Goal: Information Seeking & Learning: Learn about a topic

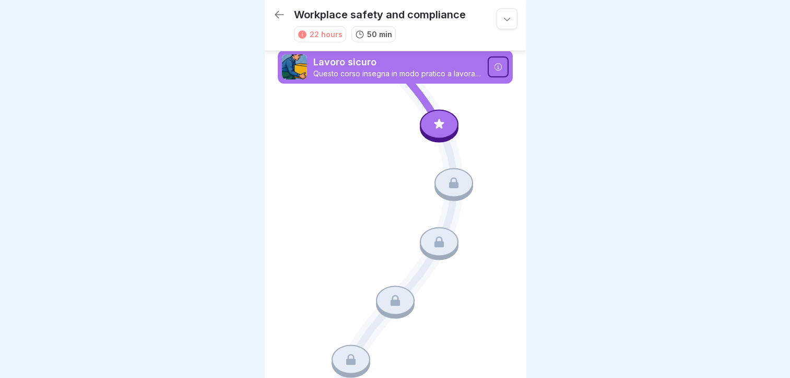
click at [494, 64] on icon at bounding box center [498, 67] width 8 height 8
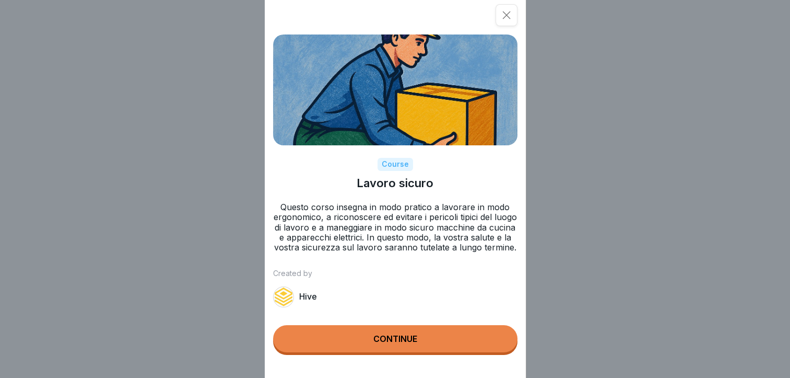
click at [407, 352] on button "Continue" at bounding box center [395, 338] width 244 height 27
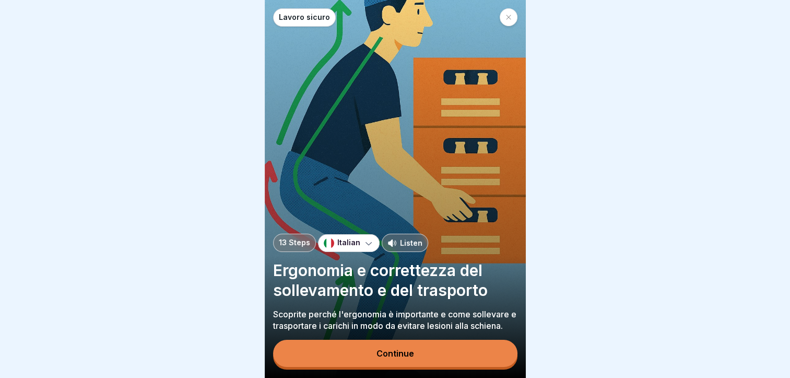
click at [392, 358] on div "Continue" at bounding box center [395, 352] width 38 height 9
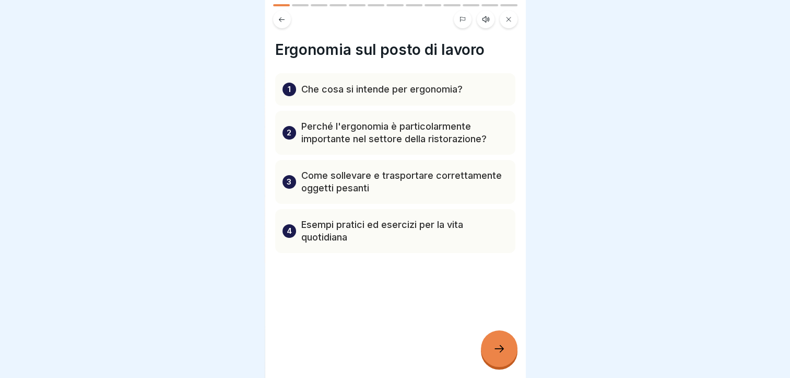
click at [489, 351] on div at bounding box center [499, 348] width 37 height 37
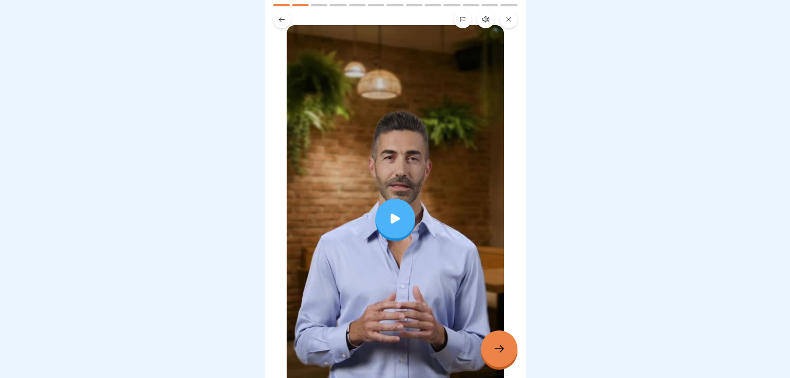
scroll to position [104, 0]
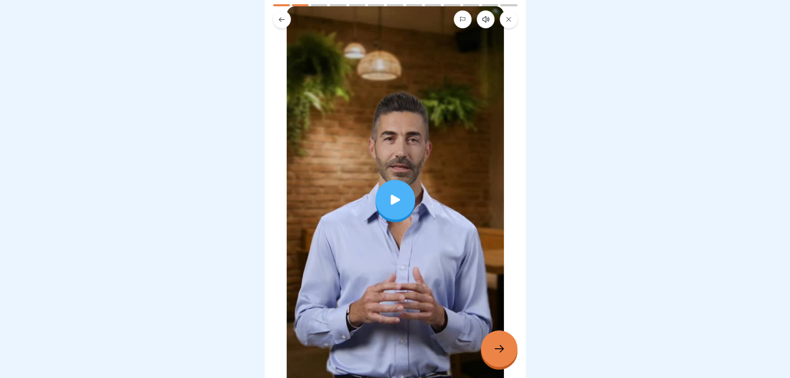
click at [391, 196] on icon at bounding box center [395, 199] width 9 height 10
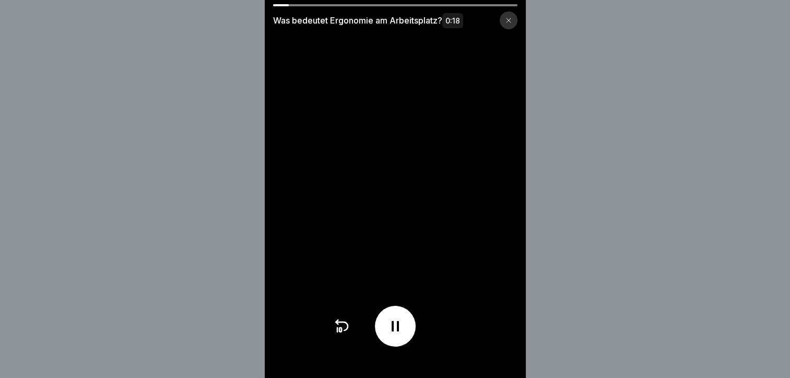
click at [508, 24] on div at bounding box center [509, 20] width 18 height 18
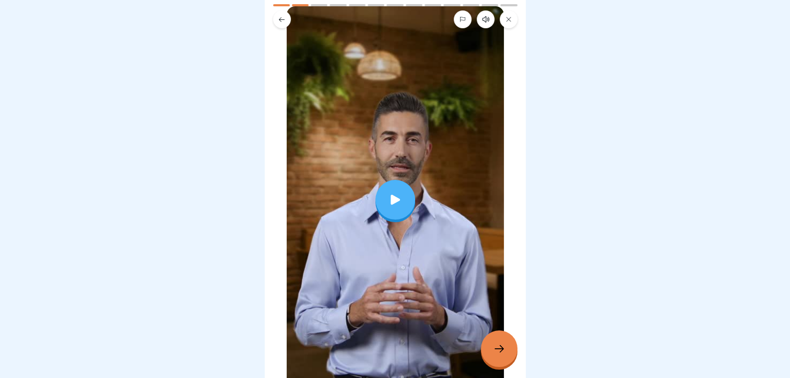
click at [499, 355] on icon at bounding box center [499, 348] width 13 height 13
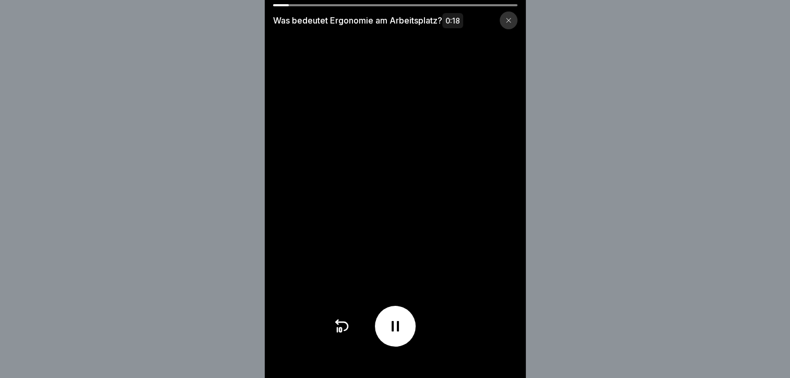
scroll to position [8, 0]
click at [517, 19] on div at bounding box center [509, 20] width 18 height 18
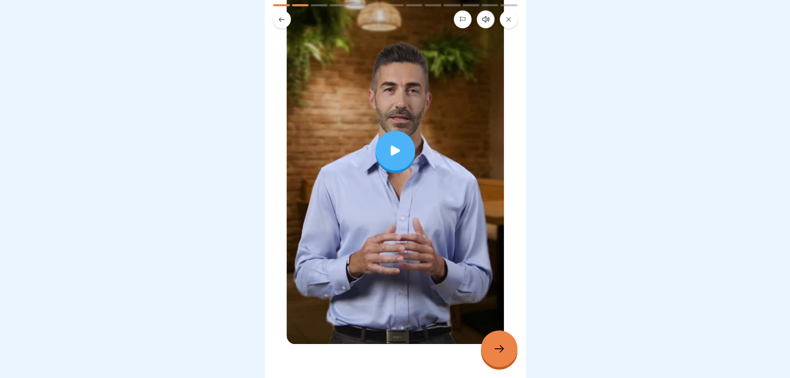
scroll to position [168, 0]
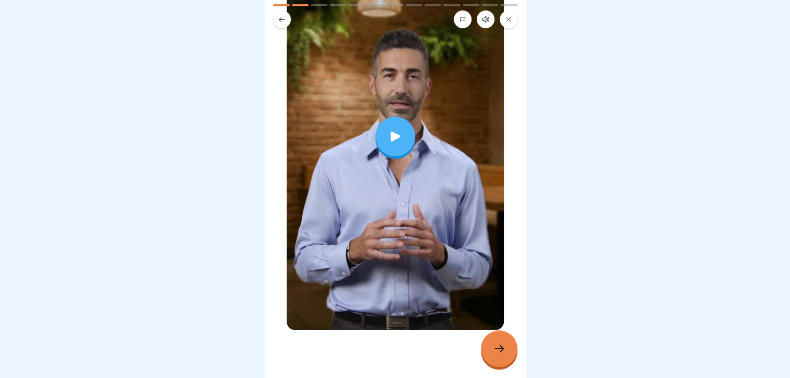
click at [503, 355] on div at bounding box center [499, 348] width 37 height 37
drag, startPoint x: 505, startPoint y: 361, endPoint x: 484, endPoint y: 356, distance: 21.7
click at [504, 361] on div at bounding box center [499, 348] width 37 height 37
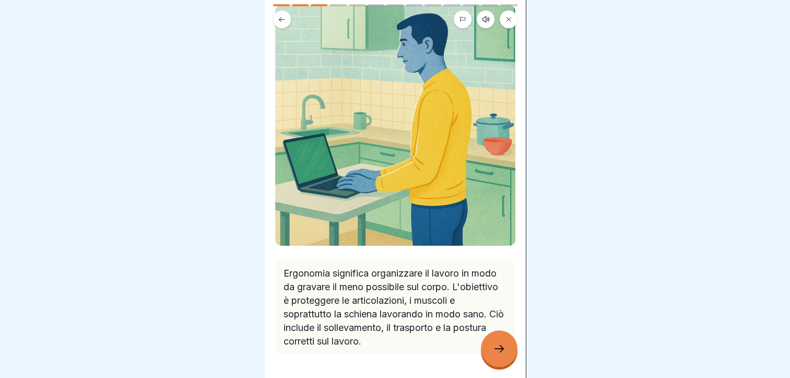
scroll to position [104, 0]
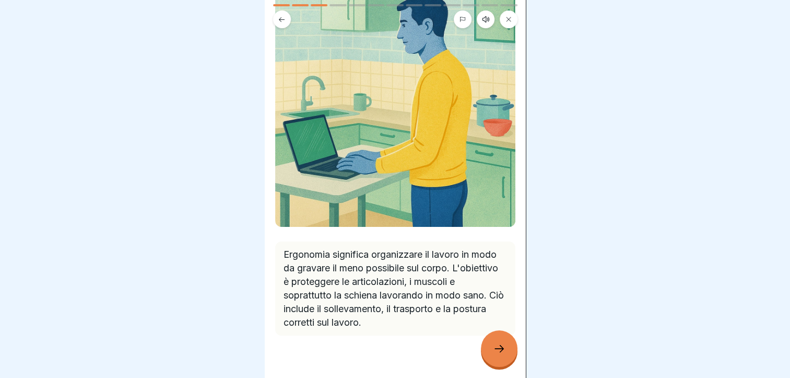
click at [504, 347] on icon at bounding box center [499, 348] width 13 height 13
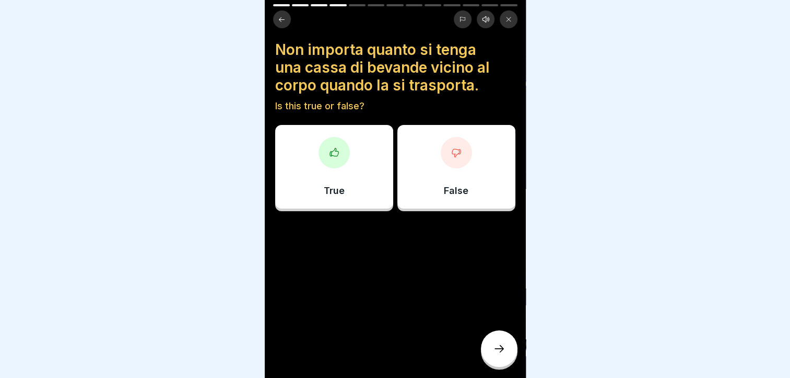
click at [455, 159] on div at bounding box center [456, 152] width 31 height 31
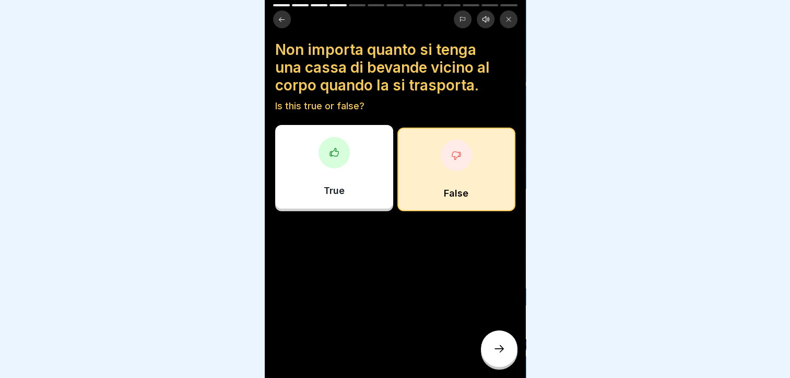
click at [497, 352] on icon at bounding box center [499, 348] width 13 height 13
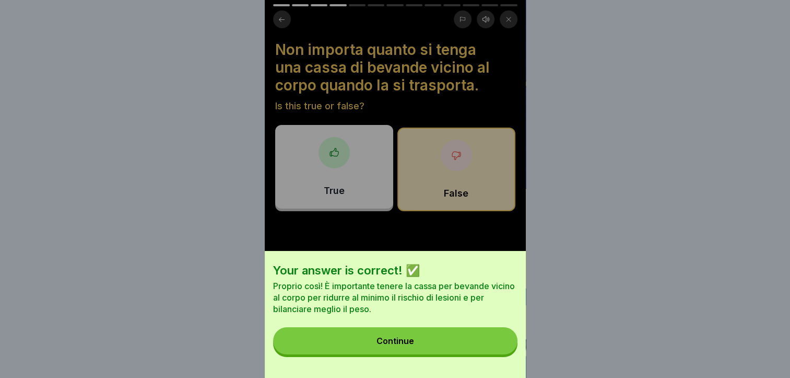
click at [413, 345] on div "Continue" at bounding box center [395, 340] width 38 height 9
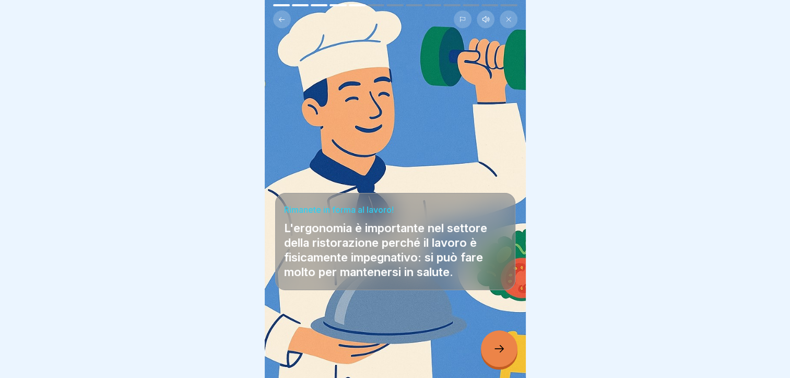
click at [497, 349] on icon at bounding box center [499, 348] width 13 height 13
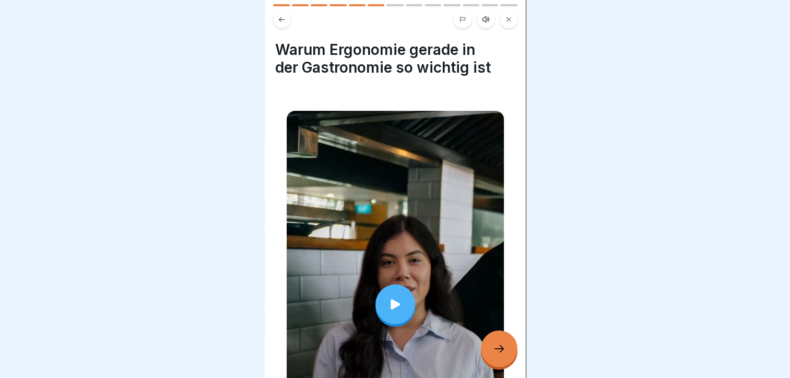
click at [390, 297] on icon at bounding box center [395, 304] width 15 height 15
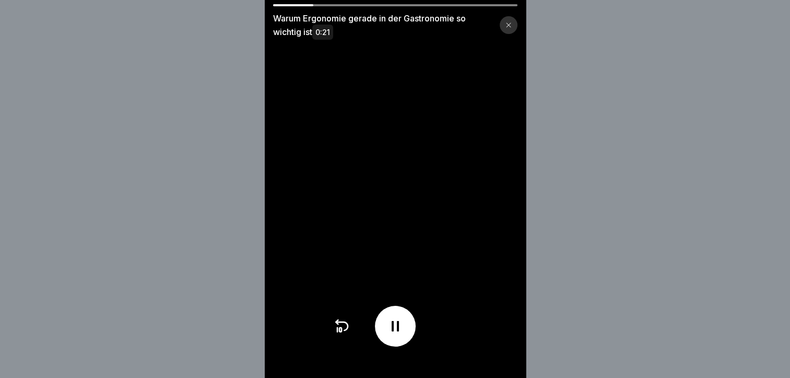
scroll to position [8, 0]
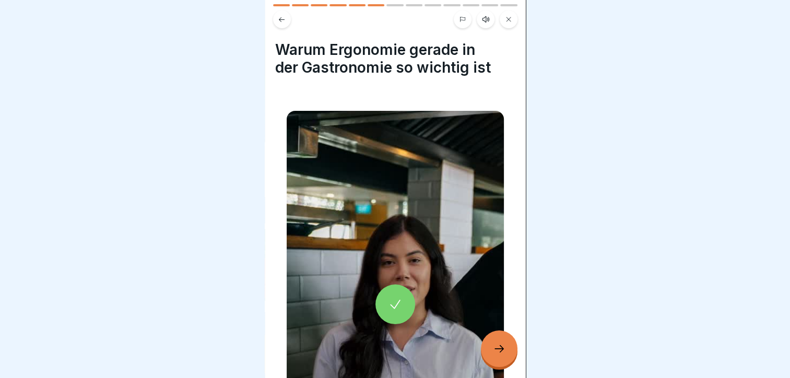
click at [498, 352] on icon at bounding box center [499, 348] width 13 height 13
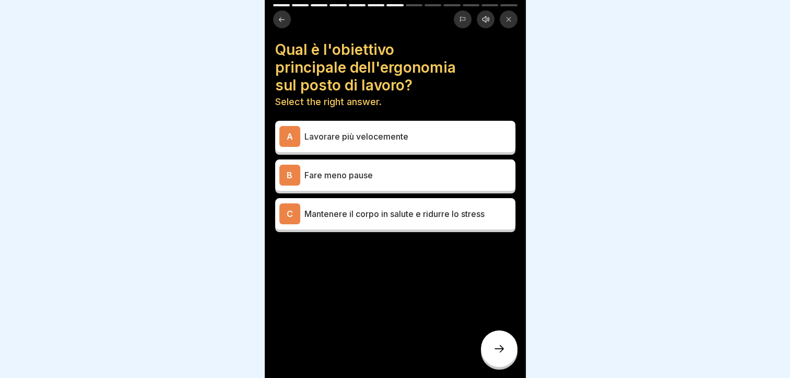
click at [369, 208] on p "Mantenere il corpo in salute e ridurre lo stress" at bounding box center [407, 213] width 207 height 13
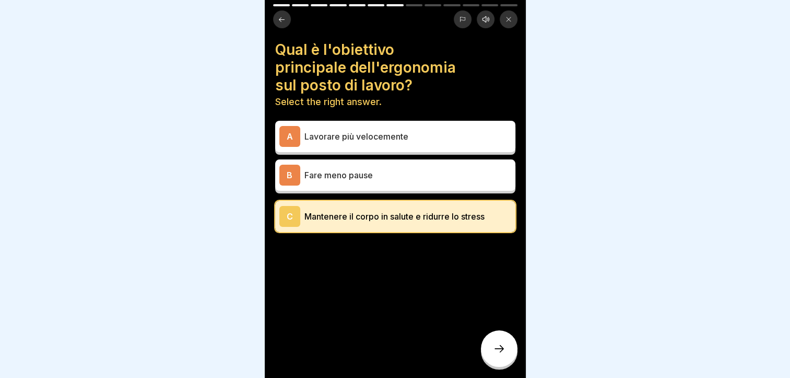
click at [502, 351] on icon at bounding box center [499, 348] width 13 height 13
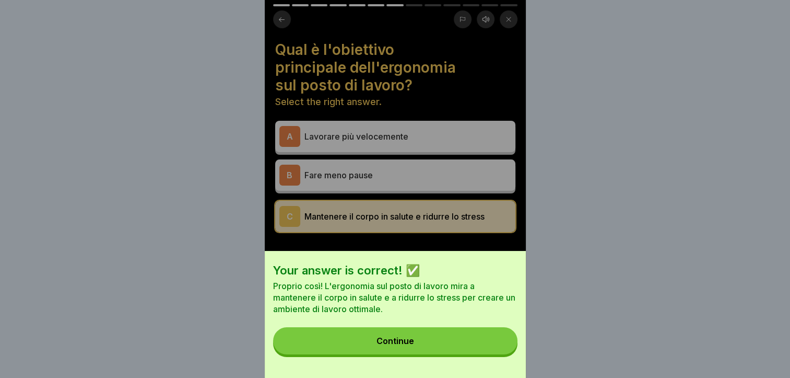
click at [378, 342] on button "Continue" at bounding box center [395, 340] width 244 height 27
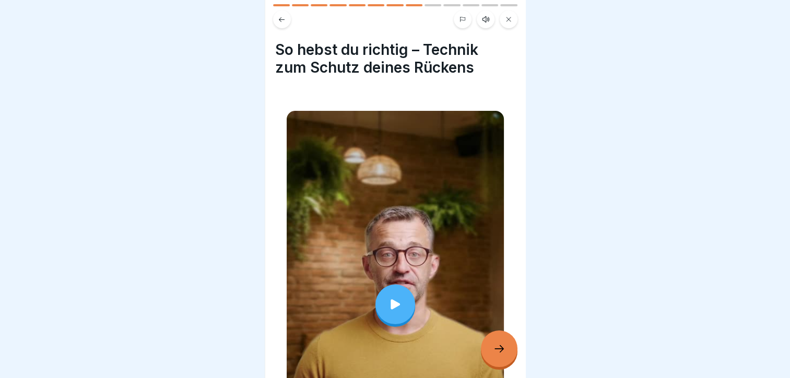
click at [384, 284] on div at bounding box center [395, 304] width 40 height 40
click at [505, 343] on div at bounding box center [499, 348] width 37 height 37
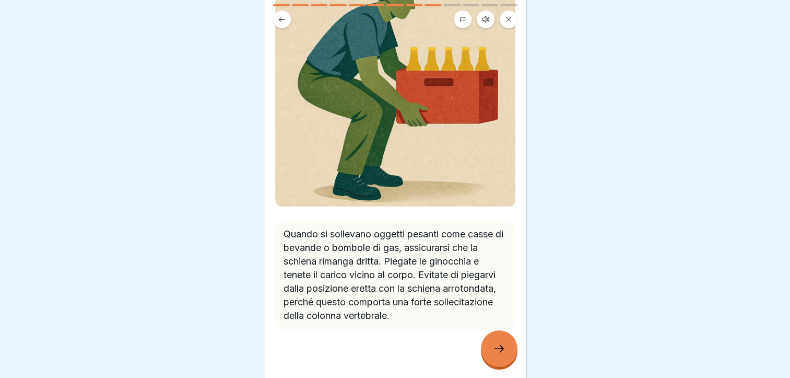
scroll to position [148, 0]
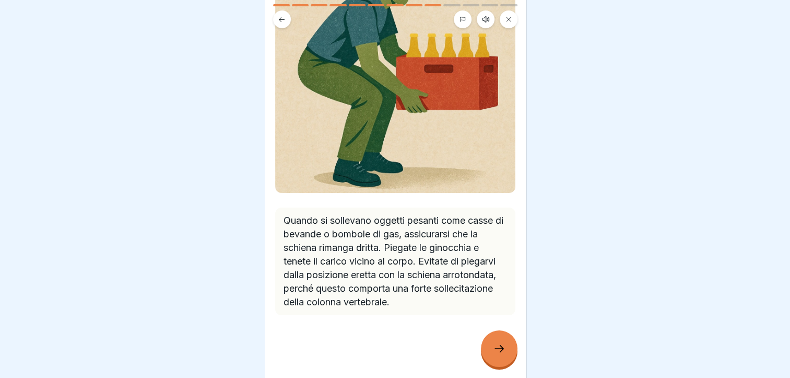
click at [497, 344] on icon at bounding box center [499, 348] width 13 height 13
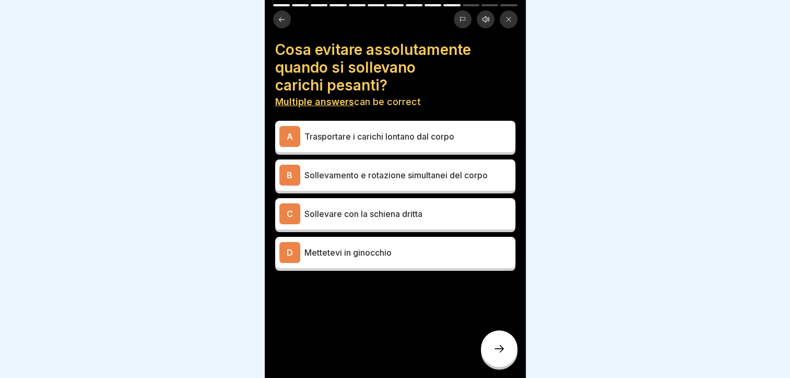
click at [387, 126] on div "A Trasportare i carichi lontano dal corpo" at bounding box center [395, 136] width 232 height 21
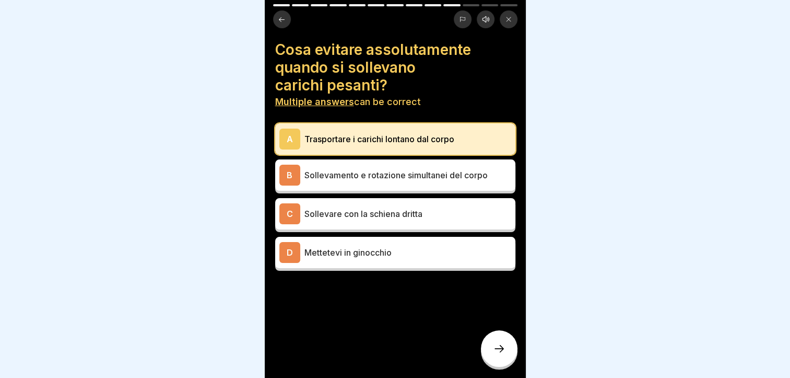
click at [499, 346] on icon at bounding box center [499, 348] width 13 height 13
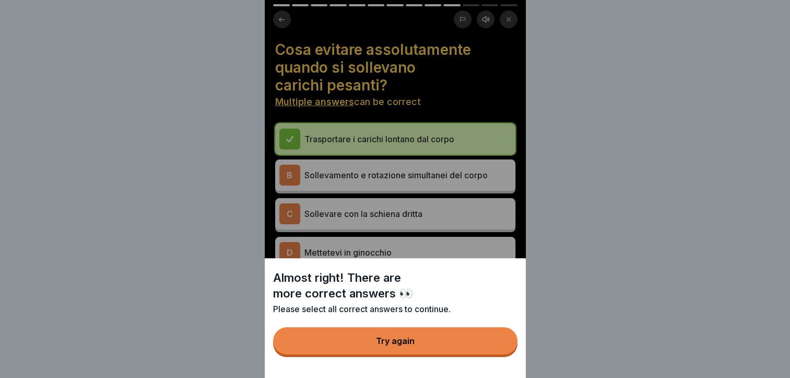
click at [445, 347] on button "Try again" at bounding box center [395, 340] width 244 height 27
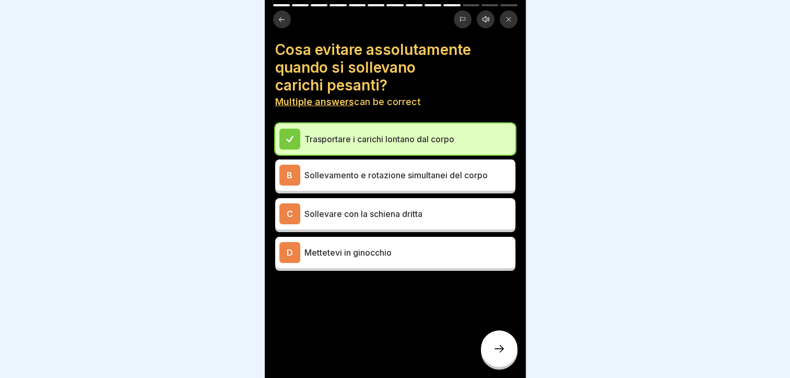
click at [368, 247] on p "Mettetevi in ginocchio" at bounding box center [407, 252] width 207 height 13
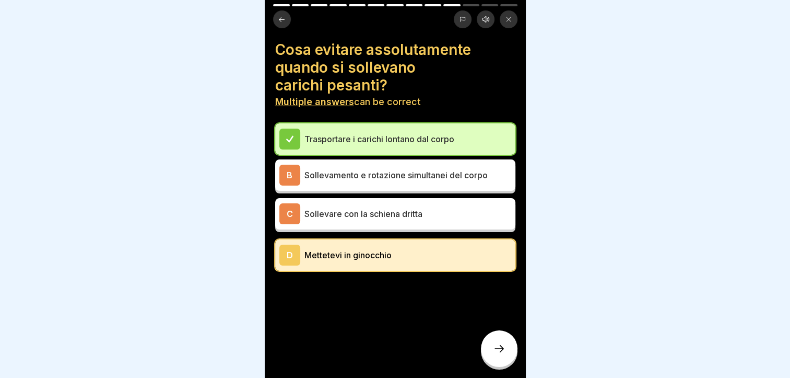
click at [511, 341] on div at bounding box center [499, 348] width 37 height 37
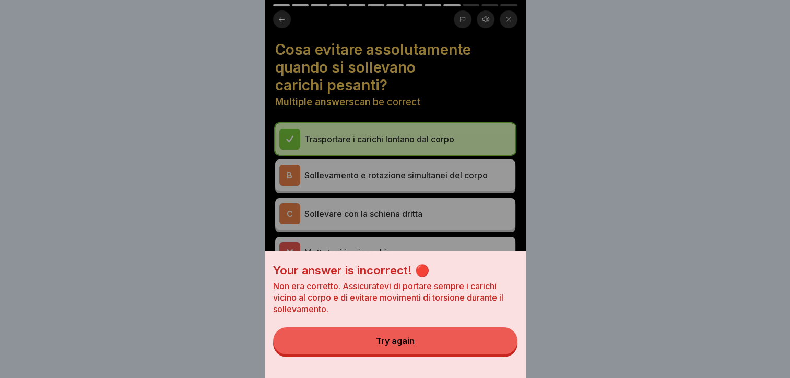
click at [474, 352] on button "Try again" at bounding box center [395, 340] width 244 height 27
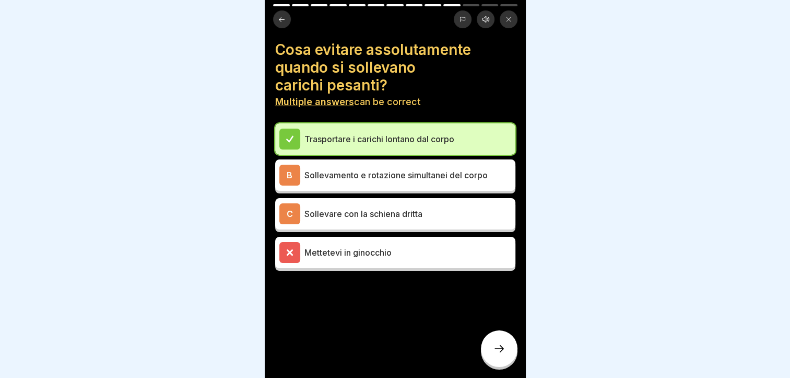
click at [382, 246] on p "Mettetevi in ginocchio" at bounding box center [407, 252] width 207 height 13
click at [338, 171] on p "Sollevamento e rotazione simultanei del corpo" at bounding box center [407, 175] width 207 height 13
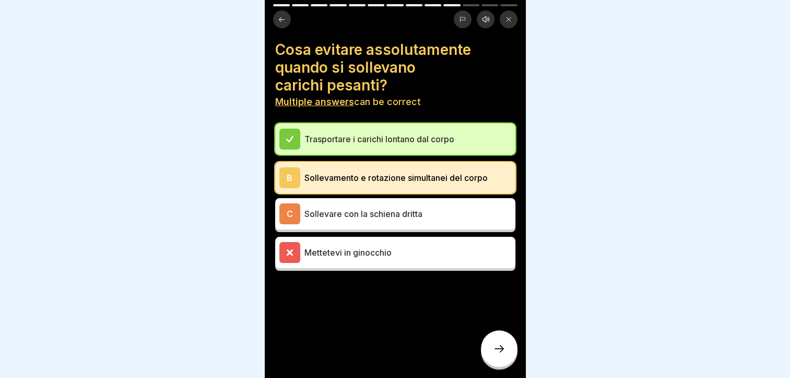
click at [498, 345] on icon at bounding box center [499, 348] width 13 height 13
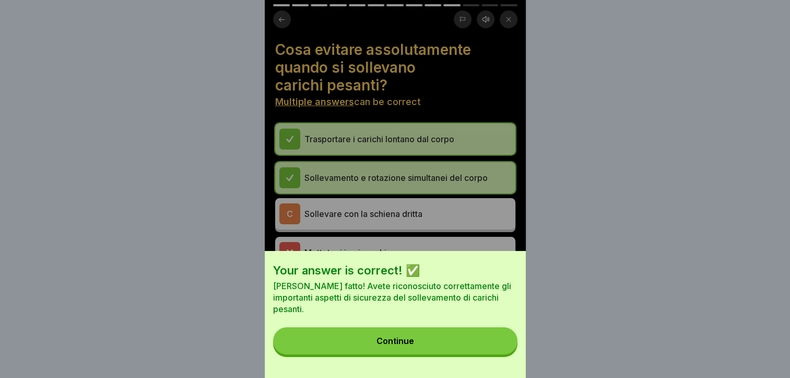
click at [458, 354] on button "Continue" at bounding box center [395, 340] width 244 height 27
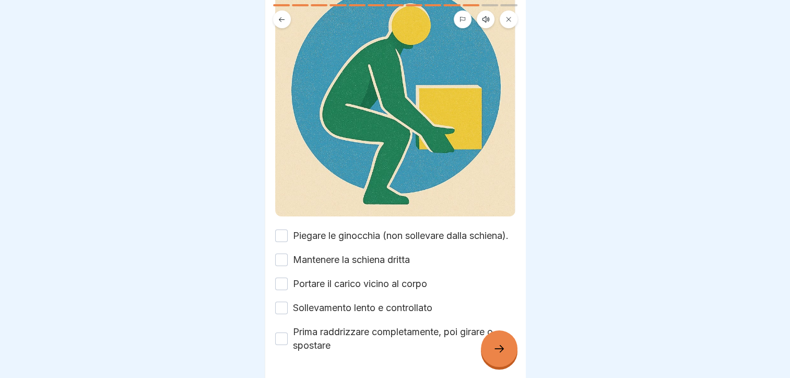
scroll to position [163, 0]
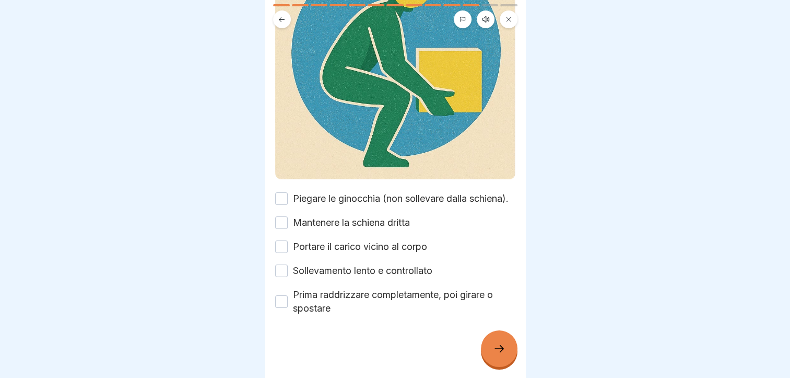
click at [279, 192] on button "Piegare le ginocchia (non sollevare dalla schiena)." at bounding box center [281, 198] width 13 height 13
click at [280, 216] on button "Mantenere la schiena dritta" at bounding box center [281, 222] width 13 height 13
click at [282, 240] on button "Portare il carico vicino al corpo" at bounding box center [281, 246] width 13 height 13
click at [274, 260] on div "Sollevamento corretto in 5 fasi: Please tick all boxes to continue. Piegare le …" at bounding box center [395, 189] width 261 height 378
click at [279, 264] on button "Sollevamento lento e controllato" at bounding box center [281, 270] width 13 height 13
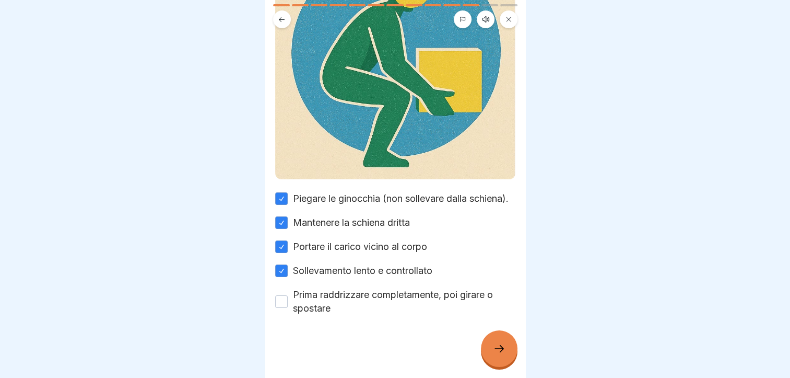
click at [497, 346] on icon at bounding box center [499, 348] width 13 height 13
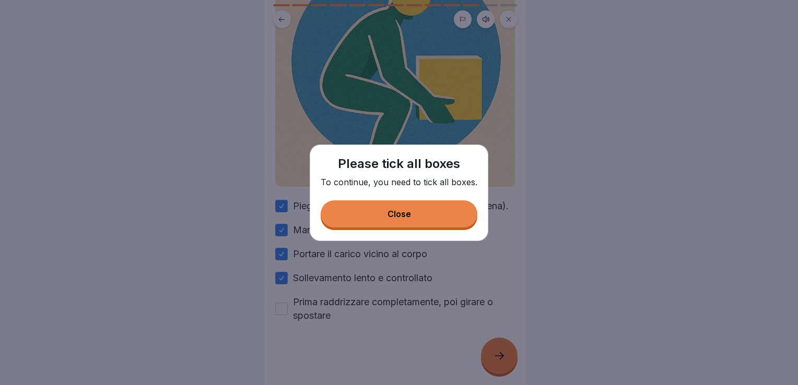
click at [405, 215] on div "Close" at bounding box center [398, 213] width 23 height 9
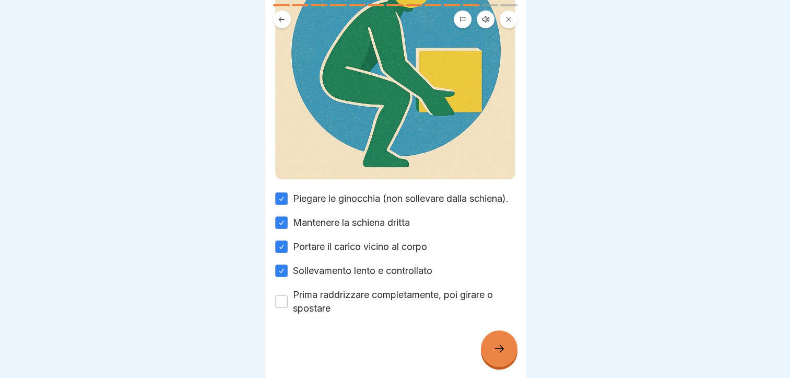
drag, startPoint x: 288, startPoint y: 302, endPoint x: 273, endPoint y: 302, distance: 14.6
click at [287, 302] on div "Prima raddrizzare completamente, poi girare o spostare" at bounding box center [395, 301] width 240 height 27
click at [278, 302] on button "Prima raddrizzare completamente, poi girare o spostare" at bounding box center [281, 301] width 13 height 13
click at [498, 355] on icon at bounding box center [499, 348] width 13 height 13
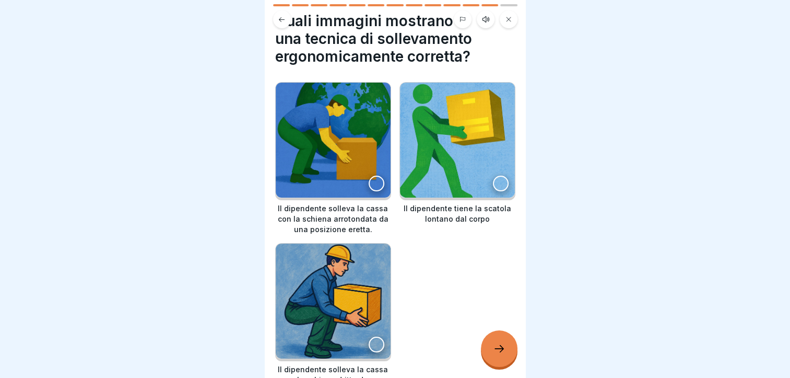
scroll to position [52, 0]
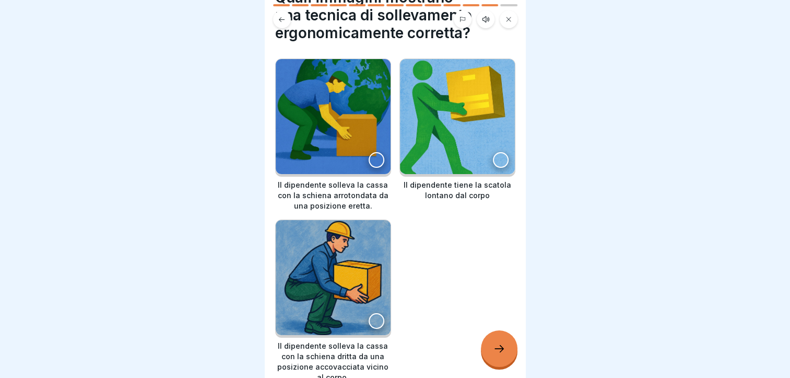
click at [375, 313] on div at bounding box center [377, 321] width 16 height 16
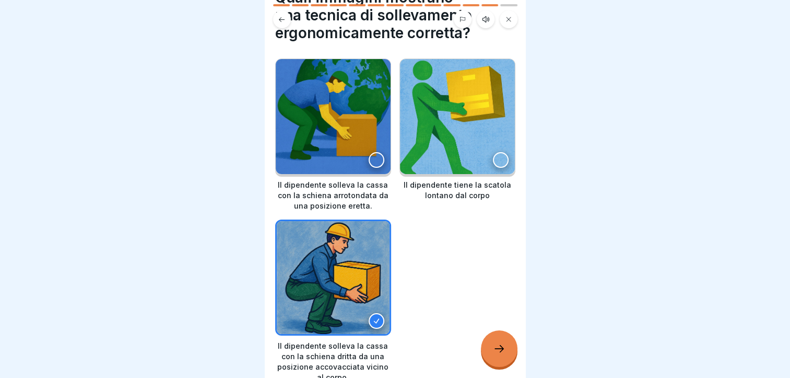
click at [494, 355] on icon at bounding box center [499, 348] width 13 height 13
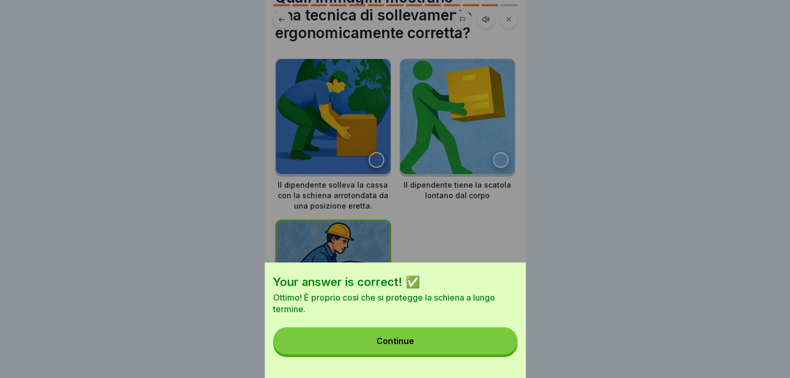
click at [475, 354] on button "Continue" at bounding box center [395, 340] width 244 height 27
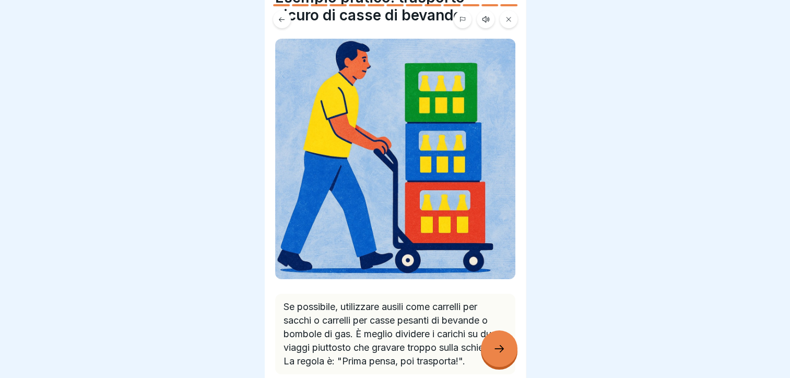
scroll to position [104, 0]
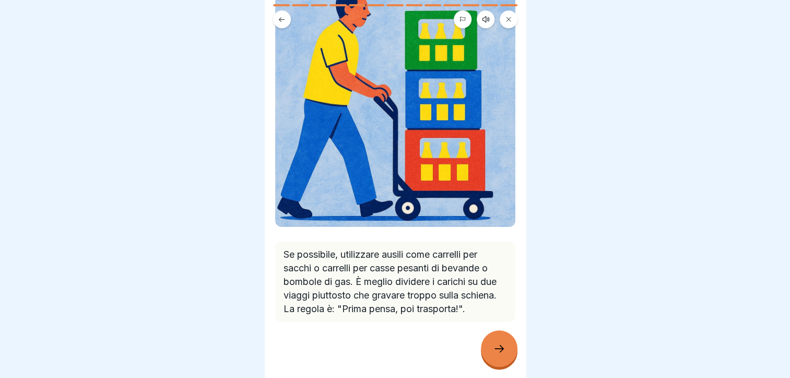
click at [499, 365] on div at bounding box center [499, 348] width 37 height 37
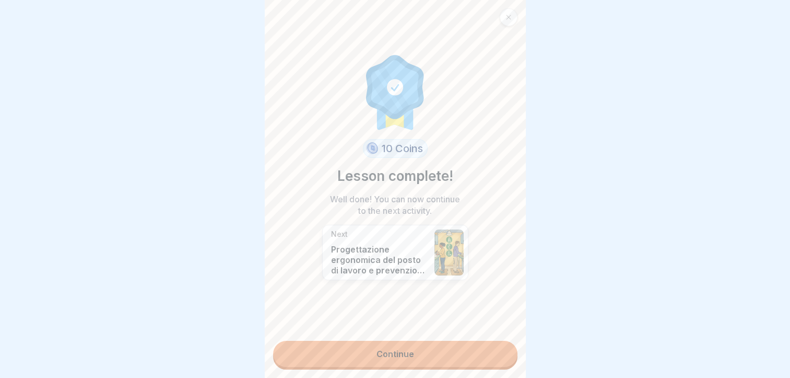
click at [411, 344] on link "Continue" at bounding box center [395, 353] width 244 height 26
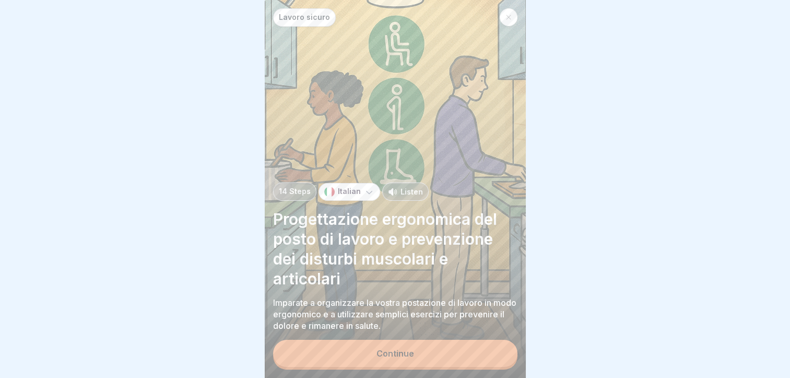
click at [414, 356] on button "Continue" at bounding box center [395, 352] width 244 height 27
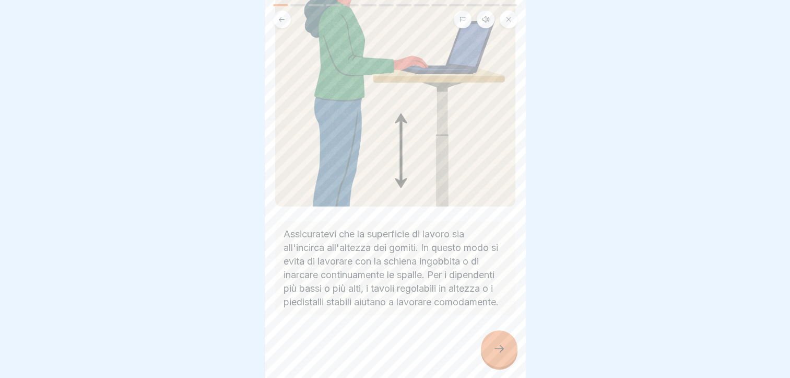
scroll to position [157, 0]
click at [498, 355] on icon at bounding box center [499, 348] width 13 height 13
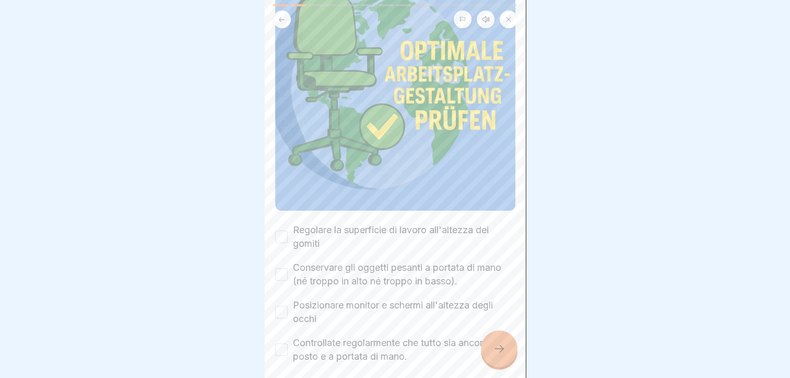
click at [284, 230] on button "Regolare la superficie di lavoro all'altezza dei gomiti" at bounding box center [281, 236] width 13 height 13
click at [282, 268] on button "Conservare gli oggetti pesanti a portata di mano (né troppo in alto né troppo i…" at bounding box center [281, 274] width 13 height 13
click at [285, 305] on button "Posizionare monitor e schermi all'altezza degli occhi" at bounding box center [281, 311] width 13 height 13
click at [277, 343] on button "Controllate regolarmente che tutto sia ancora a posto e a portata di mano." at bounding box center [281, 349] width 13 height 13
click at [494, 355] on icon at bounding box center [499, 348] width 13 height 13
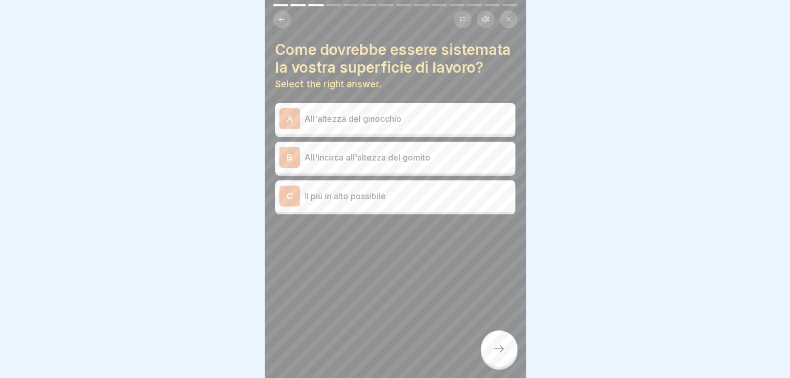
click at [394, 163] on p "All'incirca all'altezza del gomito" at bounding box center [407, 157] width 207 height 13
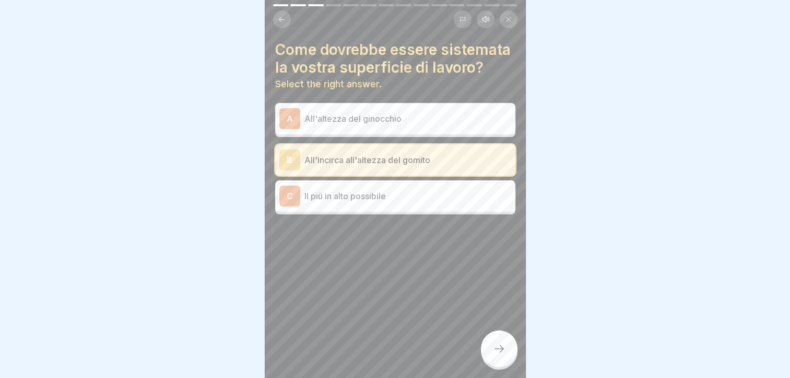
click at [494, 363] on div at bounding box center [499, 348] width 37 height 37
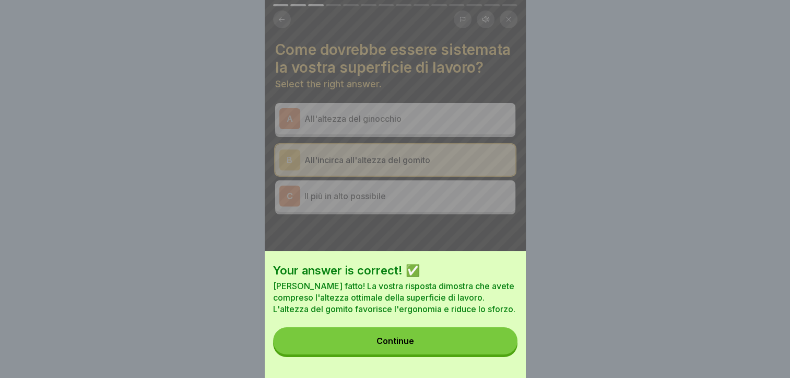
click at [426, 338] on button "Continue" at bounding box center [395, 340] width 244 height 27
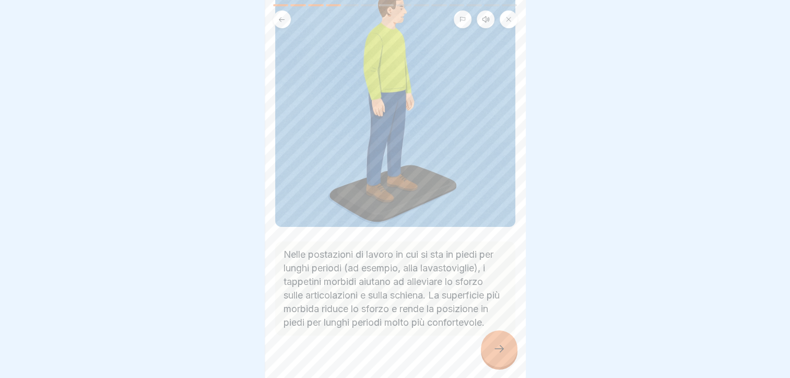
scroll to position [130, 0]
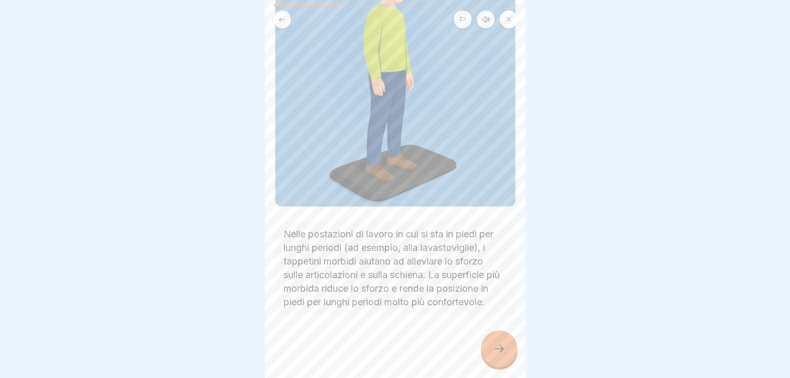
click at [483, 352] on div at bounding box center [499, 348] width 37 height 37
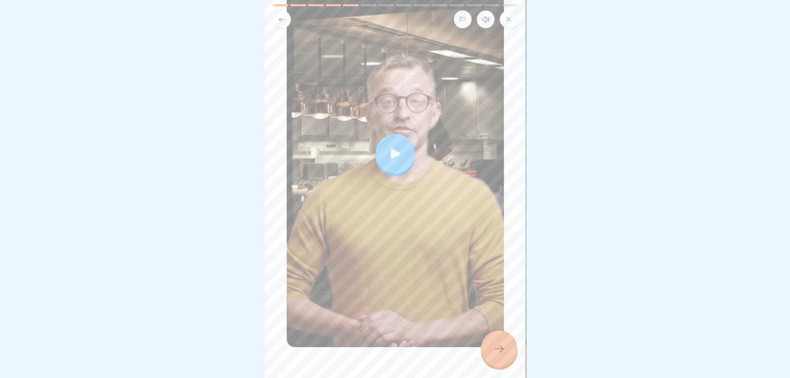
scroll to position [157, 0]
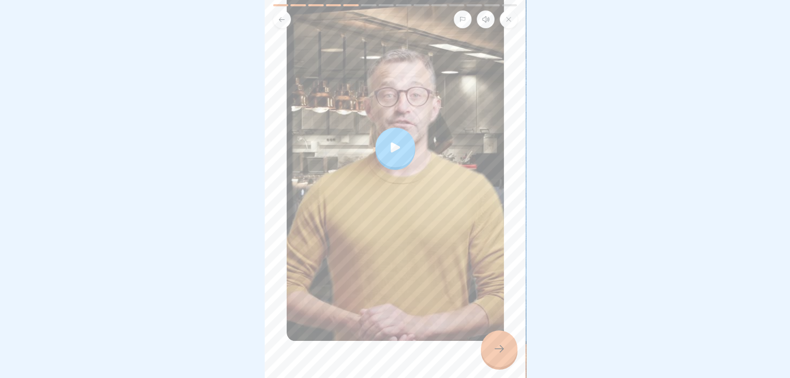
click at [388, 140] on icon at bounding box center [395, 147] width 15 height 15
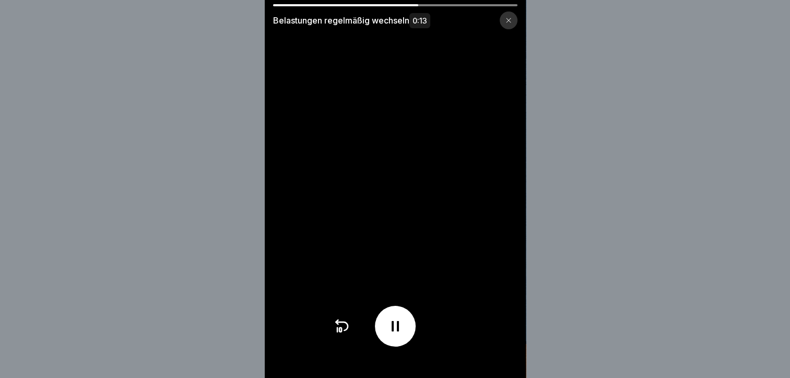
scroll to position [8, 0]
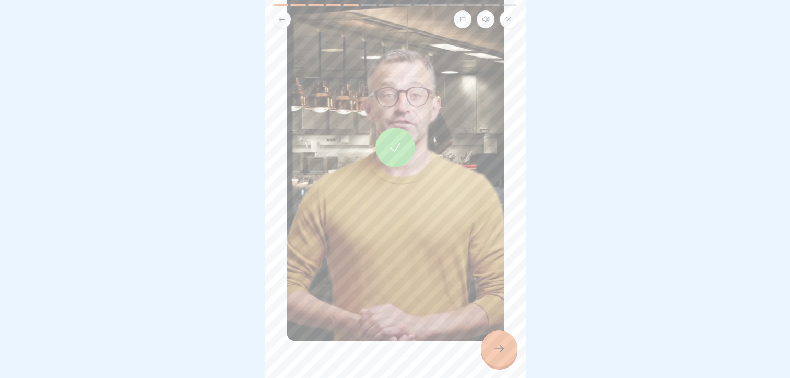
click at [505, 352] on div at bounding box center [499, 348] width 37 height 37
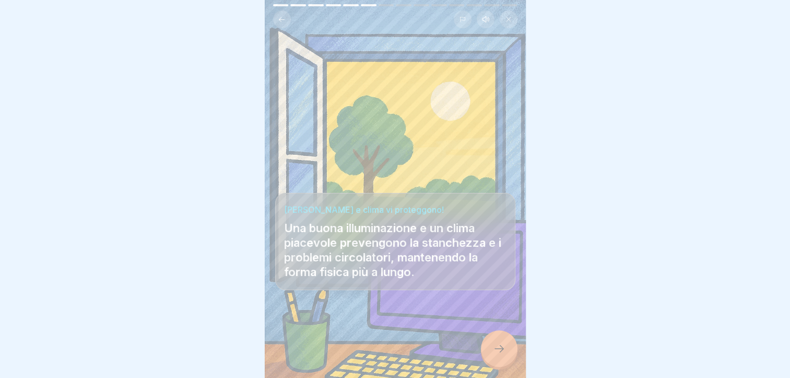
click at [503, 348] on icon at bounding box center [499, 348] width 13 height 13
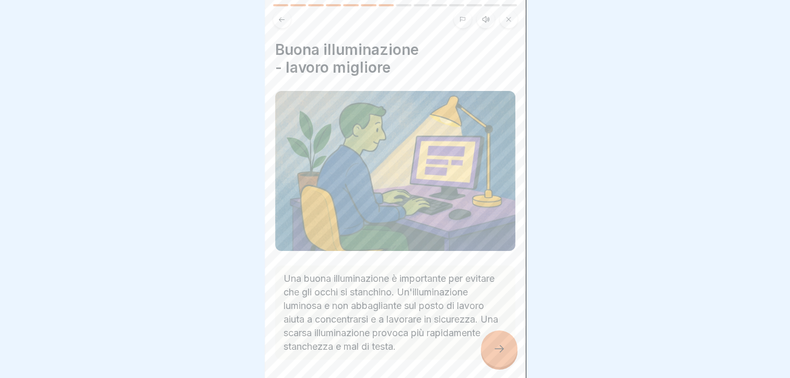
click at [503, 350] on icon at bounding box center [499, 348] width 13 height 13
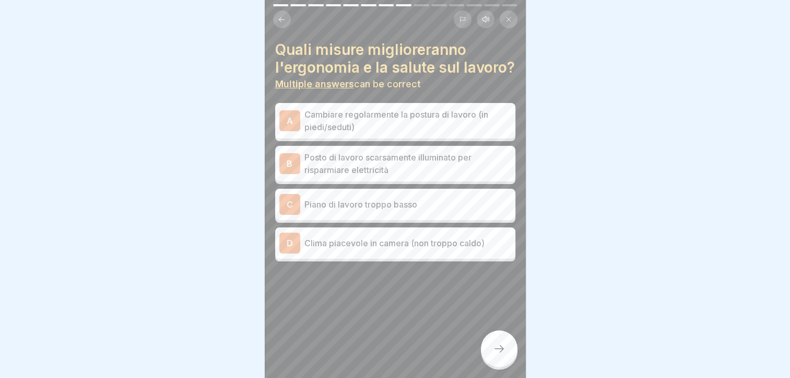
click at [403, 249] on p "Clima piacevole in camera (non troppo caldo)" at bounding box center [407, 243] width 207 height 13
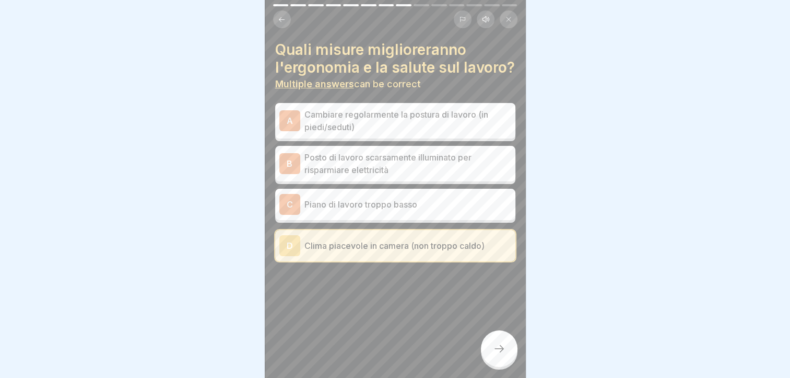
click at [397, 133] on p "Cambiare regolarmente la postura di lavoro (in piedi/seduti)" at bounding box center [407, 120] width 207 height 25
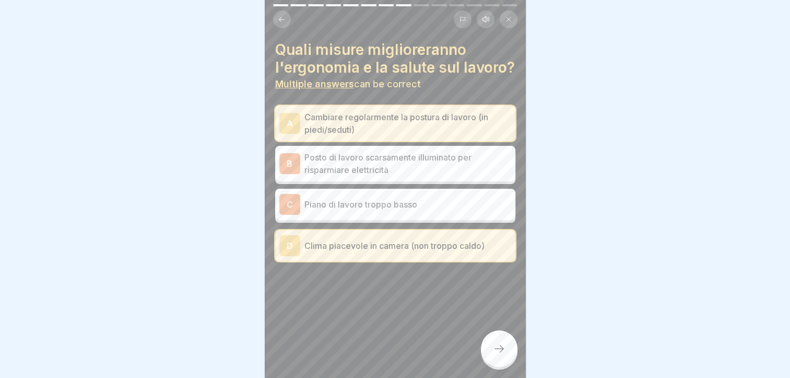
click at [497, 355] on div at bounding box center [499, 348] width 37 height 37
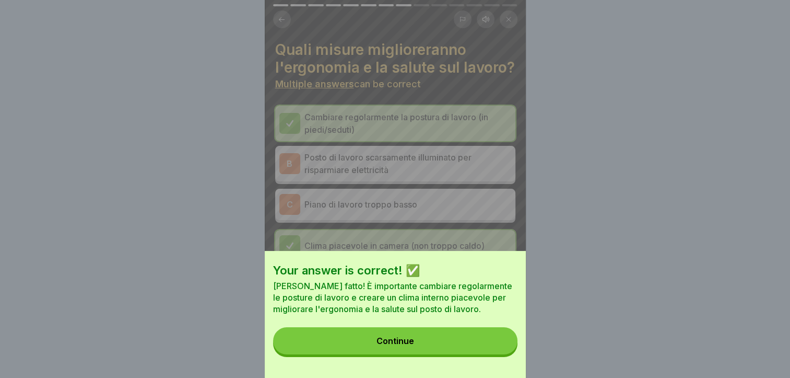
click at [482, 352] on button "Continue" at bounding box center [395, 340] width 244 height 27
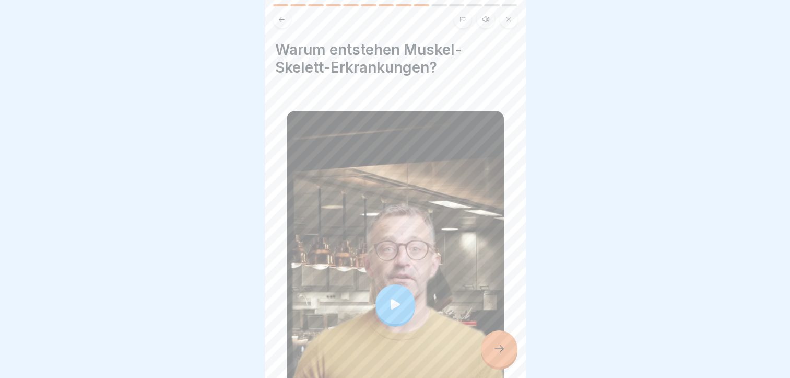
click at [496, 349] on icon at bounding box center [499, 348] width 13 height 13
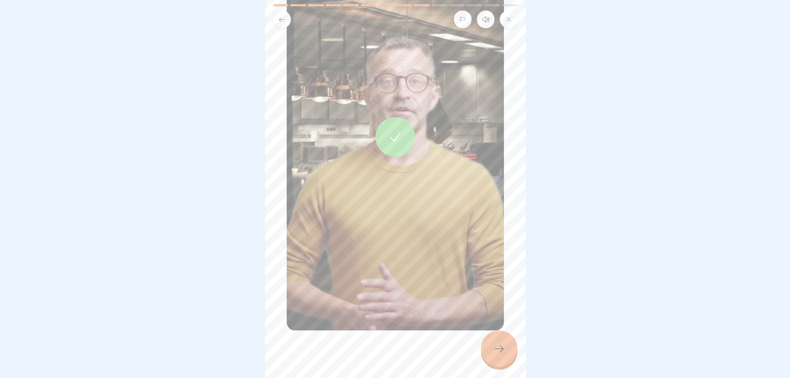
scroll to position [168, 0]
click at [505, 351] on div at bounding box center [499, 348] width 37 height 37
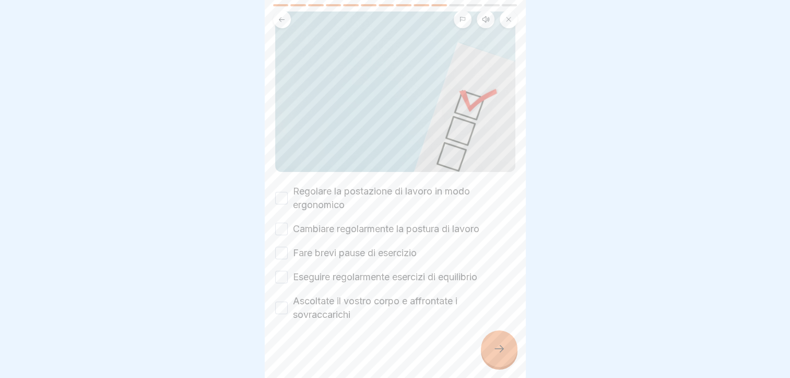
scroll to position [98, 0]
click at [281, 191] on button "Regolare la postazione di lavoro in modo ergonomico" at bounding box center [281, 197] width 13 height 13
click at [285, 222] on button "Cambiare regolarmente la postura di lavoro" at bounding box center [281, 228] width 13 height 13
click at [285, 246] on button "Fare brevi pause di esercizio" at bounding box center [281, 252] width 13 height 13
click at [281, 270] on button "Eseguire regolarmente esercizi di equilibrio" at bounding box center [281, 276] width 13 height 13
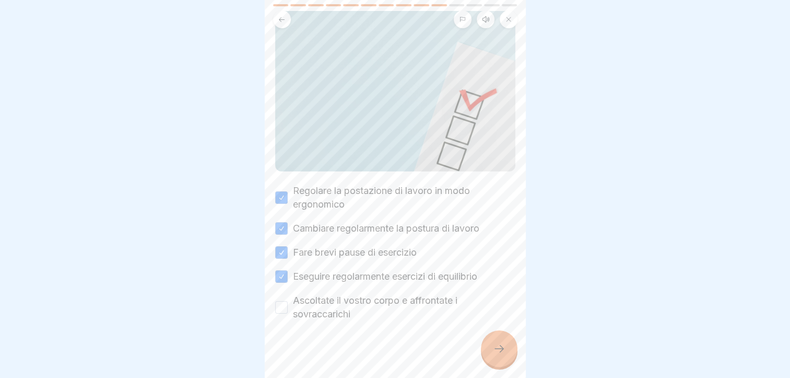
click at [282, 301] on button "Ascoltate il vostro corpo e affrontate i sovraccarichi" at bounding box center [281, 307] width 13 height 13
drag, startPoint x: 499, startPoint y: 354, endPoint x: 452, endPoint y: 308, distance: 66.5
click at [499, 355] on icon at bounding box center [499, 348] width 13 height 13
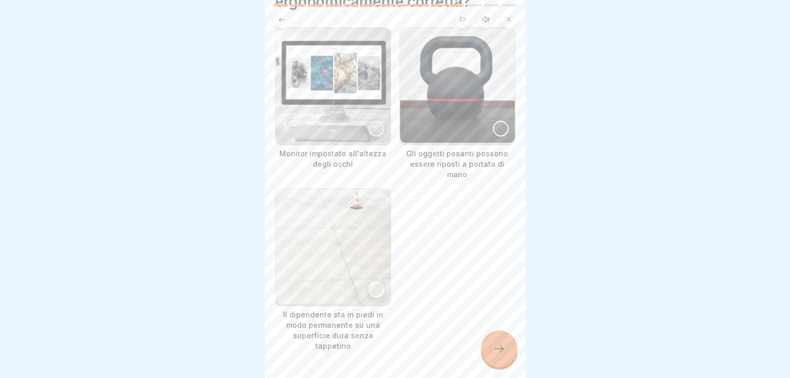
scroll to position [90, 0]
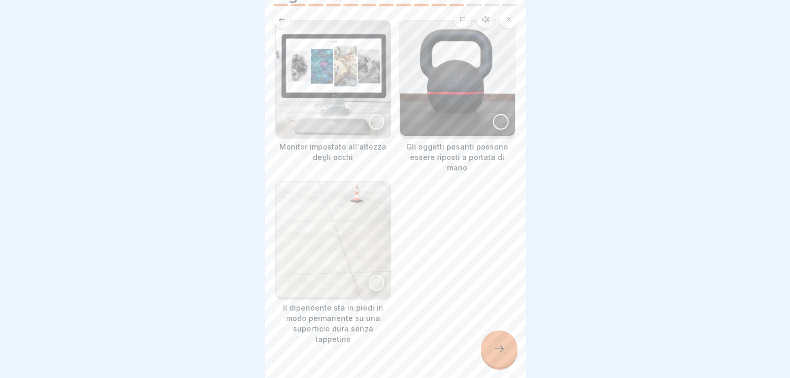
click at [370, 114] on div at bounding box center [377, 122] width 16 height 16
click at [506, 342] on div at bounding box center [499, 348] width 37 height 37
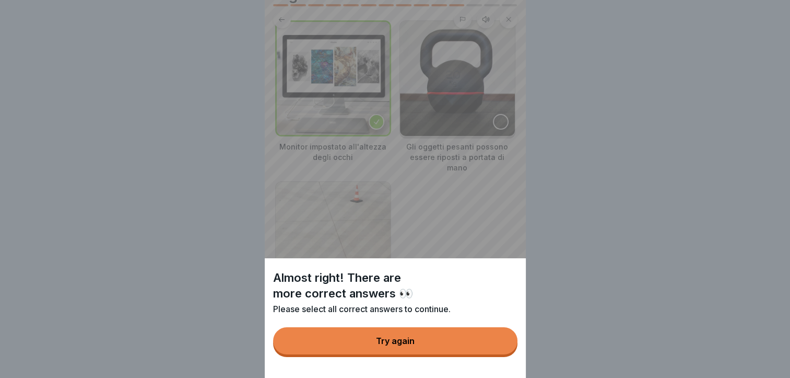
click at [441, 350] on button "Try again" at bounding box center [395, 340] width 244 height 27
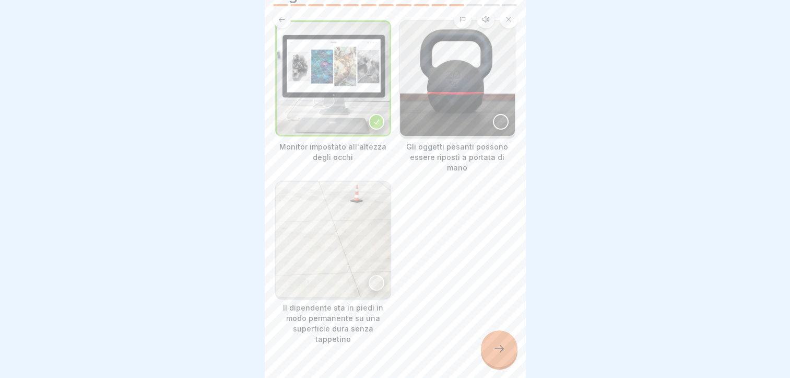
click at [493, 114] on div at bounding box center [501, 122] width 16 height 16
click at [493, 344] on icon at bounding box center [499, 348] width 13 height 13
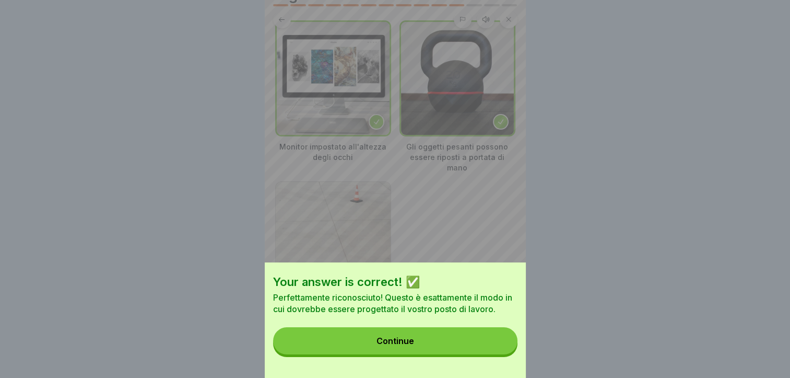
click at [416, 354] on button "Continue" at bounding box center [395, 340] width 244 height 27
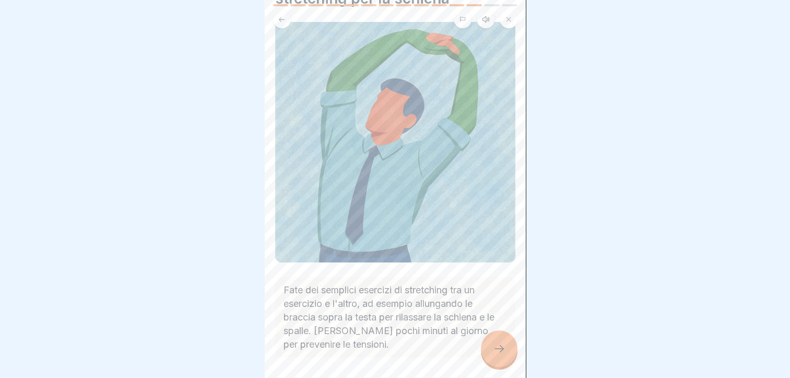
scroll to position [103, 0]
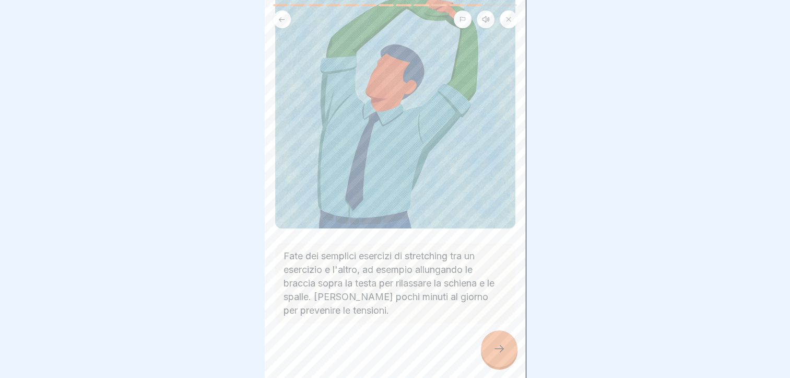
click at [499, 350] on icon at bounding box center [499, 348] width 13 height 13
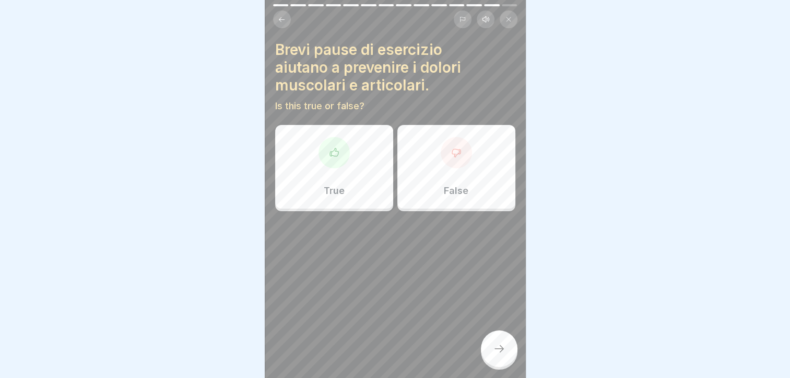
click at [333, 151] on div at bounding box center [334, 152] width 31 height 31
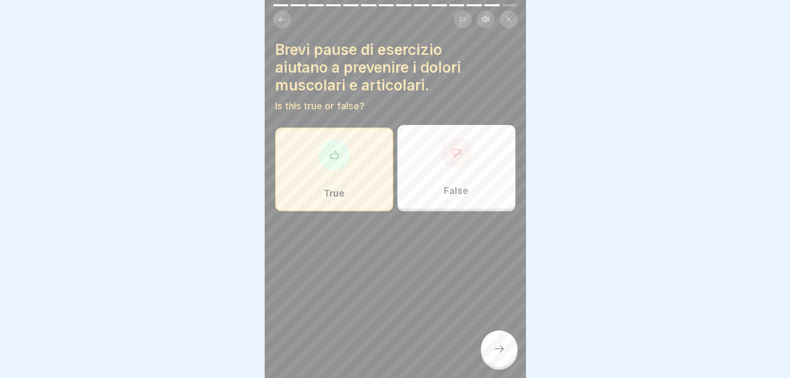
click at [499, 336] on div at bounding box center [499, 348] width 37 height 37
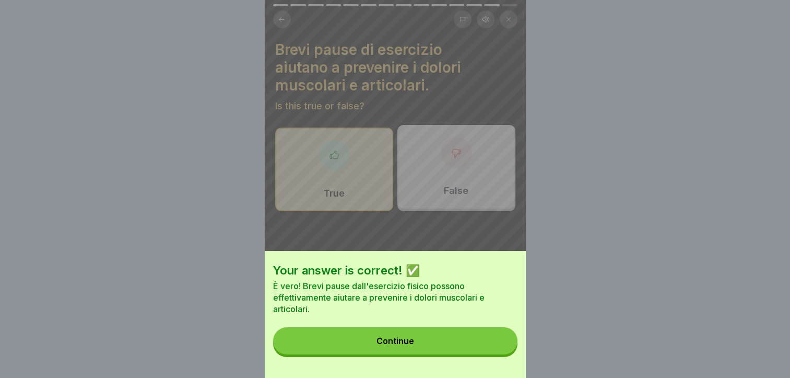
click at [411, 345] on div "Continue" at bounding box center [395, 340] width 38 height 9
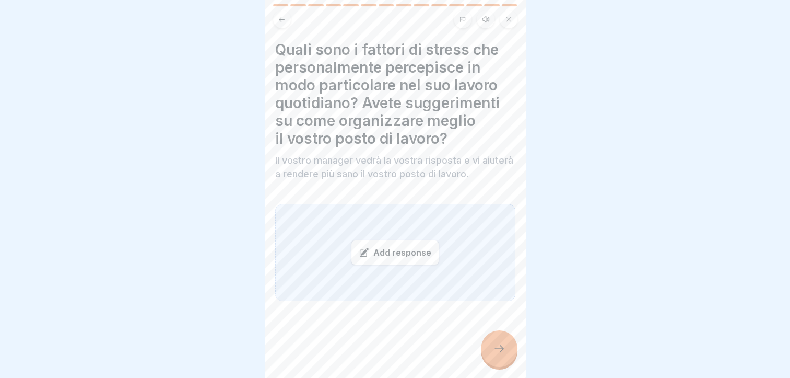
click at [399, 246] on div "Add response" at bounding box center [395, 252] width 88 height 25
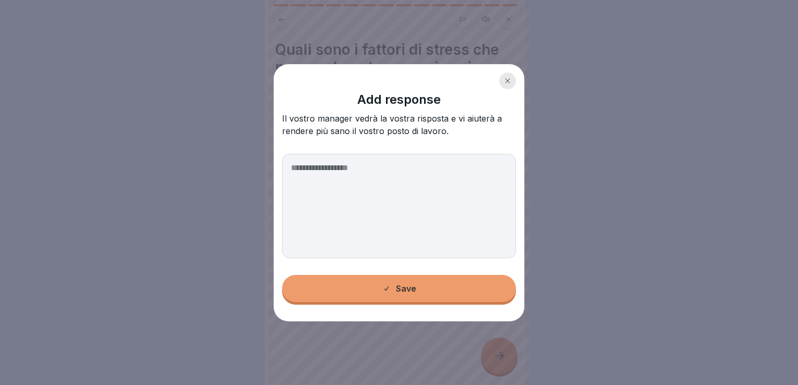
click at [337, 182] on textarea at bounding box center [399, 206] width 234 height 104
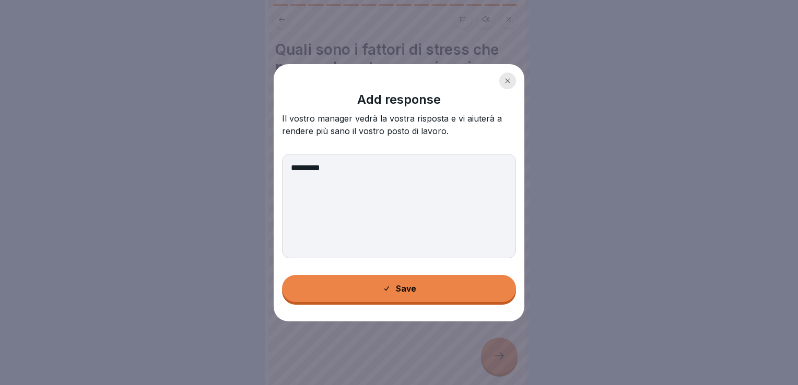
drag, startPoint x: 339, startPoint y: 166, endPoint x: 268, endPoint y: 163, distance: 71.6
click at [268, 163] on body "Lavoro sicuro 14 Steps Italian Listen Progettazione ergonomica del posto di lav…" at bounding box center [395, 192] width 790 height 385
type textarea "*"
type textarea "**********"
drag, startPoint x: 389, startPoint y: 70, endPoint x: 414, endPoint y: 109, distance: 45.8
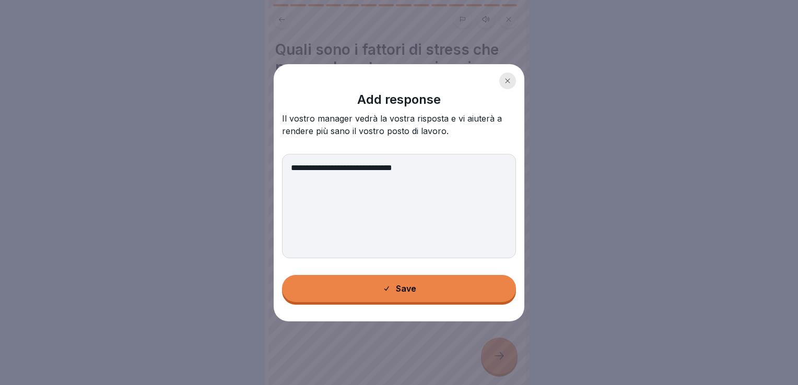
click at [414, 109] on div "**********" at bounding box center [399, 192] width 251 height 257
click at [420, 166] on textarea "**********" at bounding box center [399, 206] width 234 height 104
drag, startPoint x: 428, startPoint y: 168, endPoint x: 278, endPoint y: 166, distance: 149.9
click at [278, 166] on div "**********" at bounding box center [399, 192] width 251 height 257
click at [308, 175] on textarea "**********" at bounding box center [399, 206] width 234 height 104
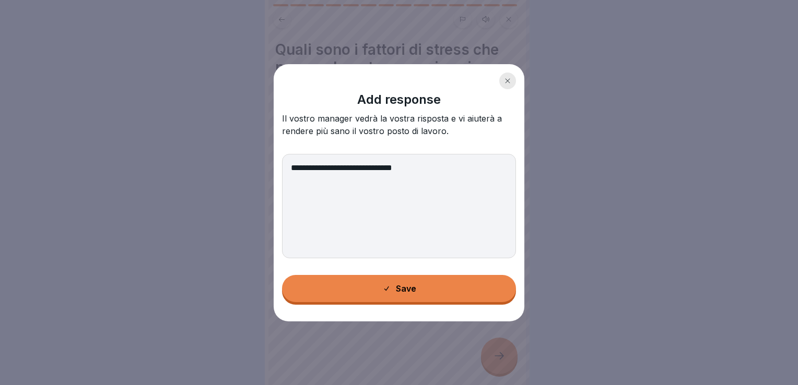
drag, startPoint x: 440, startPoint y: 168, endPoint x: 282, endPoint y: 169, distance: 157.2
click at [282, 169] on textarea "**********" at bounding box center [399, 206] width 234 height 104
type textarea "**********"
click at [415, 291] on div "Save" at bounding box center [399, 288] width 34 height 9
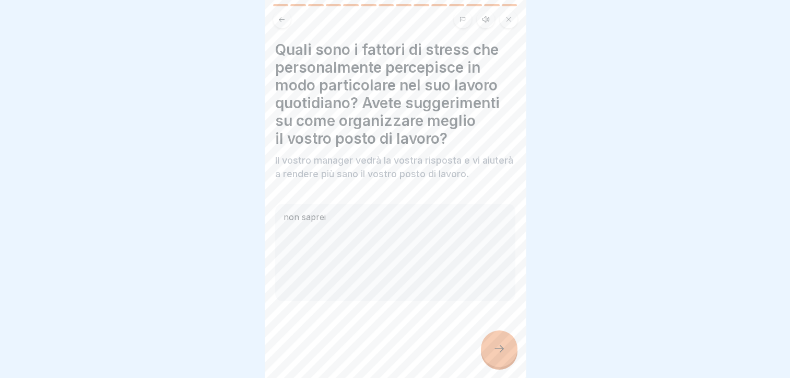
click at [499, 352] on icon at bounding box center [499, 348] width 13 height 13
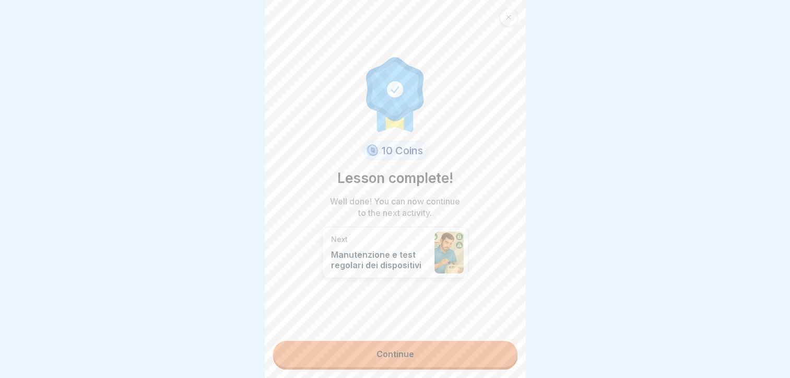
click at [393, 353] on link "Continue" at bounding box center [395, 353] width 244 height 26
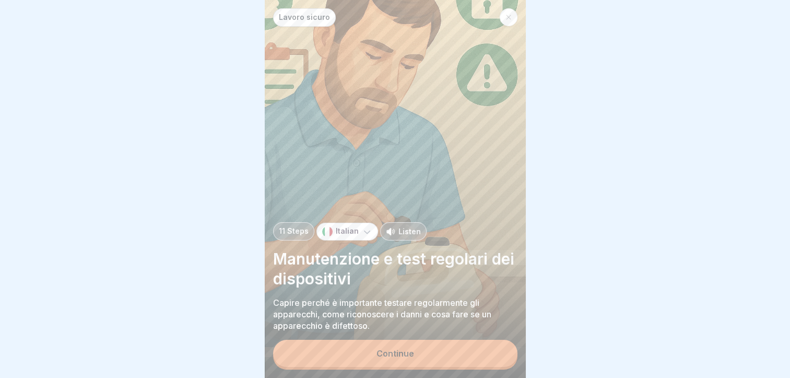
scroll to position [8, 0]
click at [428, 355] on button "Continue" at bounding box center [395, 352] width 244 height 27
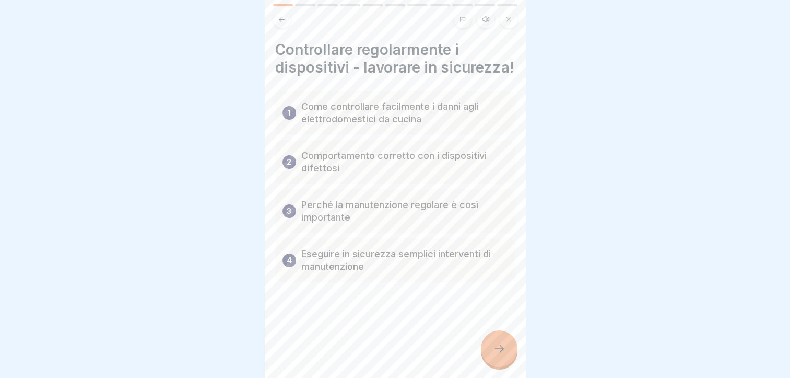
click at [428, 121] on p "Come controllare facilmente i danni agli elettrodomestici da cucina" at bounding box center [404, 112] width 207 height 25
click at [501, 349] on icon at bounding box center [499, 348] width 13 height 13
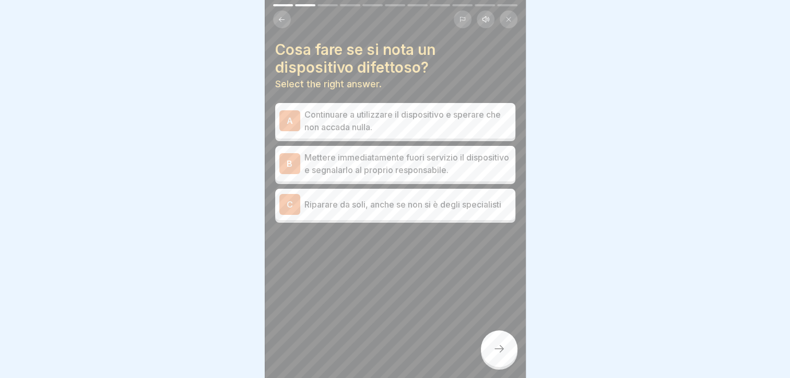
click at [430, 158] on p "Mettere immediatamente fuori servizio il dispositivo e segnalarlo al proprio re…" at bounding box center [407, 163] width 207 height 25
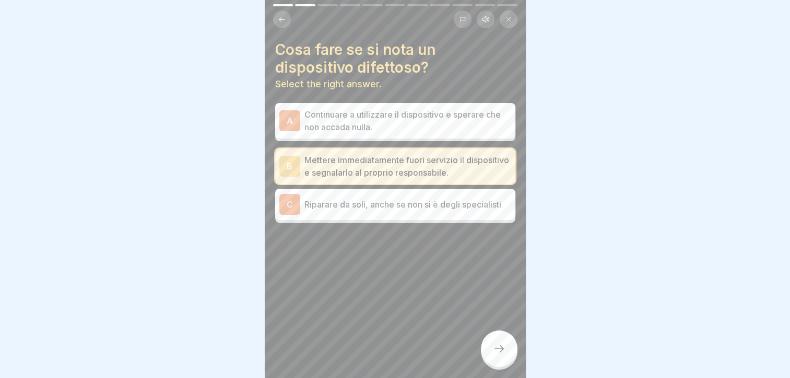
click at [495, 357] on div at bounding box center [499, 348] width 37 height 37
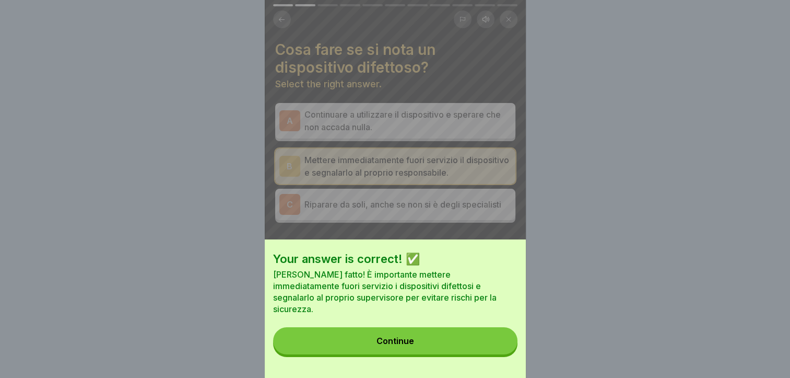
click at [410, 354] on button "Continue" at bounding box center [395, 340] width 244 height 27
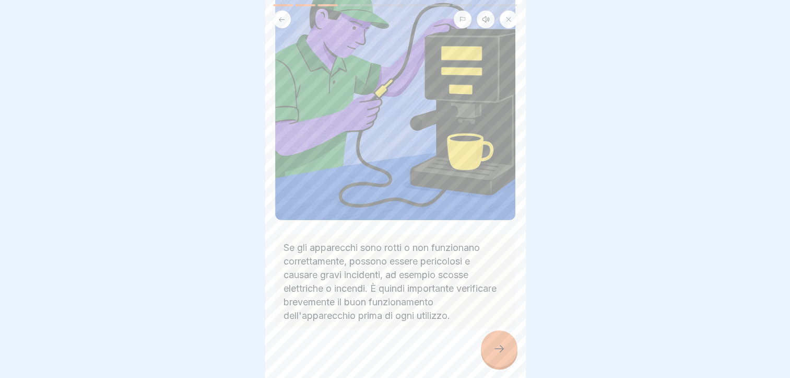
scroll to position [117, 0]
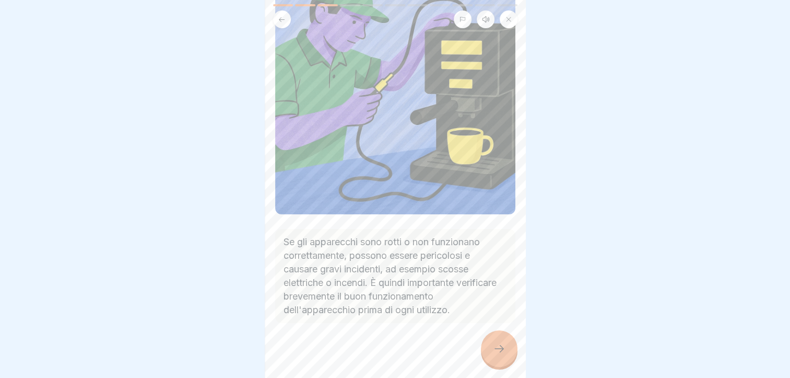
click at [496, 352] on icon at bounding box center [499, 348] width 13 height 13
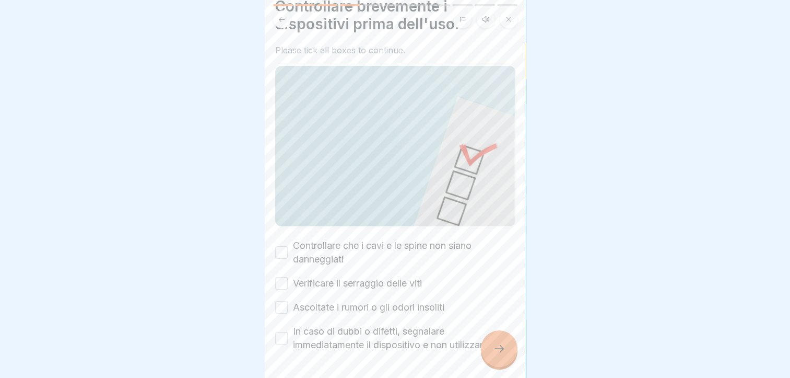
scroll to position [74, 0]
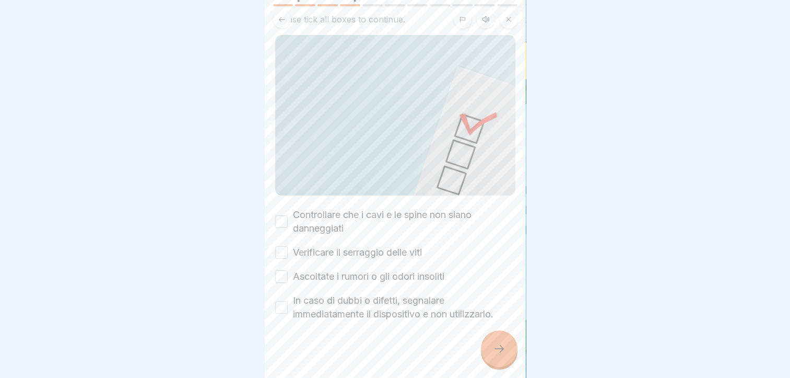
click at [363, 208] on label "Controllare che i cavi e le spine non siano danneggiati" at bounding box center [404, 221] width 222 height 27
click at [288, 215] on button "Controllare che i cavi e le spine non siano danneggiati" at bounding box center [281, 221] width 13 height 13
click at [296, 245] on label "Verificare il serraggio delle viti" at bounding box center [357, 252] width 129 height 14
click at [288, 246] on button "Verificare il serraggio delle viti" at bounding box center [281, 252] width 13 height 13
click at [301, 269] on label "Ascoltate i rumori o gli odori insoliti" at bounding box center [368, 276] width 151 height 14
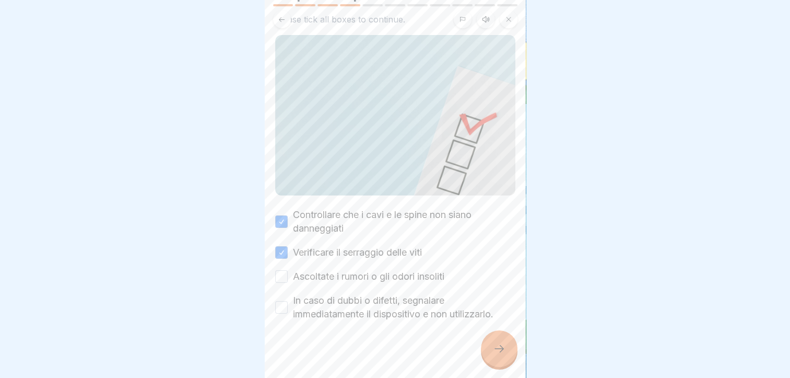
click at [288, 270] on button "Ascoltate i rumori o gli odori insoliti" at bounding box center [281, 276] width 13 height 13
click at [305, 293] on label "In caso di dubbi o difetti, segnalare immediatamente il dispositivo e non utili…" at bounding box center [404, 306] width 222 height 27
click at [288, 301] on button "In caso di dubbi o difetti, segnalare immediatamente il dispositivo e non utili…" at bounding box center [281, 307] width 13 height 13
drag, startPoint x: 513, startPoint y: 353, endPoint x: 507, endPoint y: 349, distance: 6.8
click at [508, 349] on div at bounding box center [499, 348] width 37 height 37
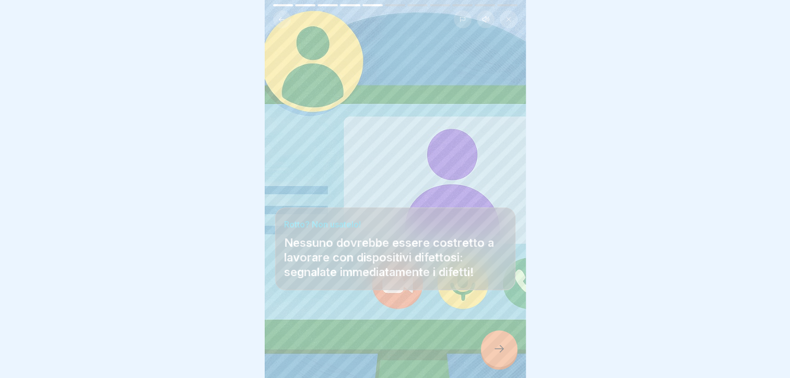
click at [494, 358] on div at bounding box center [499, 348] width 37 height 37
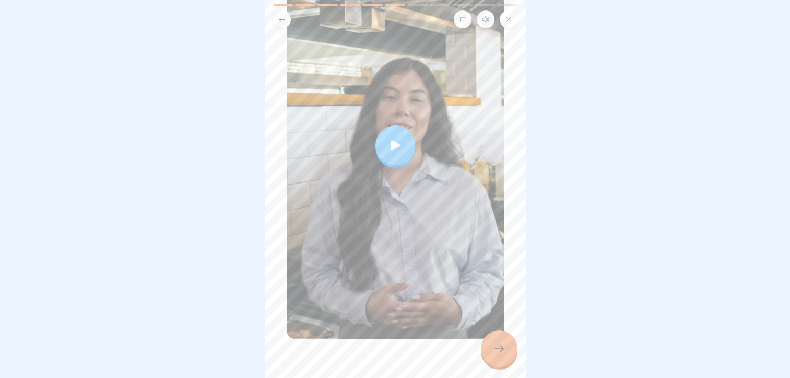
scroll to position [185, 0]
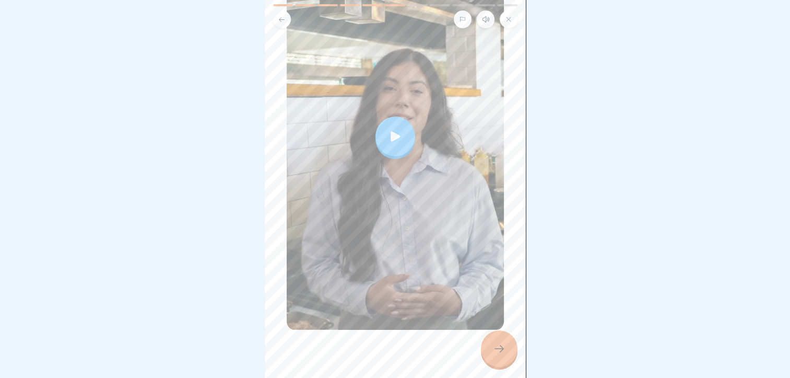
click at [391, 116] on div at bounding box center [395, 136] width 40 height 40
click at [497, 359] on div at bounding box center [499, 348] width 37 height 37
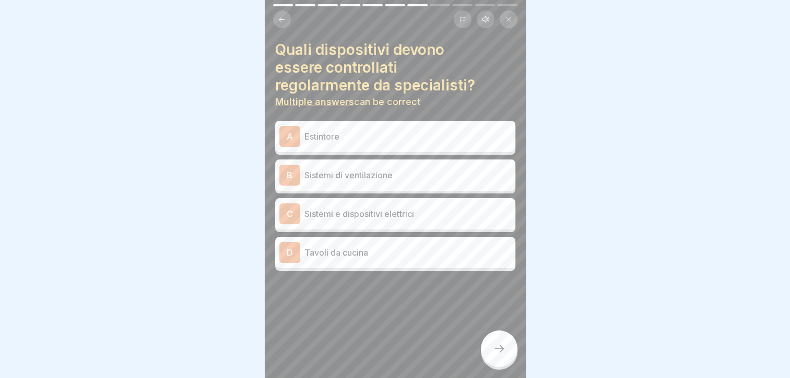
click at [345, 126] on div "A Estintore" at bounding box center [395, 136] width 232 height 21
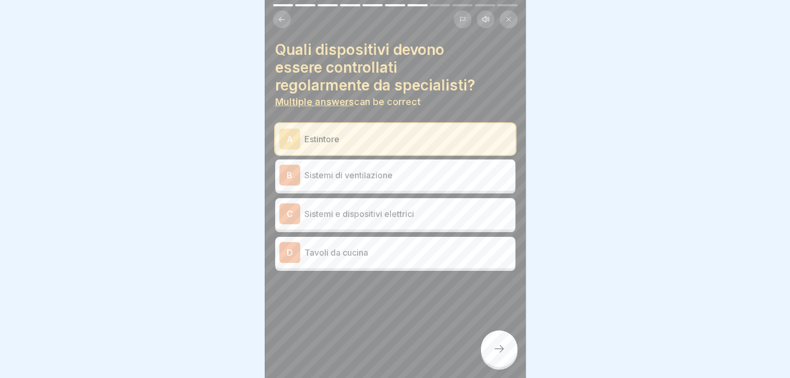
click at [356, 170] on p "Sistemi di ventilazione" at bounding box center [407, 175] width 207 height 13
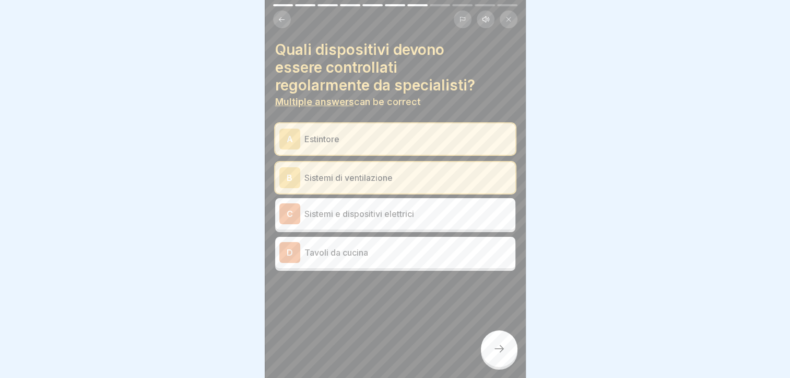
click at [366, 212] on div "C Sistemi e dispositivi elettrici" at bounding box center [395, 213] width 232 height 21
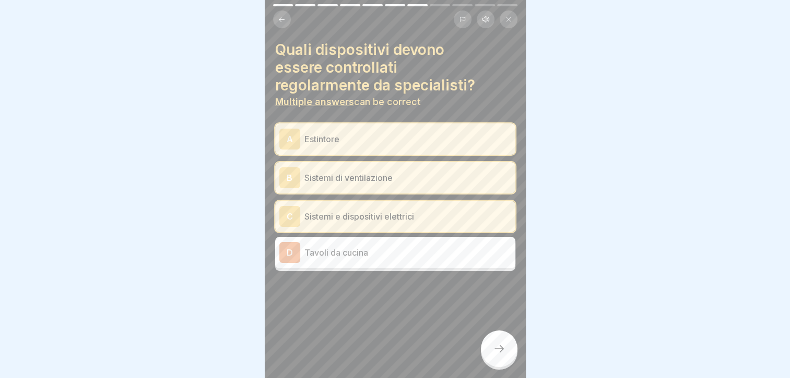
click at [502, 364] on div at bounding box center [499, 348] width 37 height 37
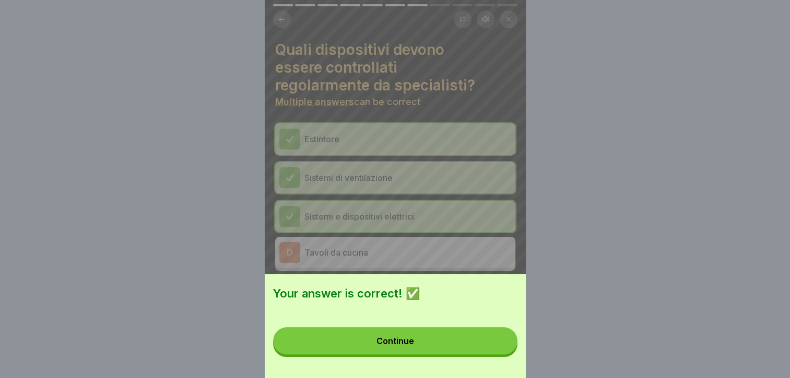
click at [402, 345] on div "Continue" at bounding box center [395, 340] width 38 height 9
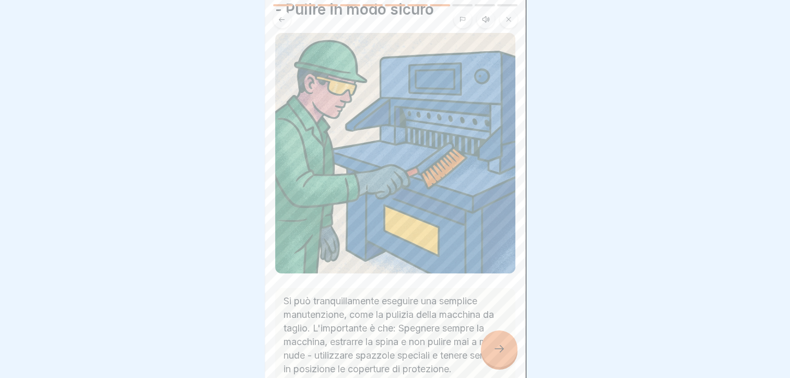
scroll to position [104, 0]
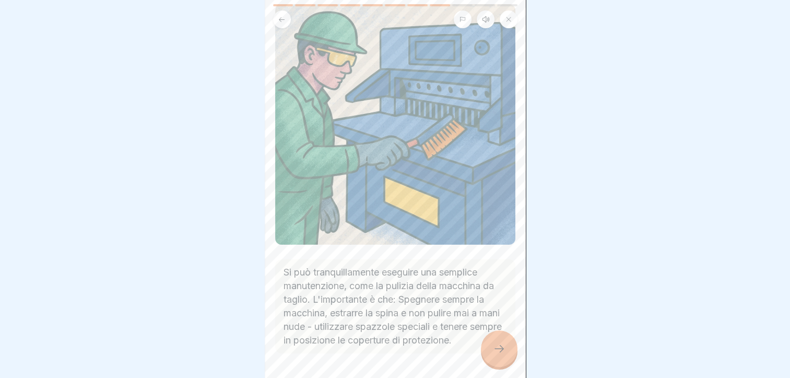
click at [499, 347] on icon at bounding box center [499, 348] width 13 height 13
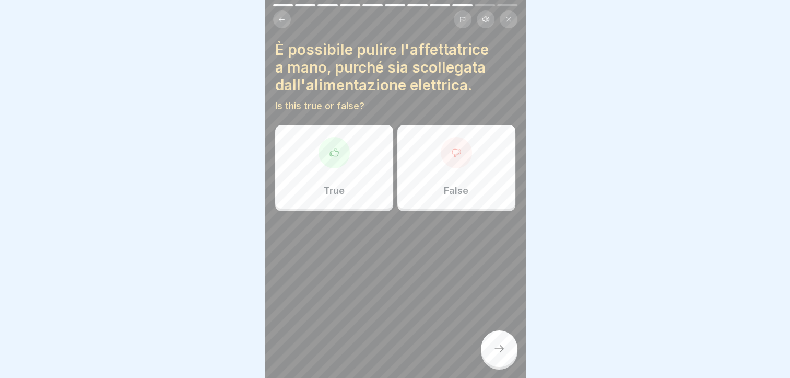
click at [345, 171] on div "True" at bounding box center [334, 167] width 118 height 84
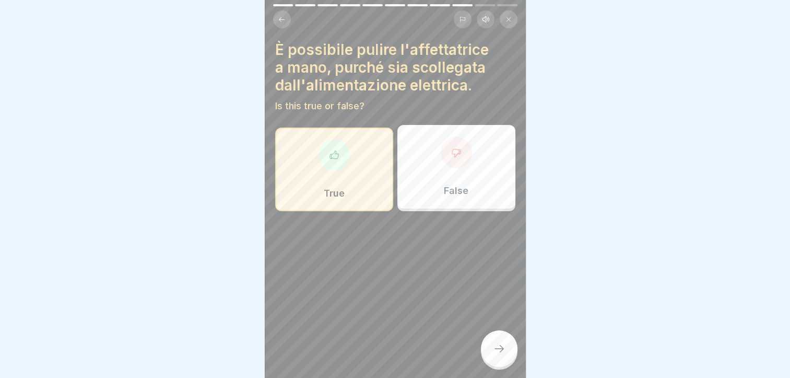
click at [511, 350] on div at bounding box center [499, 348] width 37 height 37
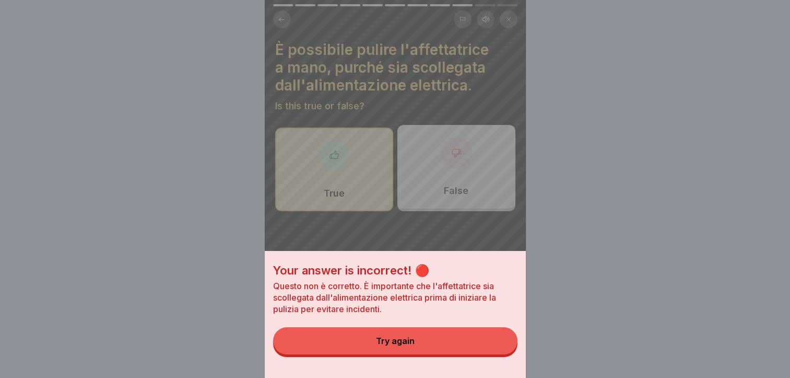
click at [418, 354] on button "Try again" at bounding box center [395, 340] width 244 height 27
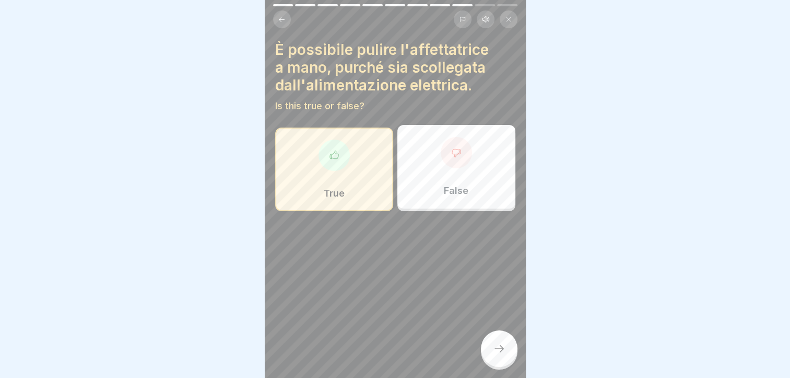
click at [432, 156] on div "False" at bounding box center [456, 167] width 118 height 84
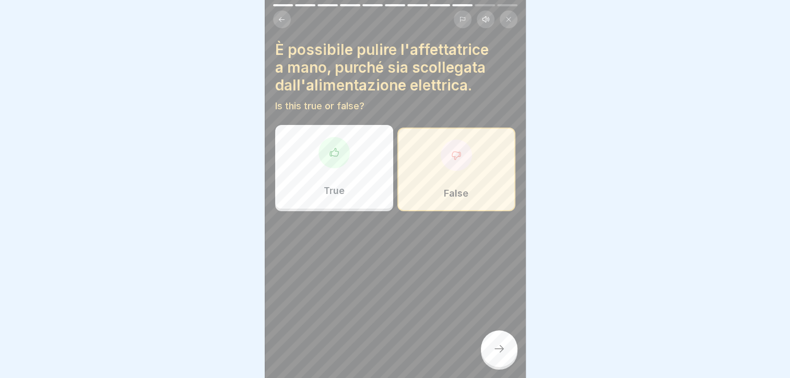
click at [499, 356] on div at bounding box center [499, 348] width 37 height 37
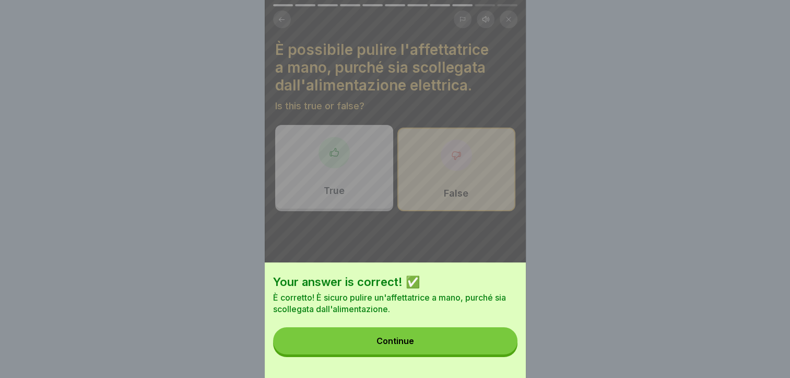
click at [393, 345] on div "Continue" at bounding box center [395, 340] width 38 height 9
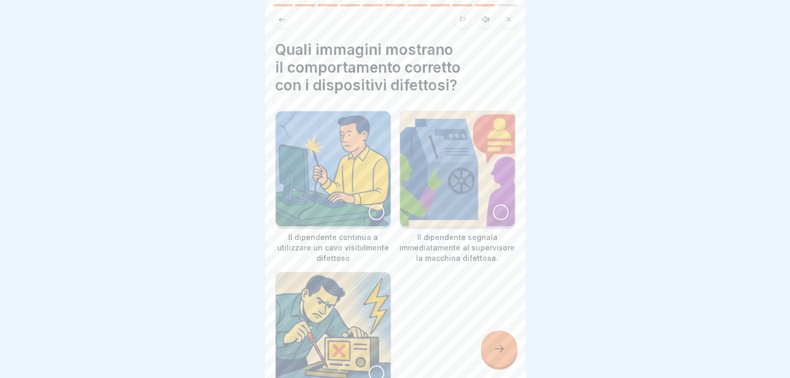
scroll to position [52, 0]
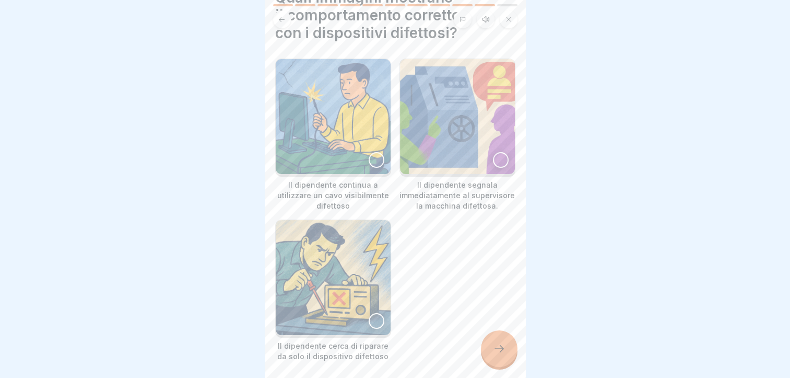
click at [493, 152] on div at bounding box center [501, 160] width 16 height 16
click at [505, 349] on icon at bounding box center [499, 348] width 13 height 13
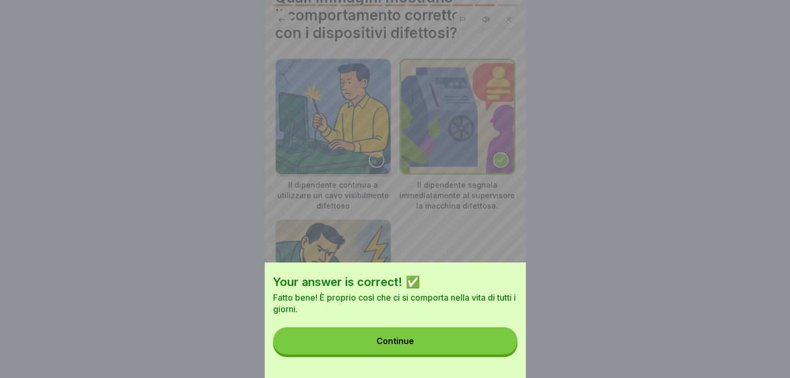
click at [462, 354] on button "Continue" at bounding box center [395, 340] width 244 height 27
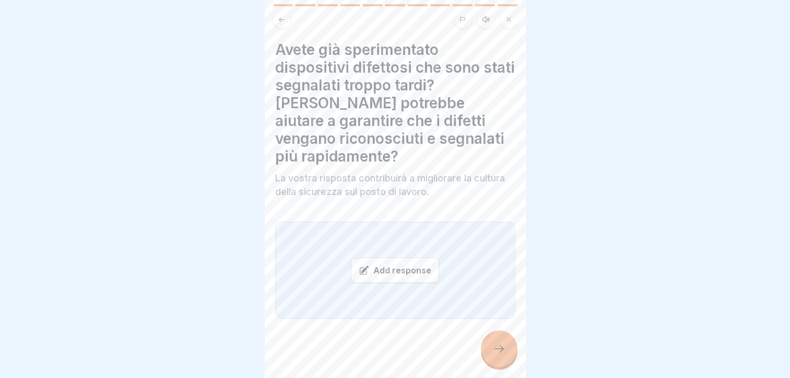
click at [394, 264] on div "Add response" at bounding box center [395, 269] width 88 height 25
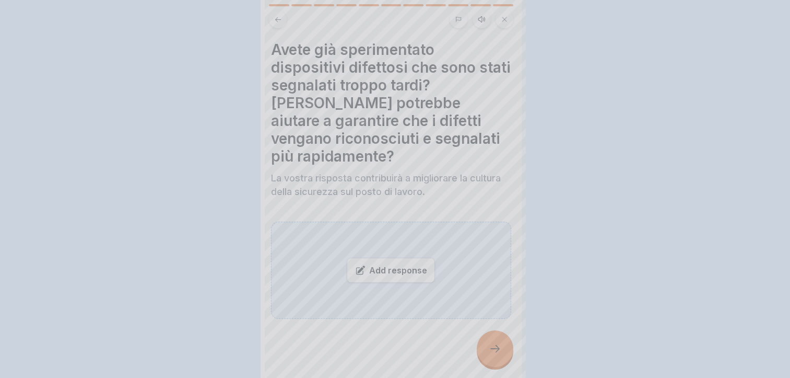
scroll to position [0, 0]
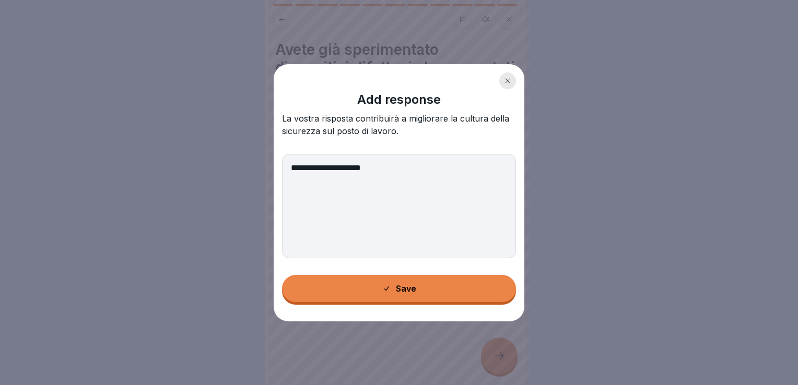
type textarea "**********"
click at [511, 83] on div at bounding box center [507, 81] width 17 height 17
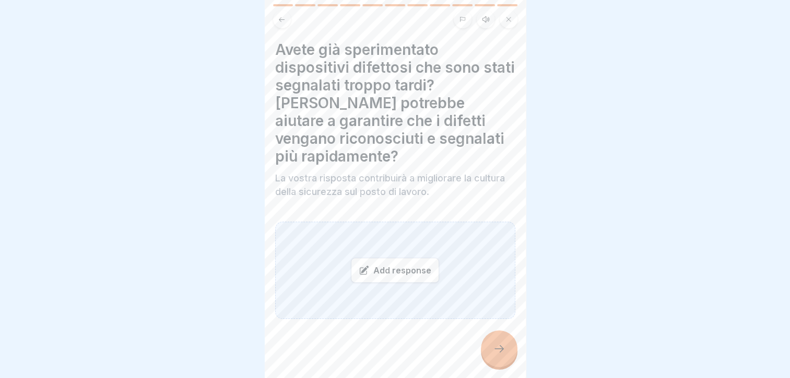
click at [393, 270] on div "Add response" at bounding box center [395, 269] width 88 height 25
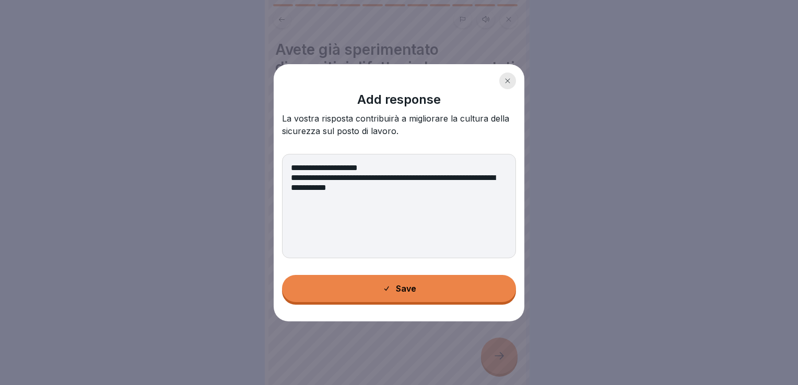
type textarea "**********"
click at [378, 272] on div "**********" at bounding box center [399, 192] width 251 height 257
click at [383, 287] on icon at bounding box center [386, 289] width 8 height 8
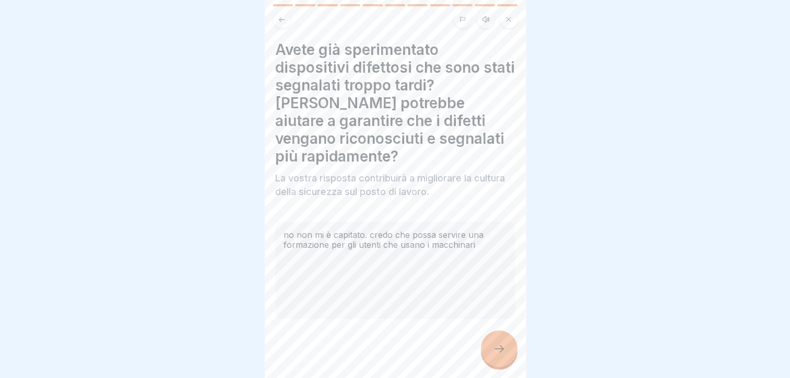
click at [491, 355] on div at bounding box center [499, 348] width 37 height 37
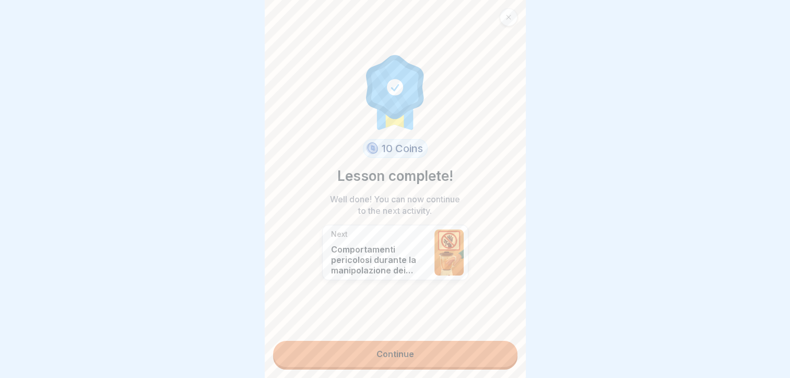
click at [399, 351] on link "Continue" at bounding box center [395, 353] width 244 height 26
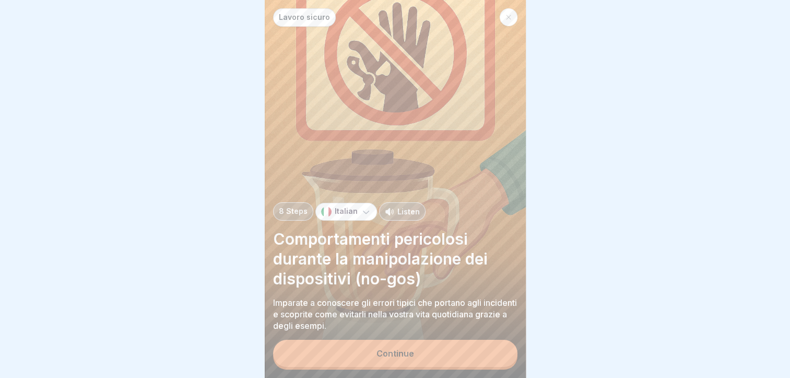
scroll to position [8, 0]
click at [401, 358] on button "Continue" at bounding box center [395, 352] width 244 height 27
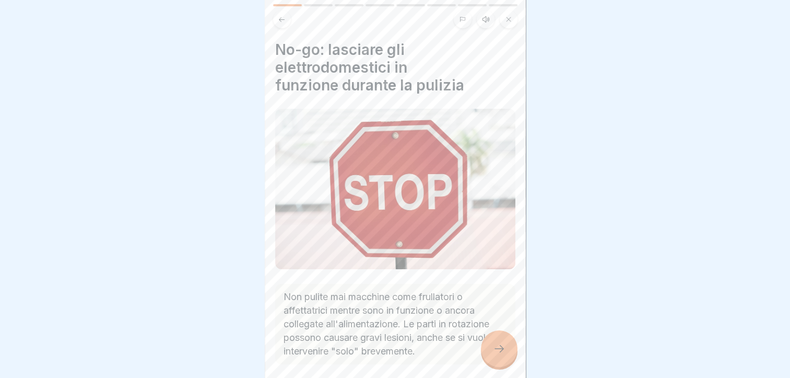
scroll to position [43, 0]
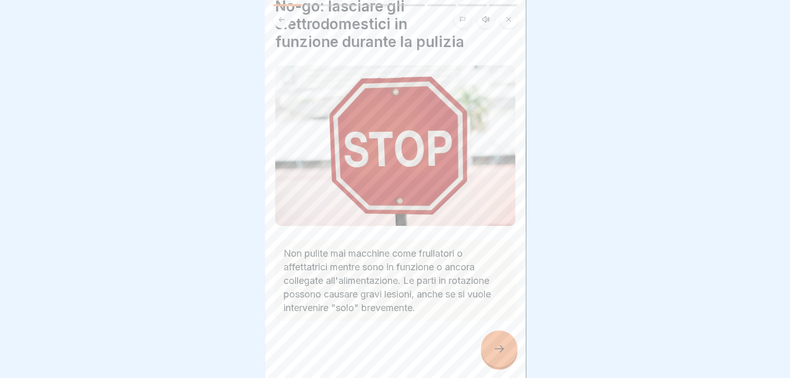
click at [502, 351] on icon at bounding box center [499, 348] width 13 height 13
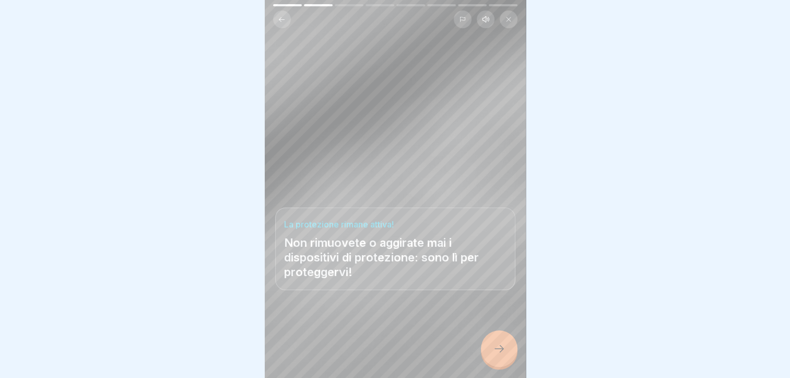
click at [502, 351] on icon at bounding box center [499, 348] width 13 height 13
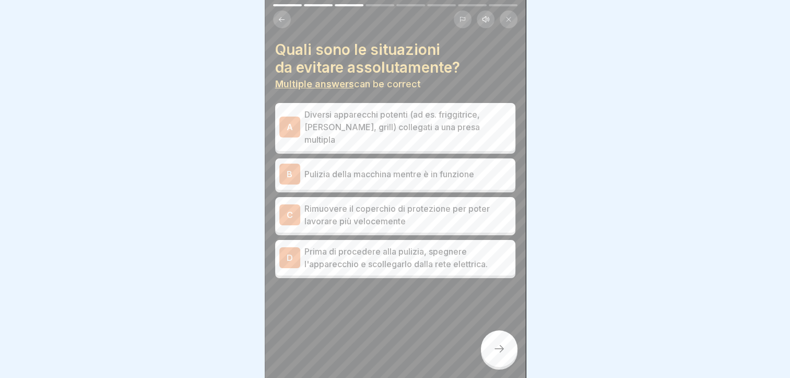
click at [380, 118] on p "Diversi apparecchi potenti (ad es. friggitrice, [PERSON_NAME], grill) collegati…" at bounding box center [407, 127] width 207 height 38
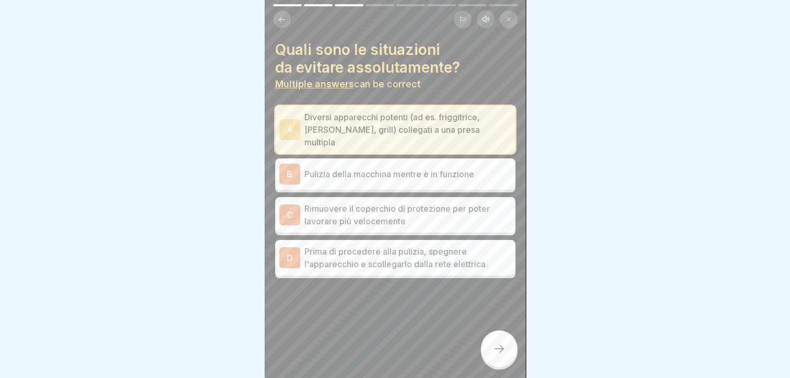
click at [373, 168] on p "Pulizia della macchina mentre è in funzione" at bounding box center [407, 174] width 207 height 13
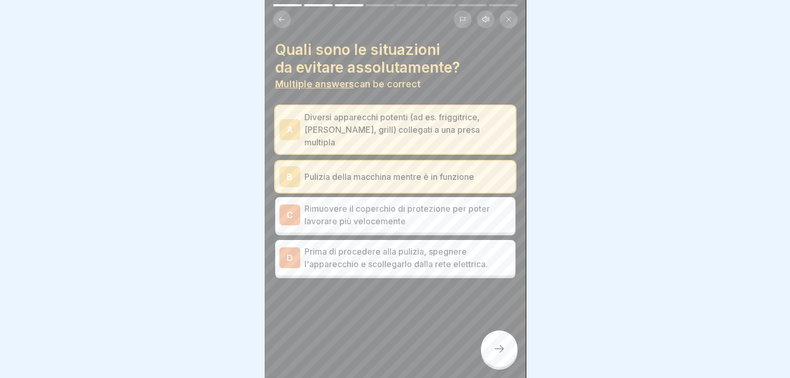
click at [354, 202] on p "Rimuovere il coperchio di protezione per poter lavorare più velocemente" at bounding box center [407, 214] width 207 height 25
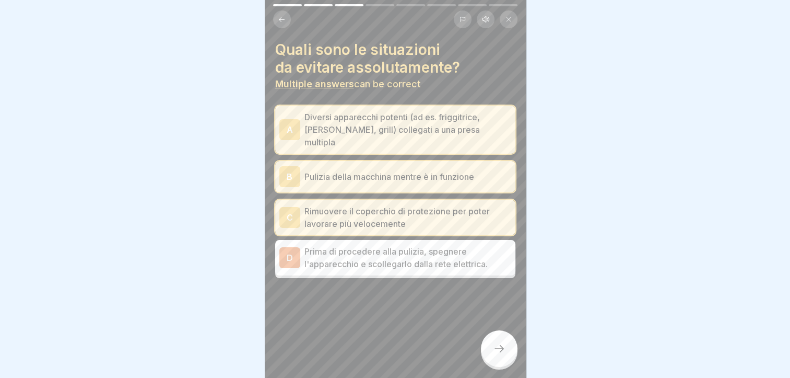
click at [511, 358] on div at bounding box center [499, 348] width 37 height 37
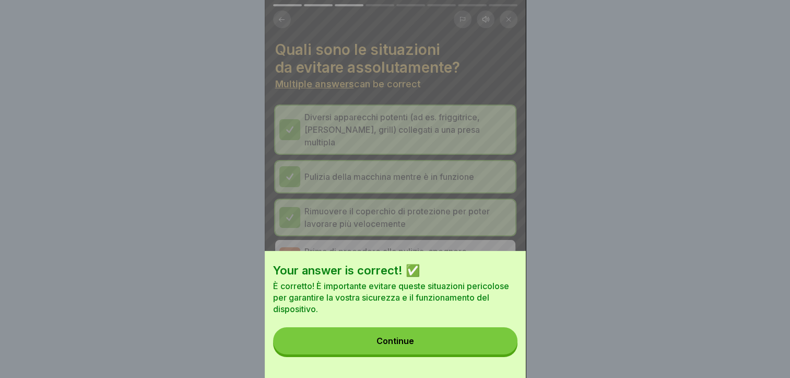
drag, startPoint x: 454, startPoint y: 346, endPoint x: 439, endPoint y: 324, distance: 26.7
click at [454, 346] on button "Continue" at bounding box center [395, 340] width 244 height 27
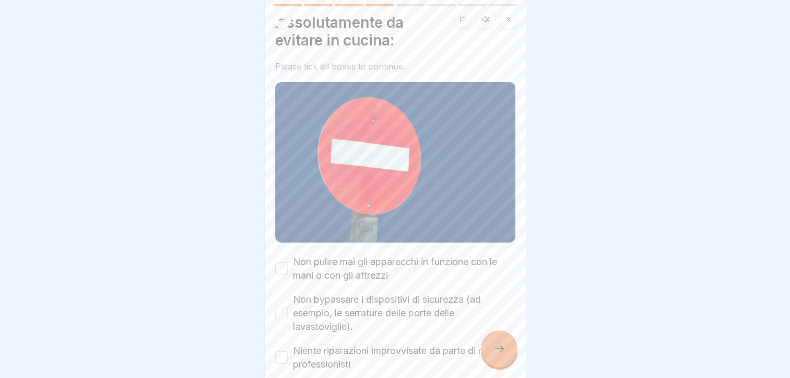
scroll to position [104, 0]
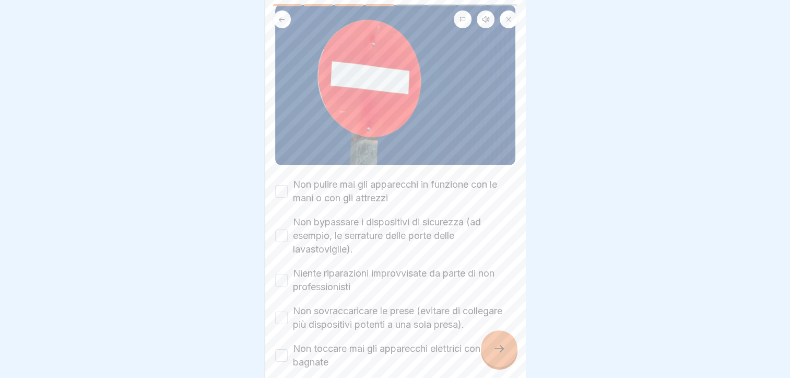
click at [391, 178] on label "Non pulire mai gli apparecchi in funzione con le mani o con gli attrezzi" at bounding box center [404, 191] width 222 height 27
click at [288, 185] on button "Non pulire mai gli apparecchi in funzione con le mani o con gli attrezzi" at bounding box center [281, 191] width 13 height 13
click at [384, 219] on label "Non bypassare i dispositivi di sicurezza (ad esempio, le serrature delle porte …" at bounding box center [404, 235] width 222 height 41
click at [288, 229] on button "Non bypassare i dispositivi di sicurezza (ad esempio, le serrature delle porte …" at bounding box center [281, 235] width 13 height 13
click at [376, 266] on label "Niente riparazioni improvvisate da parte di non professionisti" at bounding box center [404, 279] width 222 height 27
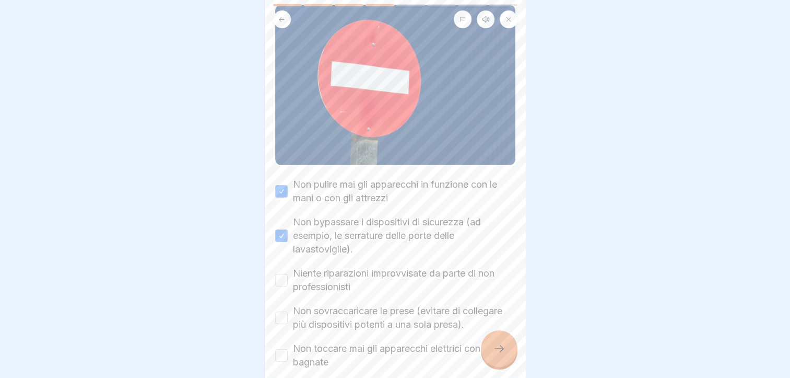
click at [288, 274] on button "Niente riparazioni improvvisate da parte di non professionisti" at bounding box center [281, 280] width 13 height 13
click at [369, 304] on label "Non sovraccaricare le prese (evitare di collegare più dispositivi potenti a una…" at bounding box center [404, 317] width 222 height 27
click at [288, 311] on button "Non sovraccaricare le prese (evitare di collegare più dispositivi potenti a una…" at bounding box center [281, 317] width 13 height 13
click at [362, 350] on label "Non toccare mai gli apparecchi elettrici con le mani bagnate" at bounding box center [404, 355] width 222 height 27
click at [288, 350] on button "Non toccare mai gli apparecchi elettrici con le mani bagnate" at bounding box center [281, 355] width 13 height 13
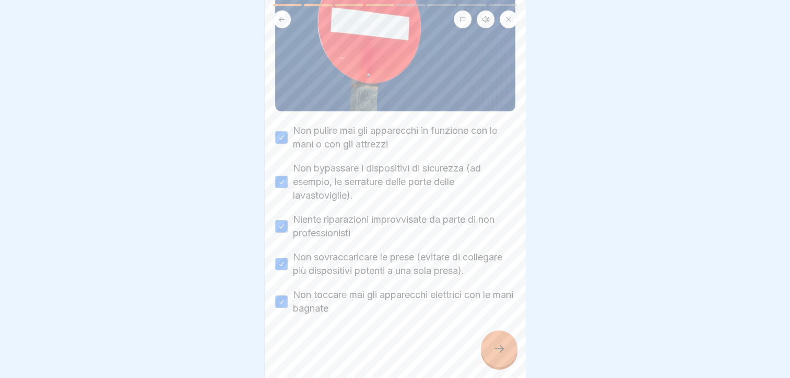
scroll to position [166, 0]
click at [489, 356] on div at bounding box center [499, 348] width 37 height 37
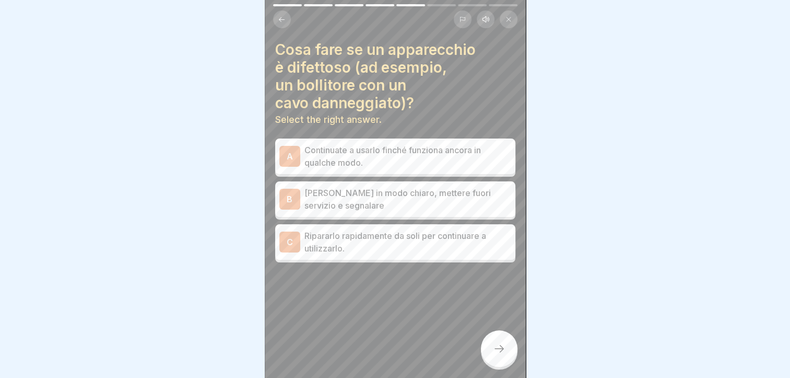
click at [417, 193] on p "[PERSON_NAME] in modo chiaro, mettere fuori servizio e segnalare" at bounding box center [407, 198] width 207 height 25
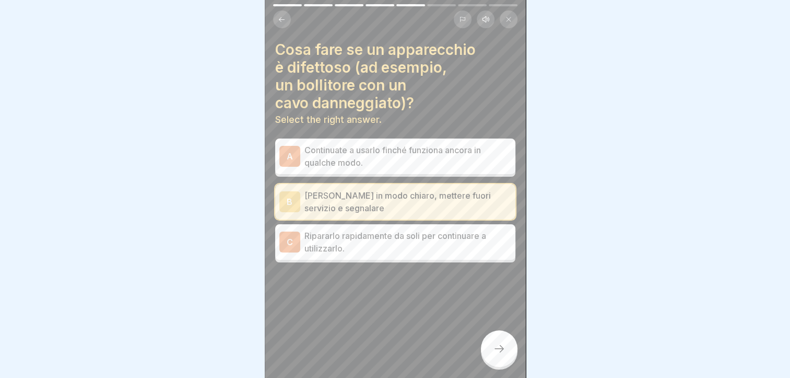
click at [497, 355] on div at bounding box center [499, 348] width 37 height 37
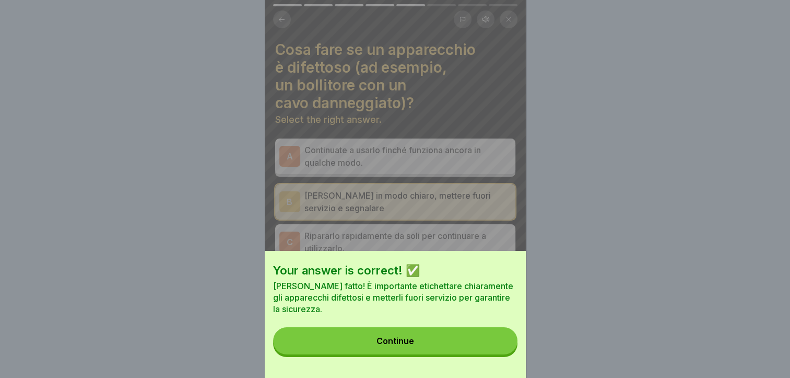
drag, startPoint x: 463, startPoint y: 348, endPoint x: 456, endPoint y: 333, distance: 16.3
click at [463, 348] on button "Continue" at bounding box center [395, 340] width 244 height 27
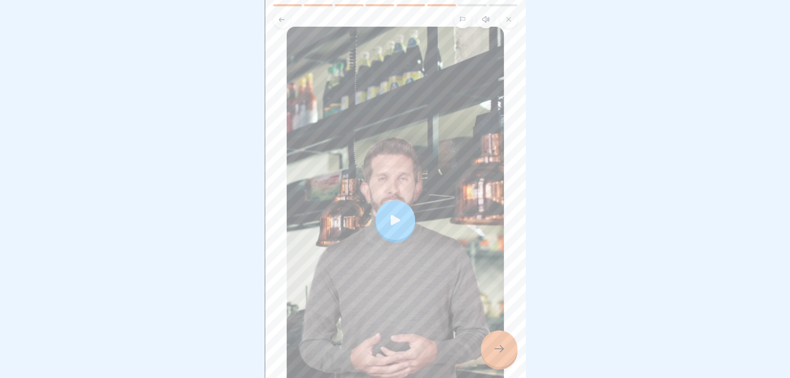
scroll to position [168, 0]
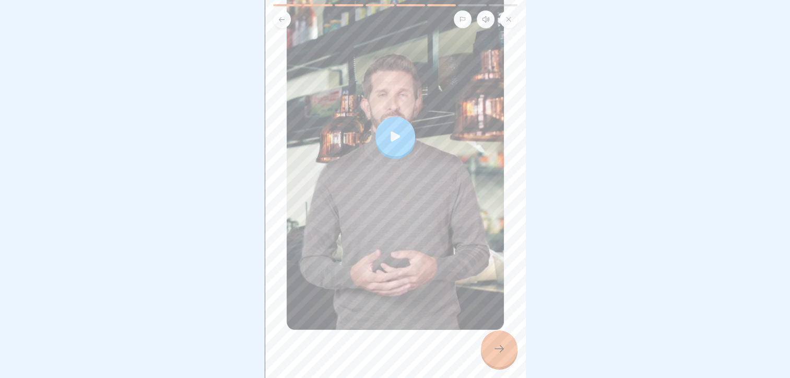
click at [391, 131] on icon at bounding box center [395, 136] width 9 height 10
click at [494, 345] on icon at bounding box center [499, 348] width 13 height 13
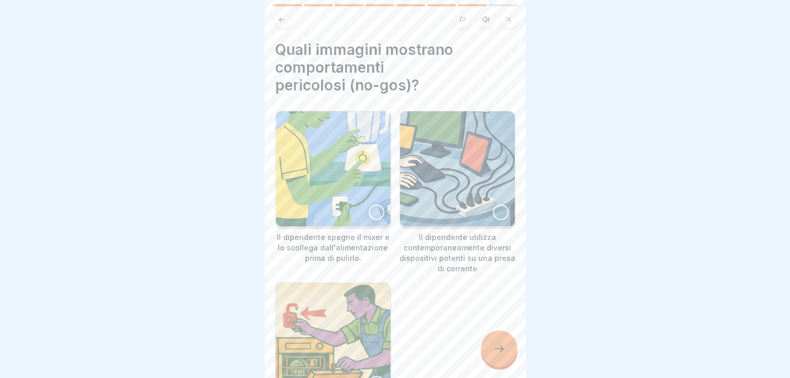
click at [493, 204] on div at bounding box center [501, 212] width 16 height 16
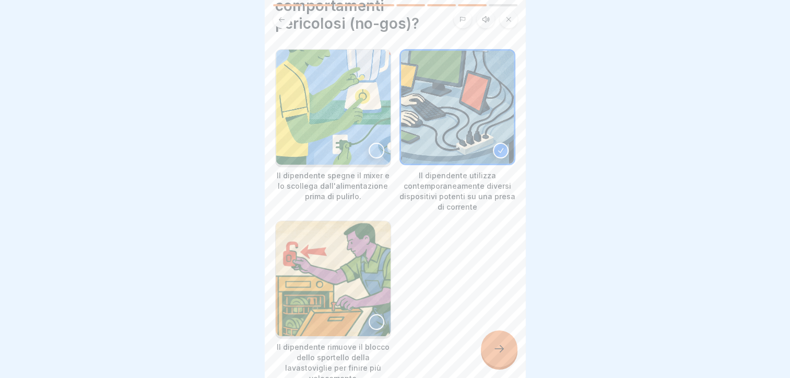
scroll to position [122, 0]
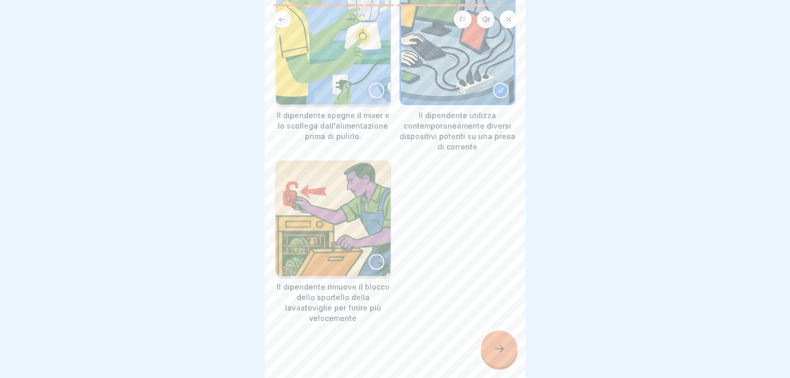
click at [372, 254] on div at bounding box center [377, 262] width 16 height 16
click at [489, 352] on div at bounding box center [499, 348] width 37 height 37
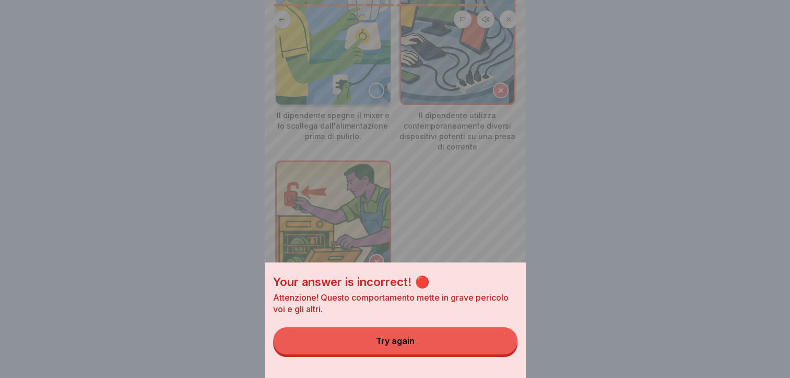
click at [460, 350] on button "Try again" at bounding box center [395, 340] width 244 height 27
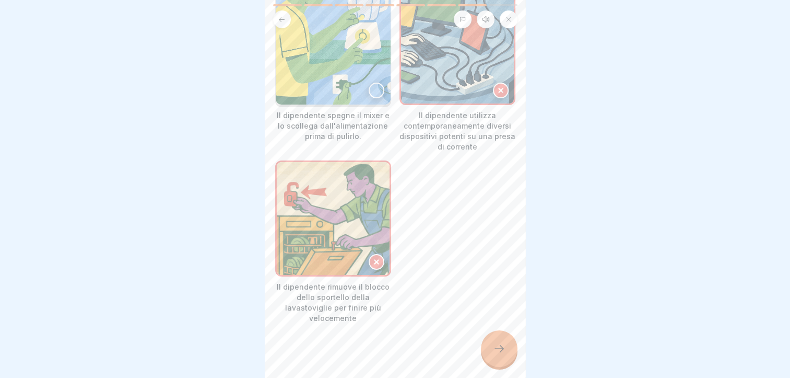
click at [498, 348] on icon at bounding box center [499, 348] width 13 height 13
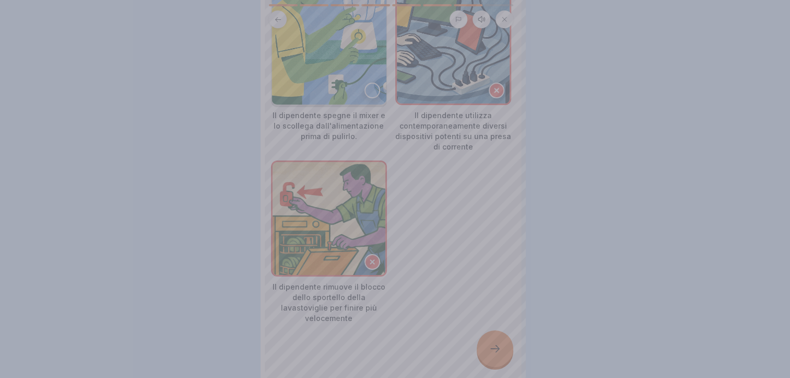
scroll to position [0, 0]
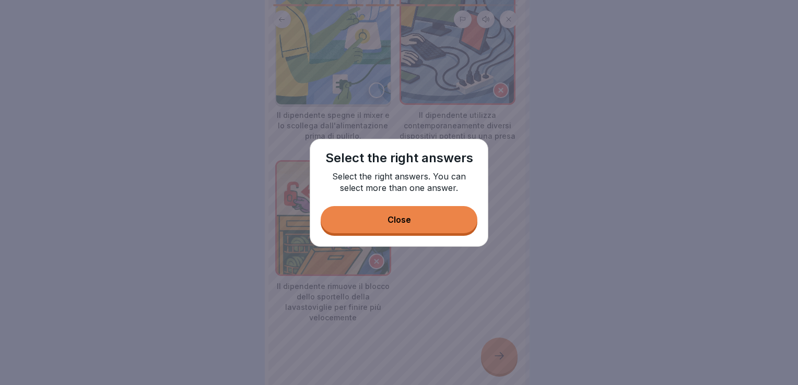
click at [415, 222] on button "Close" at bounding box center [399, 219] width 157 height 27
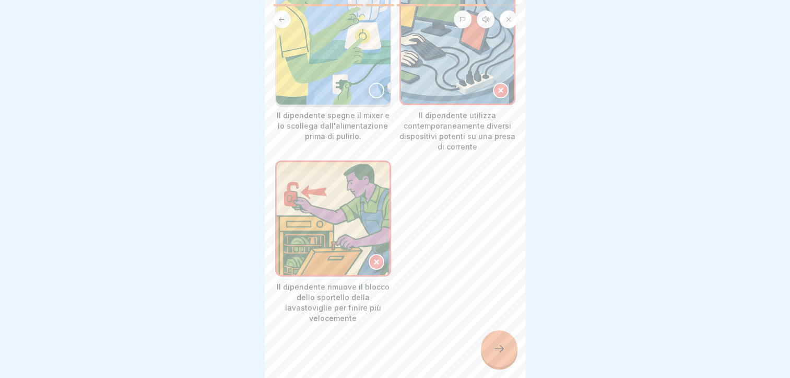
click at [497, 87] on icon at bounding box center [500, 90] width 7 height 7
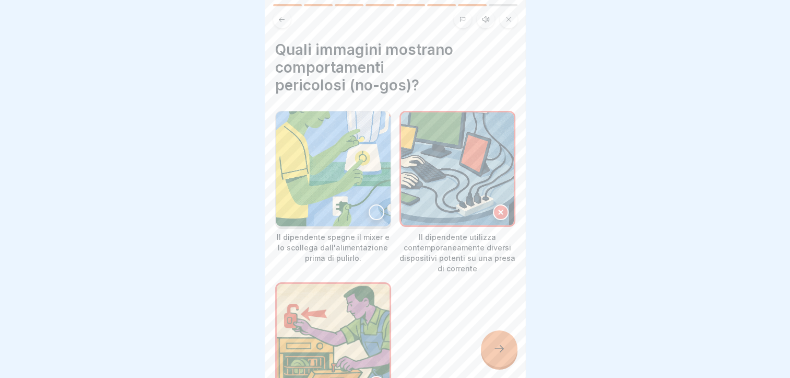
click at [366, 201] on img at bounding box center [333, 168] width 115 height 115
click at [478, 351] on div "Il dipendente spegne il mixer e lo scollega dall'alimentazione prima di pulirlo…" at bounding box center [395, 278] width 240 height 334
click at [485, 355] on div at bounding box center [499, 348] width 37 height 37
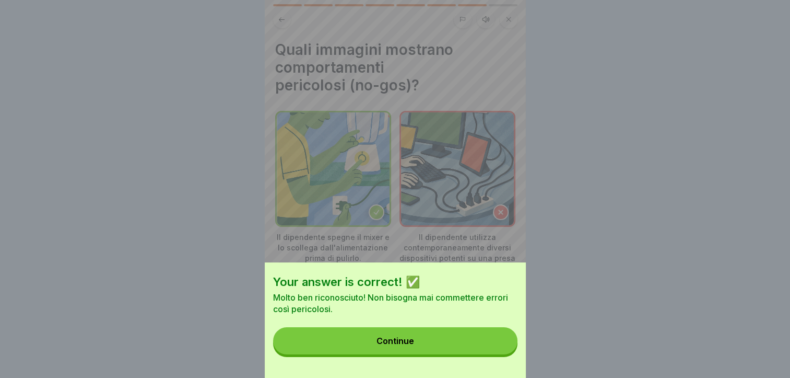
click at [460, 354] on button "Continue" at bounding box center [395, 340] width 244 height 27
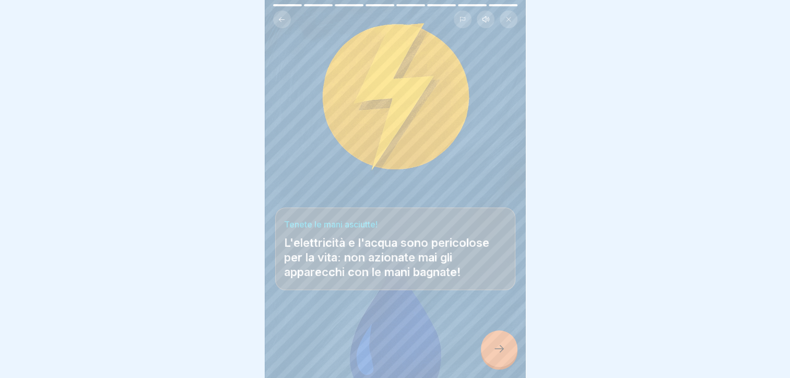
drag, startPoint x: 491, startPoint y: 354, endPoint x: 481, endPoint y: 346, distance: 12.6
click at [491, 355] on div at bounding box center [499, 348] width 37 height 37
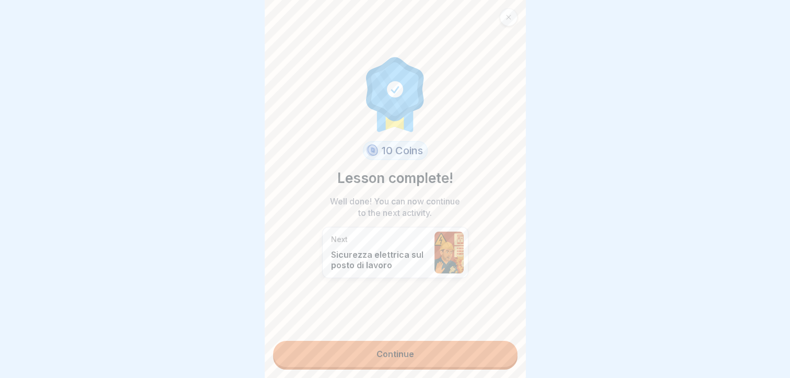
click at [406, 360] on link "Continue" at bounding box center [395, 353] width 244 height 26
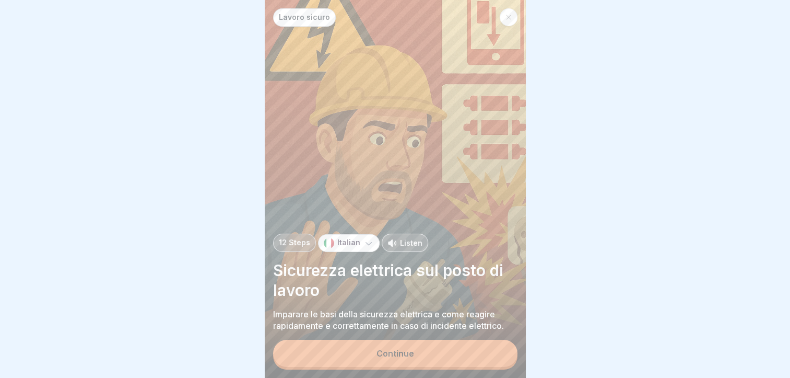
scroll to position [8, 0]
click at [416, 366] on button "Continue" at bounding box center [395, 352] width 244 height 27
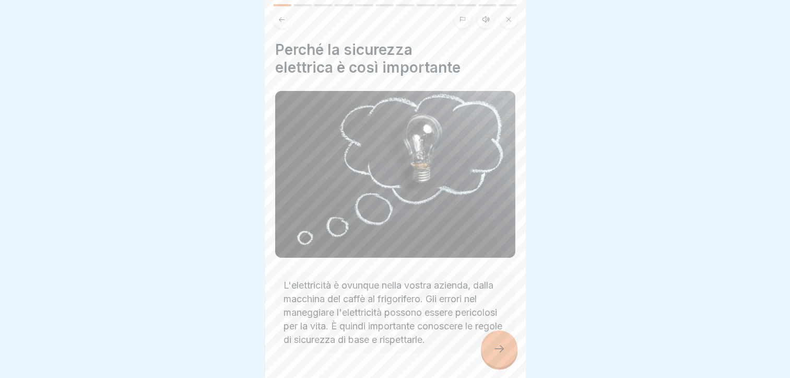
click at [498, 346] on icon at bounding box center [499, 348] width 13 height 13
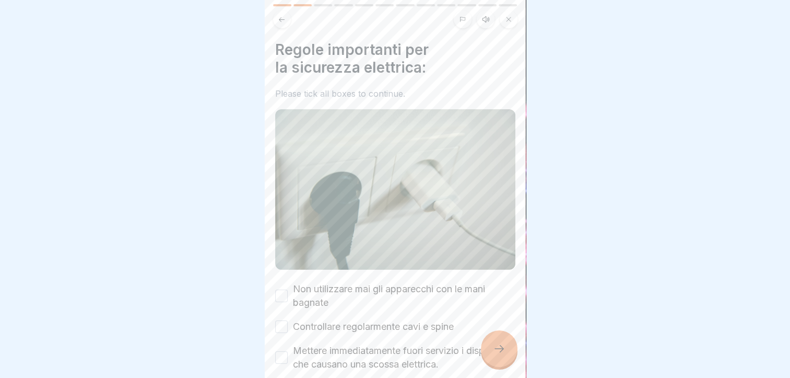
click at [371, 282] on label "Non utilizzare mai gli apparecchi con le mani bagnate" at bounding box center [404, 295] width 222 height 27
click at [288, 289] on button "Non utilizzare mai gli apparecchi con le mani bagnate" at bounding box center [281, 295] width 13 height 13
click at [371, 320] on label "Controllare regolarmente cavi e spine" at bounding box center [373, 327] width 161 height 14
click at [288, 320] on button "Controllare regolarmente cavi e spine" at bounding box center [281, 326] width 13 height 13
click at [380, 344] on label "Mettere immediatamente fuori servizio i dispositivi che causano una scossa elet…" at bounding box center [404, 357] width 222 height 27
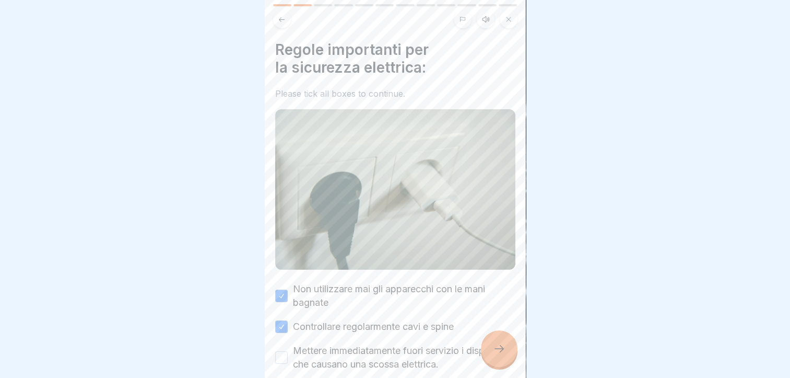
click at [288, 351] on button "Mettere immediatamente fuori servizio i dispositivi che causano una scossa elet…" at bounding box center [281, 357] width 13 height 13
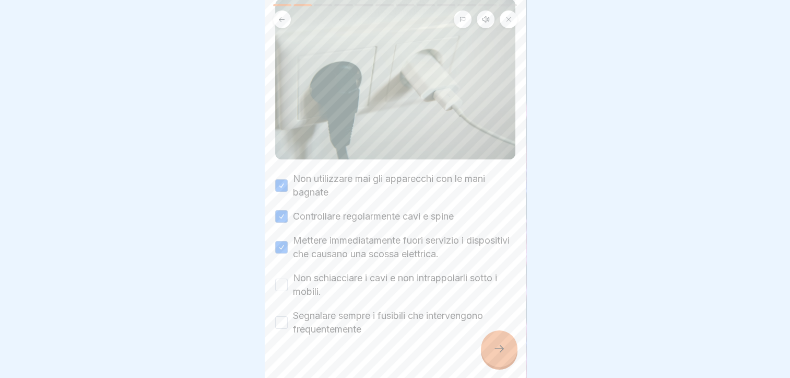
scroll to position [125, 0]
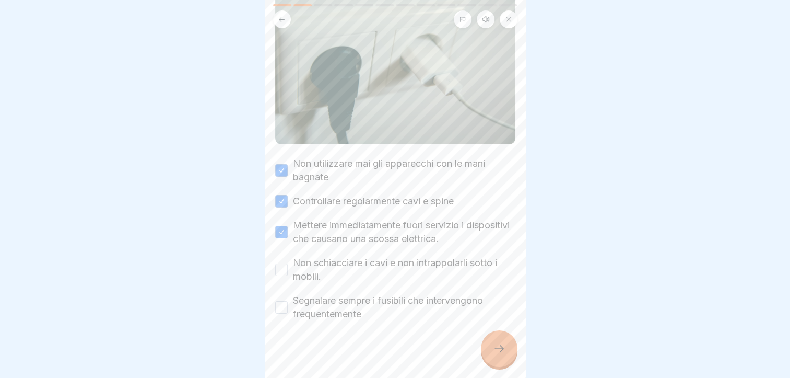
drag, startPoint x: 360, startPoint y: 255, endPoint x: 368, endPoint y: 279, distance: 25.1
click at [360, 256] on label "Non schiacciare i cavi e non intrappolarli sotto i mobili." at bounding box center [404, 269] width 222 height 27
click at [288, 263] on button "Non schiacciare i cavi e non intrappolarli sotto i mobili." at bounding box center [281, 269] width 13 height 13
click at [367, 293] on label "Segnalare sempre i fusibili che intervengono frequentemente" at bounding box center [404, 306] width 222 height 27
click at [288, 301] on button "Segnalare sempre i fusibili che intervengono frequentemente" at bounding box center [281, 307] width 13 height 13
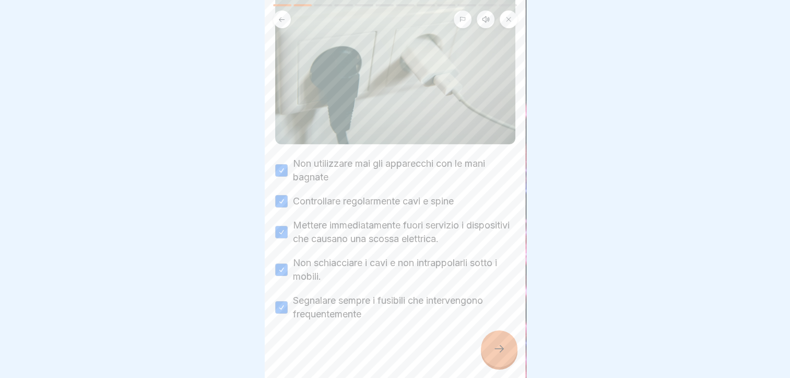
click at [491, 366] on div at bounding box center [395, 352] width 240 height 63
click at [498, 340] on div at bounding box center [499, 348] width 37 height 37
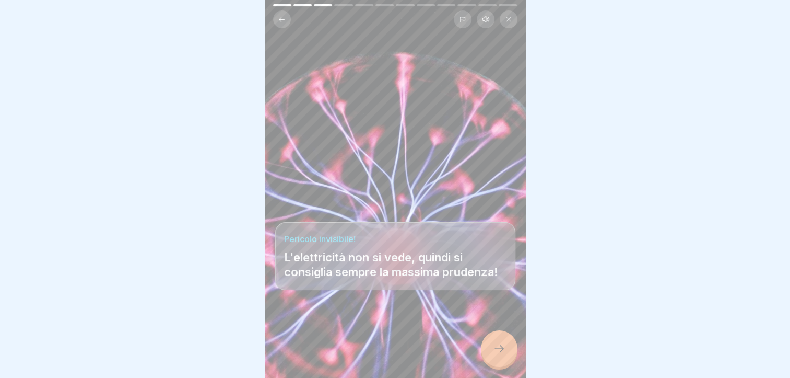
click at [503, 359] on div at bounding box center [499, 348] width 37 height 37
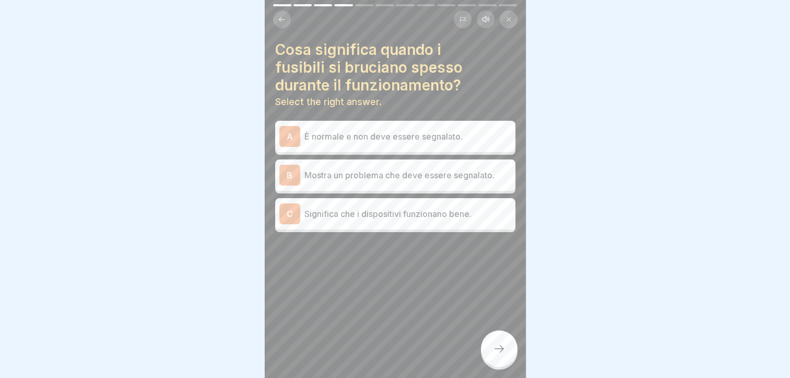
click at [378, 174] on div "B Mostra un problema che deve essere segnalato." at bounding box center [395, 174] width 232 height 21
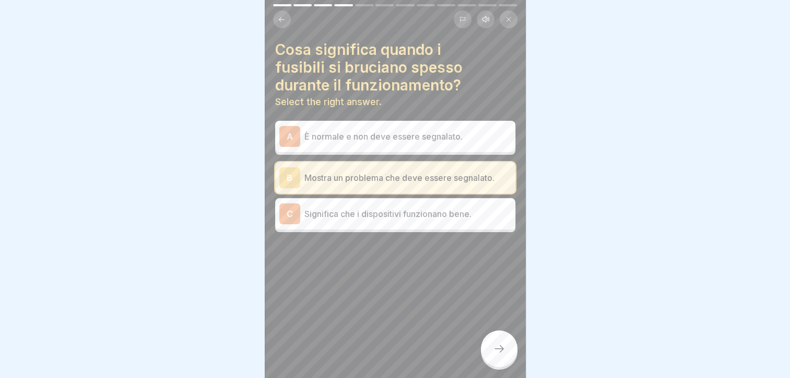
click at [494, 348] on icon at bounding box center [499, 348] width 13 height 13
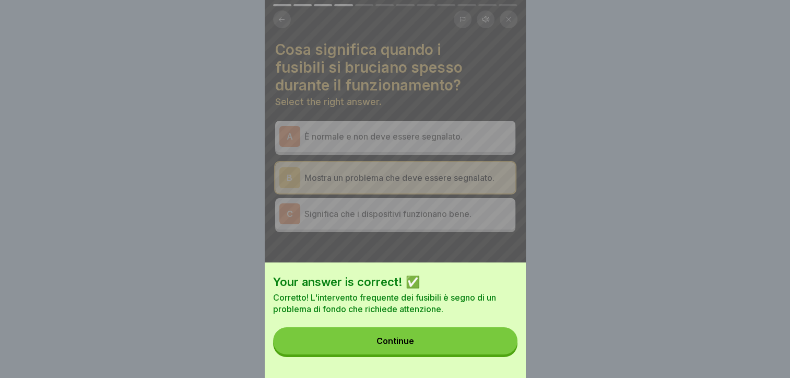
click at [428, 338] on button "Continue" at bounding box center [395, 340] width 244 height 27
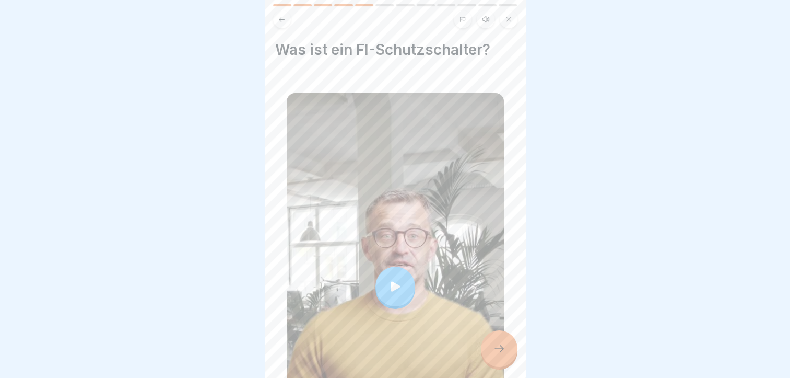
click at [391, 266] on div at bounding box center [395, 286] width 40 height 40
click at [499, 348] on icon at bounding box center [499, 348] width 13 height 13
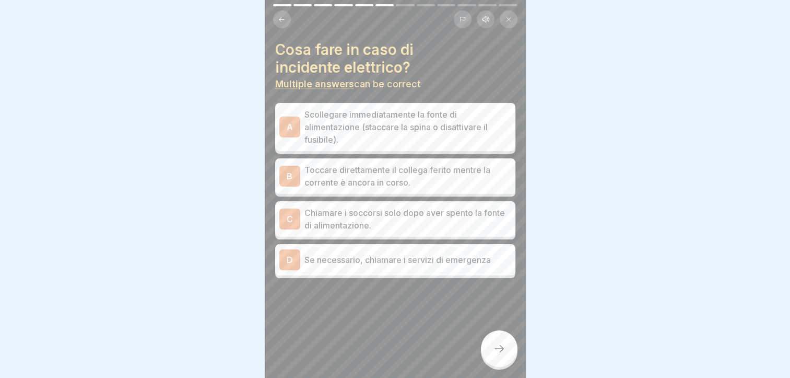
click at [390, 213] on p "Chiamare i soccorsi solo dopo aver spento la fonte di alimentazione." at bounding box center [407, 218] width 207 height 25
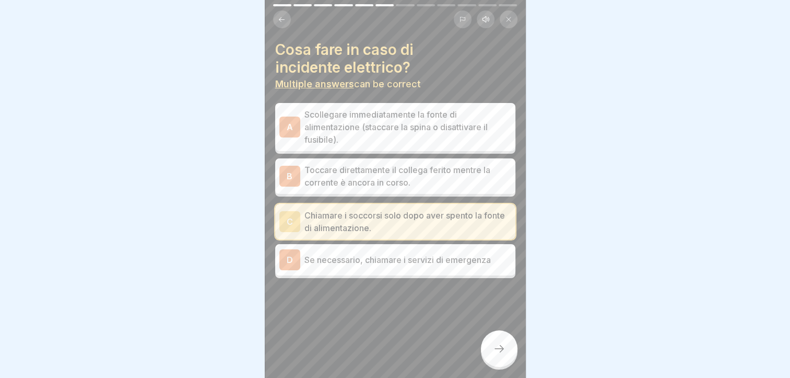
click at [387, 255] on p "Se necessario, chiamare i servizi di emergenza" at bounding box center [407, 259] width 207 height 13
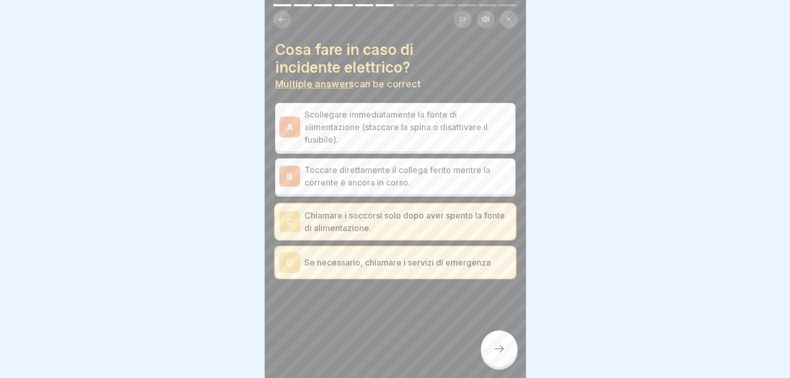
click at [376, 116] on p "Scollegare immediatamente la fonte di alimentazione (staccare la spina o disatt…" at bounding box center [407, 127] width 207 height 38
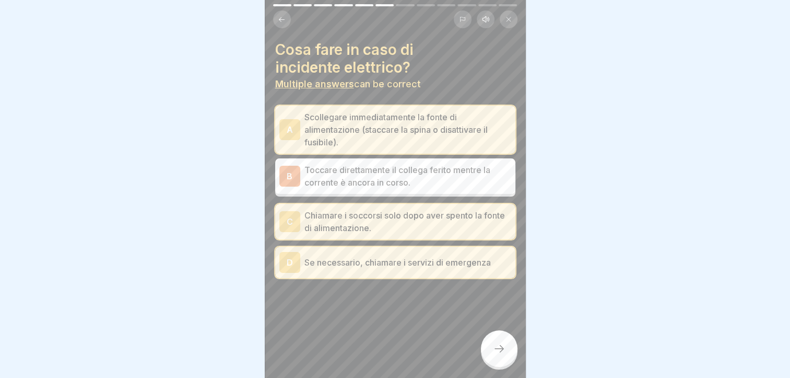
click at [497, 360] on div at bounding box center [499, 348] width 37 height 37
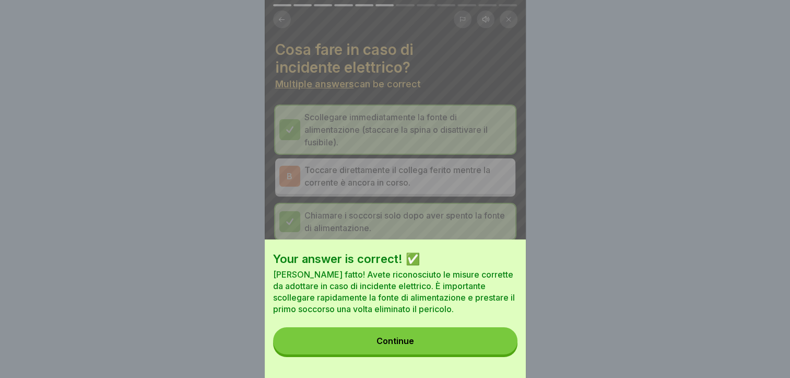
drag, startPoint x: 429, startPoint y: 346, endPoint x: 419, endPoint y: 316, distance: 31.4
click at [429, 346] on button "Continue" at bounding box center [395, 340] width 244 height 27
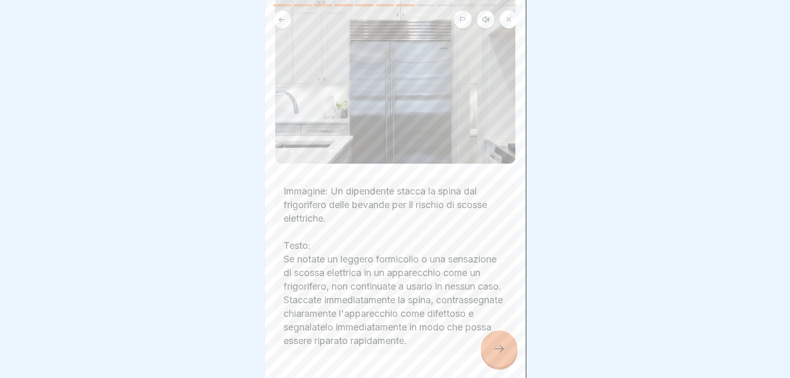
scroll to position [150, 0]
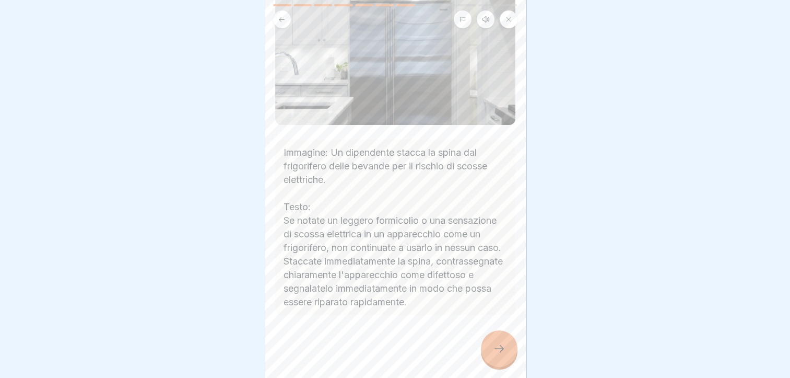
click at [493, 350] on icon at bounding box center [499, 348] width 13 height 13
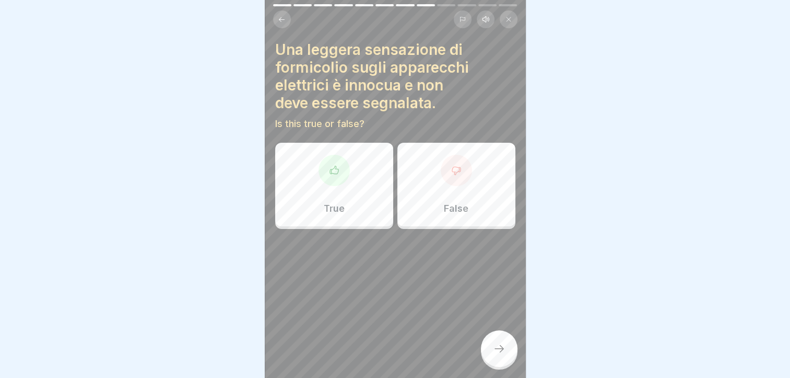
click at [423, 147] on div "False" at bounding box center [456, 185] width 118 height 84
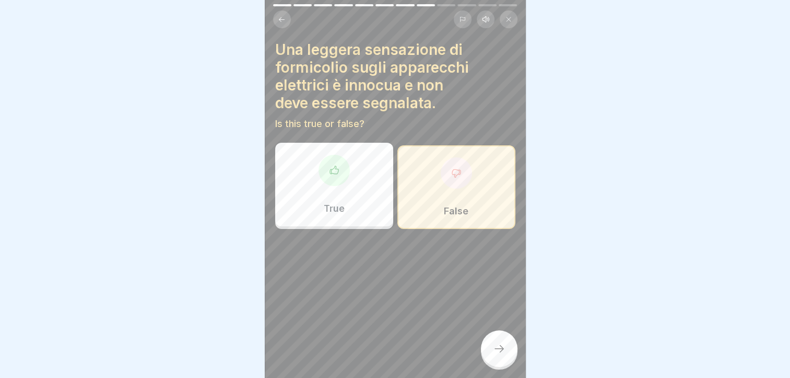
click at [493, 348] on icon at bounding box center [499, 348] width 13 height 13
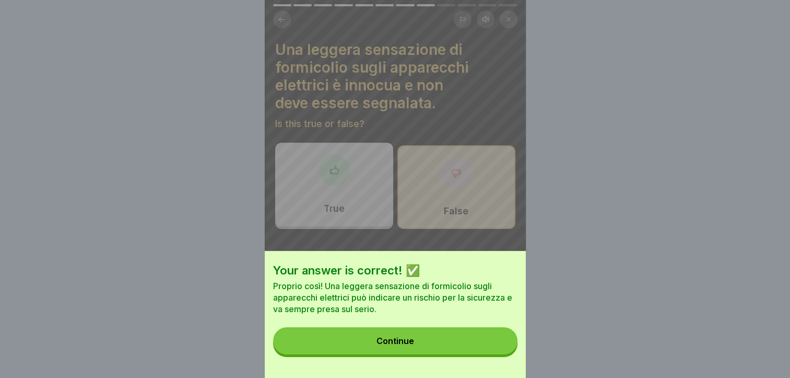
click at [414, 354] on button "Continue" at bounding box center [395, 340] width 244 height 27
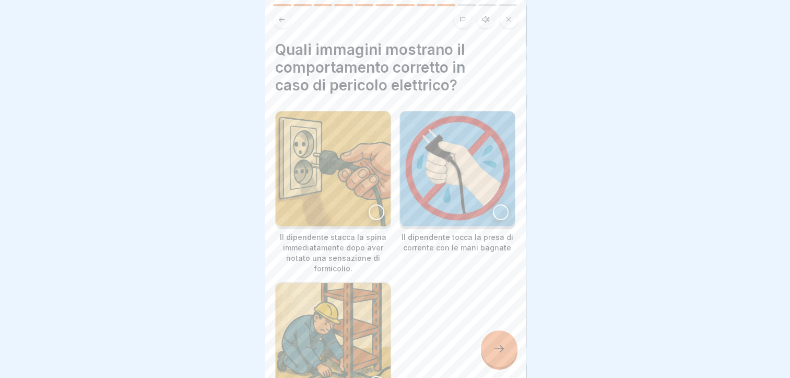
click at [373, 204] on div at bounding box center [377, 212] width 16 height 16
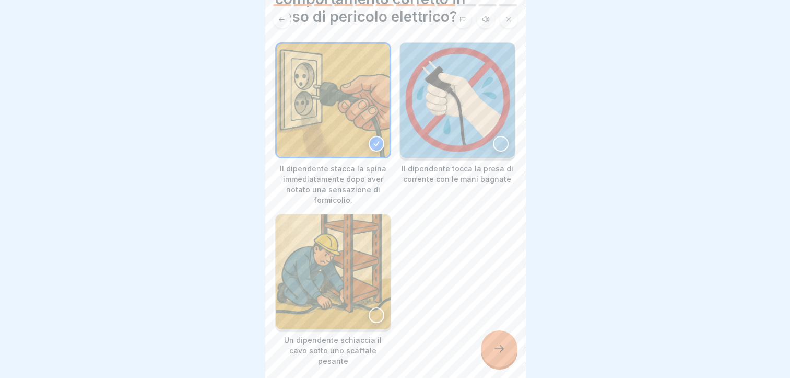
scroll to position [101, 0]
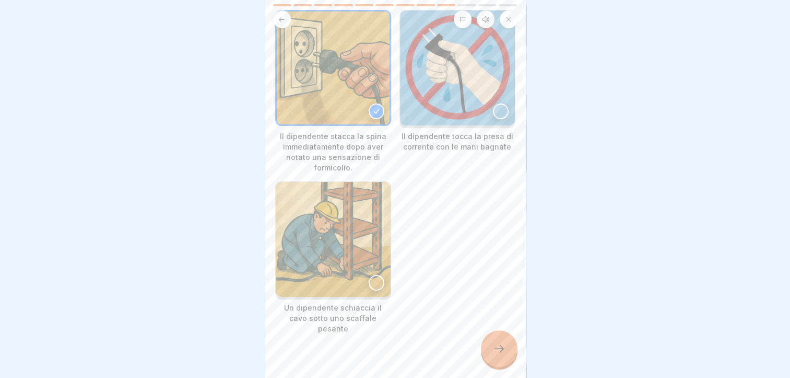
click at [493, 349] on icon at bounding box center [499, 348] width 13 height 13
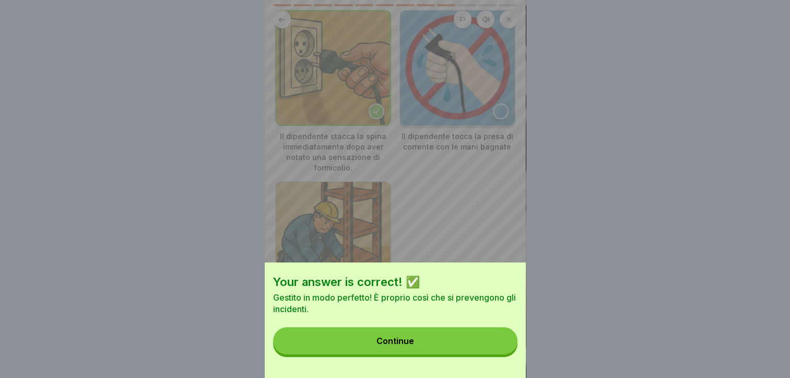
click at [444, 335] on div "Your answer is correct! ✅ Gestito in modo perfetto! È proprio così che si preve…" at bounding box center [395, 319] width 261 height 115
click at [442, 345] on button "Continue" at bounding box center [395, 340] width 244 height 27
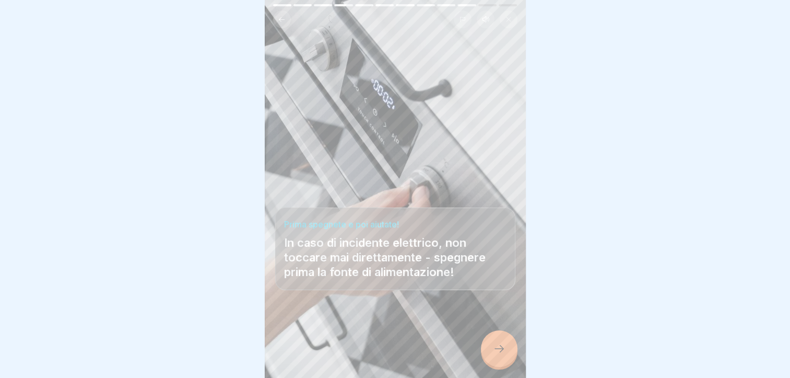
click at [511, 347] on div at bounding box center [499, 348] width 37 height 37
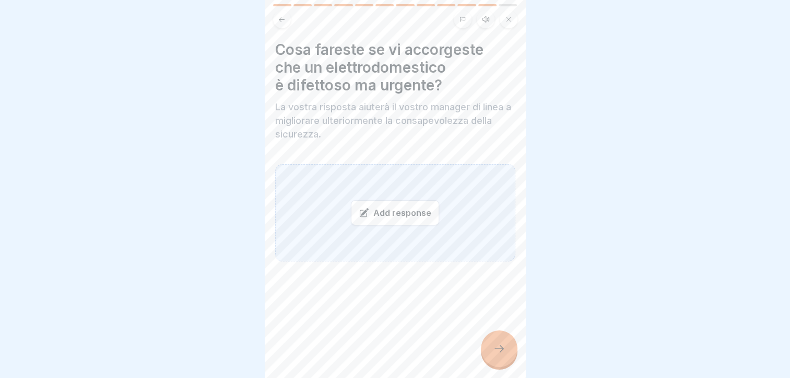
click at [406, 206] on div "Add response" at bounding box center [395, 212] width 88 height 25
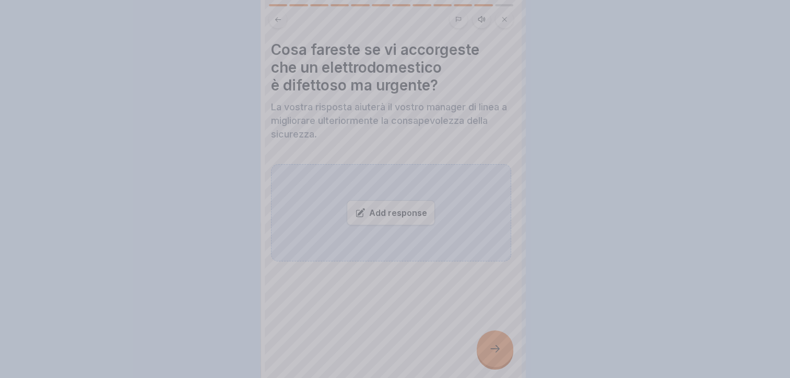
scroll to position [0, 0]
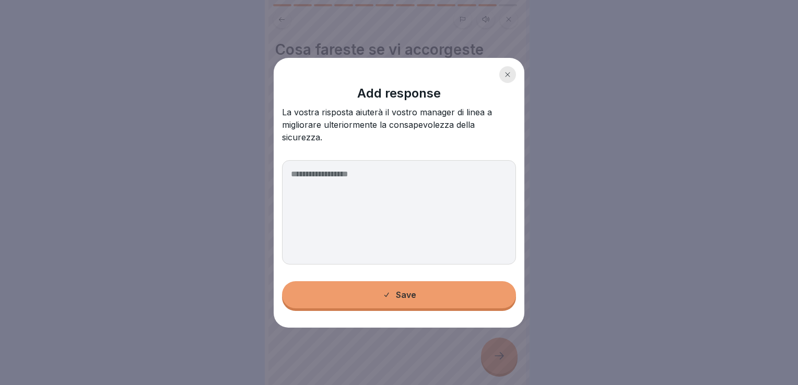
type textarea "*"
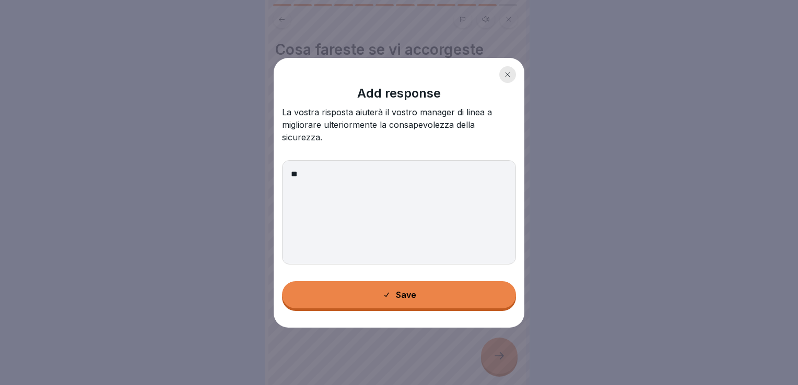
type textarea "*"
type textarea "**********"
drag, startPoint x: 431, startPoint y: 284, endPoint x: 443, endPoint y: 298, distance: 18.5
click at [431, 284] on button "Save" at bounding box center [399, 294] width 234 height 27
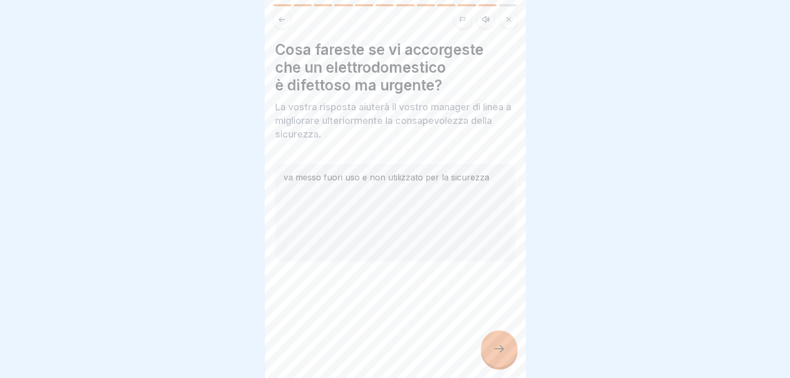
click at [496, 355] on icon at bounding box center [499, 348] width 13 height 13
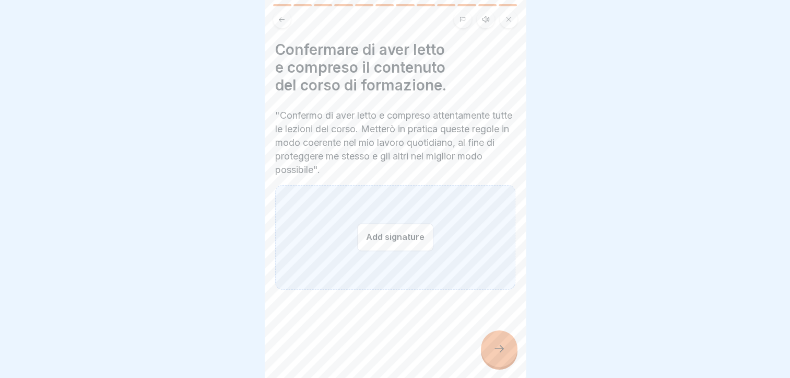
click at [387, 230] on button "Add signature" at bounding box center [395, 237] width 76 height 28
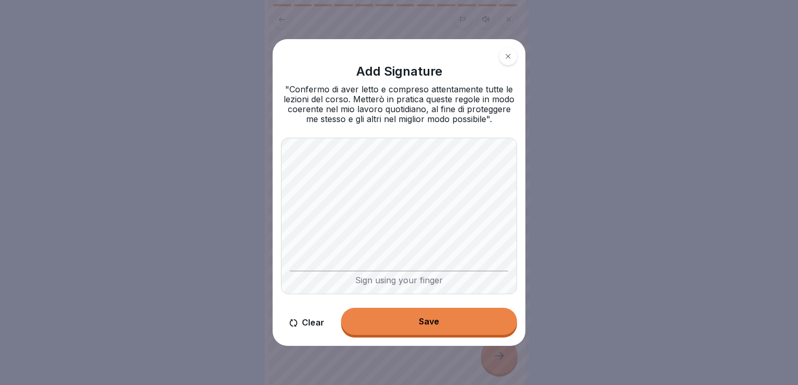
click at [441, 318] on button "Save" at bounding box center [429, 321] width 176 height 27
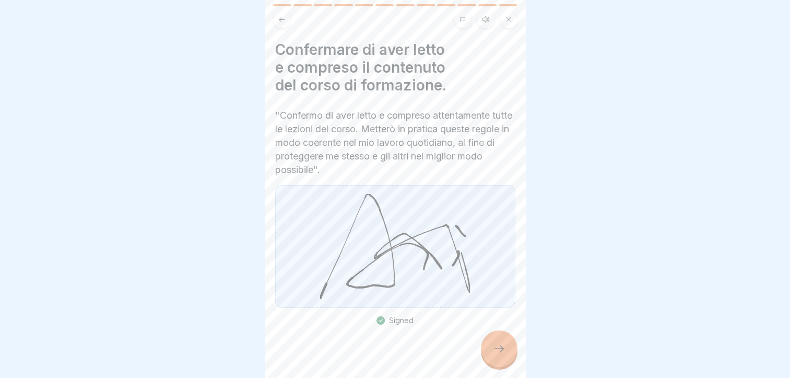
click at [487, 347] on div at bounding box center [499, 348] width 37 height 37
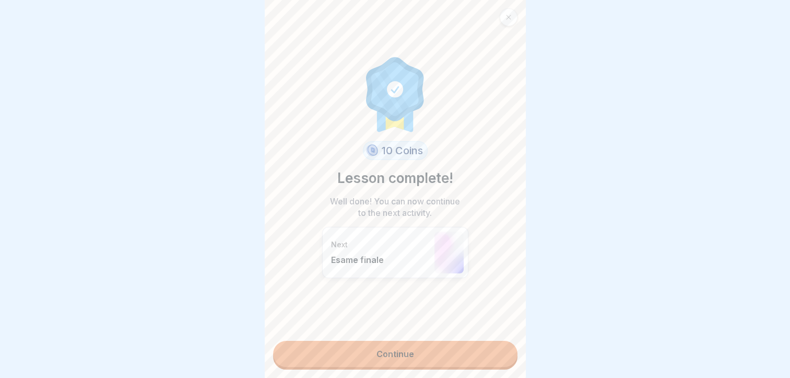
click at [411, 356] on link "Continue" at bounding box center [395, 353] width 244 height 26
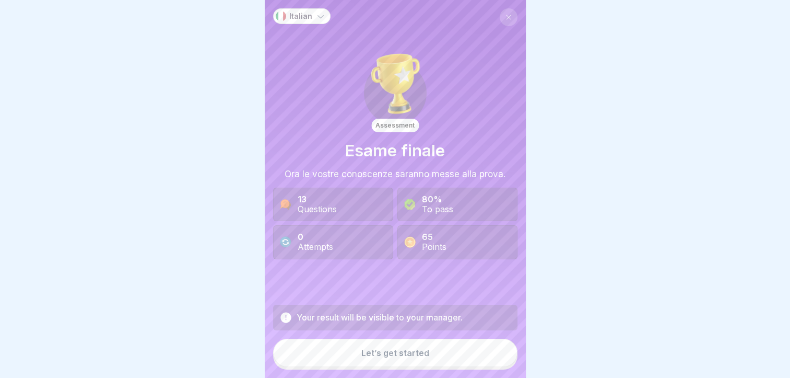
scroll to position [8, 0]
click at [418, 357] on div "Let’s get started" at bounding box center [395, 352] width 68 height 9
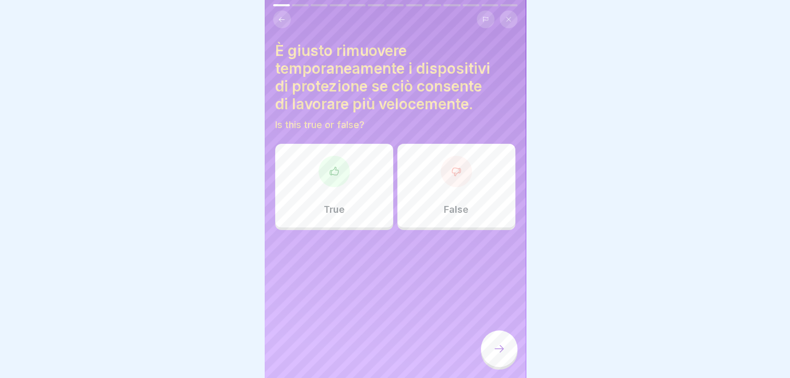
click at [442, 176] on div at bounding box center [456, 171] width 31 height 31
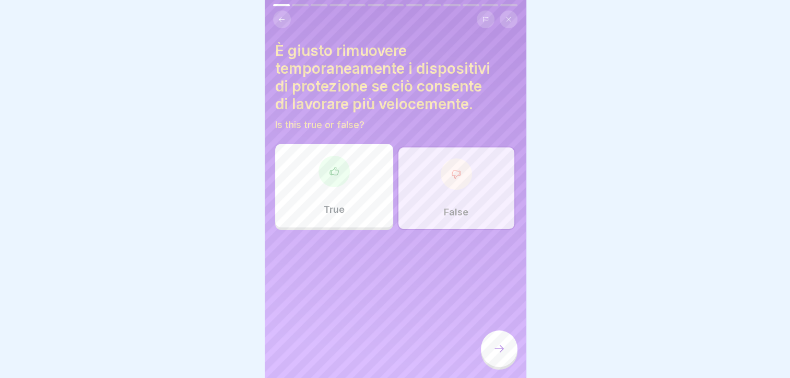
click at [495, 352] on icon at bounding box center [499, 348] width 13 height 13
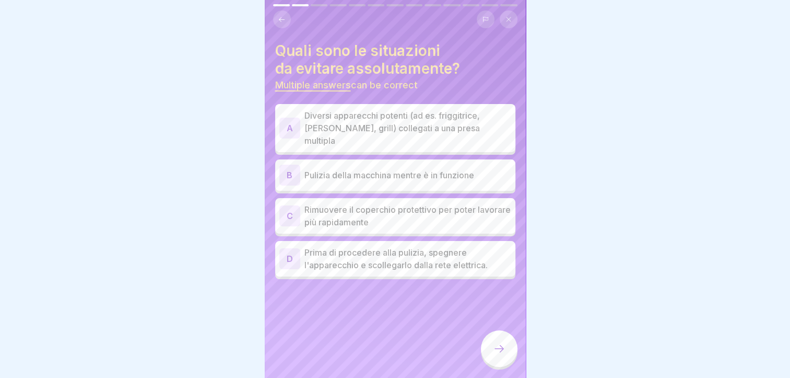
click at [386, 113] on p "Diversi apparecchi potenti (ad es. friggitrice, [PERSON_NAME], grill) collegati…" at bounding box center [407, 128] width 207 height 38
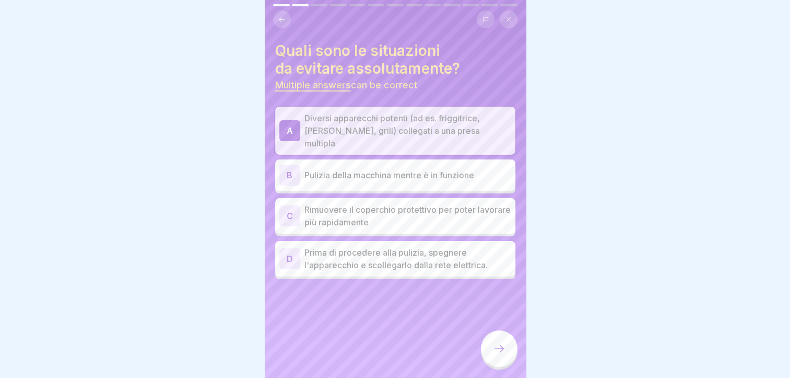
click at [378, 169] on p "Pulizia della macchina mentre è in funzione" at bounding box center [407, 175] width 207 height 13
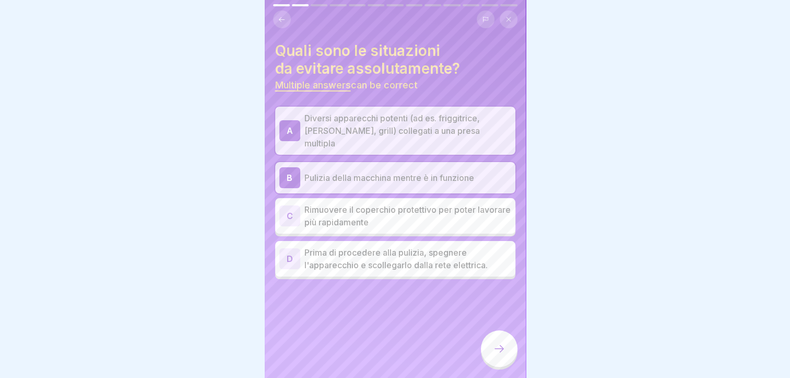
click at [379, 203] on p "Rimuovere il coperchio protettivo per poter lavorare più rapidamente" at bounding box center [407, 215] width 207 height 25
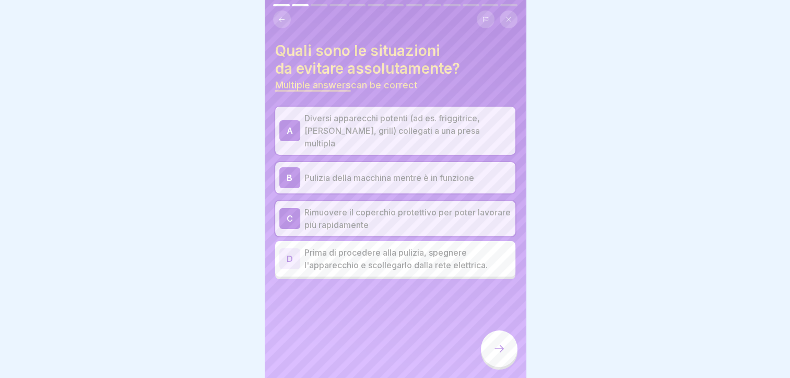
click at [498, 353] on icon at bounding box center [499, 348] width 13 height 13
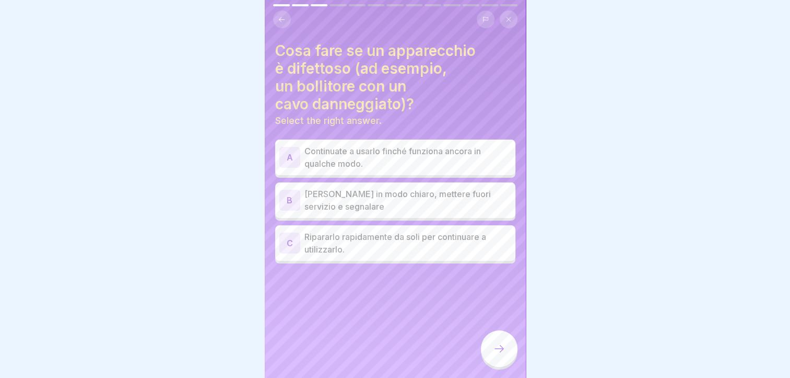
click at [387, 194] on p "[PERSON_NAME] in modo chiaro, mettere fuori servizio e segnalare" at bounding box center [407, 199] width 207 height 25
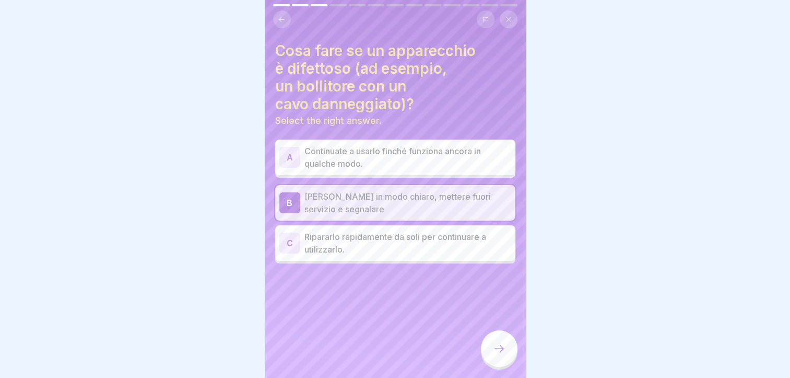
click at [491, 351] on div at bounding box center [499, 348] width 37 height 37
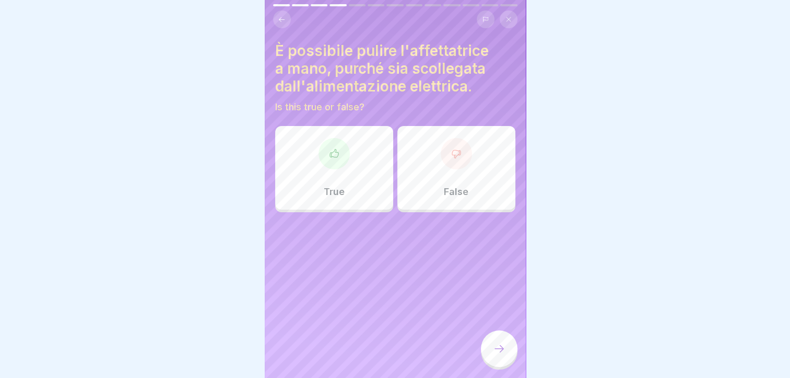
click at [438, 166] on div "False" at bounding box center [456, 168] width 118 height 84
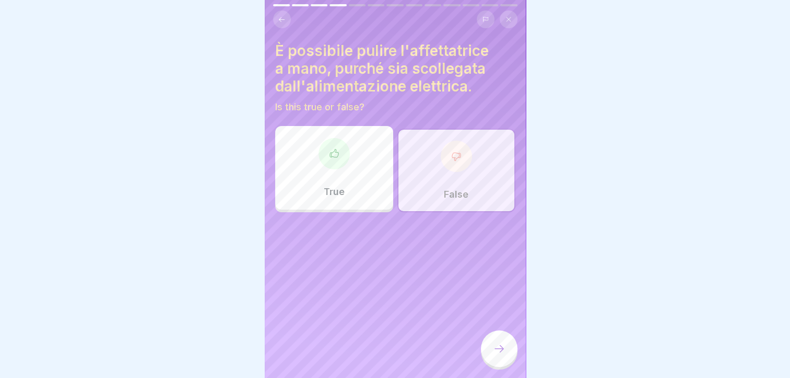
click at [502, 349] on icon at bounding box center [498, 348] width 9 height 7
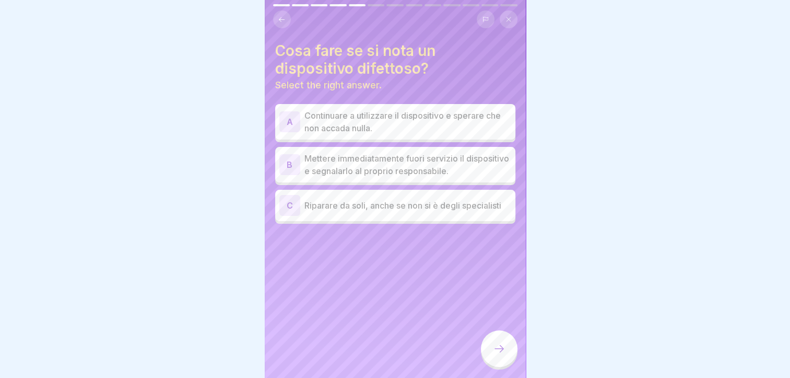
click at [394, 158] on p "Mettere immediatamente fuori servizio il dispositivo e segnalarlo al proprio re…" at bounding box center [407, 164] width 207 height 25
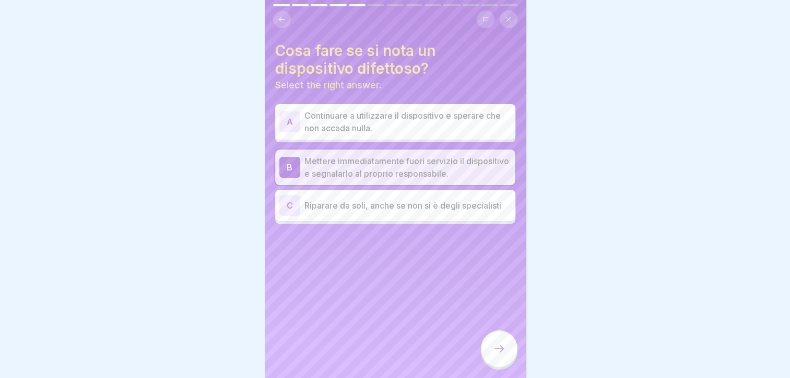
click at [495, 345] on icon at bounding box center [499, 348] width 13 height 13
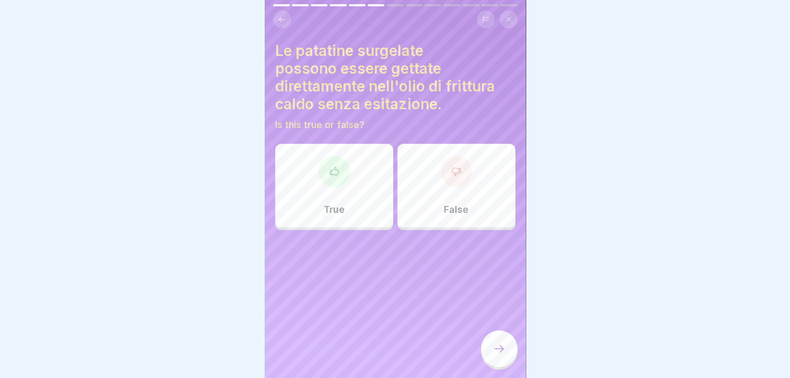
click at [457, 174] on div at bounding box center [456, 171] width 31 height 31
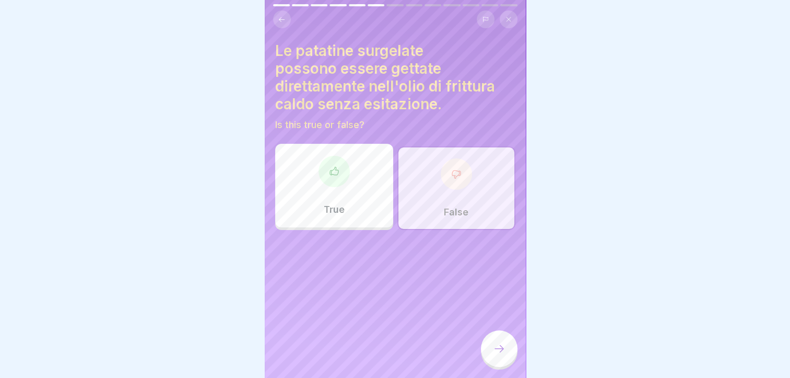
click at [493, 355] on div at bounding box center [499, 348] width 37 height 37
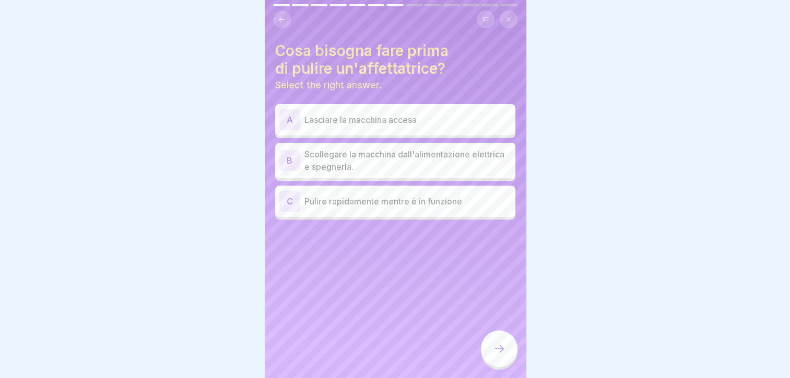
click at [403, 154] on p "Scollegare la macchina dall'alimentazione elettrica e spegnerla." at bounding box center [407, 160] width 207 height 25
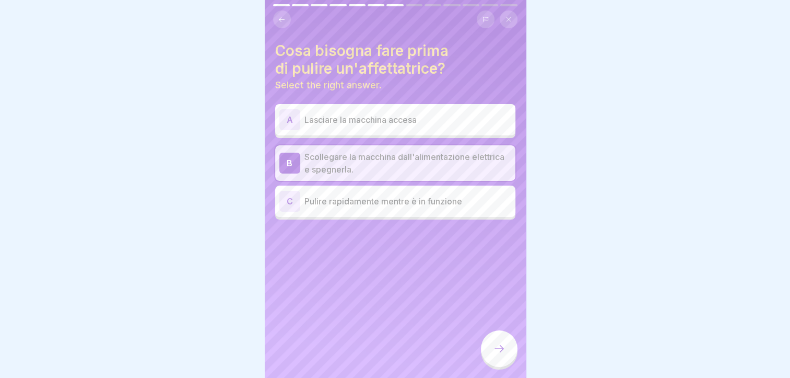
click at [506, 353] on div at bounding box center [499, 348] width 37 height 37
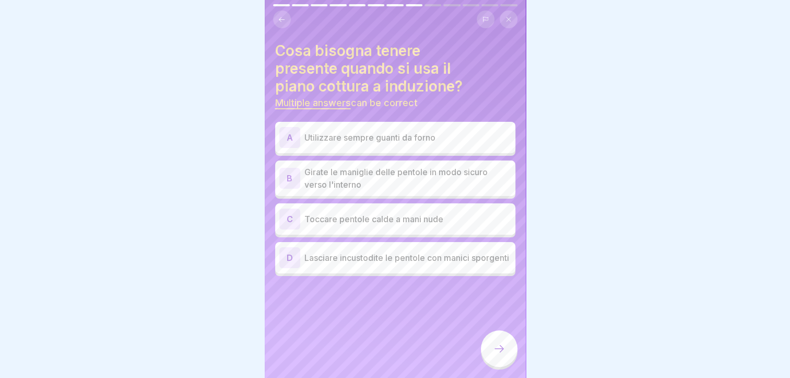
click at [352, 173] on p "Girate le maniglie delle pentole in modo sicuro verso l'interno" at bounding box center [407, 178] width 207 height 25
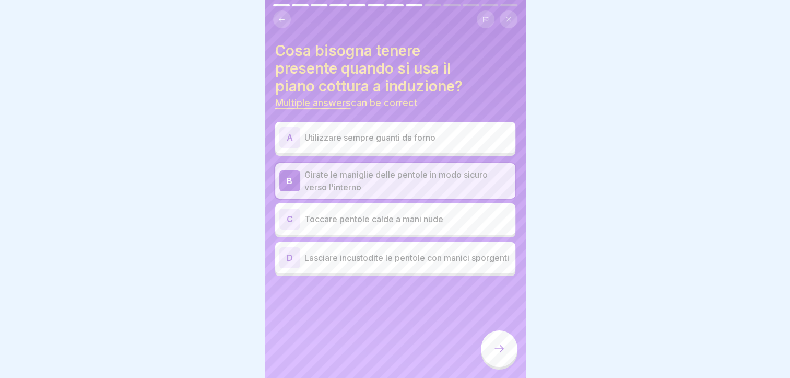
click at [497, 358] on div at bounding box center [499, 348] width 37 height 37
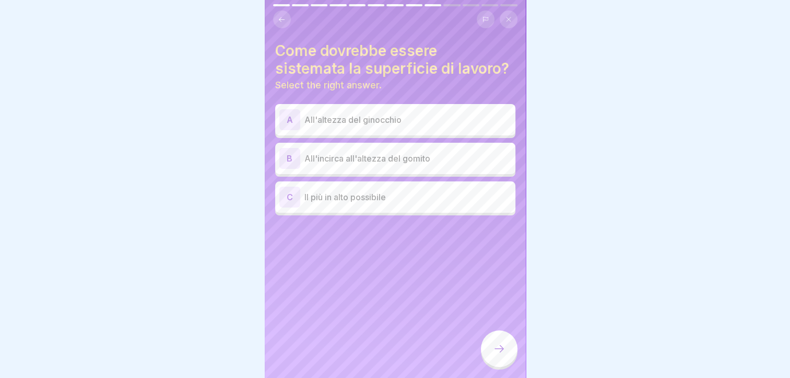
click at [393, 152] on p "All'incirca all'altezza del gomito" at bounding box center [407, 158] width 207 height 13
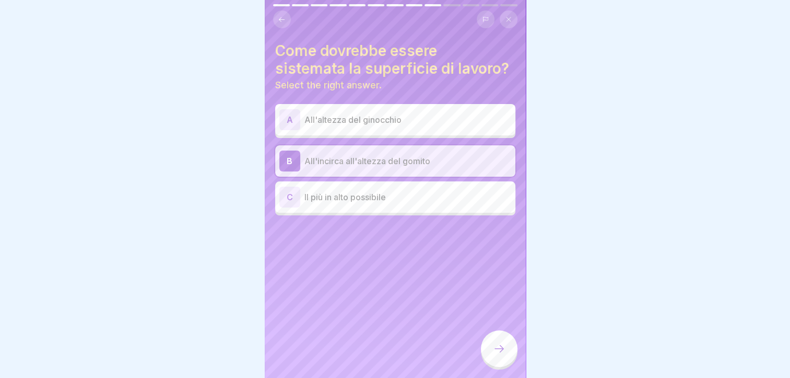
click at [489, 354] on div at bounding box center [499, 348] width 37 height 37
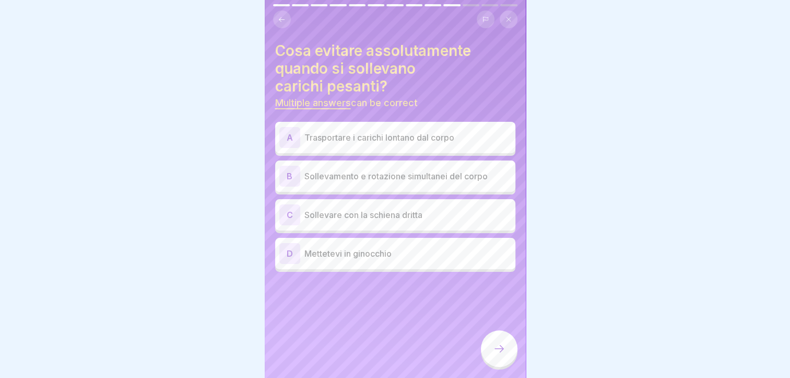
click at [384, 133] on p "Trasportare i carichi lontano dal corpo" at bounding box center [407, 137] width 207 height 13
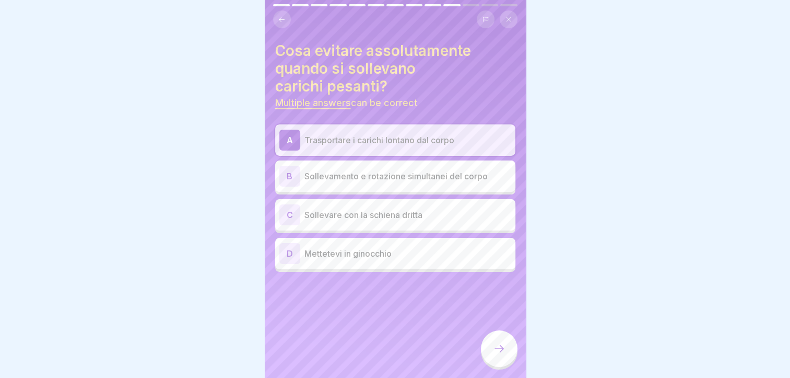
click at [365, 170] on p "Sollevamento e rotazione simultanei del corpo" at bounding box center [407, 176] width 207 height 13
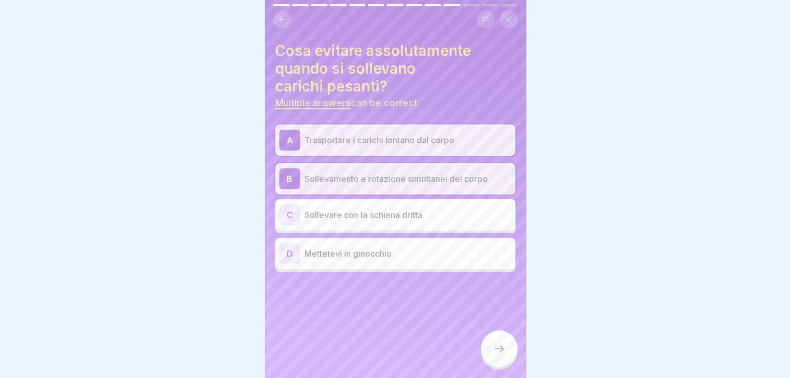
click at [399, 251] on p "Mettetevi in ginocchio" at bounding box center [407, 253] width 207 height 13
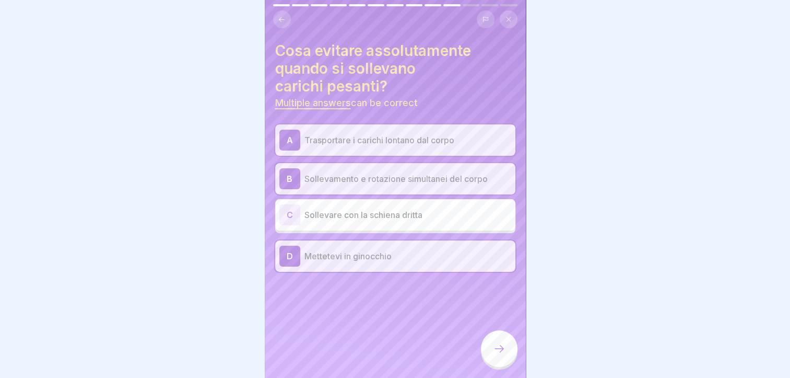
click at [505, 352] on div at bounding box center [499, 348] width 37 height 37
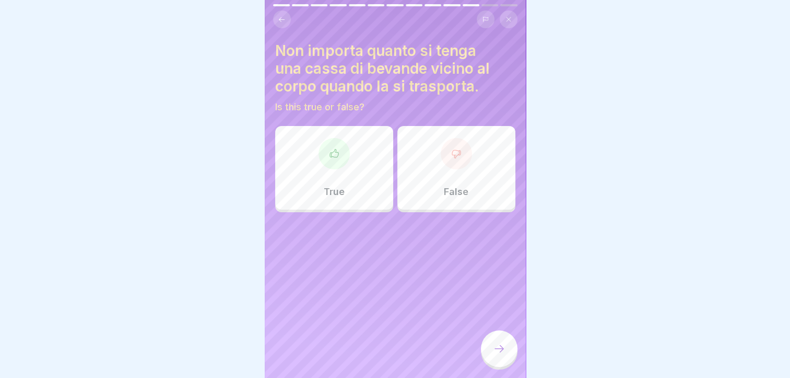
click at [436, 162] on div "False" at bounding box center [456, 168] width 118 height 84
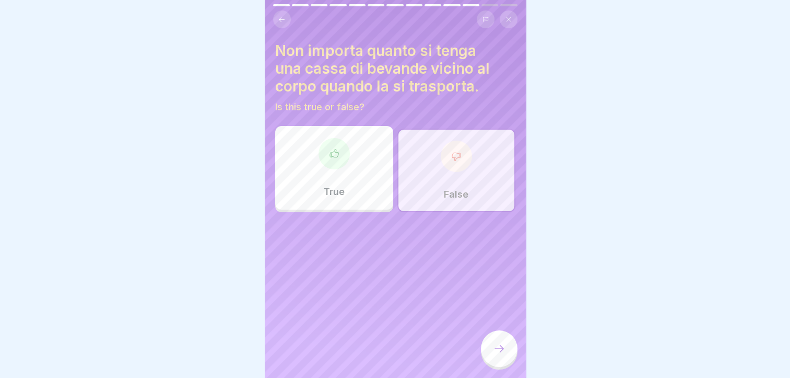
click at [499, 345] on icon at bounding box center [499, 348] width 13 height 13
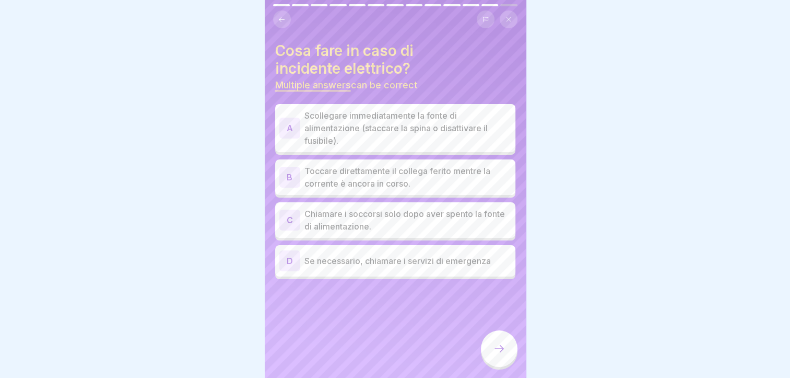
click at [391, 131] on p "Scollegare immediatamente la fonte di alimentazione (staccare la spina o disatt…" at bounding box center [407, 128] width 207 height 38
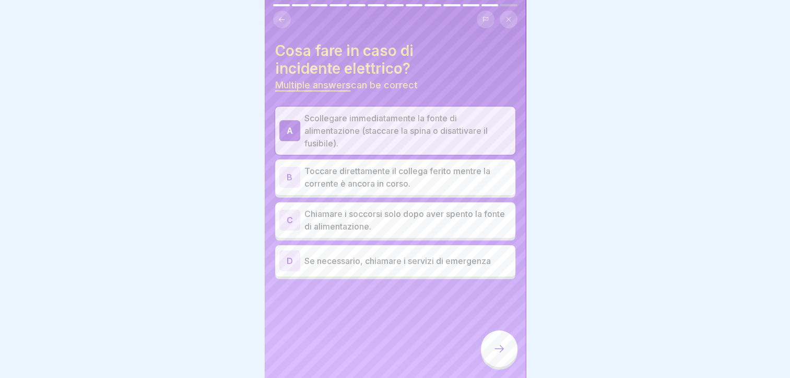
click at [399, 210] on p "Chiamare i soccorsi solo dopo aver spento la fonte di alimentazione." at bounding box center [407, 219] width 207 height 25
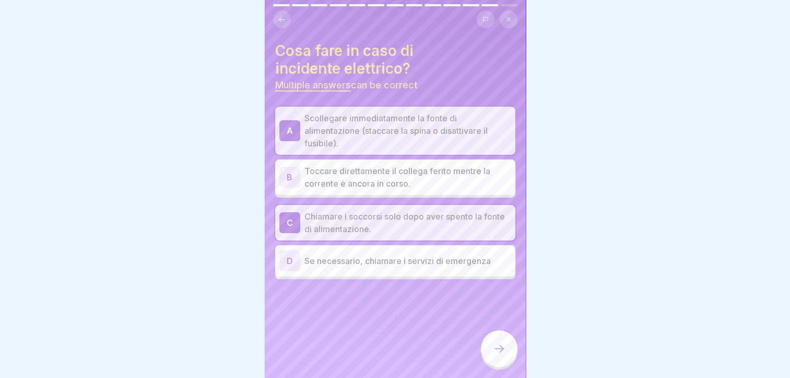
click at [400, 257] on p "Se necessario, chiamare i servizi di emergenza" at bounding box center [407, 260] width 207 height 13
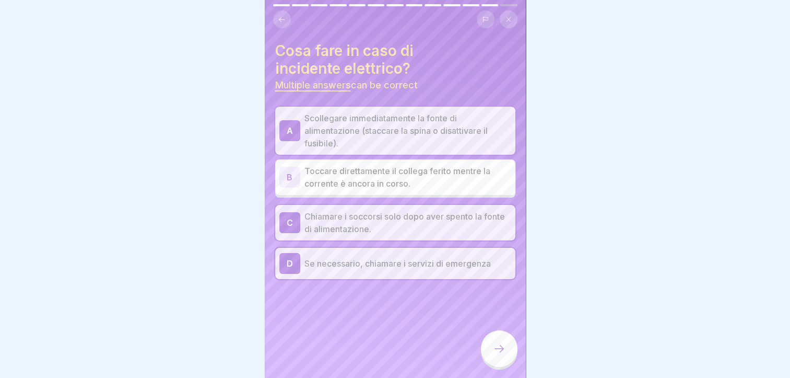
click at [486, 341] on div at bounding box center [499, 348] width 37 height 37
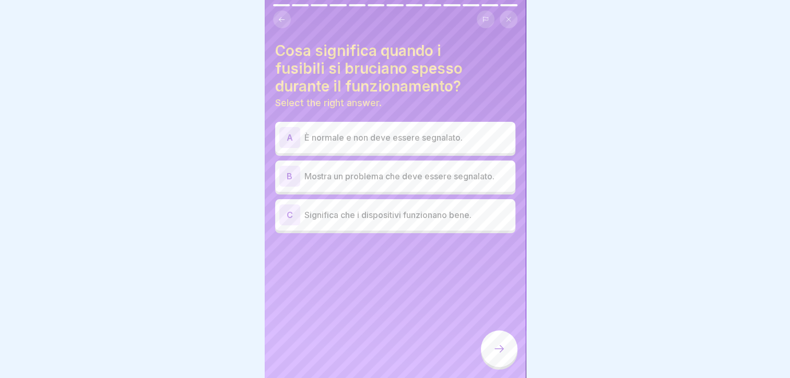
click at [390, 172] on p "Mostra un problema che deve essere segnalato." at bounding box center [407, 176] width 207 height 13
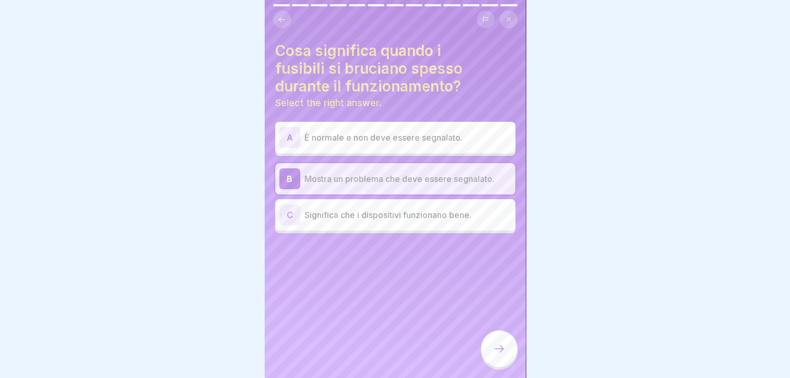
click at [494, 357] on div at bounding box center [499, 348] width 37 height 37
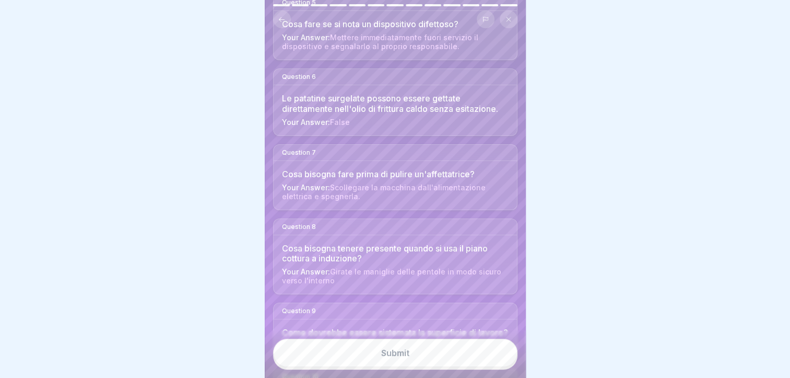
scroll to position [627, 0]
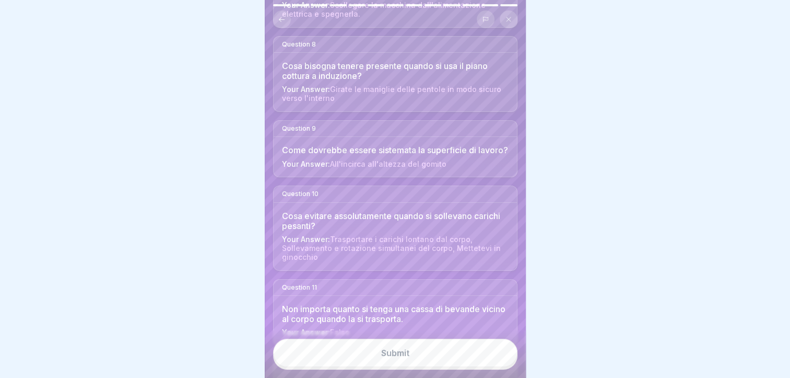
click at [394, 363] on button "Submit" at bounding box center [395, 352] width 244 height 28
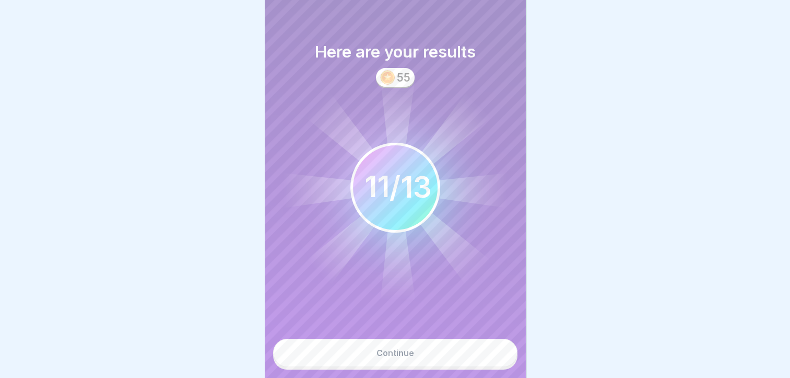
click at [424, 355] on button "Continue" at bounding box center [395, 352] width 244 height 28
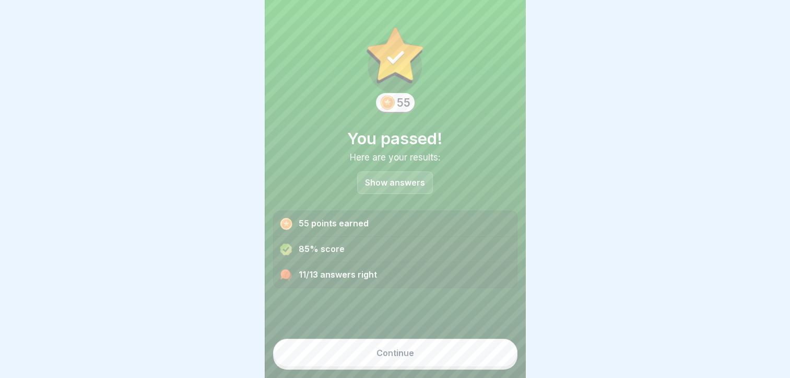
click at [396, 357] on div "Continue" at bounding box center [395, 352] width 38 height 9
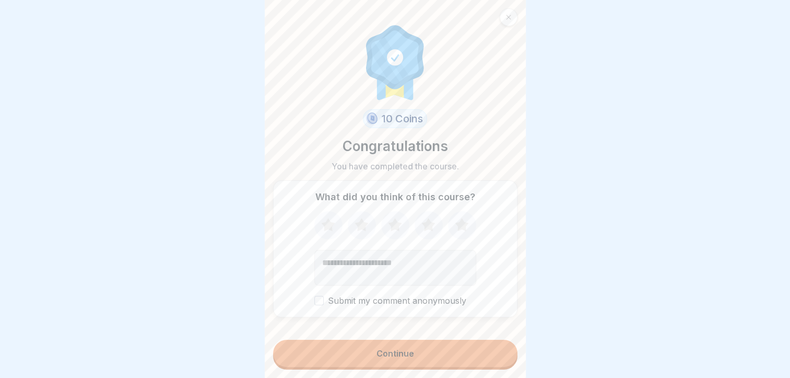
click at [393, 352] on div "Continue" at bounding box center [395, 352] width 38 height 9
click at [394, 219] on icon at bounding box center [395, 224] width 14 height 13
click at [369, 297] on label "Submit my comment anonymously" at bounding box center [395, 301] width 162 height 10
click at [324, 297] on button "Submit my comment anonymously" at bounding box center [318, 300] width 9 height 9
click at [394, 356] on div "Continue" at bounding box center [395, 352] width 38 height 9
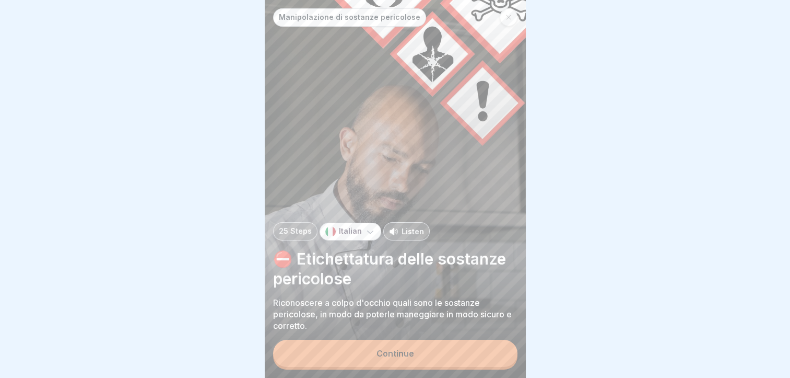
click at [402, 358] on div "Continue" at bounding box center [395, 352] width 38 height 9
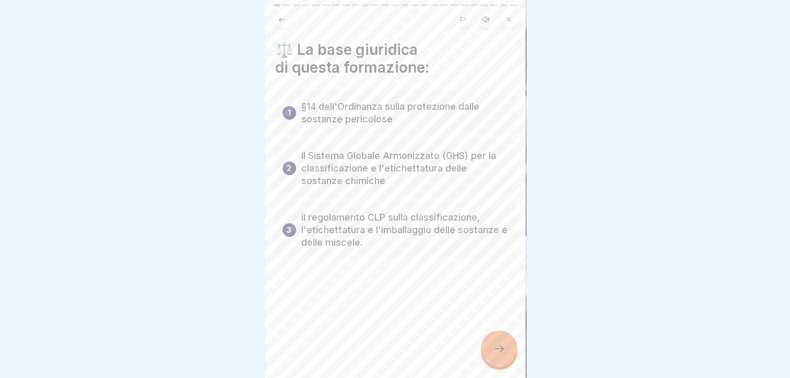
click at [491, 351] on div at bounding box center [499, 348] width 37 height 37
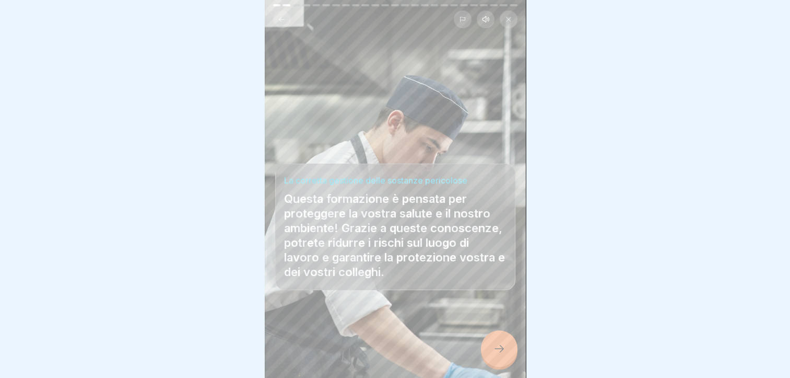
click at [499, 352] on icon at bounding box center [499, 348] width 13 height 13
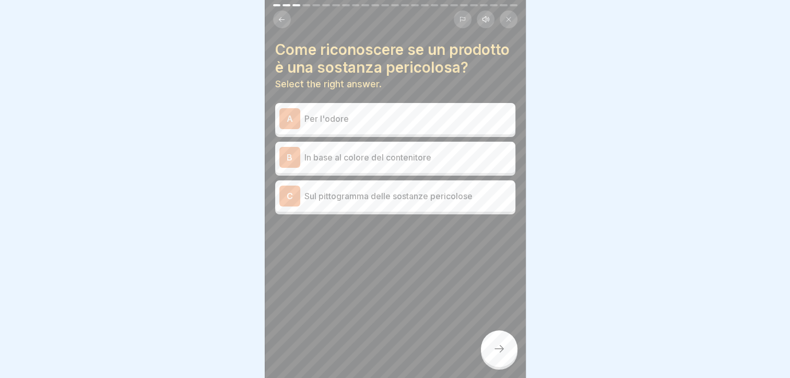
click at [382, 202] on p "Sul pittogramma delle sostanze pericolose" at bounding box center [407, 196] width 207 height 13
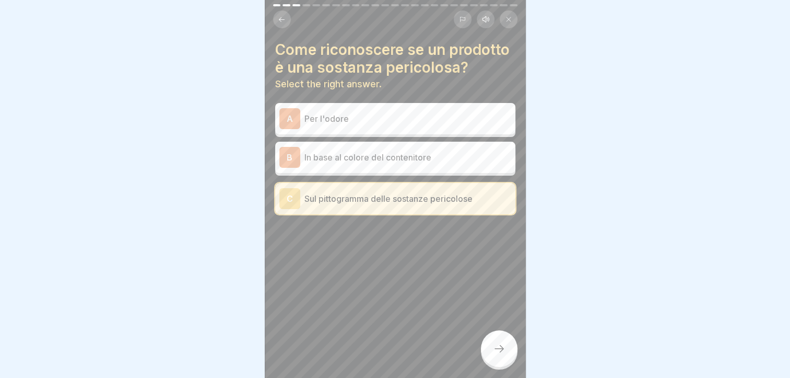
click at [511, 364] on div "Come riconoscere se un prodotto è una sostanza pericolosa? Select the right ans…" at bounding box center [395, 189] width 261 height 378
click at [503, 350] on icon at bounding box center [499, 348] width 13 height 13
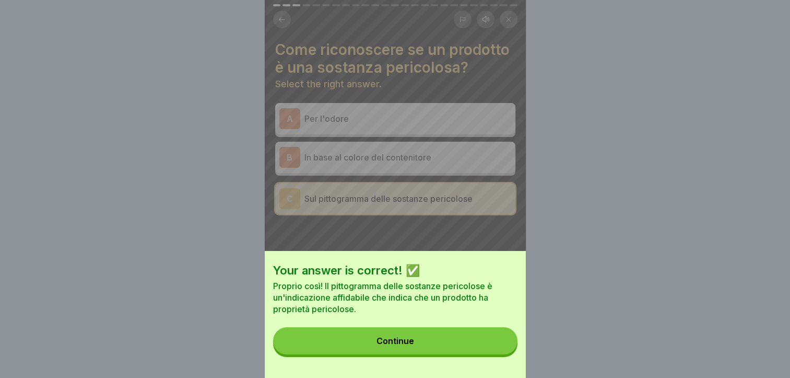
click at [397, 345] on div "Continue" at bounding box center [395, 340] width 38 height 9
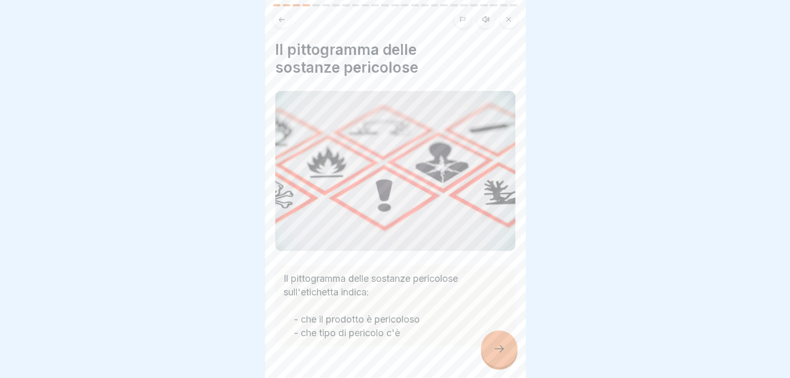
click at [498, 351] on icon at bounding box center [499, 348] width 13 height 13
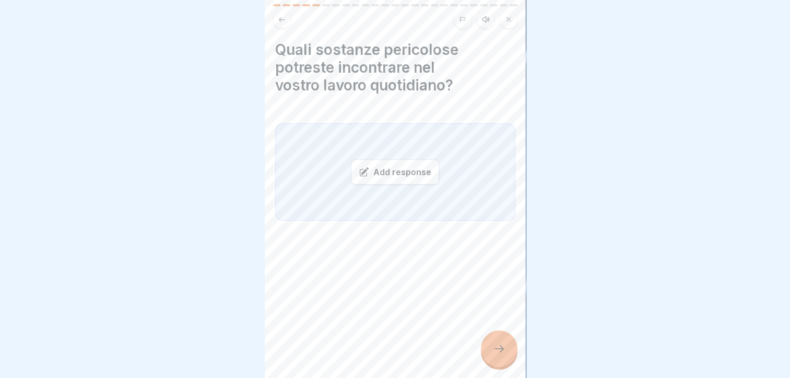
click at [396, 167] on div "Add response" at bounding box center [395, 171] width 88 height 25
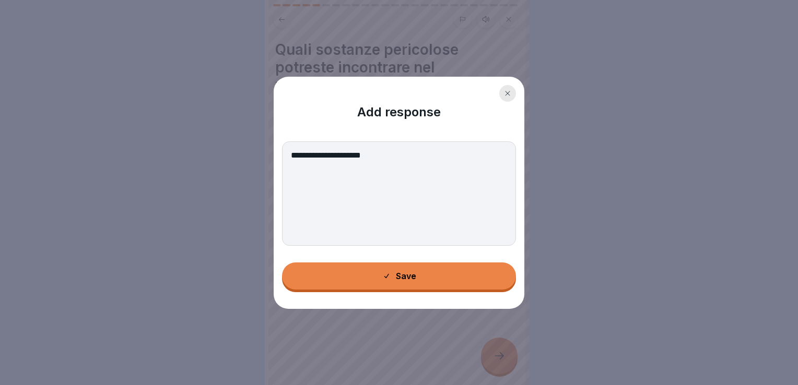
type textarea "**********"
click at [447, 296] on div "**********" at bounding box center [399, 193] width 251 height 232
click at [442, 279] on button "Save" at bounding box center [399, 276] width 234 height 27
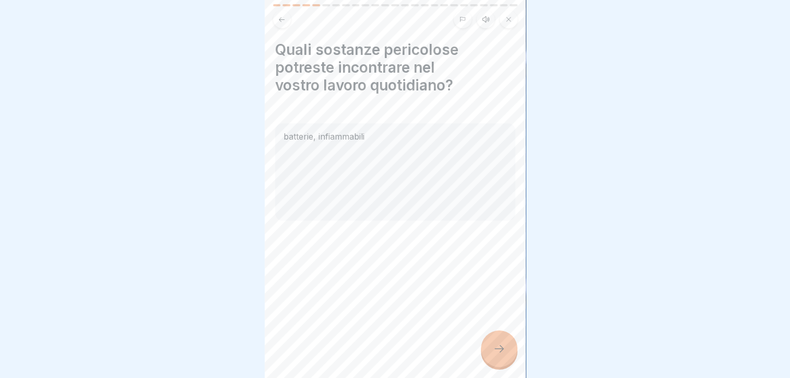
click at [499, 355] on icon at bounding box center [499, 348] width 13 height 13
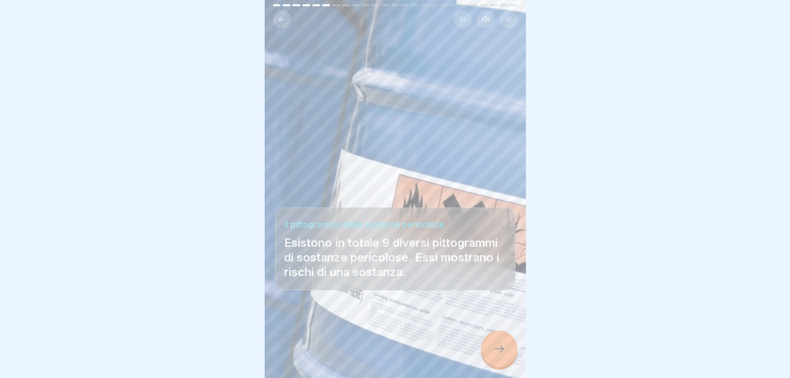
click at [494, 355] on icon at bounding box center [499, 348] width 13 height 13
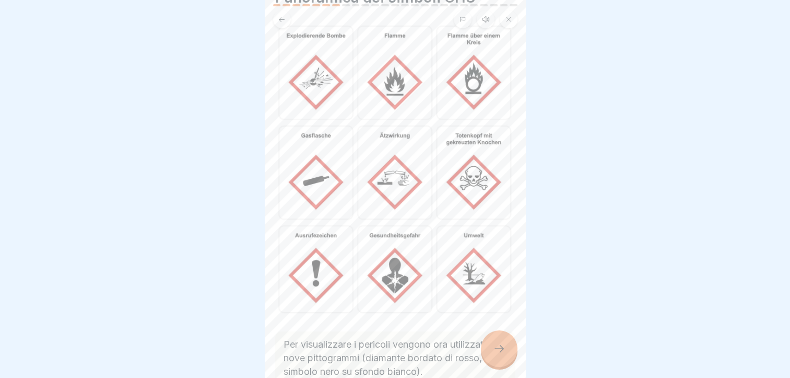
scroll to position [104, 0]
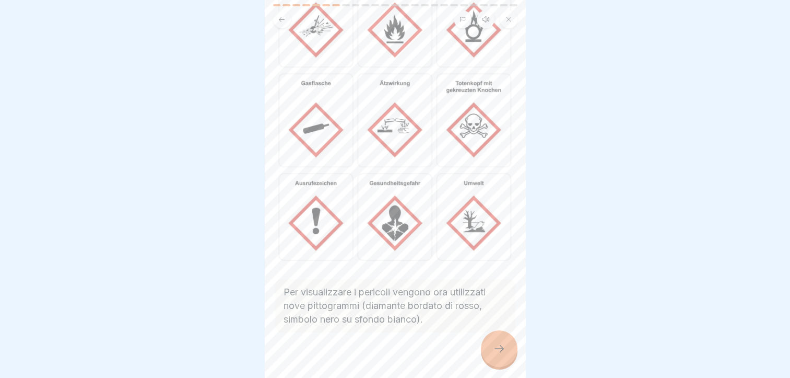
click at [489, 362] on div at bounding box center [499, 348] width 37 height 37
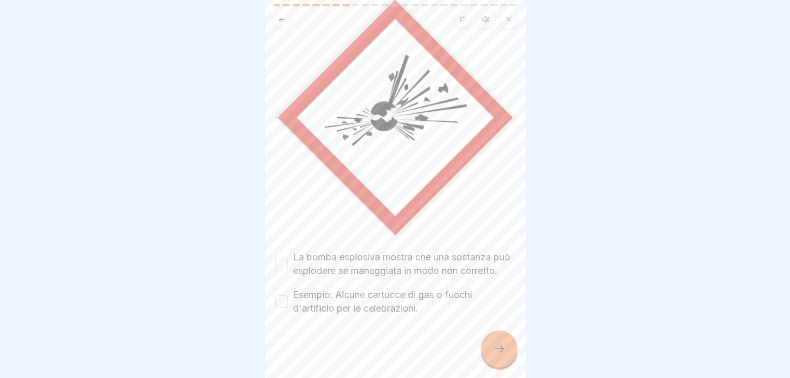
scroll to position [100, 0]
click at [356, 258] on label "La bomba esplosiva mostra che una sostanza può esplodere se maneggiata in modo …" at bounding box center [404, 263] width 222 height 27
click at [288, 258] on button "La bomba esplosiva mostra che una sostanza può esplodere se maneggiata in modo …" at bounding box center [281, 263] width 13 height 13
click at [374, 305] on label "Esempio: Alcune cartucce di gas o fuochi d'artificio per le celebrazioni." at bounding box center [404, 301] width 222 height 27
click at [288, 305] on button "Esempio: Alcune cartucce di gas o fuochi d'artificio per le celebrazioni." at bounding box center [281, 301] width 13 height 13
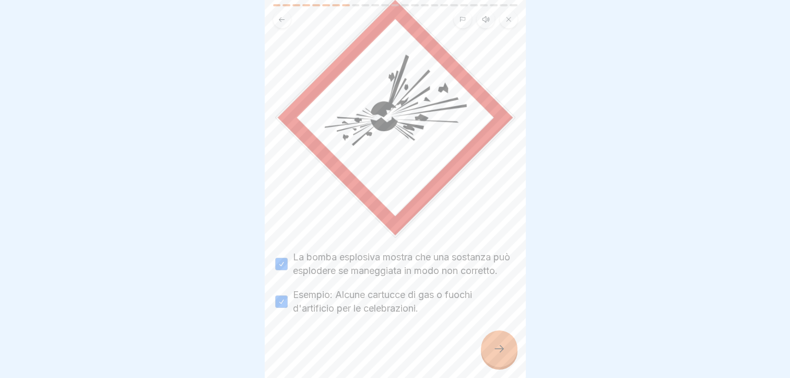
click at [497, 350] on div at bounding box center [499, 348] width 37 height 37
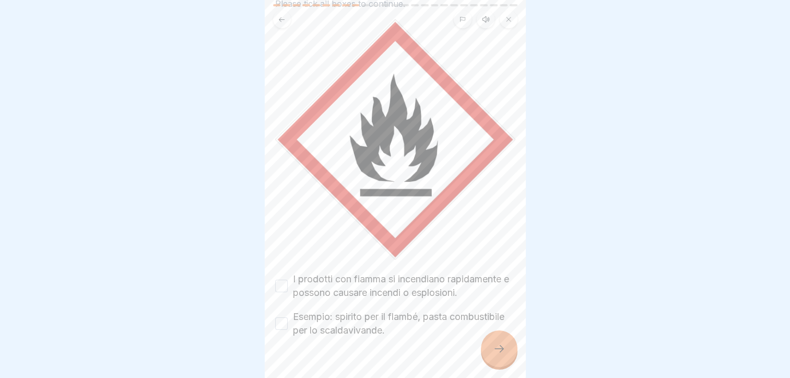
scroll to position [86, 0]
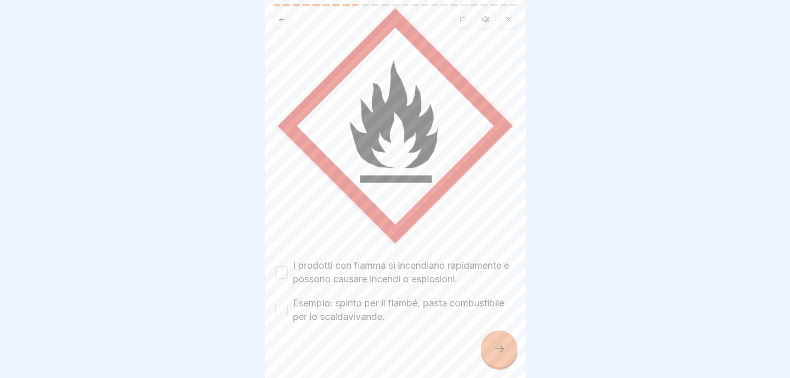
click at [378, 266] on label "I prodotti con fiamma si incendiano rapidamente e possono causare incendi o esp…" at bounding box center [404, 271] width 222 height 27
click at [288, 266] on button "I prodotti con fiamma si incendiano rapidamente e possono causare incendi o esp…" at bounding box center [281, 272] width 13 height 13
click at [393, 299] on label "Esempio: spirito per il flambé, pasta combustibile per lo scaldavivande." at bounding box center [404, 309] width 222 height 27
click at [288, 303] on button "Esempio: spirito per il flambé, pasta combustibile per lo scaldavivande." at bounding box center [281, 309] width 13 height 13
click at [505, 358] on div at bounding box center [499, 348] width 37 height 37
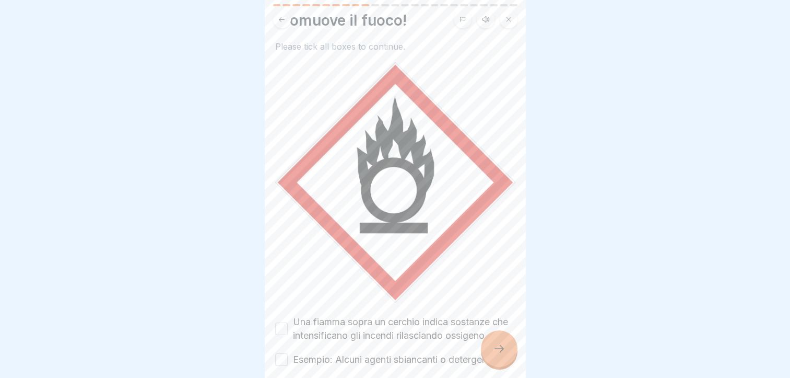
scroll to position [52, 0]
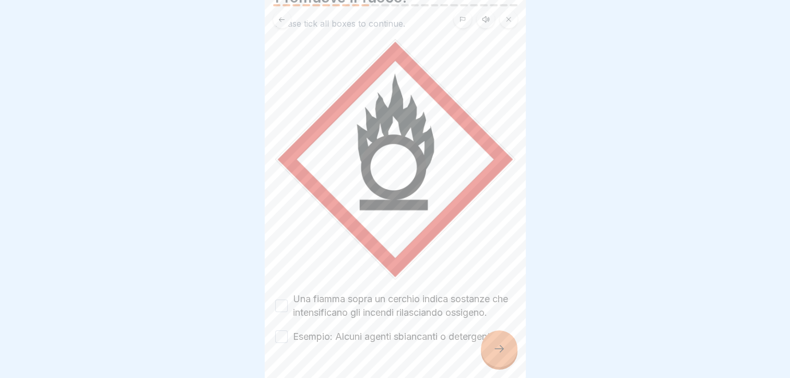
click at [382, 304] on label "Una fiamma sopra un cerchio indica sostanze che intensificano gli incendi rilas…" at bounding box center [404, 305] width 222 height 27
click at [288, 304] on button "Una fiamma sopra un cerchio indica sostanze che intensificano gli incendi rilas…" at bounding box center [281, 305] width 13 height 13
drag, startPoint x: 405, startPoint y: 348, endPoint x: 518, endPoint y: 352, distance: 112.9
click at [405, 343] on label "Esempio: Alcuni agenti sbiancanti o detergenti." at bounding box center [394, 336] width 202 height 14
click at [288, 343] on button "Esempio: Alcuni agenti sbiancanti o detergenti." at bounding box center [281, 336] width 13 height 13
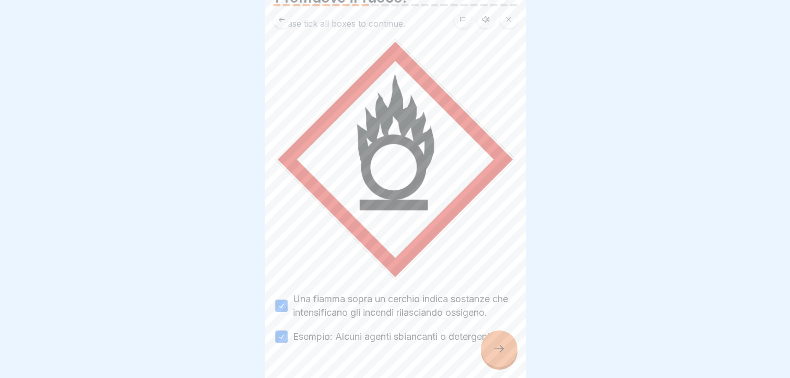
click at [498, 354] on icon at bounding box center [499, 348] width 13 height 13
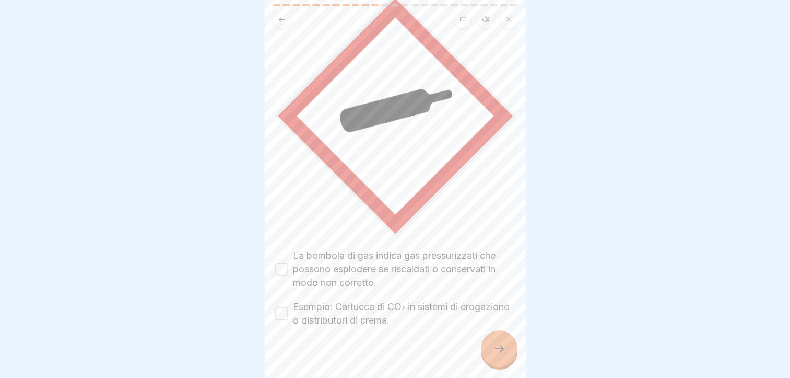
scroll to position [100, 0]
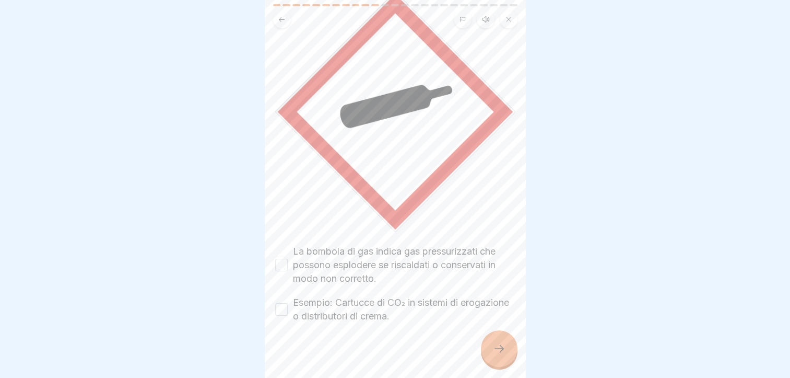
click at [370, 260] on label "La bombola di gas indica gas pressurizzati che possono esplodere se riscaldati …" at bounding box center [404, 264] width 222 height 41
click at [288, 260] on button "La bombola di gas indica gas pressurizzati che possono esplodere se riscaldati …" at bounding box center [281, 264] width 13 height 13
click at [380, 305] on label "Esempio: Cartucce di CO₂ in sistemi di erogazione o distributori di crema." at bounding box center [404, 309] width 222 height 27
click at [288, 305] on button "Esempio: Cartucce di CO₂ in sistemi di erogazione o distributori di crema." at bounding box center [281, 309] width 13 height 13
click at [490, 355] on div at bounding box center [499, 348] width 37 height 37
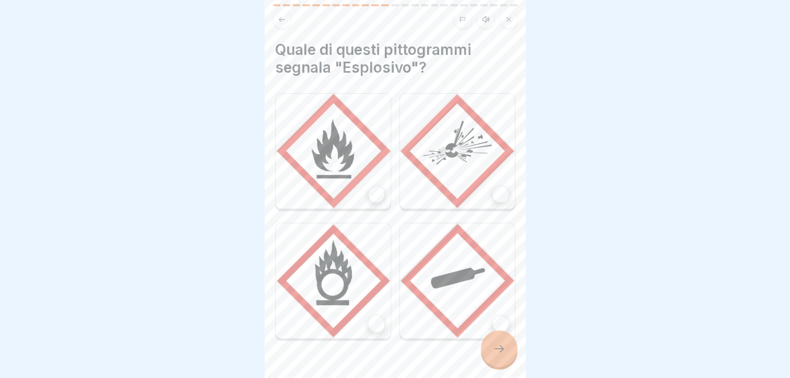
click at [493, 191] on div at bounding box center [501, 194] width 16 height 16
click at [501, 355] on icon at bounding box center [499, 348] width 13 height 13
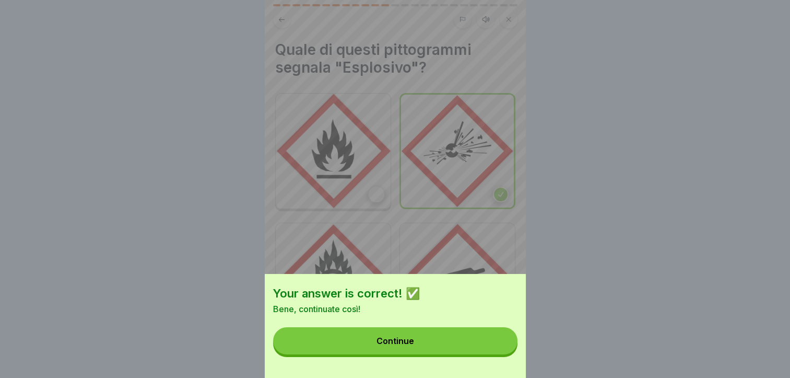
click at [457, 354] on button "Continue" at bounding box center [395, 340] width 244 height 27
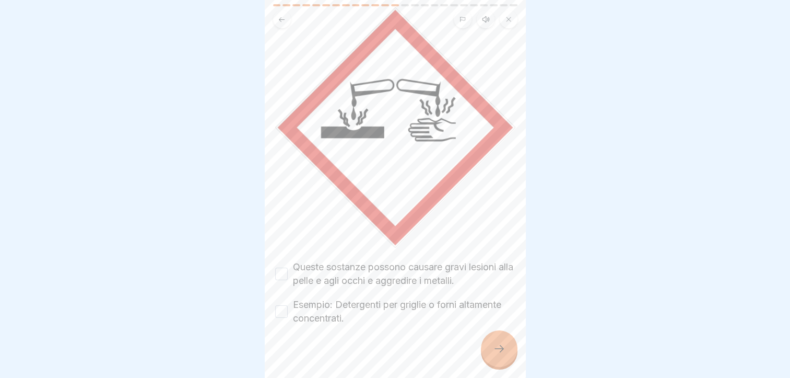
scroll to position [86, 0]
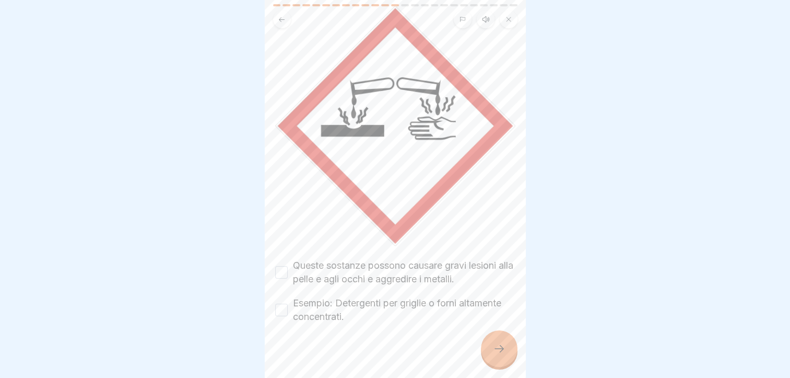
click at [397, 258] on label "Queste sostanze possono causare gravi lesioni alla pelle e agli occhi e aggredi…" at bounding box center [404, 271] width 222 height 27
click at [288, 266] on button "Queste sostanze possono causare gravi lesioni alla pelle e agli occhi e aggredi…" at bounding box center [281, 272] width 13 height 13
click at [398, 299] on label "Esempio: Detergenti per griglie o forni altamente concentrati." at bounding box center [404, 309] width 222 height 27
click at [288, 303] on button "Esempio: Detergenti per griglie o forni altamente concentrati." at bounding box center [281, 309] width 13 height 13
click at [499, 355] on icon at bounding box center [499, 348] width 13 height 13
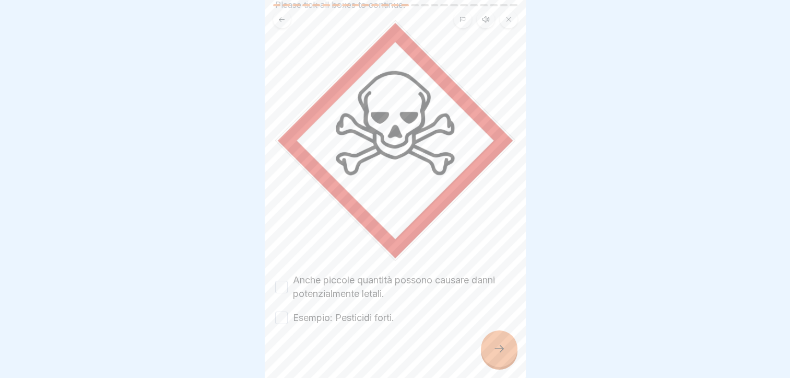
scroll to position [73, 0]
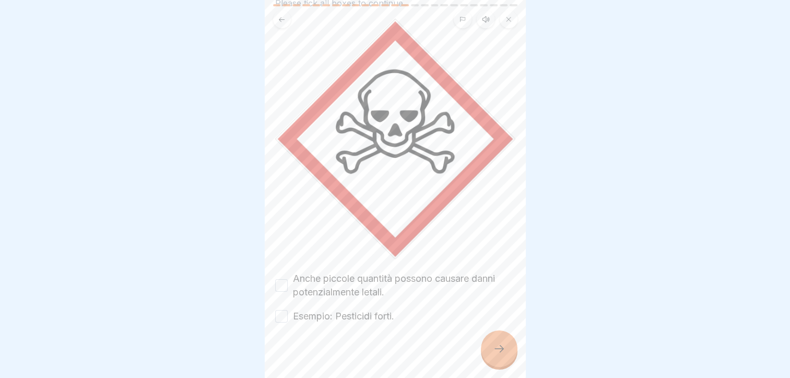
click at [401, 272] on label "Anche piccole quantità possono causare danni potenzialmente letali." at bounding box center [404, 285] width 222 height 27
click at [288, 279] on button "Anche piccole quantità possono causare danni potenzialmente letali." at bounding box center [281, 285] width 13 height 13
click at [362, 309] on label "Esempio: Pesticidi forti." at bounding box center [343, 316] width 101 height 14
click at [288, 310] on button "Esempio: Pesticidi forti." at bounding box center [281, 316] width 13 height 13
click at [505, 364] on div at bounding box center [499, 348] width 37 height 37
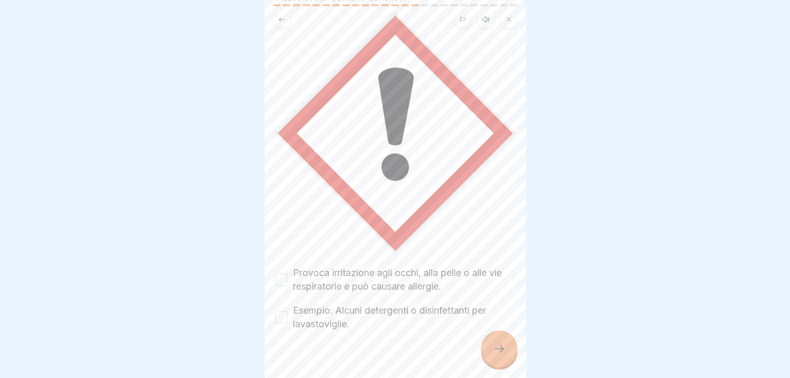
scroll to position [86, 0]
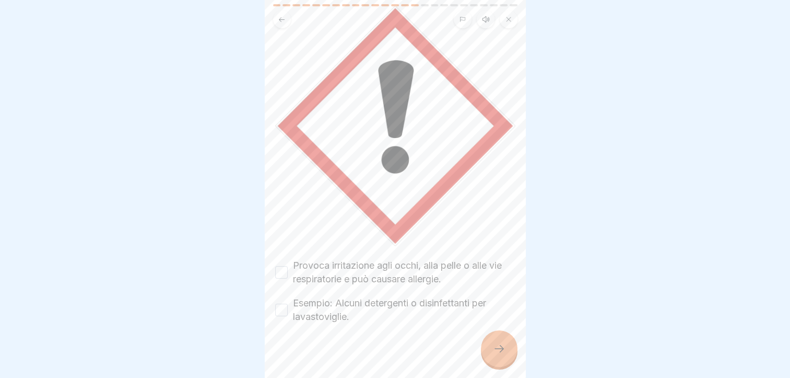
click at [404, 264] on label "Provoca irritazione agli occhi, alla pelle o alle vie respiratorie e può causar…" at bounding box center [404, 271] width 222 height 27
click at [288, 266] on button "Provoca irritazione agli occhi, alla pelle o alle vie respiratorie e può causar…" at bounding box center [281, 272] width 13 height 13
click at [414, 296] on label "Esempio: Alcuni detergenti o disinfettanti per lavastoviglie." at bounding box center [404, 309] width 222 height 27
click at [288, 303] on button "Esempio: Alcuni detergenti o disinfettanti per lavastoviglie." at bounding box center [281, 309] width 13 height 13
click at [494, 364] on div at bounding box center [499, 348] width 37 height 37
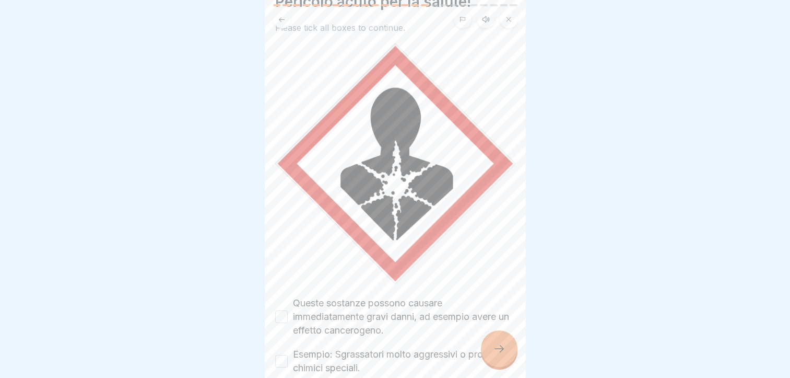
scroll to position [100, 0]
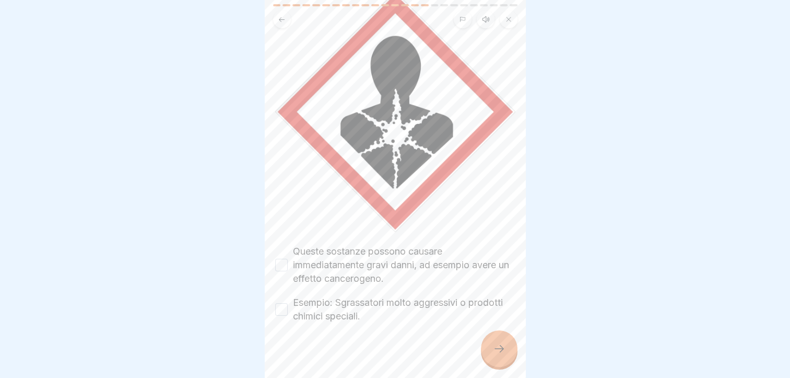
drag, startPoint x: 379, startPoint y: 251, endPoint x: 372, endPoint y: 276, distance: 26.5
click at [379, 250] on label "Queste sostanze possono causare immediatamente gravi danni, ad esempio avere un…" at bounding box center [404, 264] width 222 height 41
click at [288, 258] on button "Queste sostanze possono causare immediatamente gravi danni, ad esempio avere un…" at bounding box center [281, 264] width 13 height 13
click at [371, 296] on label "Esempio: Sgrassatori molto aggressivi o prodotti chimici speciali." at bounding box center [404, 309] width 222 height 27
click at [288, 303] on button "Esempio: Sgrassatori molto aggressivi o prodotti chimici speciali." at bounding box center [281, 309] width 13 height 13
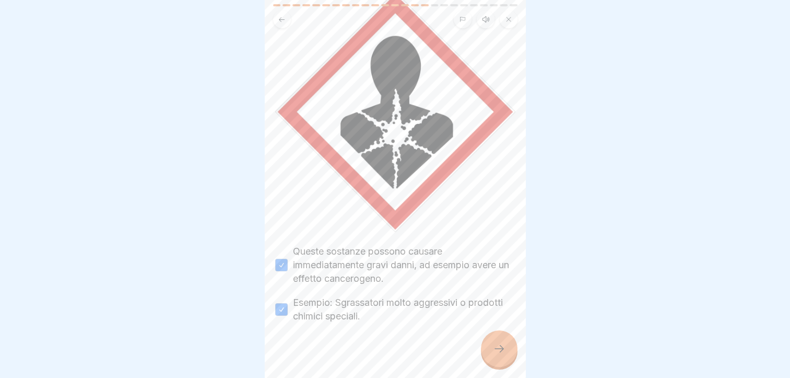
click at [479, 350] on div at bounding box center [395, 354] width 240 height 63
click at [499, 355] on icon at bounding box center [499, 348] width 13 height 13
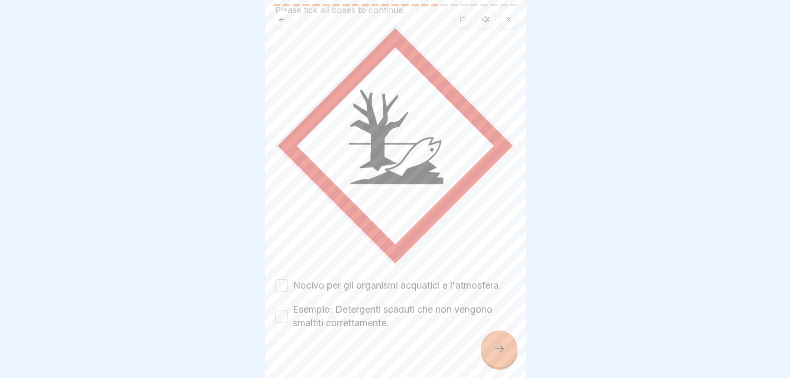
scroll to position [73, 0]
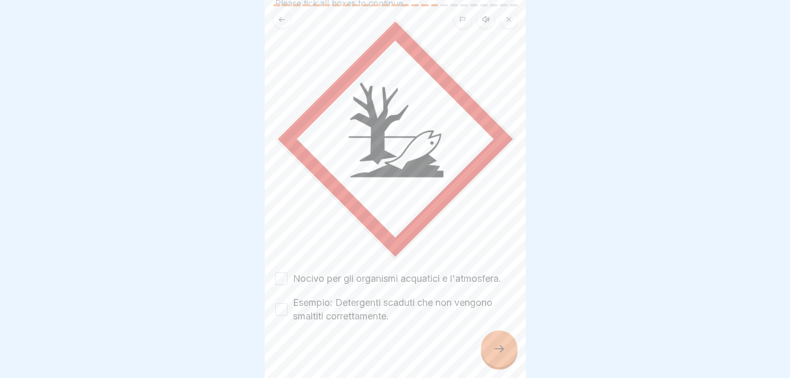
click at [414, 272] on label "Nocivo per gli organismi acquatici e l'atmosfera." at bounding box center [397, 279] width 208 height 14
click at [288, 272] on button "Nocivo per gli organismi acquatici e l'atmosfera." at bounding box center [281, 278] width 13 height 13
drag, startPoint x: 411, startPoint y: 296, endPoint x: 433, endPoint y: 312, distance: 28.0
click at [411, 296] on label "Esempio: Detergenti scaduti che non vengono smaltiti correttamente." at bounding box center [404, 309] width 222 height 27
click at [288, 303] on button "Esempio: Detergenti scaduti che non vengono smaltiti correttamente." at bounding box center [281, 309] width 13 height 13
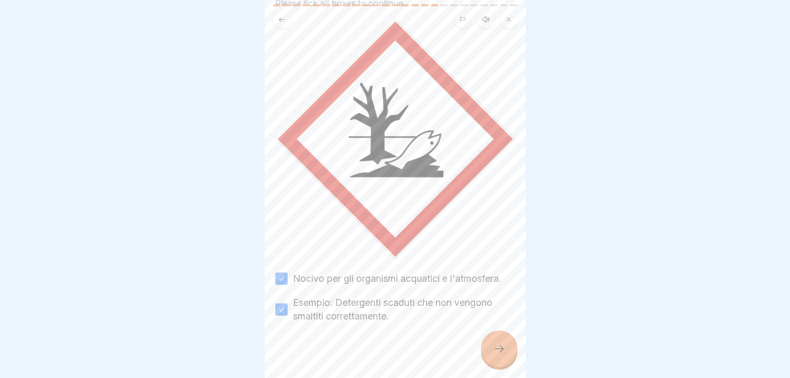
click at [499, 364] on div at bounding box center [499, 348] width 37 height 37
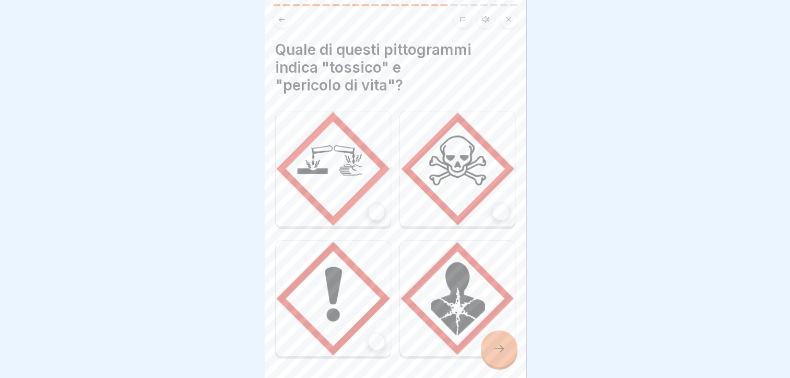
click at [493, 210] on div at bounding box center [501, 212] width 16 height 16
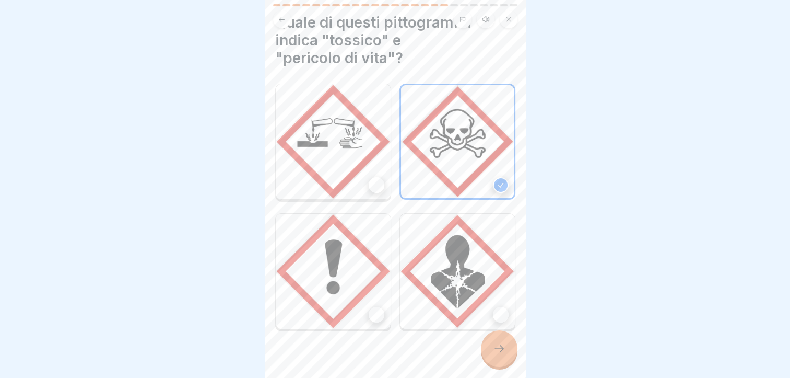
scroll to position [38, 0]
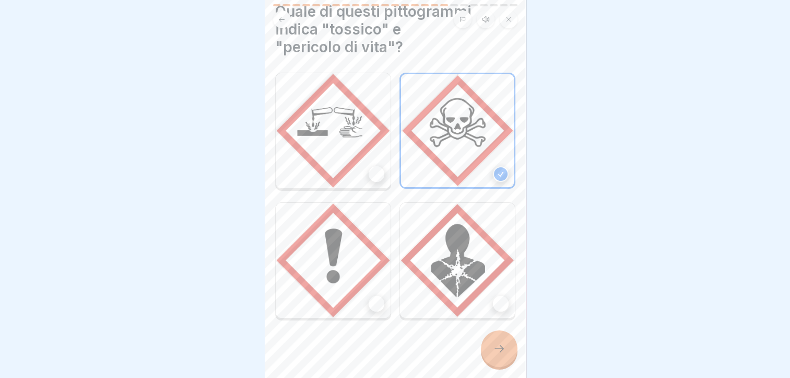
click at [493, 299] on div at bounding box center [501, 304] width 16 height 16
click at [501, 362] on div at bounding box center [499, 348] width 37 height 37
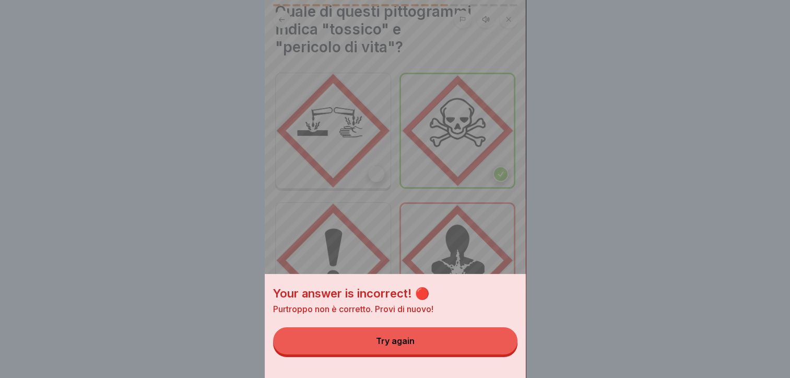
click at [442, 354] on button "Try again" at bounding box center [395, 340] width 244 height 27
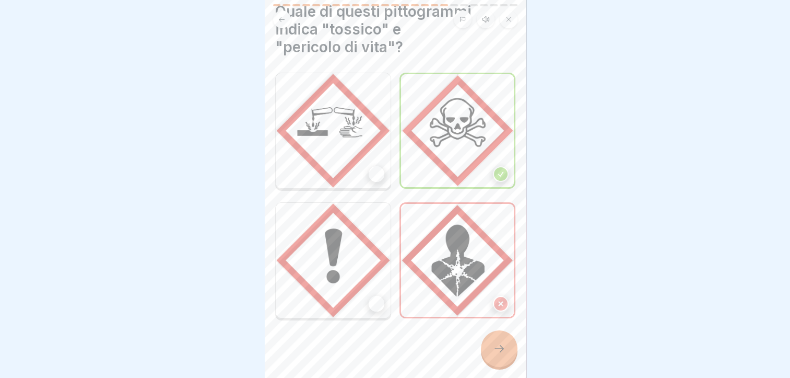
click at [372, 301] on div at bounding box center [377, 304] width 16 height 16
click at [493, 299] on div at bounding box center [501, 304] width 16 height 16
click at [498, 363] on div at bounding box center [499, 348] width 37 height 37
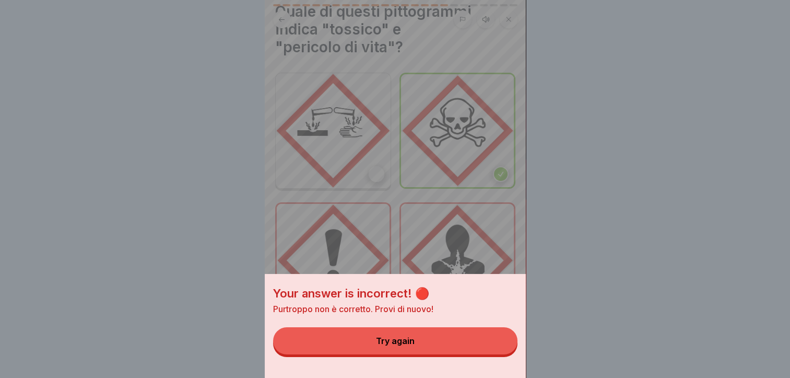
drag, startPoint x: 453, startPoint y: 350, endPoint x: 429, endPoint y: 316, distance: 41.5
click at [446, 349] on button "Try again" at bounding box center [395, 340] width 244 height 27
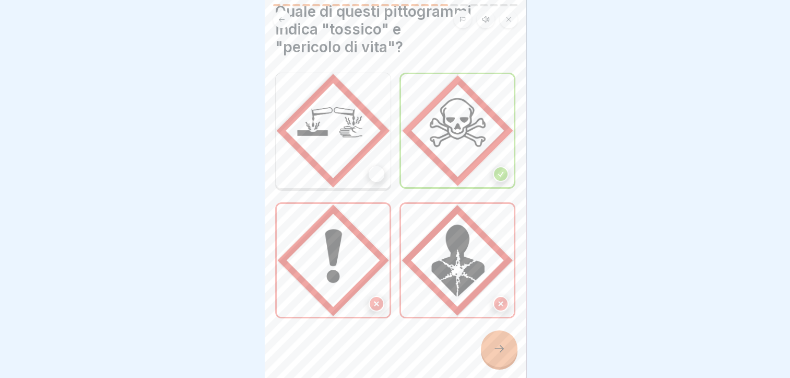
click at [369, 167] on div at bounding box center [377, 174] width 16 height 16
click at [503, 355] on icon at bounding box center [499, 348] width 13 height 13
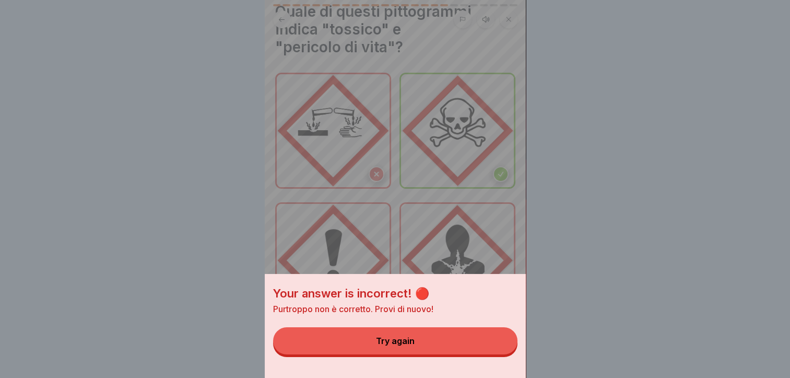
click at [484, 354] on button "Try again" at bounding box center [395, 340] width 244 height 27
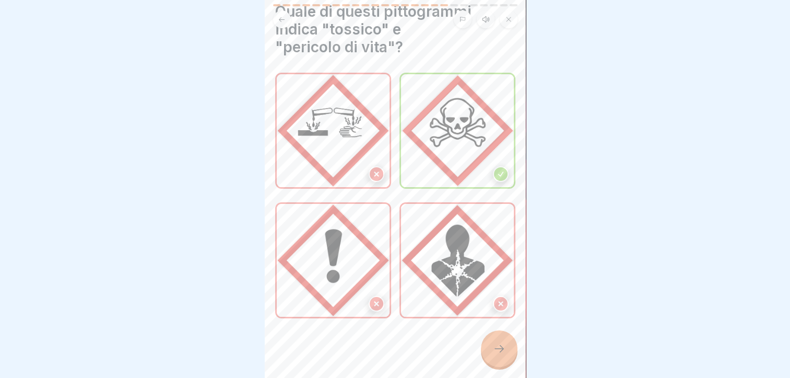
click at [505, 364] on div at bounding box center [499, 348] width 37 height 37
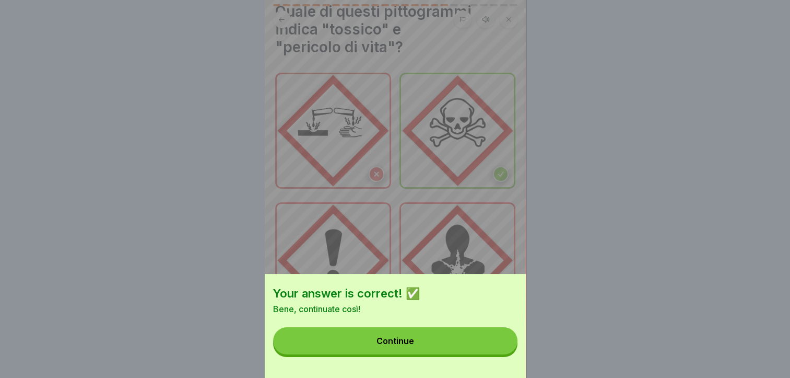
click at [462, 354] on button "Continue" at bounding box center [395, 340] width 244 height 27
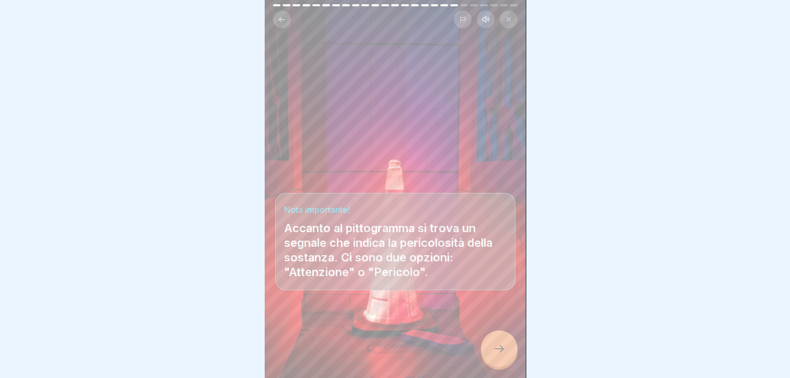
click at [498, 355] on icon at bounding box center [499, 348] width 13 height 13
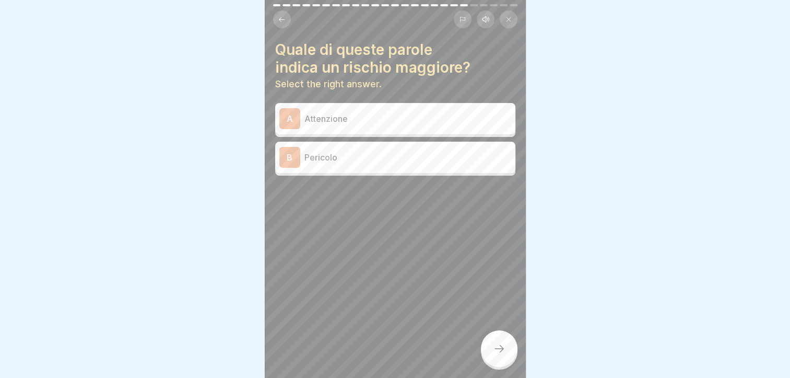
click at [370, 150] on div "B Pericolo" at bounding box center [395, 157] width 232 height 21
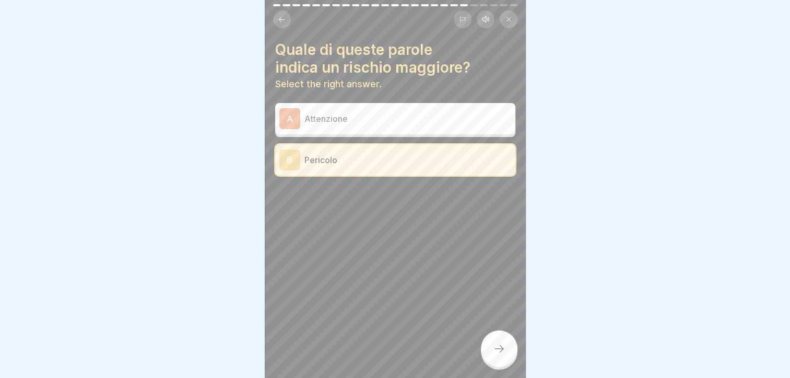
click at [500, 355] on icon at bounding box center [499, 348] width 13 height 13
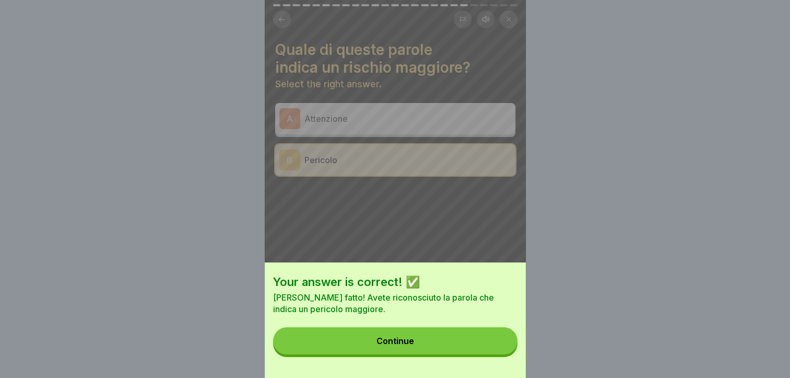
drag, startPoint x: 405, startPoint y: 361, endPoint x: 405, endPoint y: 335, distance: 25.6
click at [405, 354] on button "Continue" at bounding box center [395, 340] width 244 height 27
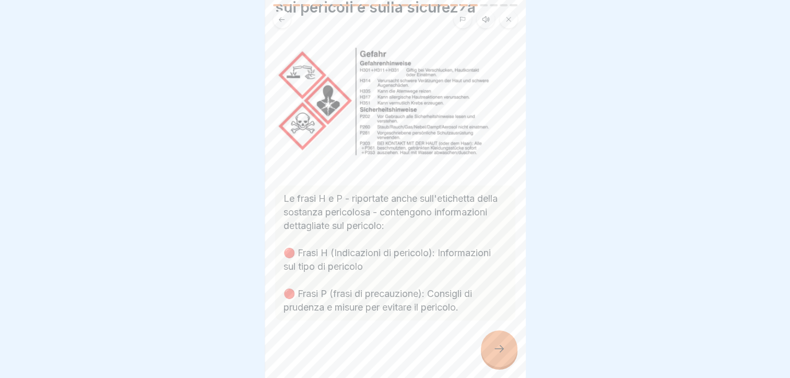
scroll to position [61, 0]
click at [503, 362] on div at bounding box center [499, 348] width 37 height 37
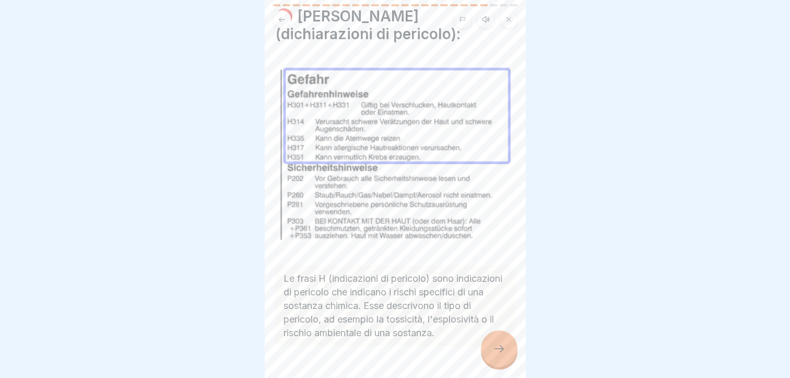
scroll to position [52, 0]
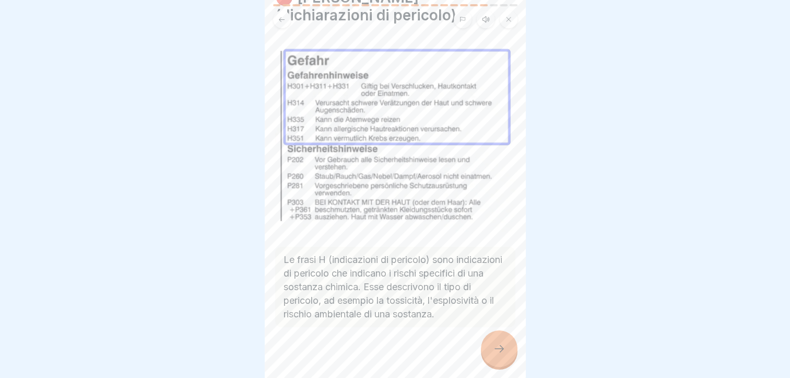
click at [508, 358] on div at bounding box center [499, 348] width 37 height 37
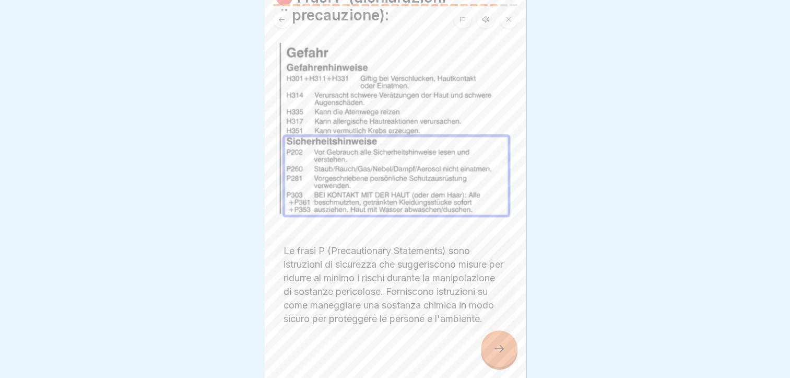
click at [501, 355] on icon at bounding box center [499, 348] width 13 height 13
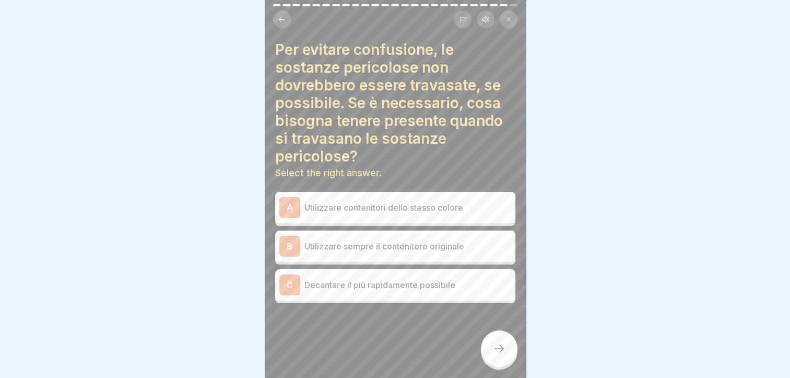
click at [392, 248] on p "Utilizzare sempre il contenitore originale" at bounding box center [407, 246] width 207 height 13
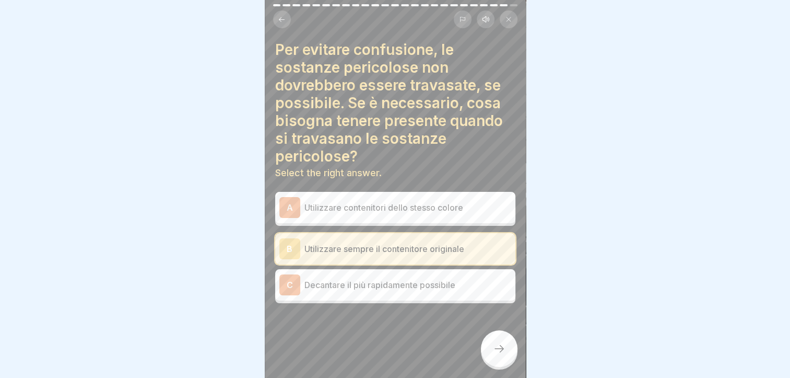
click at [419, 212] on p "Utilizzare contenitori dello stesso colore" at bounding box center [407, 207] width 207 height 13
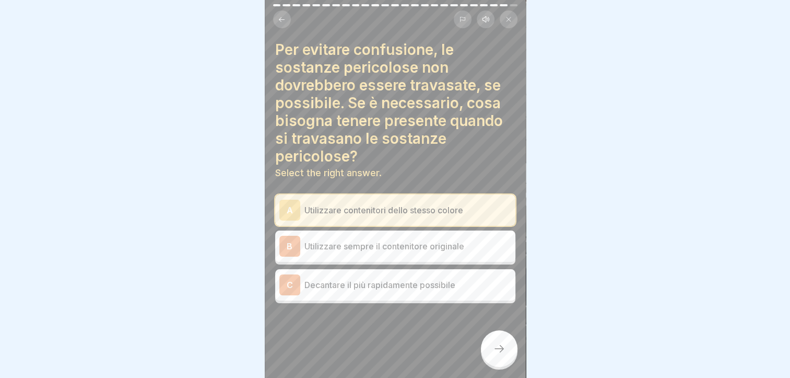
click at [507, 373] on div "Per evitare confusione, le sostanze pericolose non dovrebbero essere travasate,…" at bounding box center [395, 189] width 261 height 378
click at [501, 355] on icon at bounding box center [499, 348] width 13 height 13
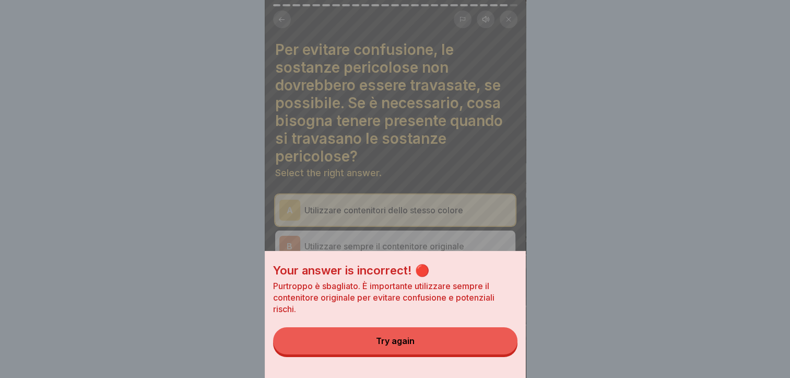
click at [484, 354] on button "Try again" at bounding box center [395, 340] width 244 height 27
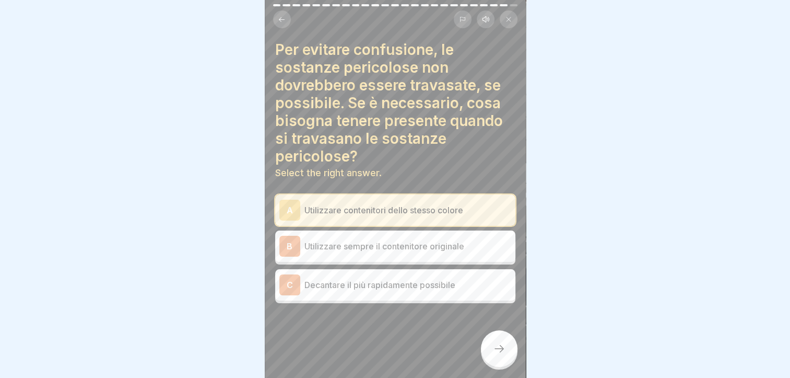
click at [405, 247] on p "Utilizzare sempre il contenitore originale" at bounding box center [407, 246] width 207 height 13
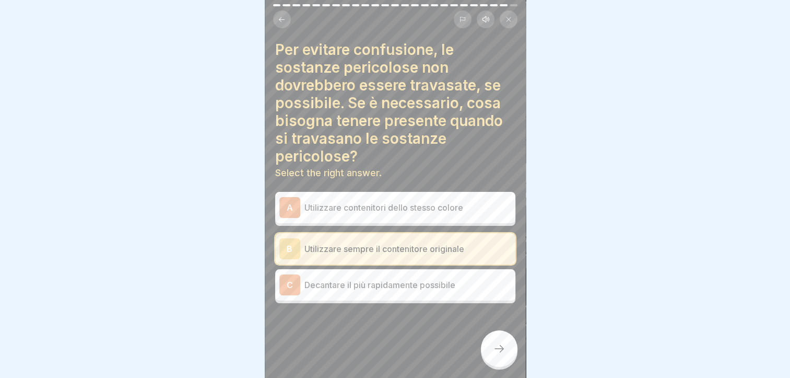
click at [503, 362] on div at bounding box center [499, 348] width 37 height 37
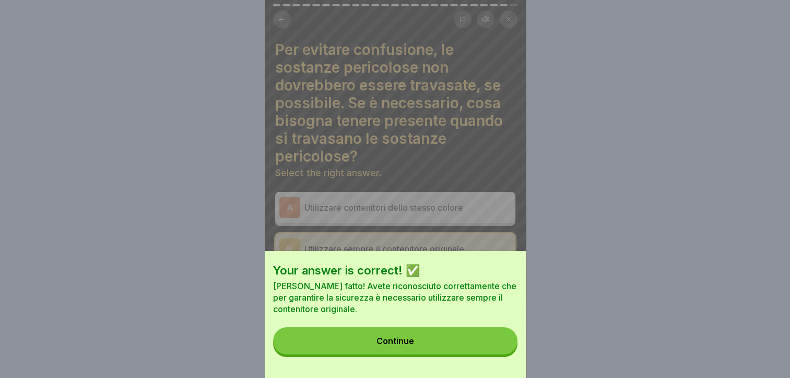
click at [462, 354] on button "Continue" at bounding box center [395, 340] width 244 height 27
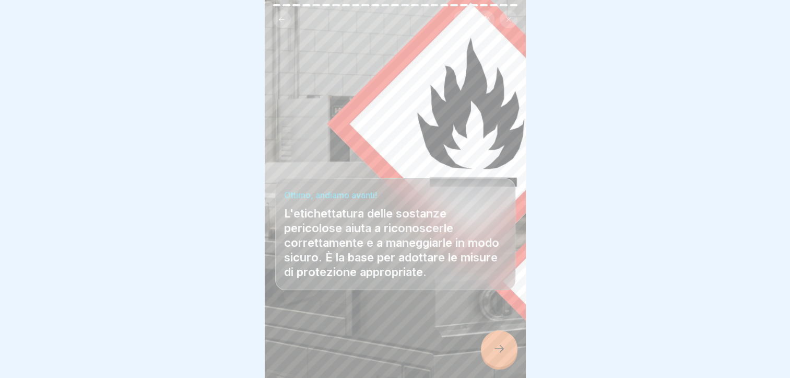
scroll to position [8, 0]
click at [503, 352] on icon at bounding box center [499, 348] width 13 height 13
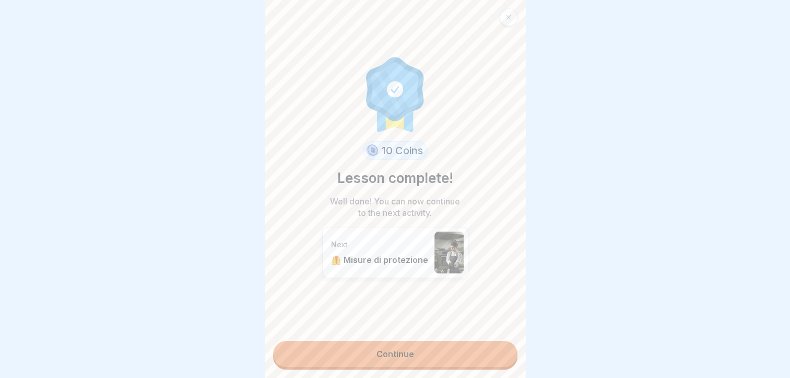
click at [448, 348] on link "Continue" at bounding box center [395, 353] width 244 height 26
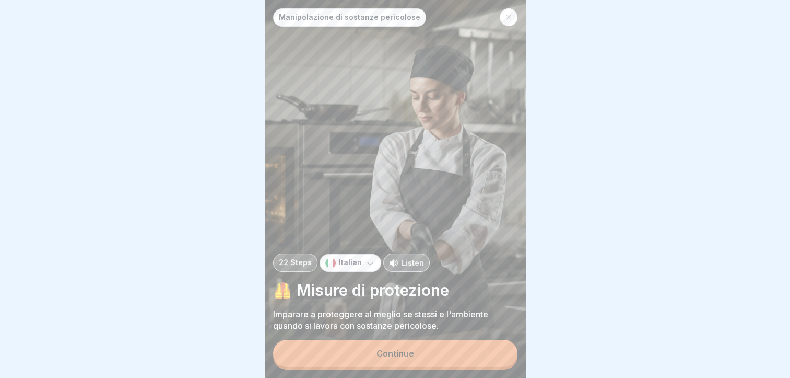
click at [446, 354] on button "Continue" at bounding box center [395, 352] width 244 height 27
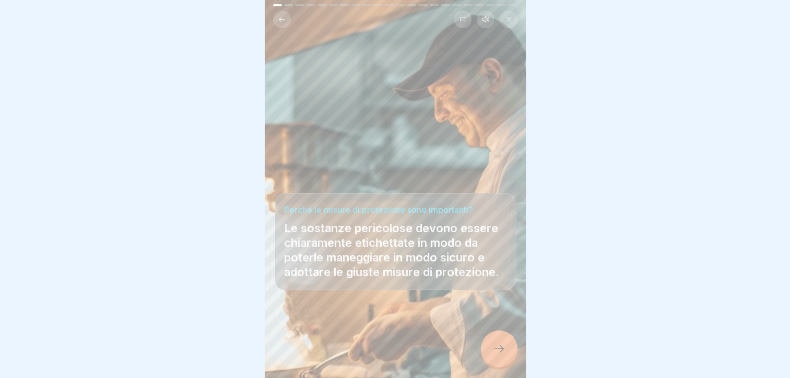
click at [495, 345] on icon at bounding box center [499, 348] width 13 height 13
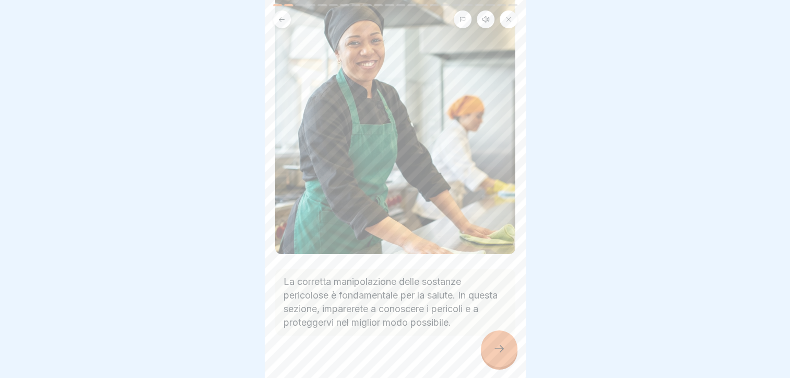
scroll to position [147, 0]
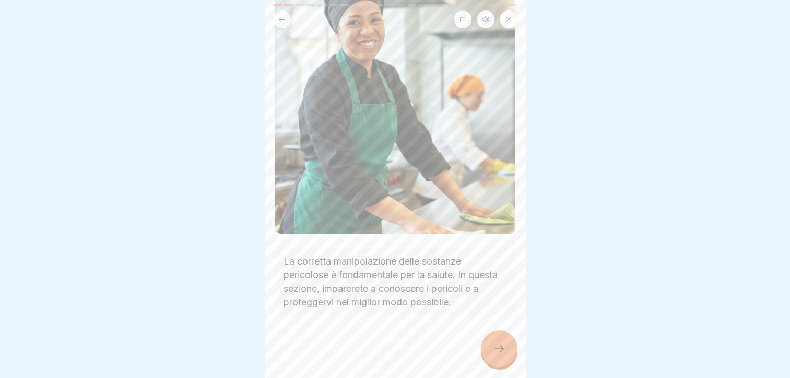
click at [497, 350] on icon at bounding box center [499, 348] width 13 height 13
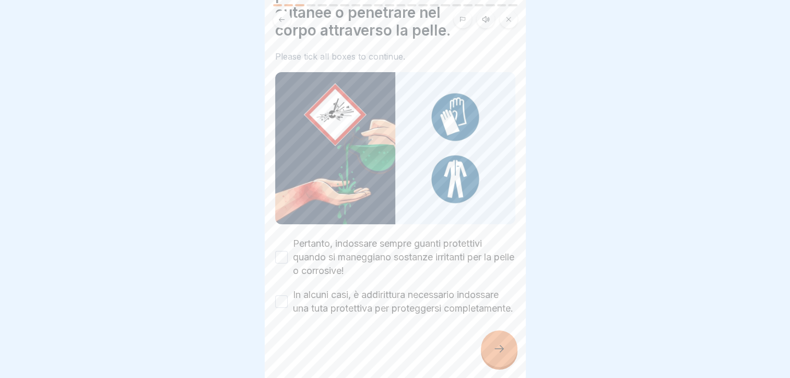
scroll to position [81, 0]
click at [392, 237] on label "Pertanto, indossare sempre guanti protettivi quando si maneggiano sostanze irri…" at bounding box center [404, 257] width 222 height 41
click at [288, 251] on button "Pertanto, indossare sempre guanti protettivi quando si maneggiano sostanze irri…" at bounding box center [281, 257] width 13 height 13
click at [395, 288] on label "In alcuni casi, è addirittura necessario indossare una tuta protettiva per prot…" at bounding box center [404, 301] width 222 height 27
click at [288, 295] on button "In alcuni casi, è addirittura necessario indossare una tuta protettiva per prot…" at bounding box center [281, 301] width 13 height 13
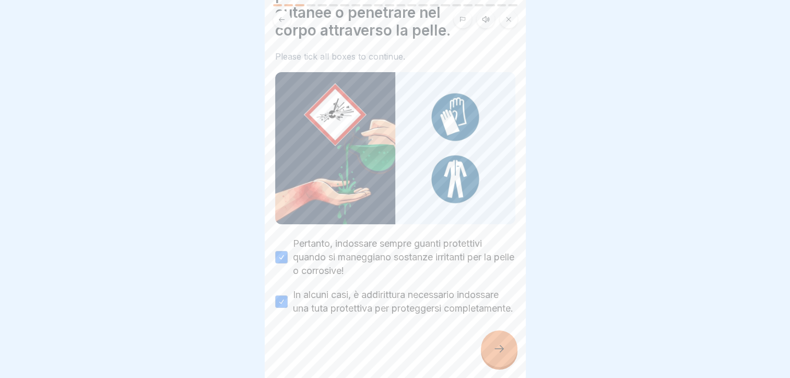
click at [491, 348] on div at bounding box center [499, 348] width 37 height 37
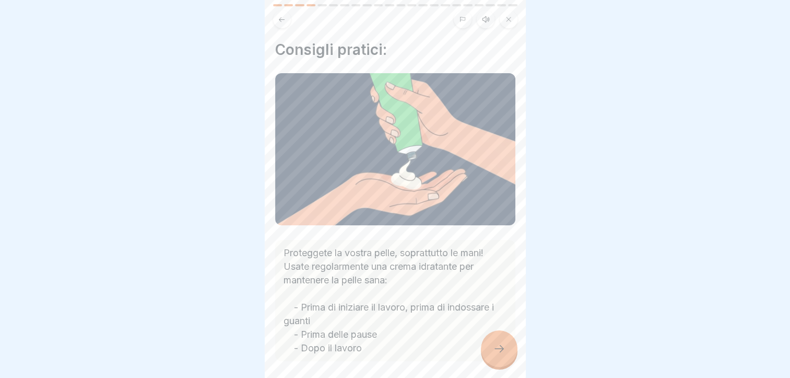
click at [503, 362] on div at bounding box center [499, 348] width 37 height 37
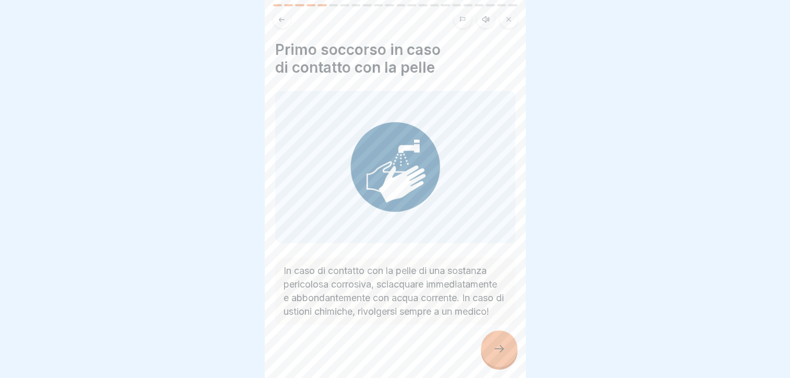
scroll to position [17, 0]
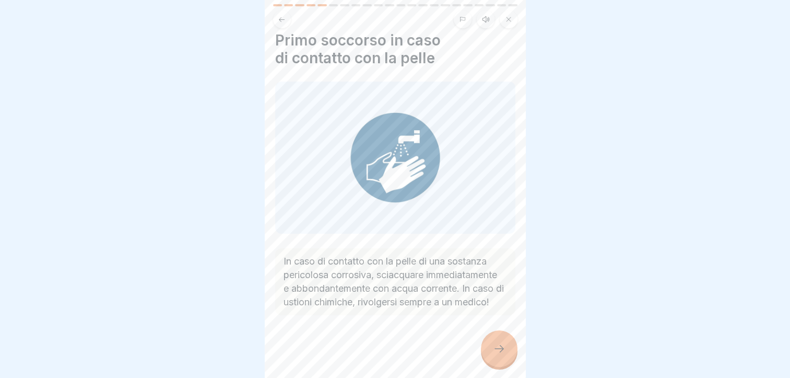
click at [506, 350] on div at bounding box center [499, 348] width 37 height 37
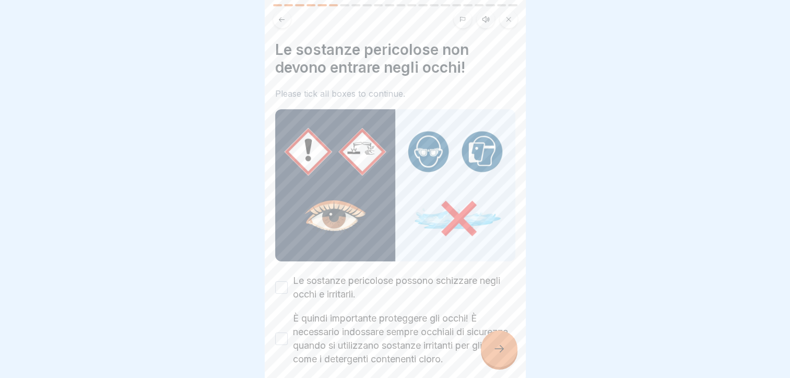
scroll to position [52, 0]
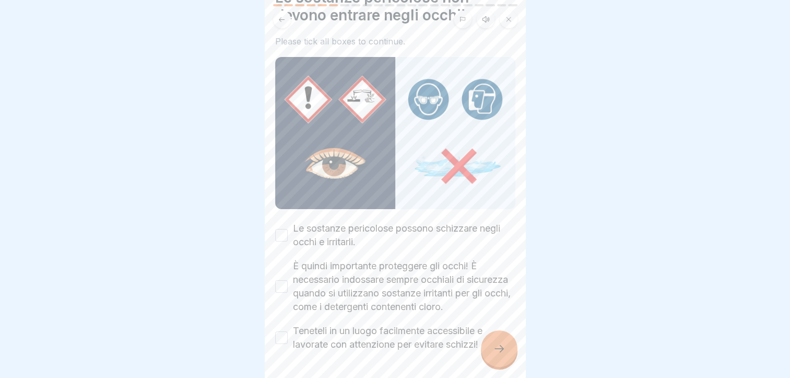
click at [387, 221] on label "Le sostanze pericolose possono schizzare negli occhi e irritarli." at bounding box center [404, 234] width 222 height 27
click at [288, 229] on button "Le sostanze pericolose possono schizzare negli occhi e irritarli." at bounding box center [281, 235] width 13 height 13
click at [386, 273] on label "È quindi importante proteggere gli occhi! È necessario indossare sempre occhial…" at bounding box center [404, 286] width 222 height 54
click at [288, 280] on button "È quindi importante proteggere gli occhi! È necessario indossare sempre occhial…" at bounding box center [281, 286] width 13 height 13
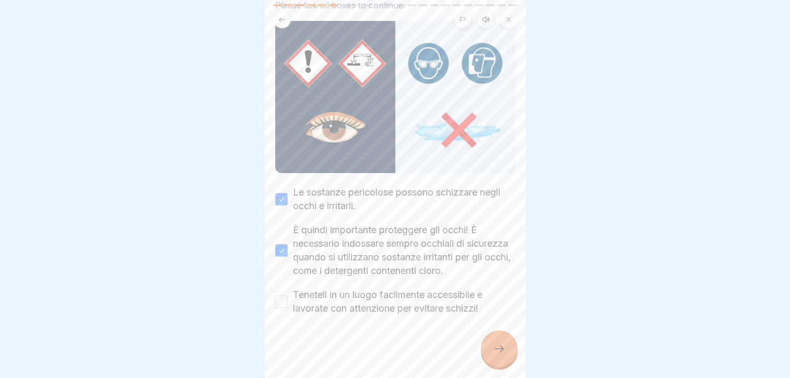
click at [392, 302] on label "Teneteli in un luogo facilmente accessibile e lavorate con attenzione per evita…" at bounding box center [404, 301] width 222 height 27
click at [288, 302] on button "Teneteli in un luogo facilmente accessibile e lavorate con attenzione per evita…" at bounding box center [281, 301] width 13 height 13
click at [501, 354] on icon at bounding box center [499, 348] width 13 height 13
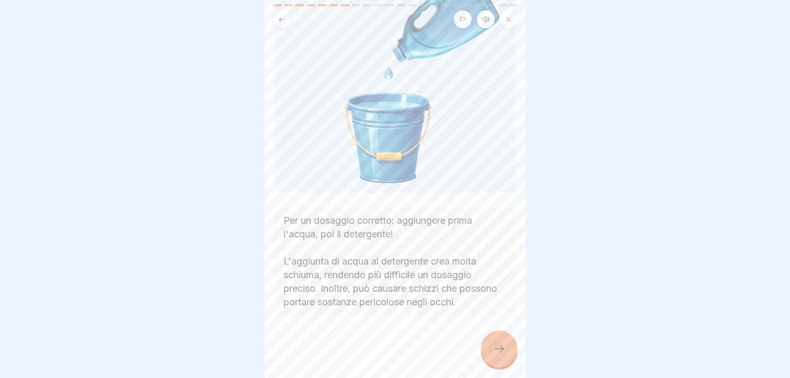
scroll to position [111, 0]
click at [500, 354] on icon at bounding box center [499, 348] width 13 height 13
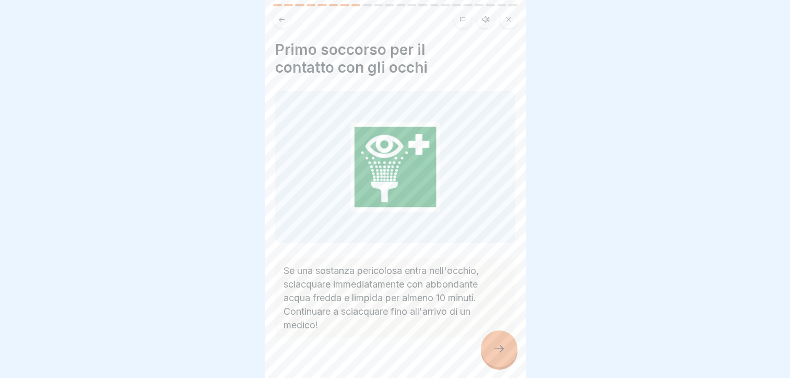
click at [496, 349] on icon at bounding box center [499, 348] width 13 height 13
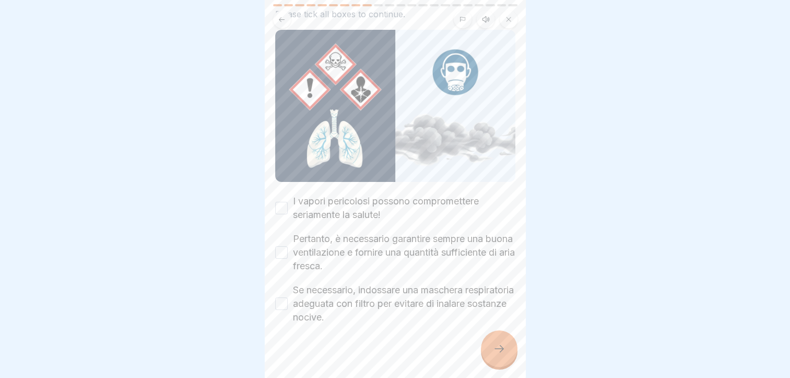
scroll to position [83, 0]
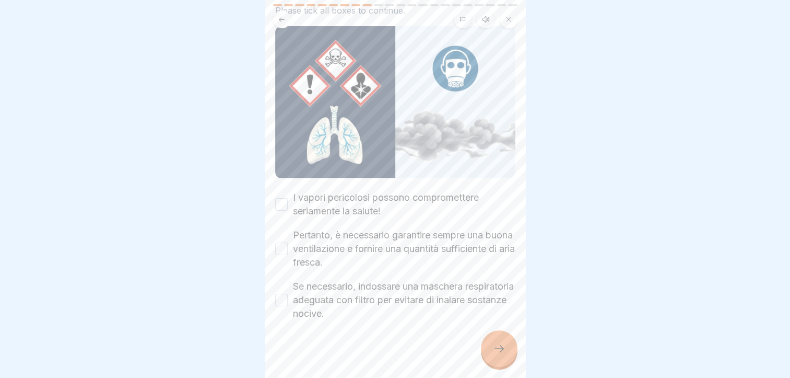
click at [361, 191] on label "I vapori pericolosi possono compromettere seriamente la salute!" at bounding box center [404, 204] width 222 height 27
click at [288, 198] on button "I vapori pericolosi possono compromettere seriamente la salute!" at bounding box center [281, 204] width 13 height 13
click at [381, 235] on label "Pertanto, è necessario garantire sempre una buona ventilazione e fornire una qu…" at bounding box center [404, 248] width 222 height 41
click at [288, 242] on button "Pertanto, è necessario garantire sempre una buona ventilazione e fornire una qu…" at bounding box center [281, 248] width 13 height 13
click at [390, 291] on label "Se necessario, indossare una maschera respiratoria adeguata con filtro per evit…" at bounding box center [404, 299] width 222 height 41
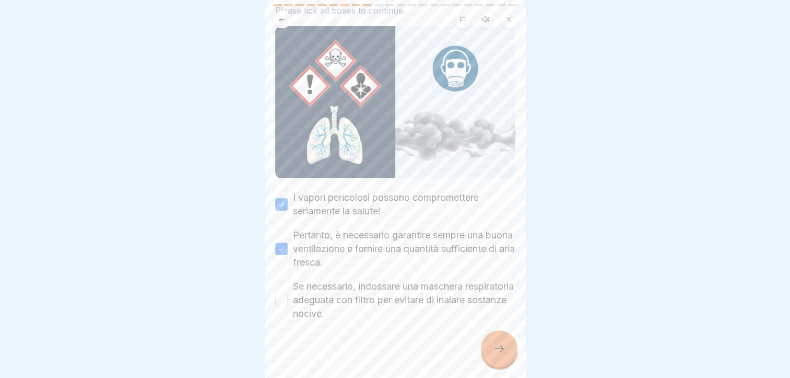
click at [288, 293] on button "Se necessario, indossare una maschera respiratoria adeguata con filtro per evit…" at bounding box center [281, 299] width 13 height 13
click at [495, 343] on div at bounding box center [499, 348] width 37 height 37
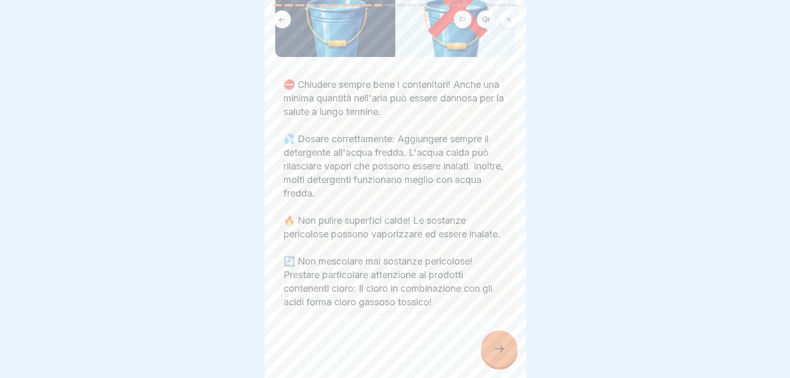
scroll to position [176, 0]
click at [493, 342] on div at bounding box center [499, 348] width 37 height 37
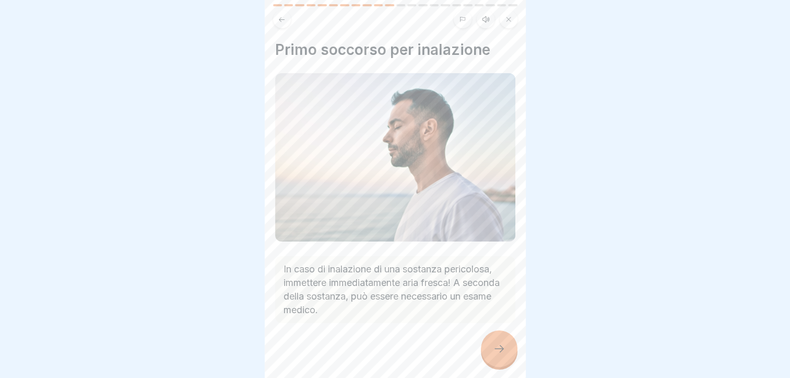
click at [507, 354] on div at bounding box center [499, 348] width 37 height 37
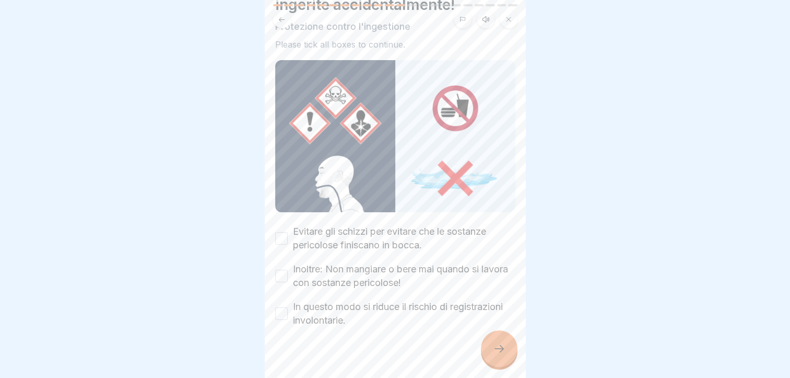
scroll to position [87, 0]
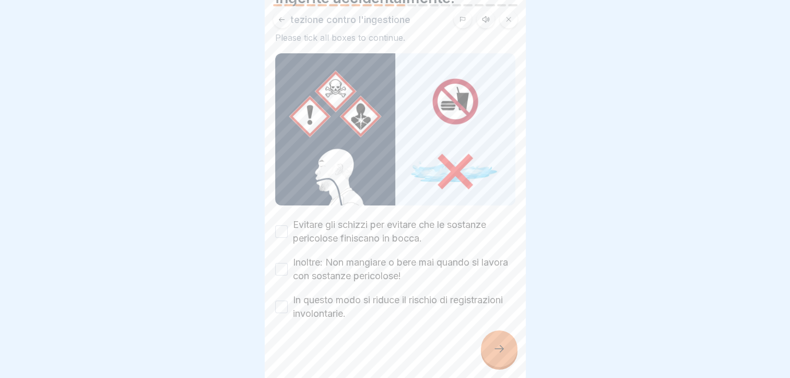
click at [380, 220] on label "Evitare gli schizzi per evitare che le sostanze pericolose finiscano in bocca." at bounding box center [404, 231] width 222 height 27
click at [288, 225] on button "Evitare gli schizzi per evitare che le sostanze pericolose finiscano in bocca." at bounding box center [281, 231] width 13 height 13
click at [388, 256] on label "Inoltre: Non mangiare o bere mai quando si lavora con sostanze pericolose!" at bounding box center [404, 268] width 222 height 27
click at [288, 263] on button "Inoltre: Non mangiare o bere mai quando si lavora con sostanze pericolose!" at bounding box center [281, 269] width 13 height 13
click at [387, 293] on label "In questo modo si riduce il rischio di registrazioni involontarie." at bounding box center [404, 306] width 222 height 27
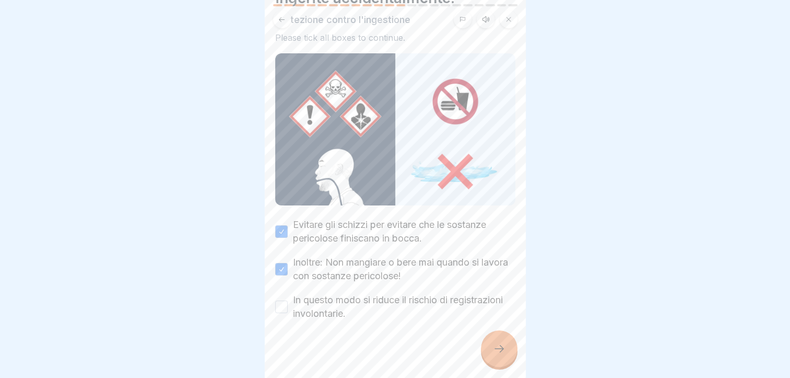
click at [288, 300] on button "In questo modo si riduce il rischio di registrazioni involontarie." at bounding box center [281, 306] width 13 height 13
click at [490, 352] on div at bounding box center [499, 348] width 37 height 37
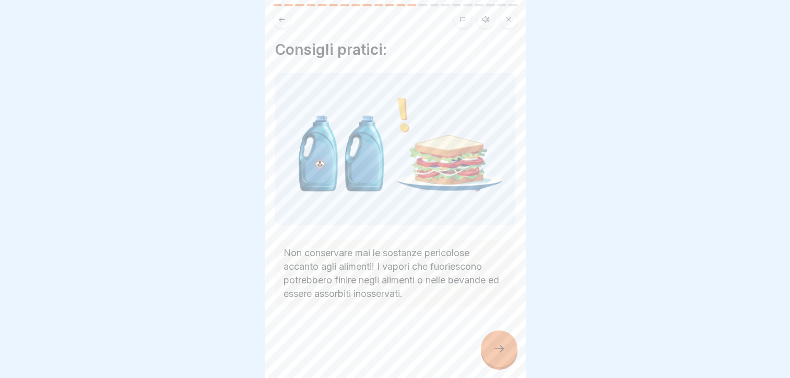
click at [496, 348] on icon at bounding box center [499, 348] width 13 height 13
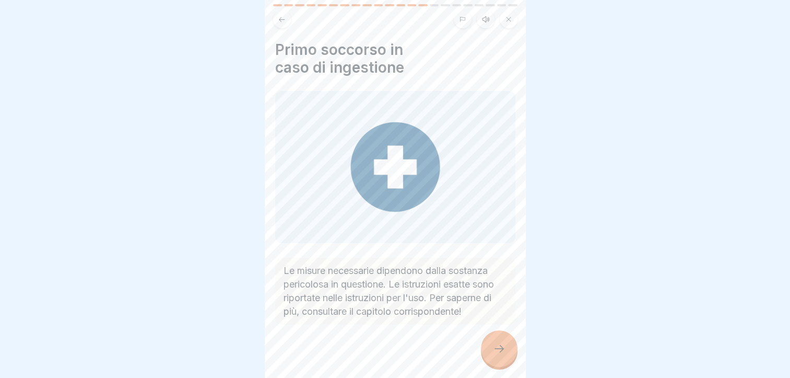
click at [493, 347] on icon at bounding box center [499, 348] width 13 height 13
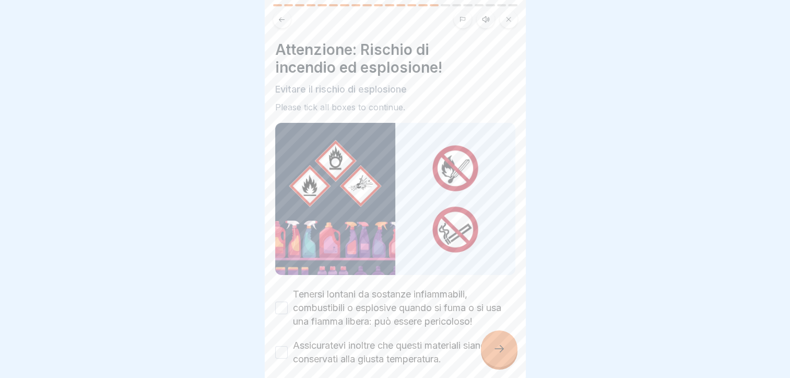
click at [410, 292] on label "Tenersi lontani da sostanze infiammabili, combustibili o esplosive quando si fu…" at bounding box center [404, 307] width 222 height 41
click at [288, 301] on button "Tenersi lontani da sostanze infiammabili, combustibili o esplosive quando si fu…" at bounding box center [281, 307] width 13 height 13
drag, startPoint x: 401, startPoint y: 337, endPoint x: 439, endPoint y: 356, distance: 42.7
click at [400, 338] on label "Assicuratevi inoltre che questi materiali siano conservati alla giusta temperat…" at bounding box center [404, 351] width 222 height 27
click at [288, 346] on button "Assicuratevi inoltre che questi materiali siano conservati alla giusta temperat…" at bounding box center [281, 352] width 13 height 13
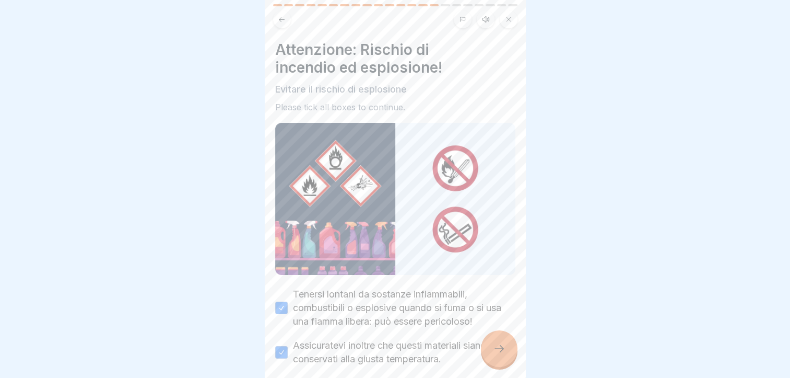
click at [494, 351] on icon at bounding box center [499, 348] width 13 height 13
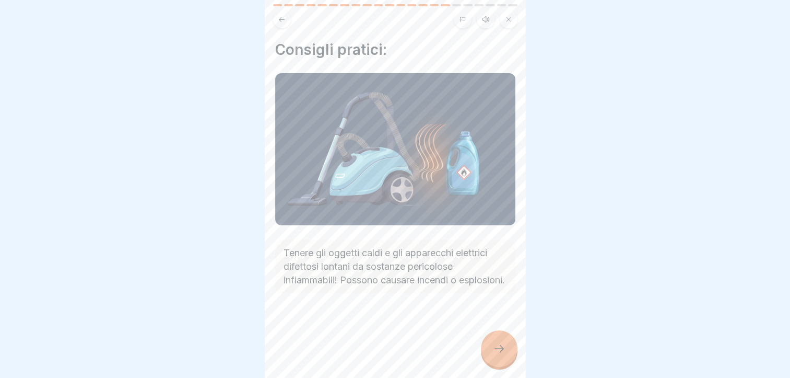
click at [484, 335] on div at bounding box center [395, 324] width 240 height 63
click at [500, 351] on icon at bounding box center [499, 348] width 13 height 13
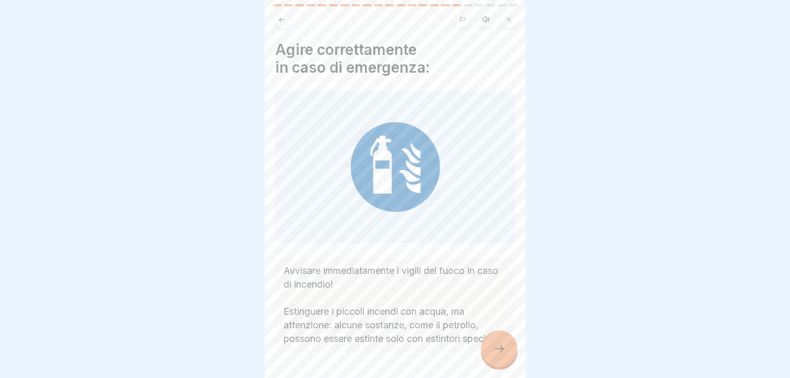
click at [498, 352] on icon at bounding box center [499, 348] width 13 height 13
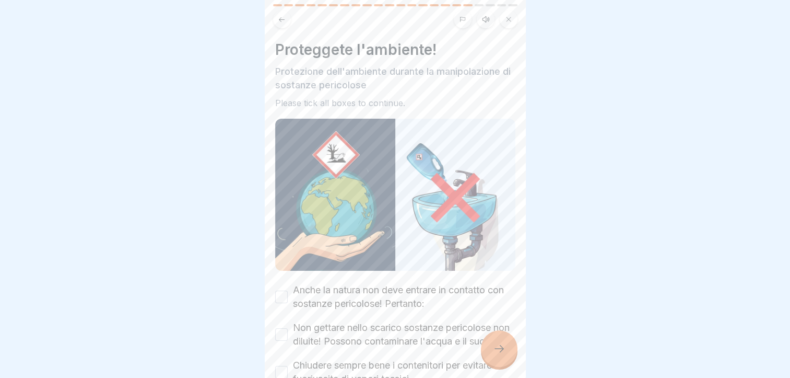
scroll to position [79, 0]
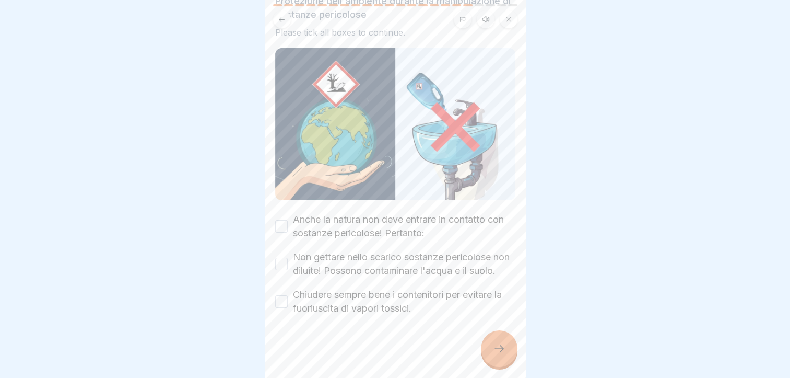
click at [389, 213] on label "Anche la natura non deve entrare in contatto con sostanze pericolose! Pertanto:" at bounding box center [404, 226] width 222 height 27
click at [288, 220] on button "Anche la natura non deve entrare in contatto con sostanze pericolose! Pertanto:" at bounding box center [281, 226] width 13 height 13
drag, startPoint x: 401, startPoint y: 236, endPoint x: 416, endPoint y: 291, distance: 57.2
click at [401, 250] on label "Non gettare nello scarico sostanze pericolose non diluite! Possono contaminare …" at bounding box center [404, 263] width 222 height 27
click at [288, 257] on button "Non gettare nello scarico sostanze pericolose non diluite! Possono contaminare …" at bounding box center [281, 263] width 13 height 13
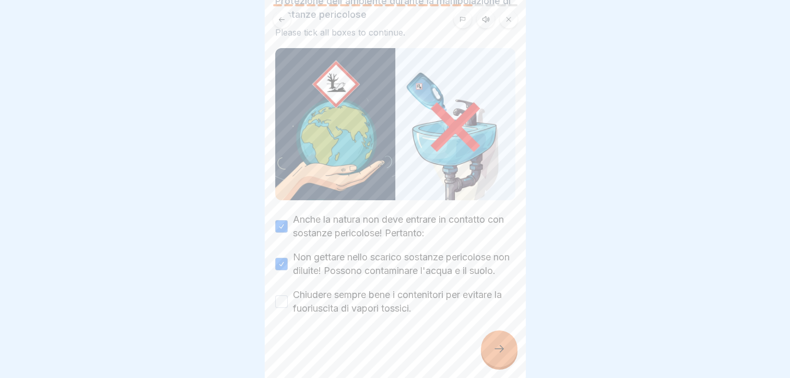
drag, startPoint x: 417, startPoint y: 294, endPoint x: 428, endPoint y: 305, distance: 16.2
click at [417, 295] on label "Chiudere sempre bene i contenitori per evitare la fuoriuscita di vapori tossici." at bounding box center [404, 301] width 222 height 27
click at [288, 295] on button "Chiudere sempre bene i contenitori per evitare la fuoriuscita di vapori tossici." at bounding box center [281, 301] width 13 height 13
click at [505, 358] on div at bounding box center [499, 348] width 37 height 37
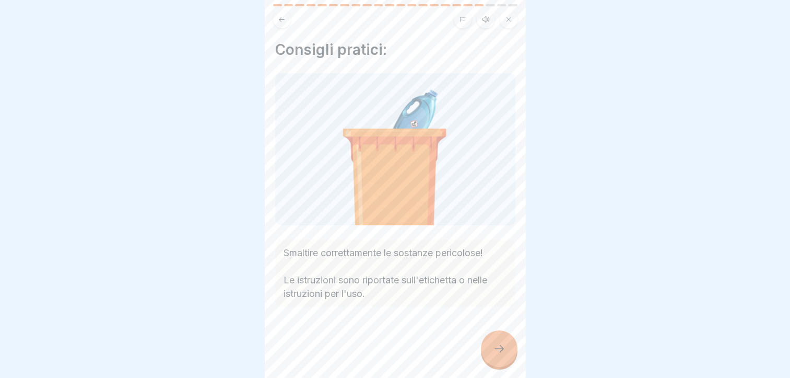
click at [500, 349] on icon at bounding box center [499, 348] width 13 height 13
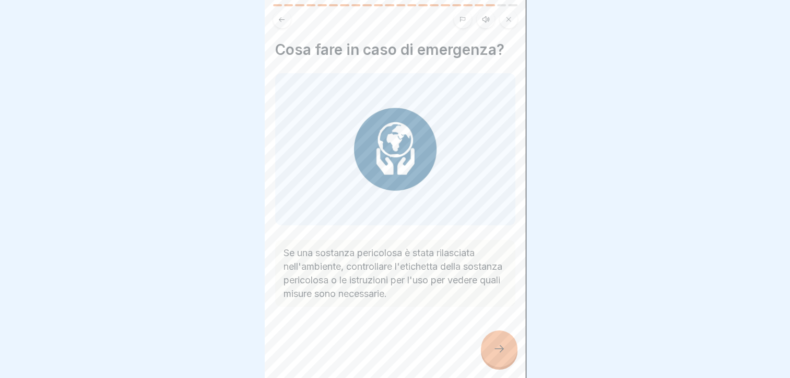
click at [494, 336] on div at bounding box center [499, 348] width 37 height 37
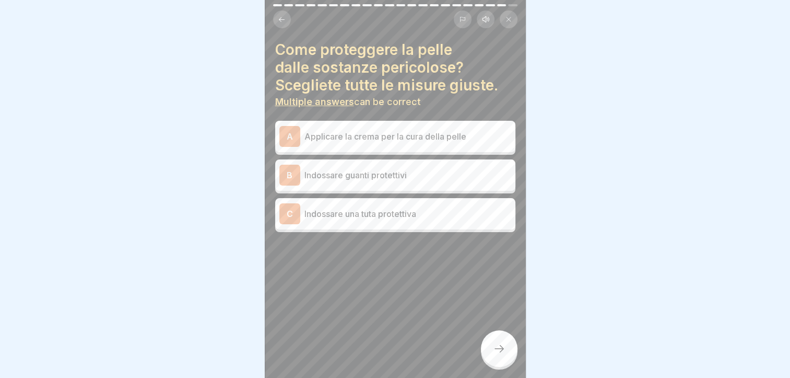
click at [404, 172] on p "Indossare guanti protettivi" at bounding box center [407, 175] width 207 height 13
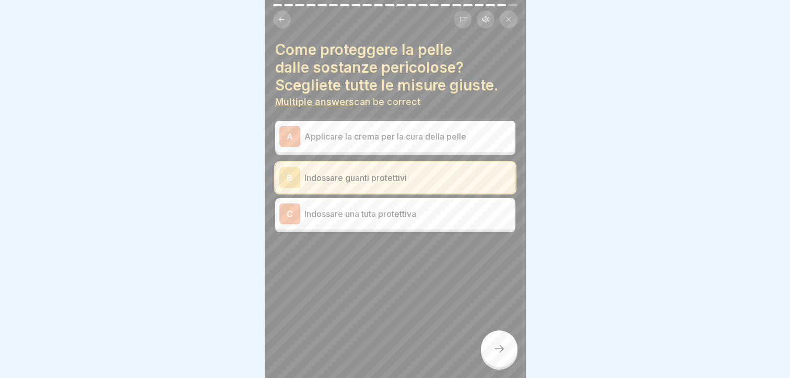
click at [429, 219] on div "C Indossare una tuta protettiva" at bounding box center [395, 213] width 240 height 31
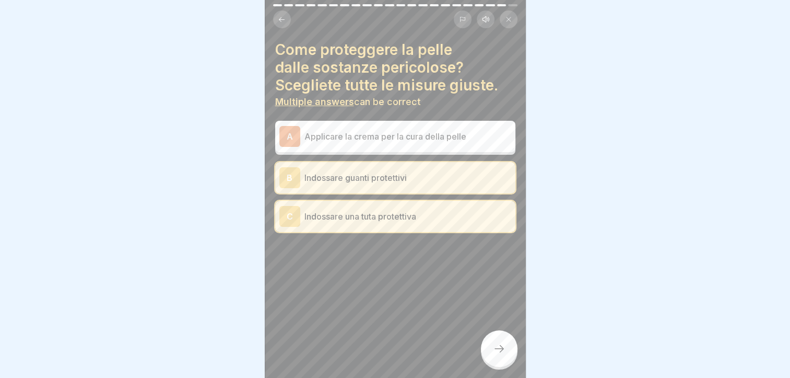
click at [489, 355] on div at bounding box center [499, 348] width 37 height 37
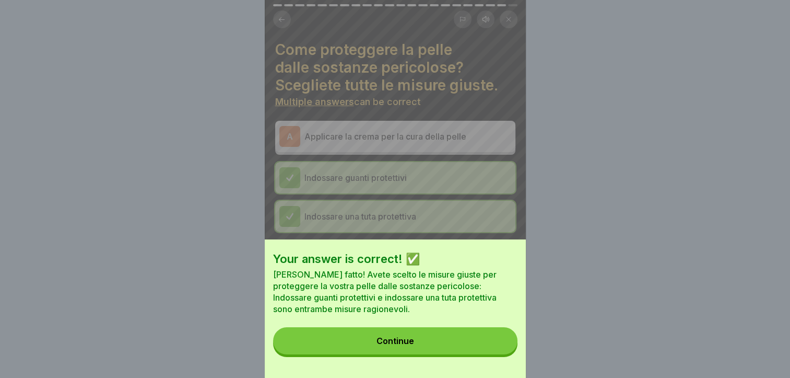
click at [446, 354] on button "Continue" at bounding box center [395, 340] width 244 height 27
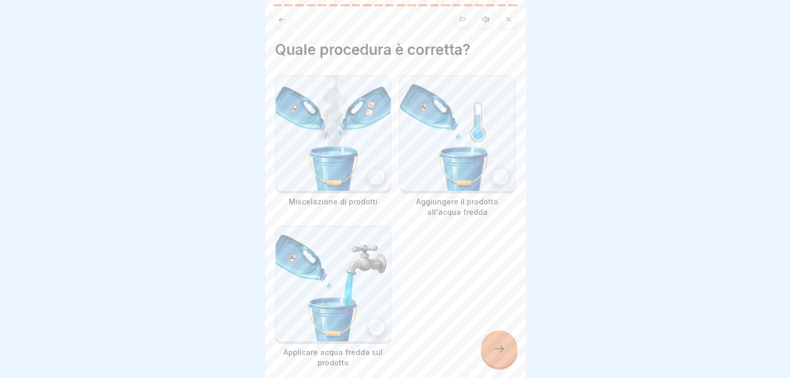
click at [493, 169] on div at bounding box center [501, 177] width 16 height 16
click at [496, 355] on div at bounding box center [499, 348] width 37 height 37
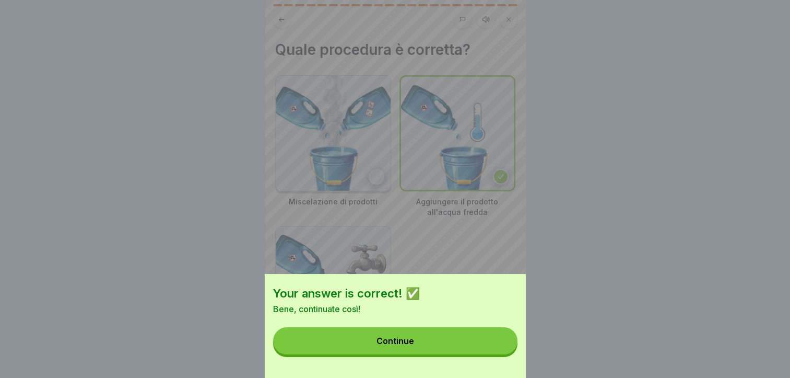
click at [428, 346] on button "Continue" at bounding box center [395, 340] width 244 height 27
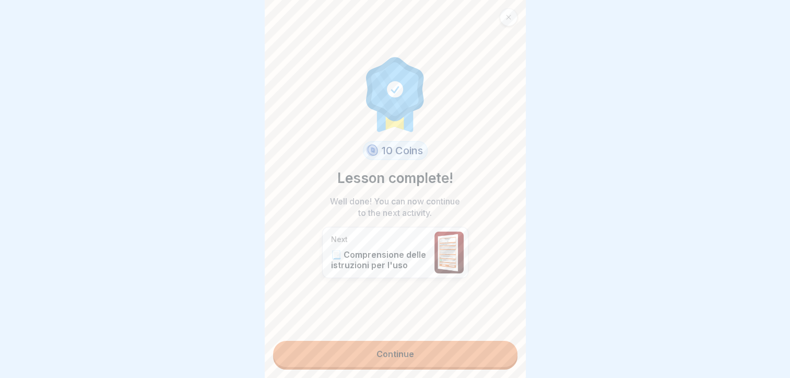
click at [437, 364] on div "10 Coins Lesson complete! Well done! You can now continue to the next activity.…" at bounding box center [395, 189] width 261 height 378
click at [433, 354] on link "Continue" at bounding box center [395, 353] width 244 height 26
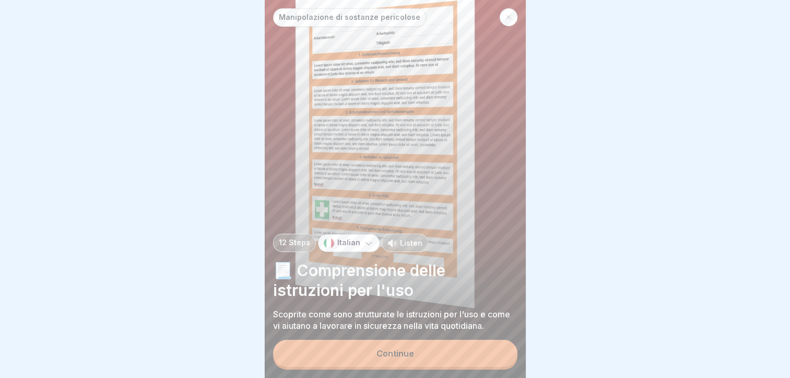
click at [430, 354] on button "Continue" at bounding box center [395, 352] width 244 height 27
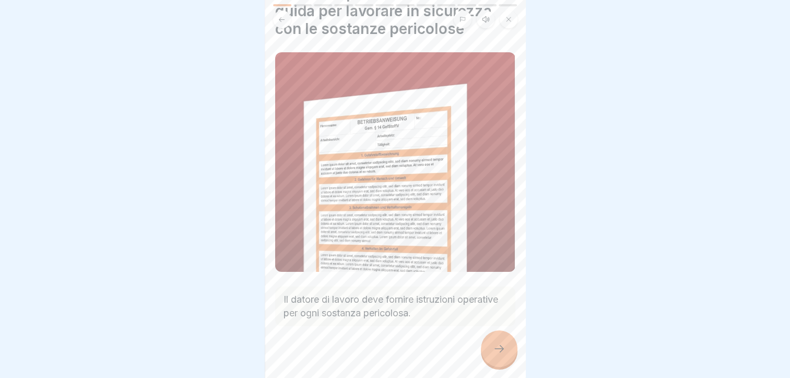
scroll to position [60, 0]
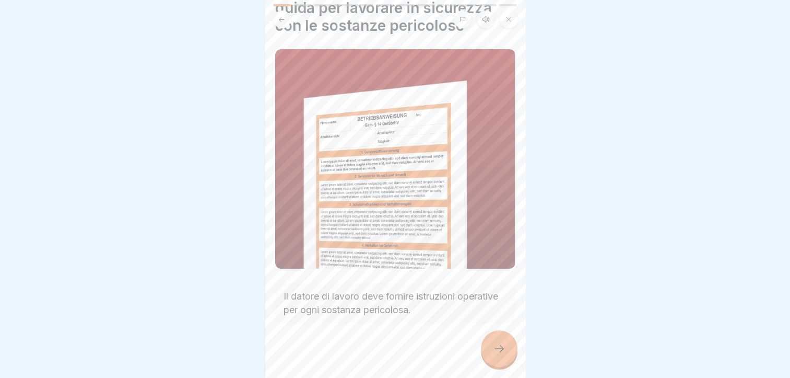
click at [499, 344] on icon at bounding box center [499, 348] width 13 height 13
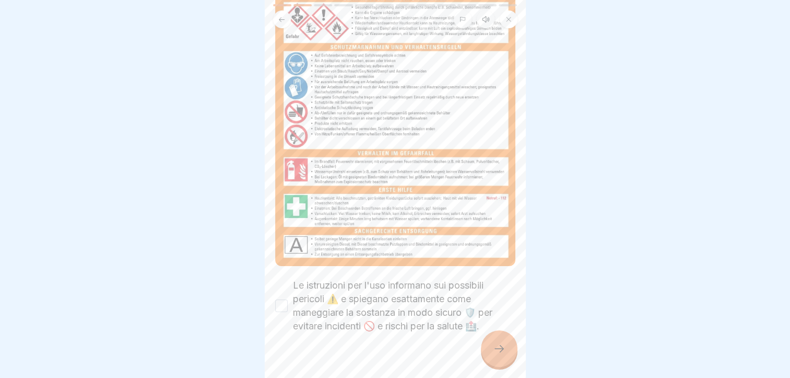
scroll to position [191, 0]
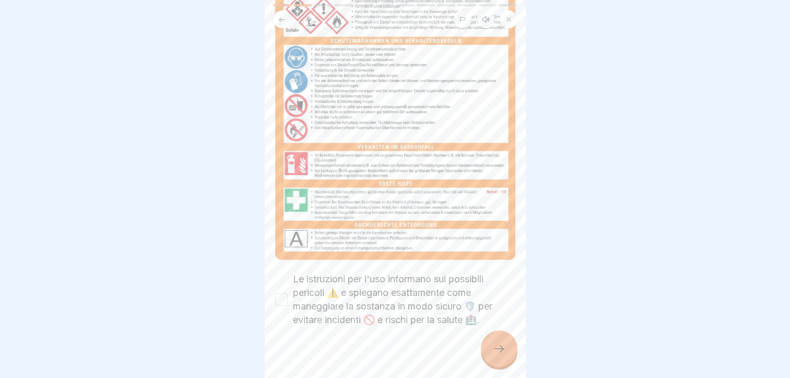
click at [390, 279] on label "Le istruzioni per l'uso informano sui possibili pericoli ⚠️ e spiegano esattame…" at bounding box center [404, 299] width 222 height 54
click at [288, 293] on button "Le istruzioni per l'uso informano sui possibili pericoli ⚠️ e spiegano esattame…" at bounding box center [281, 299] width 13 height 13
click at [501, 352] on icon at bounding box center [499, 348] width 13 height 13
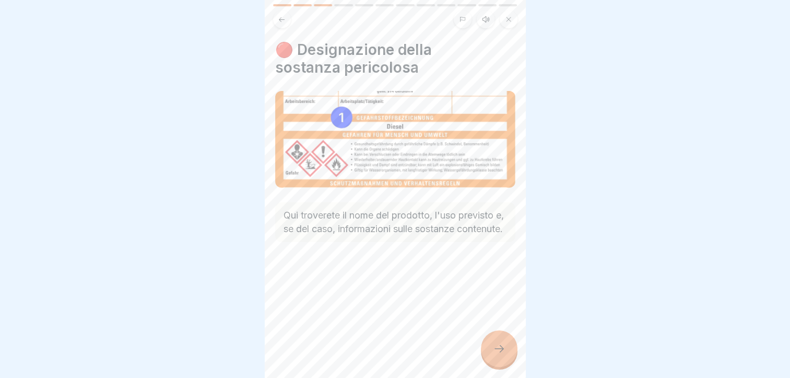
click at [501, 352] on icon at bounding box center [499, 348] width 13 height 13
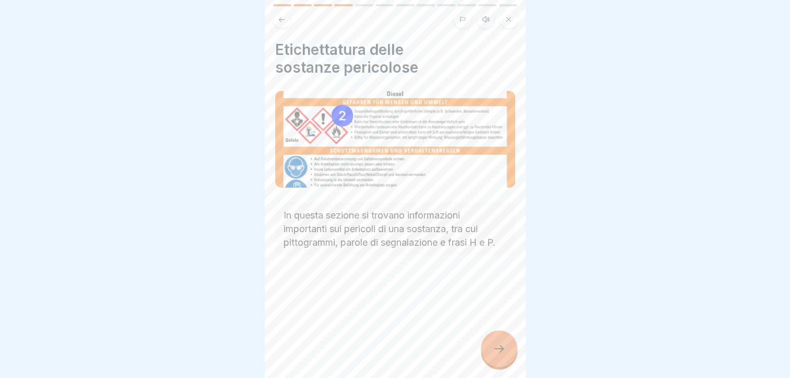
click at [501, 352] on icon at bounding box center [499, 348] width 13 height 13
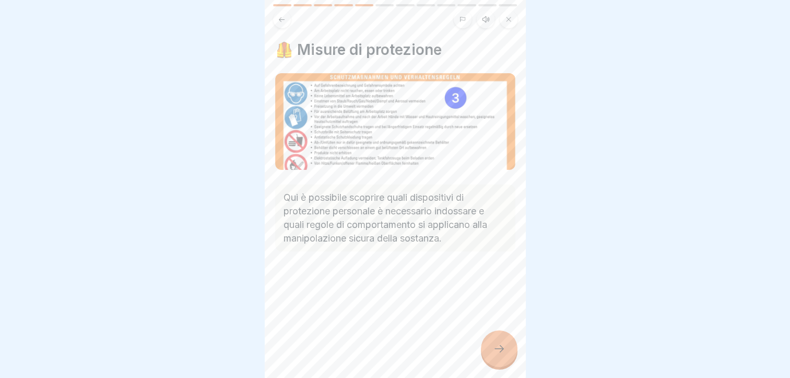
click at [501, 352] on icon at bounding box center [499, 348] width 13 height 13
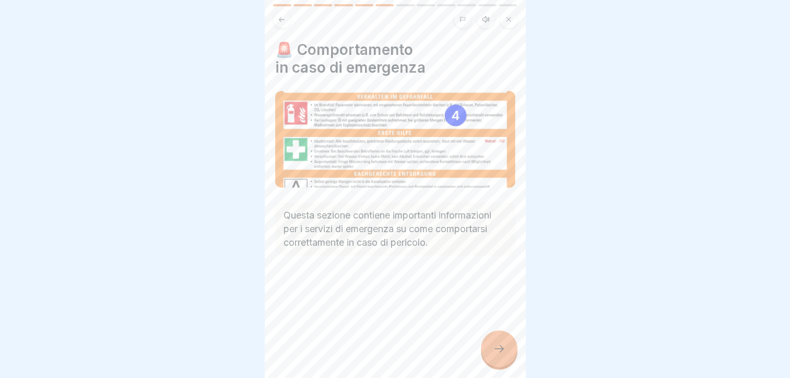
click at [501, 352] on icon at bounding box center [499, 348] width 13 height 13
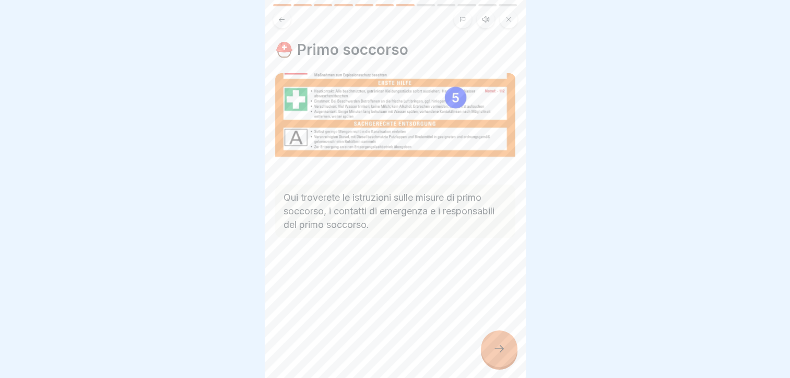
click at [501, 352] on icon at bounding box center [499, 348] width 13 height 13
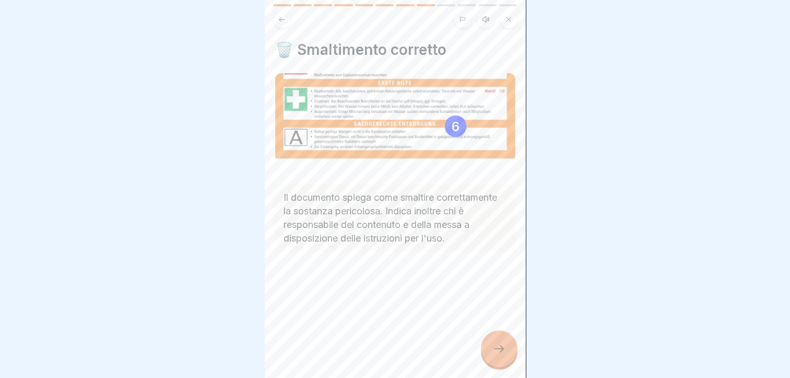
click at [501, 352] on icon at bounding box center [499, 348] width 13 height 13
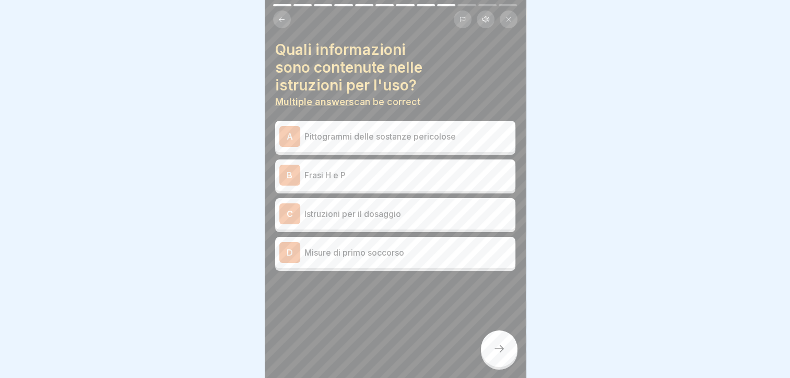
click at [381, 136] on div "A Pittogrammi delle sostanze pericolose" at bounding box center [395, 136] width 232 height 21
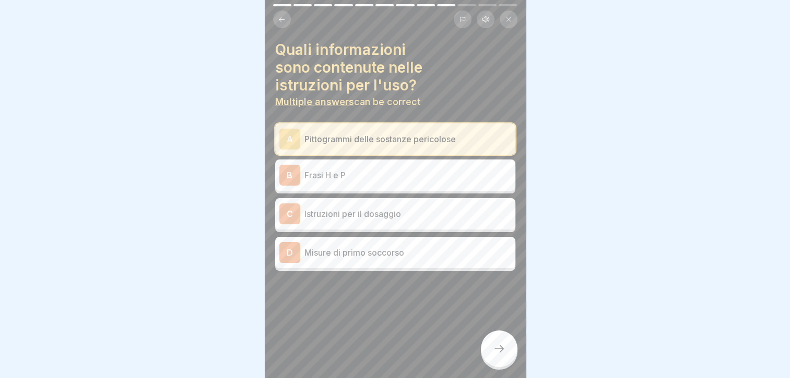
click at [380, 169] on p "Frasi H e P" at bounding box center [407, 175] width 207 height 13
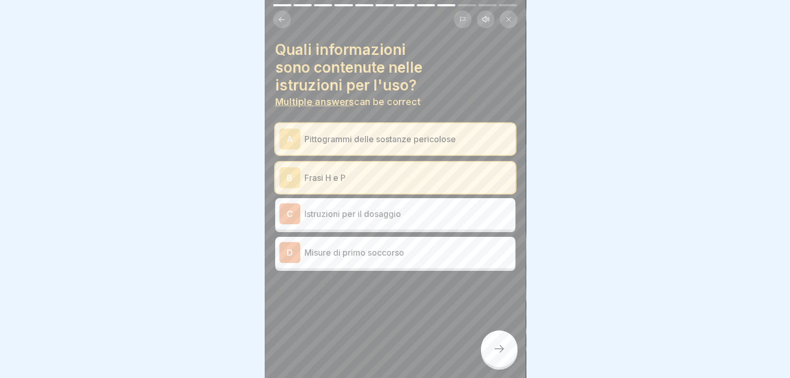
click at [380, 207] on p "Istruzioni per il dosaggio" at bounding box center [407, 213] width 207 height 13
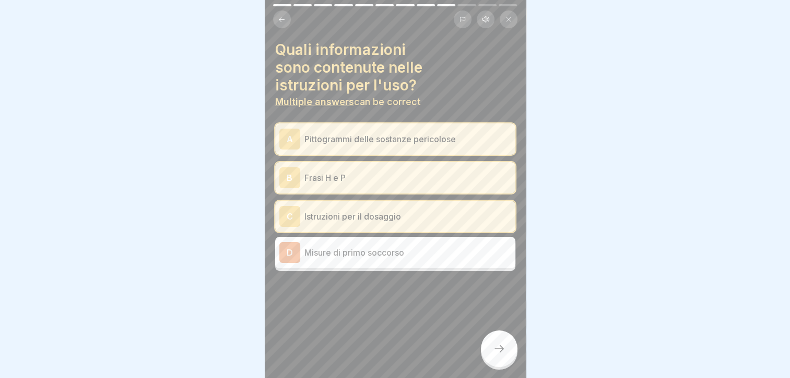
click at [488, 349] on div at bounding box center [499, 348] width 37 height 37
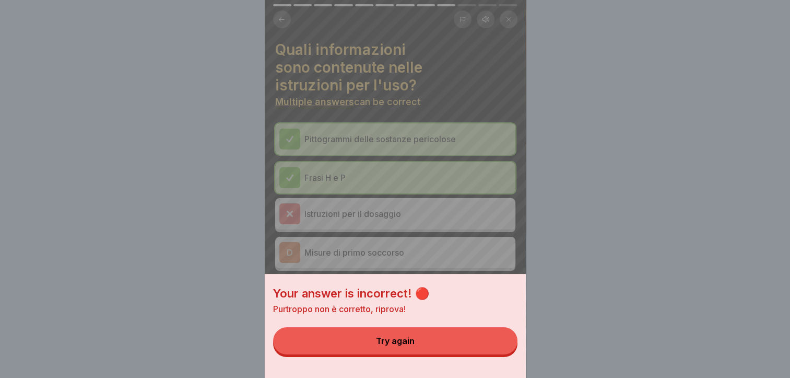
click at [451, 347] on button "Try again" at bounding box center [395, 340] width 244 height 27
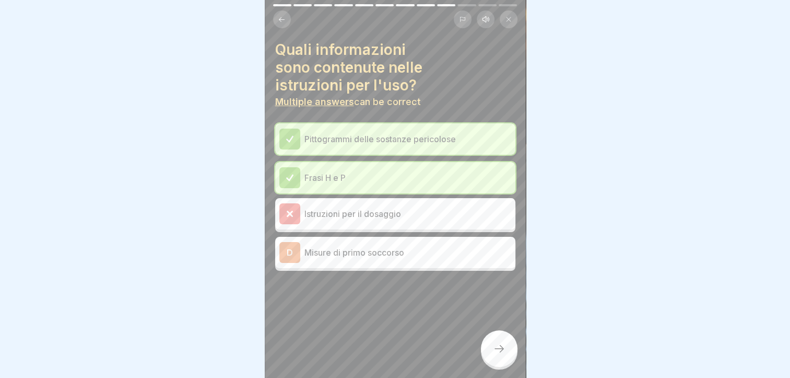
click at [356, 249] on p "Misure di primo soccorso" at bounding box center [407, 252] width 207 height 13
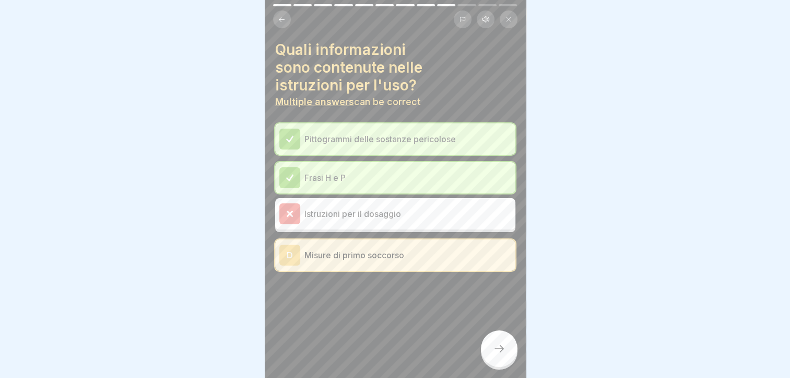
click at [482, 349] on div at bounding box center [499, 348] width 37 height 37
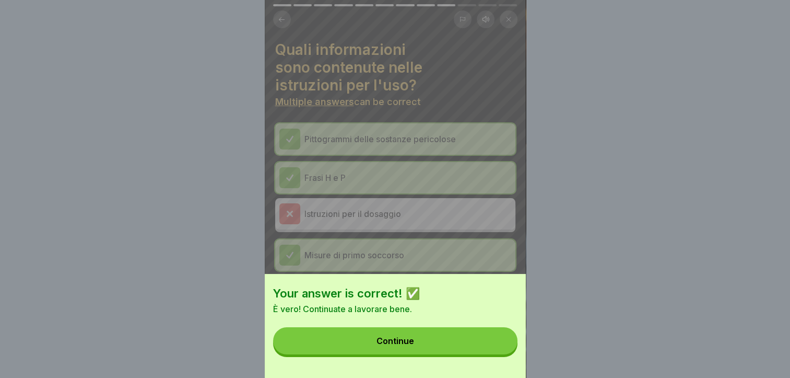
click at [410, 345] on div "Continue" at bounding box center [395, 340] width 38 height 9
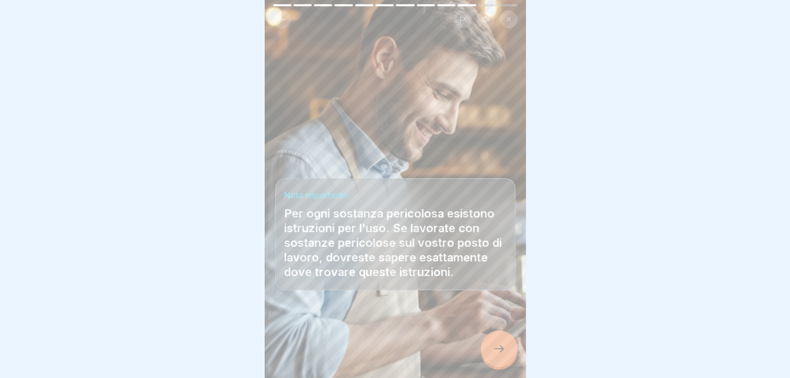
click at [501, 345] on icon at bounding box center [499, 348] width 13 height 13
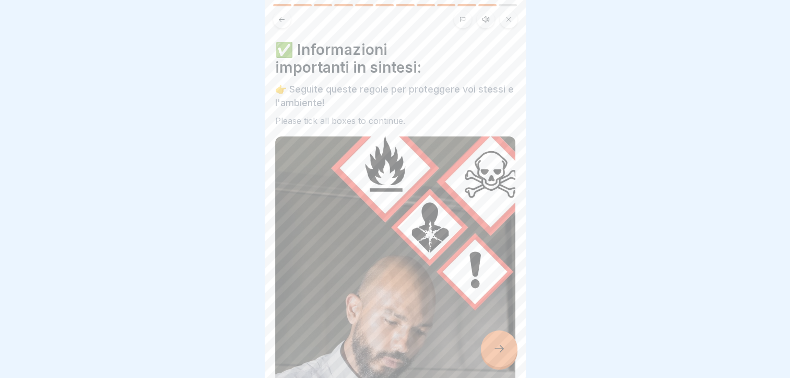
click at [500, 345] on icon at bounding box center [499, 348] width 13 height 13
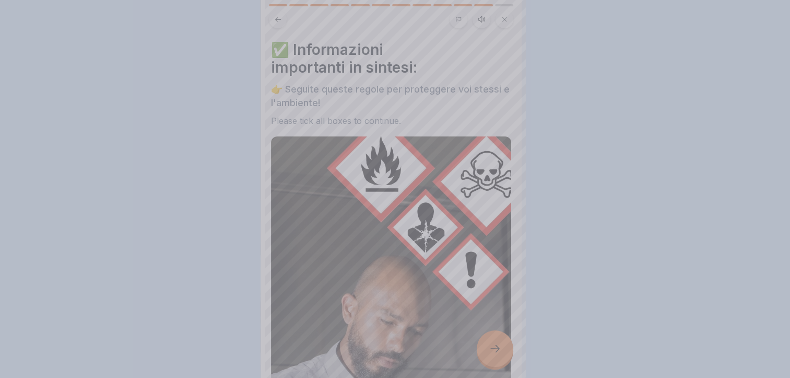
scroll to position [0, 0]
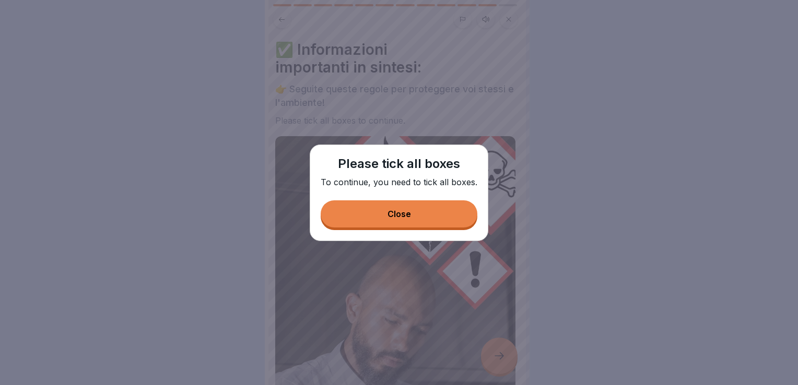
click at [392, 197] on div "Please tick all boxes To continue, you need to tick all boxes. Close" at bounding box center [399, 193] width 179 height 97
click at [411, 219] on button "Close" at bounding box center [399, 214] width 157 height 27
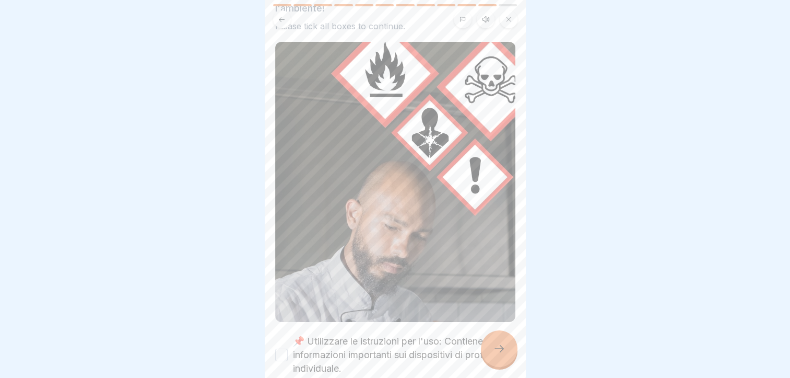
scroll to position [209, 0]
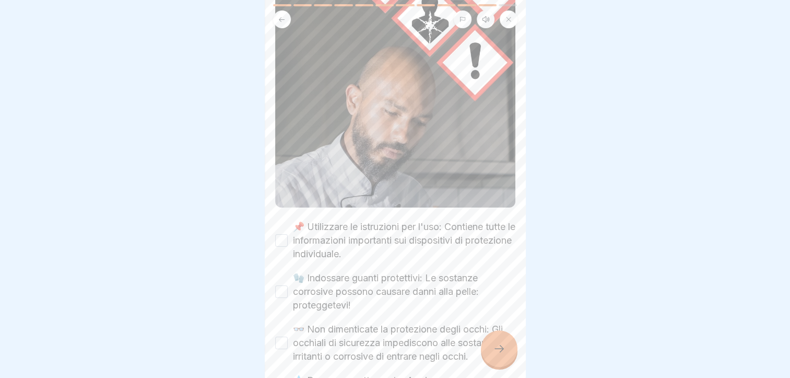
click at [376, 230] on label "📌 Utilizzare le istruzioni per l'uso: Contiene tutte le informazioni importanti…" at bounding box center [404, 240] width 222 height 41
click at [288, 234] on button "📌 Utilizzare le istruzioni per l'uso: Contiene tutte le informazioni importanti…" at bounding box center [281, 240] width 13 height 13
click at [392, 281] on label "🧤 Indossare guanti protettivi: Le sostanze corrosive possono causare danni alla…" at bounding box center [404, 291] width 222 height 41
click at [288, 285] on button "🧤 Indossare guanti protettivi: Le sostanze corrosive possono causare danni alla…" at bounding box center [281, 291] width 13 height 13
click at [401, 325] on label "👓 Non dimenticate la protezione degli occhi: Gli occhiali di sicurezza impedisc…" at bounding box center [404, 342] width 222 height 41
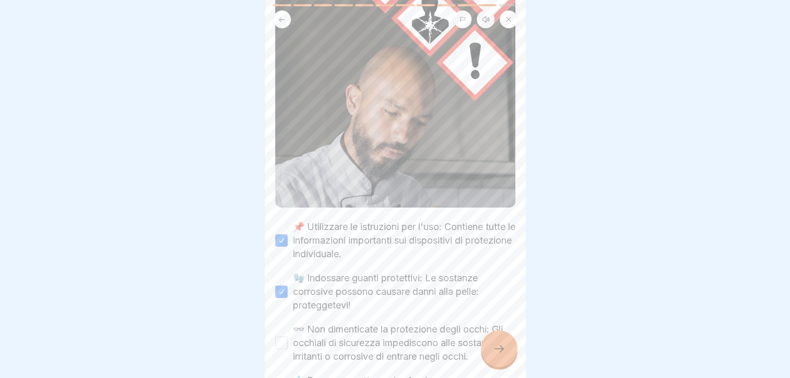
click at [288, 336] on button "👓 Non dimenticate la protezione degli occhi: Gli occhiali di sicurezza impedisc…" at bounding box center [281, 342] width 13 height 13
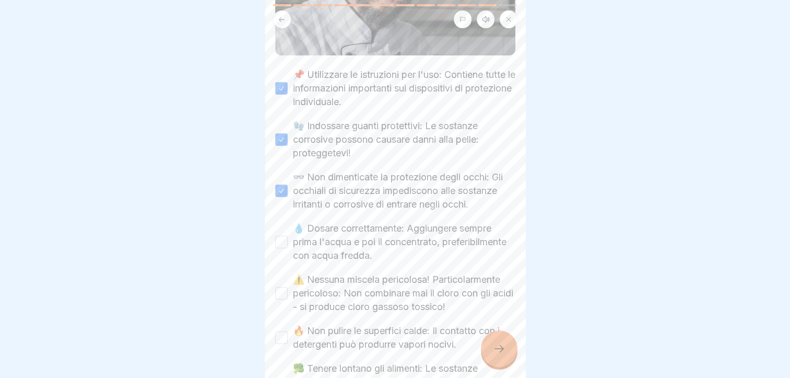
scroll to position [366, 0]
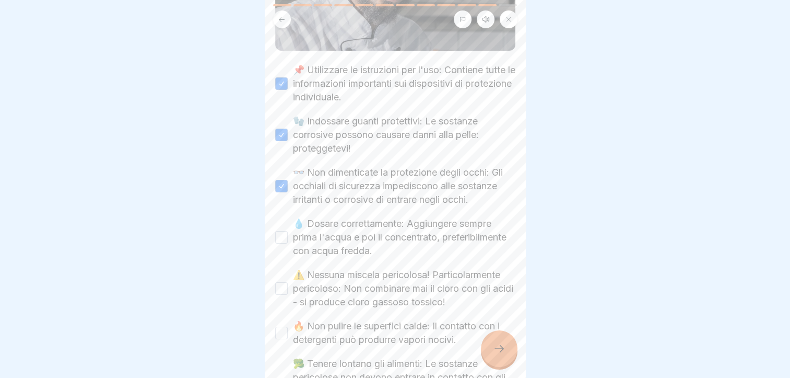
click at [346, 233] on label "💧 Dosare correttamente: Aggiungere sempre prima l'acqua e poi il concentrato, p…" at bounding box center [404, 237] width 222 height 41
click at [288, 233] on button "💧 Dosare correttamente: Aggiungere sempre prima l'acqua e poi il concentrato, p…" at bounding box center [281, 237] width 13 height 13
click at [380, 297] on label "⚠️ Nessuna miscela pericolosa! Particolarmente pericoloso: Non combinare mai il…" at bounding box center [404, 288] width 222 height 41
click at [288, 295] on button "⚠️ Nessuna miscela pericolosa! Particolarmente pericoloso: Non combinare mai il…" at bounding box center [281, 288] width 13 height 13
click at [396, 346] on label "🔥 Non pulire le superfici calde: Il contatto con i detergenti può produrre vapo…" at bounding box center [404, 332] width 222 height 27
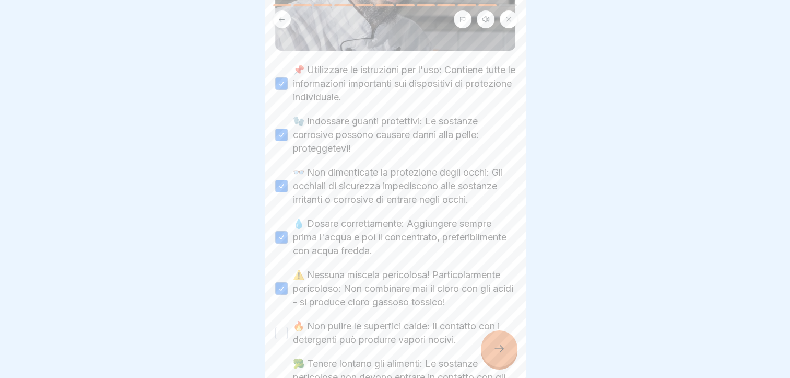
click at [288, 339] on button "🔥 Non pulire le superfici calde: Il contatto con i detergenti può produrre vapo…" at bounding box center [281, 332] width 13 height 13
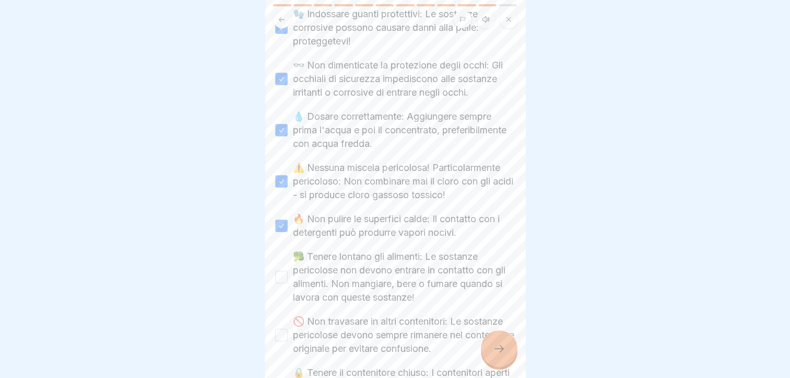
scroll to position [574, 0]
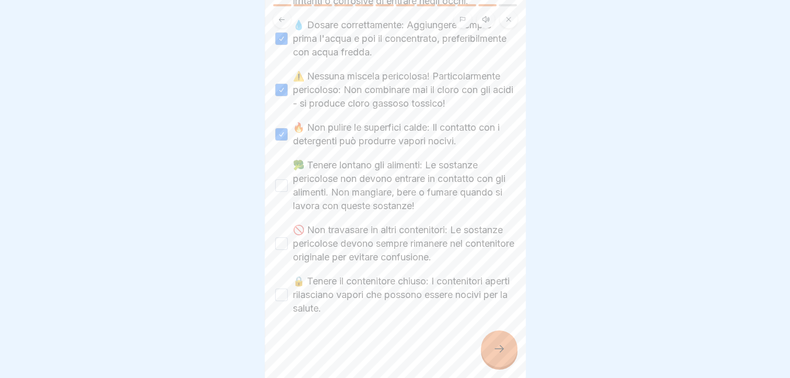
drag, startPoint x: 345, startPoint y: 192, endPoint x: 369, endPoint y: 250, distance: 62.3
click at [343, 193] on label "🥦 Tenere lontano gli alimenti: Le sostanze pericolose non devono entrare in con…" at bounding box center [404, 185] width 222 height 54
click at [288, 192] on button "🥦 Tenere lontano gli alimenti: Le sostanze pericolose non devono entrare in con…" at bounding box center [281, 185] width 13 height 13
click at [369, 250] on label "🚫 Non travasare in altri contenitori: Le sostanze pericolose devono sempre rima…" at bounding box center [404, 243] width 222 height 41
click at [288, 250] on button "🚫 Non travasare in altri contenitori: Le sostanze pericolose devono sempre rima…" at bounding box center [281, 243] width 13 height 13
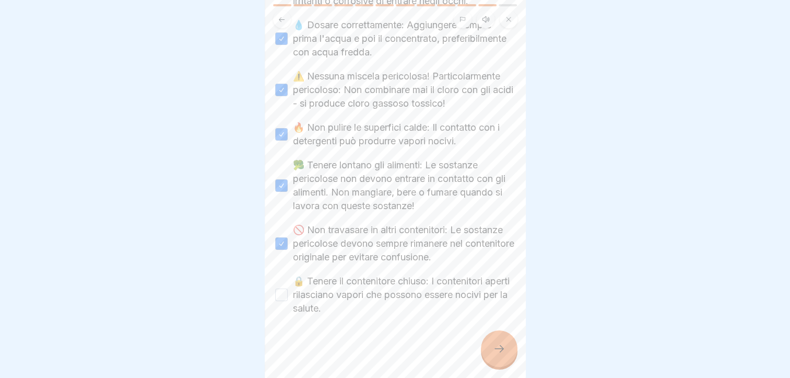
click at [379, 286] on label "🔒 Tenere il contenitore chiuso: I contenitori aperti rilasciano vapori che poss…" at bounding box center [404, 294] width 222 height 41
click at [288, 288] on button "🔒 Tenere il contenitore chiuso: I contenitori aperti rilasciano vapori che poss…" at bounding box center [281, 294] width 13 height 13
click at [478, 356] on div at bounding box center [395, 346] width 240 height 63
click at [491, 361] on div at bounding box center [499, 348] width 37 height 37
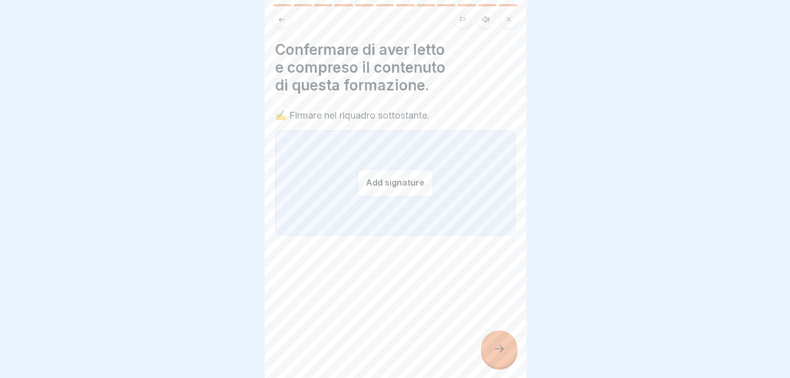
click at [386, 192] on button "Add signature" at bounding box center [395, 183] width 76 height 28
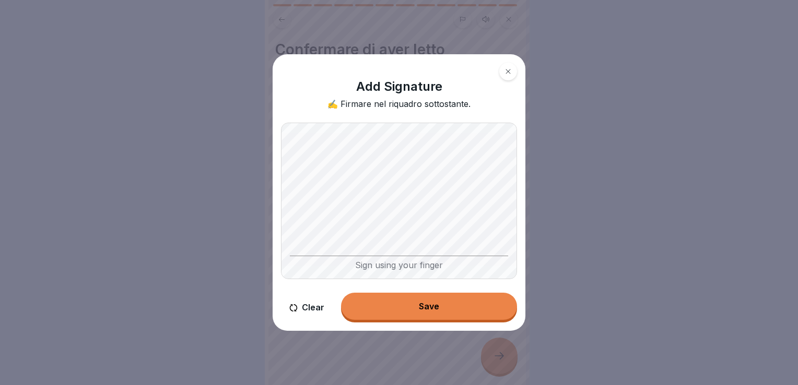
drag, startPoint x: 426, startPoint y: 290, endPoint x: 432, endPoint y: 311, distance: 21.2
click at [426, 291] on div "Add Signature ✍️ Firmare nel riquadro sottostante. Sign using your finger Clear…" at bounding box center [399, 192] width 253 height 277
click at [432, 312] on button "Save" at bounding box center [429, 306] width 176 height 27
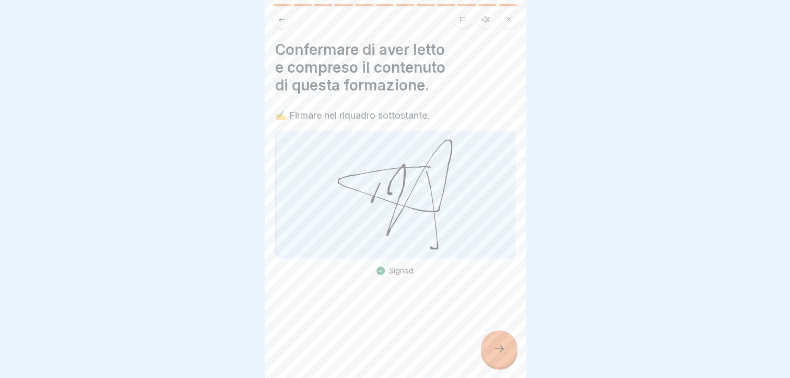
click at [498, 355] on icon at bounding box center [499, 348] width 13 height 13
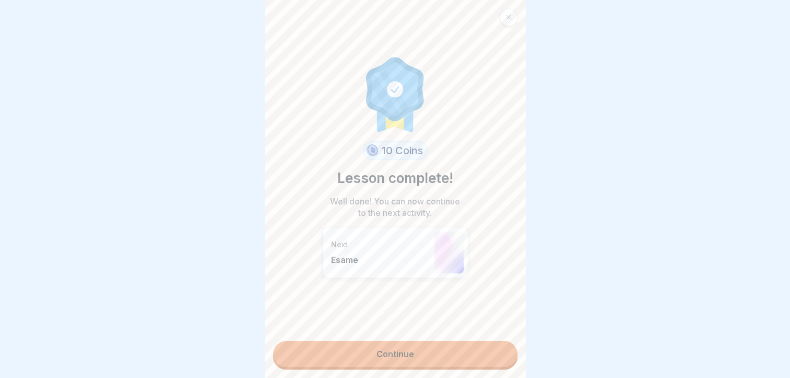
click at [428, 356] on link "Continue" at bounding box center [395, 353] width 244 height 26
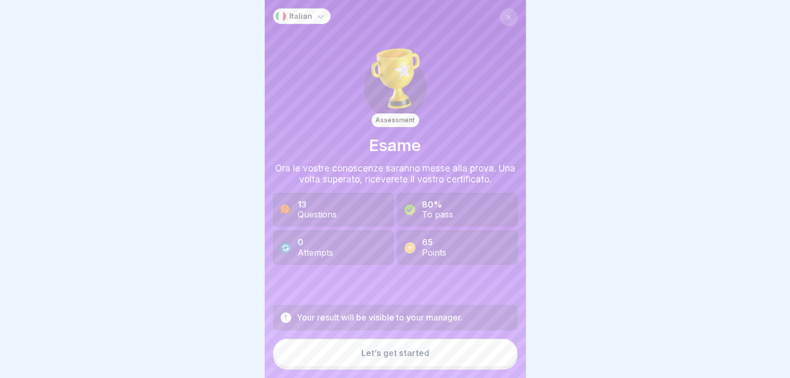
scroll to position [8, 0]
click at [416, 355] on div "Let’s get started" at bounding box center [395, 352] width 68 height 9
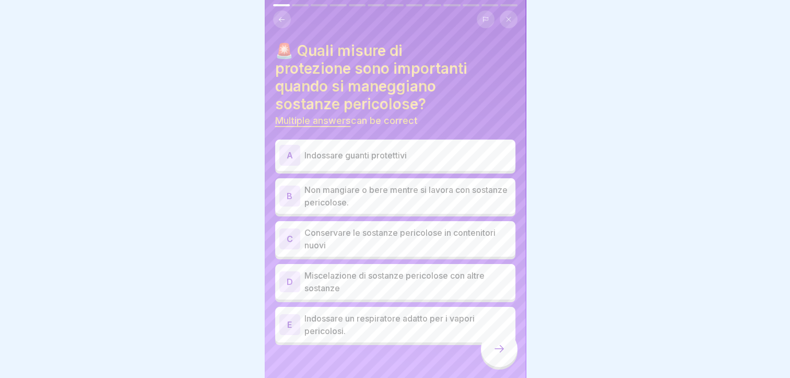
click at [387, 149] on p "Indossare guanti protettivi" at bounding box center [407, 155] width 207 height 13
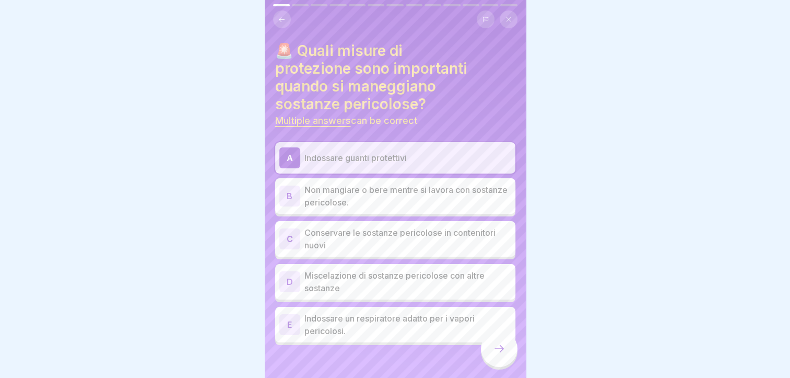
click at [403, 192] on p "Non mangiare o bere mentre si lavora con sostanze pericolose." at bounding box center [407, 195] width 207 height 25
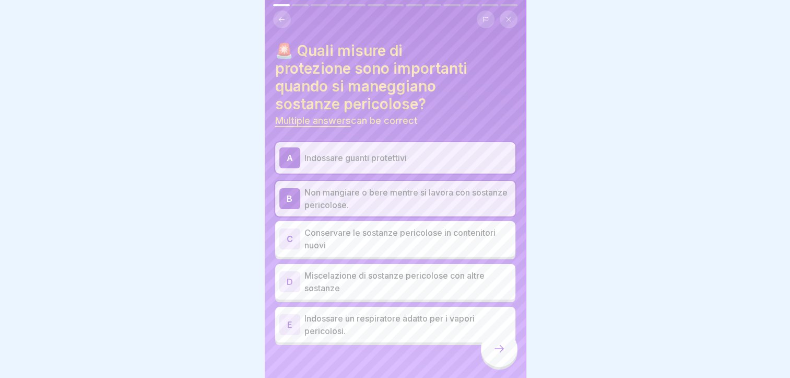
click at [395, 314] on p "Indossare un respiratore adatto per i vapori pericolosi." at bounding box center [407, 324] width 207 height 25
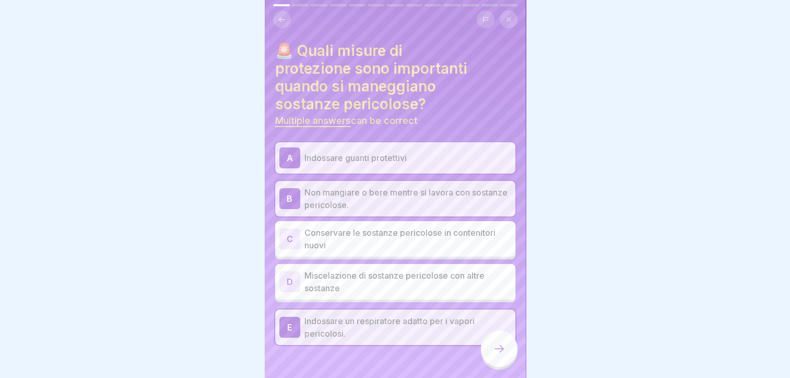
click at [490, 348] on div at bounding box center [499, 348] width 37 height 37
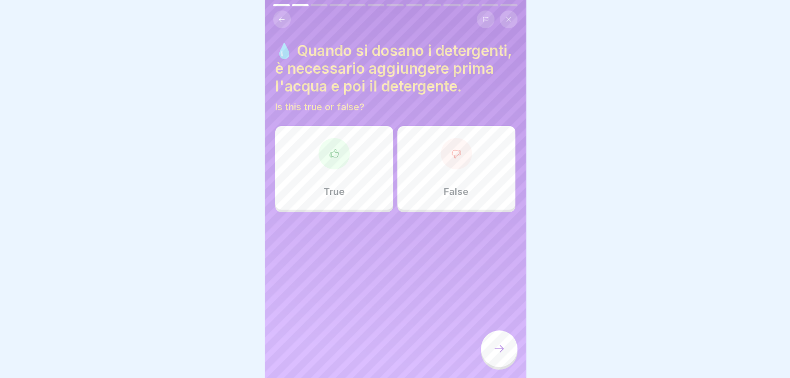
click at [330, 197] on p "True" at bounding box center [334, 191] width 21 height 11
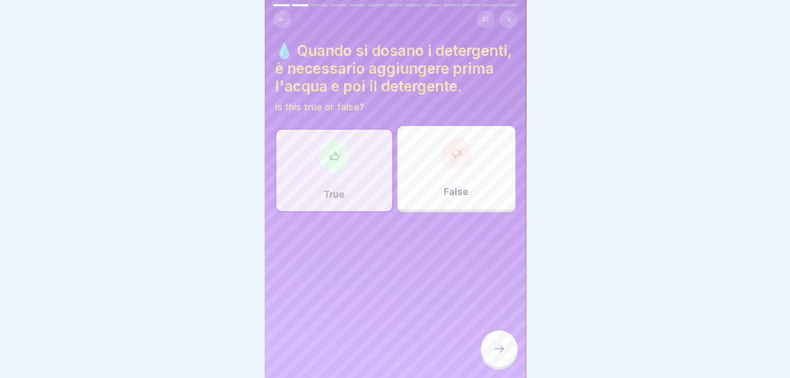
click at [497, 354] on icon at bounding box center [499, 348] width 13 height 13
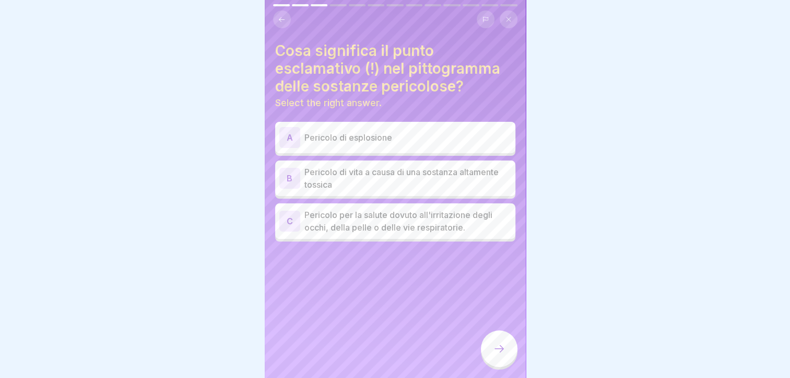
click at [386, 214] on p "Pericolo per la salute dovuto all'irritazione degli occhi, della pelle o delle …" at bounding box center [407, 220] width 207 height 25
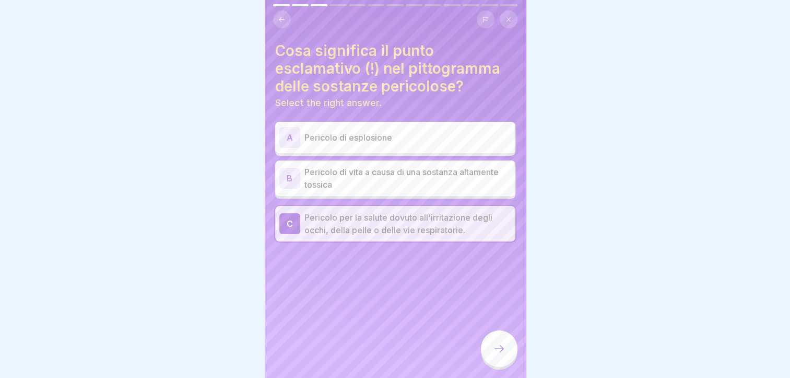
click at [508, 353] on div at bounding box center [499, 348] width 37 height 37
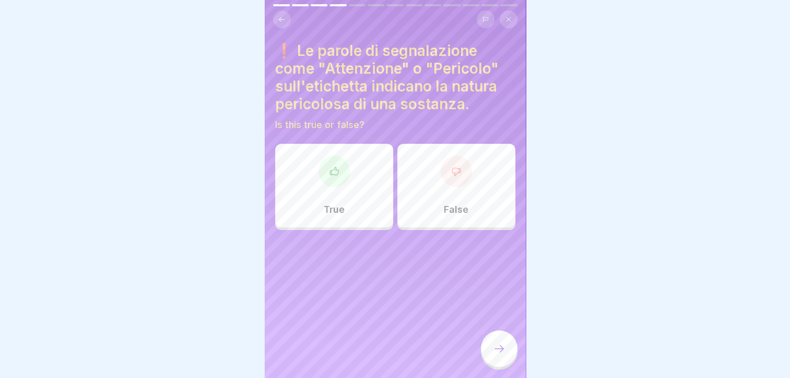
click at [358, 185] on div "True" at bounding box center [334, 186] width 118 height 84
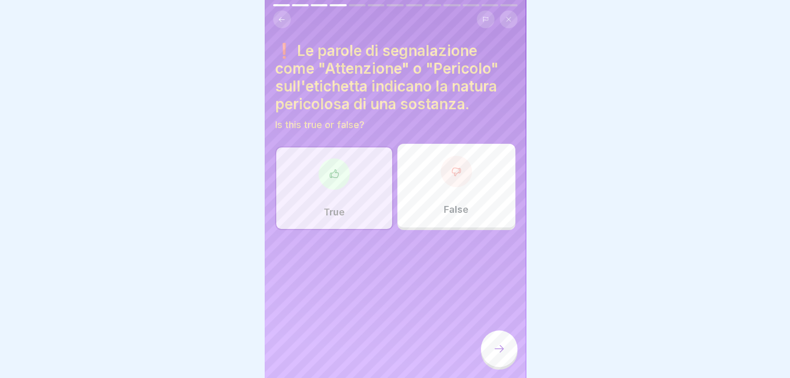
click at [510, 355] on div at bounding box center [499, 348] width 37 height 37
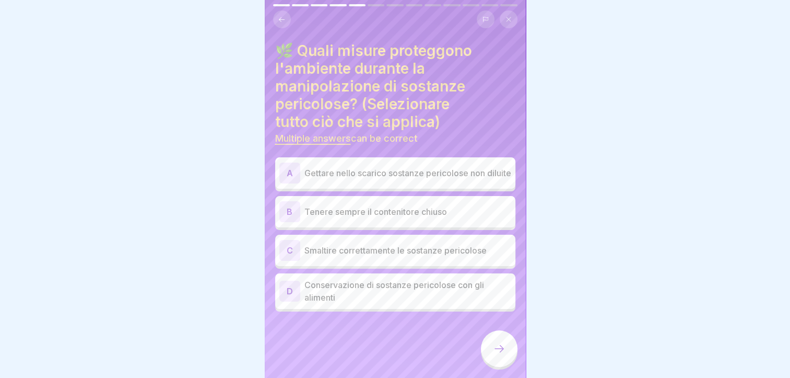
click at [406, 210] on p "Tenere sempre il contenitore chiuso" at bounding box center [407, 211] width 207 height 13
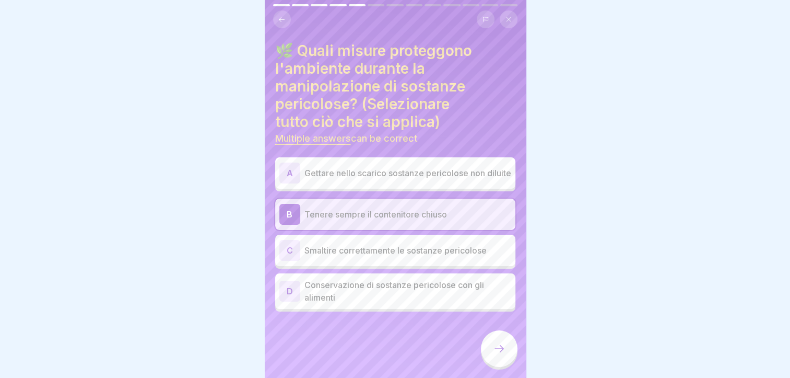
click at [403, 252] on div "C Smaltire correttamente le sostanze pericolose" at bounding box center [395, 250] width 232 height 21
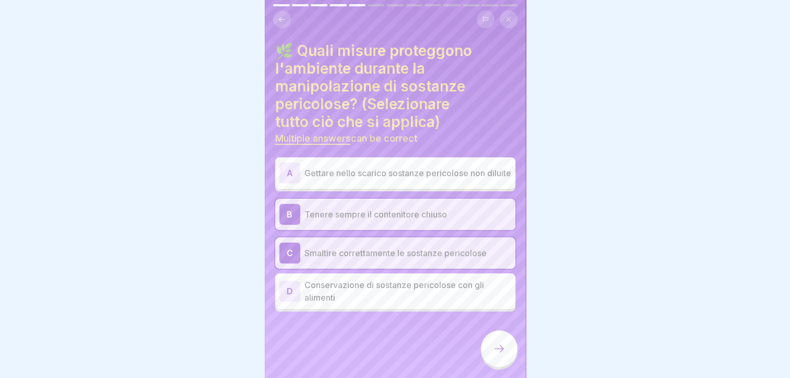
click at [496, 366] on div at bounding box center [499, 348] width 37 height 37
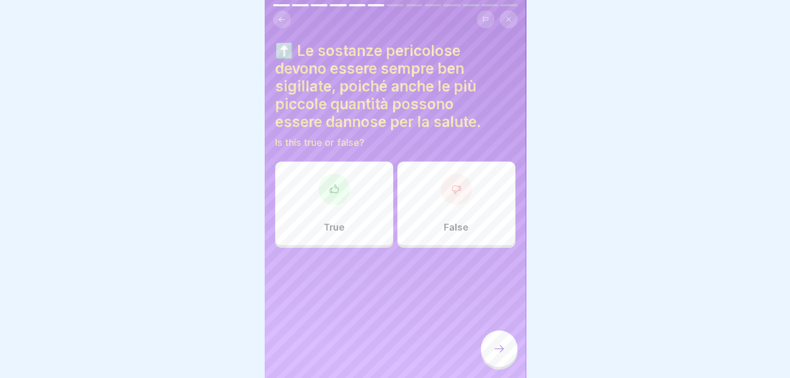
click at [469, 191] on div "False" at bounding box center [456, 203] width 118 height 84
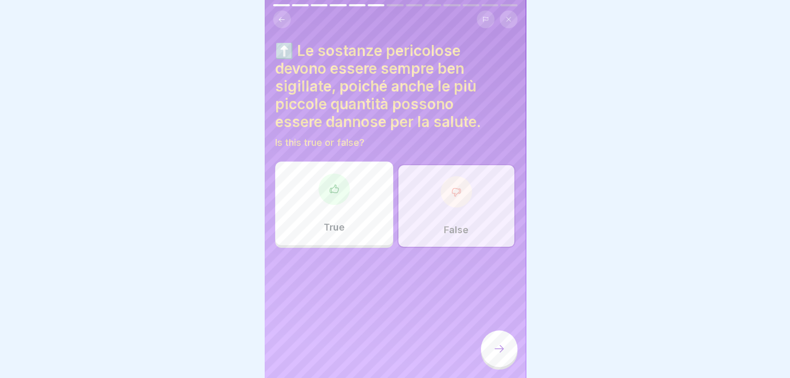
click at [382, 198] on div "True" at bounding box center [334, 203] width 118 height 84
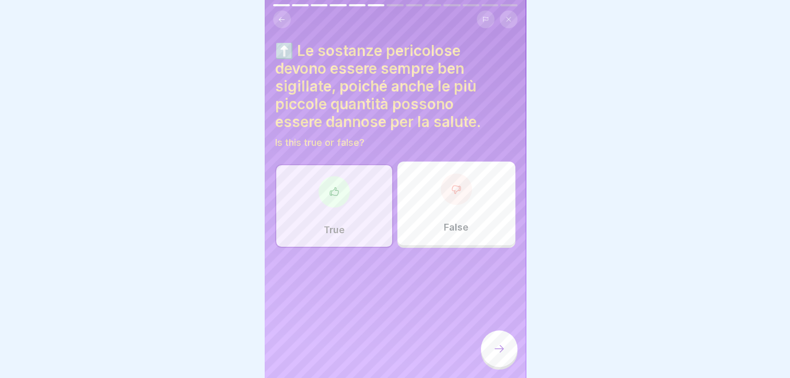
click at [491, 354] on div at bounding box center [499, 348] width 37 height 37
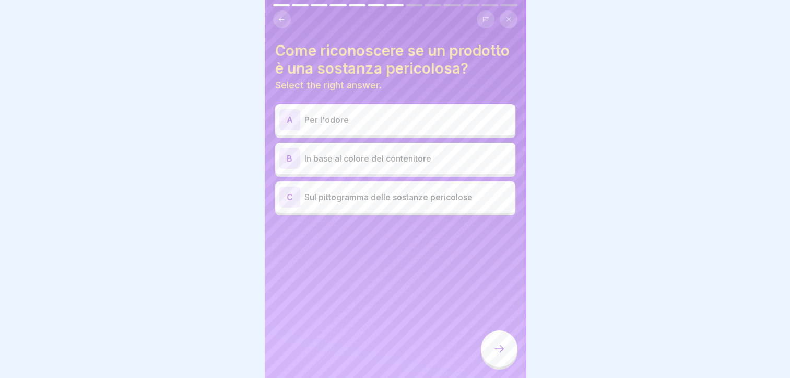
click at [391, 203] on p "Sul pittogramma delle sostanze pericolose" at bounding box center [407, 197] width 207 height 13
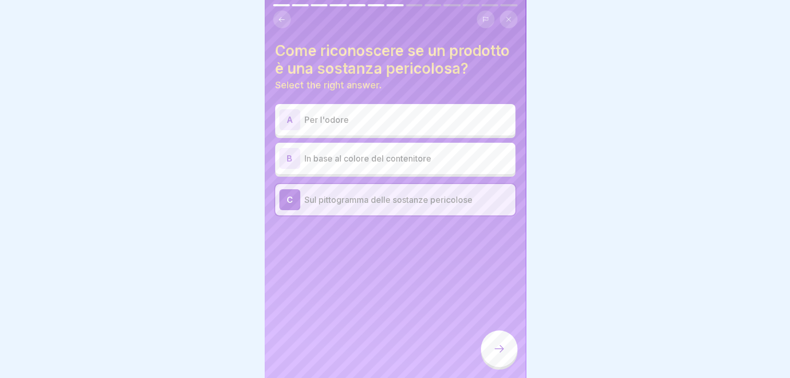
click at [496, 345] on icon at bounding box center [499, 348] width 13 height 13
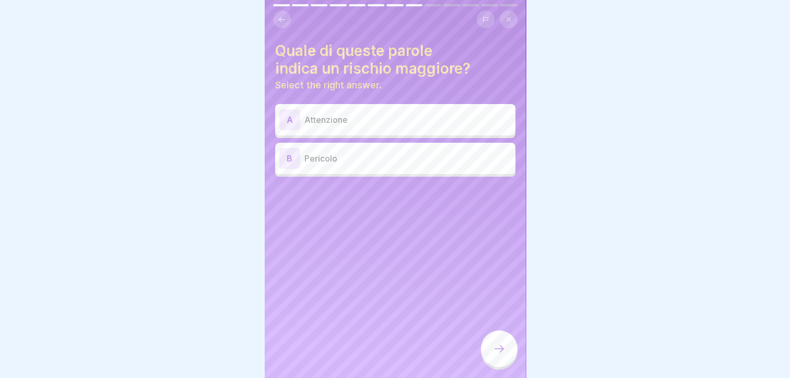
click at [414, 152] on p "Pericolo" at bounding box center [407, 158] width 207 height 13
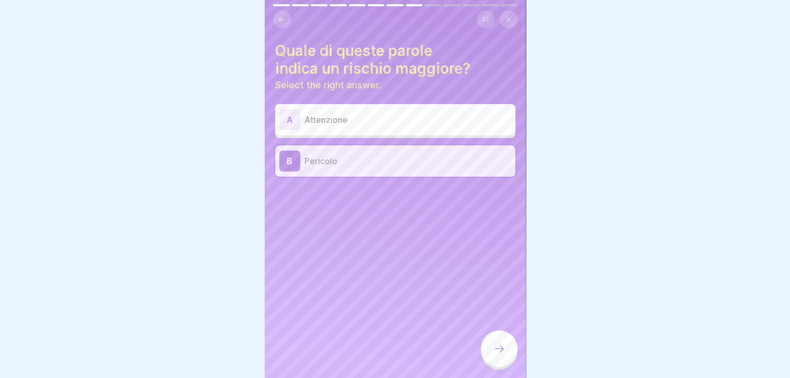
click at [508, 340] on div at bounding box center [499, 348] width 37 height 37
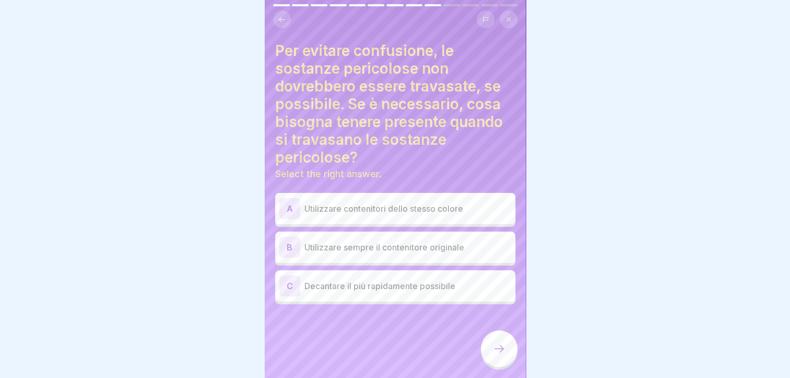
click at [376, 203] on p "Utilizzare contenitori dello stesso colore" at bounding box center [407, 208] width 207 height 13
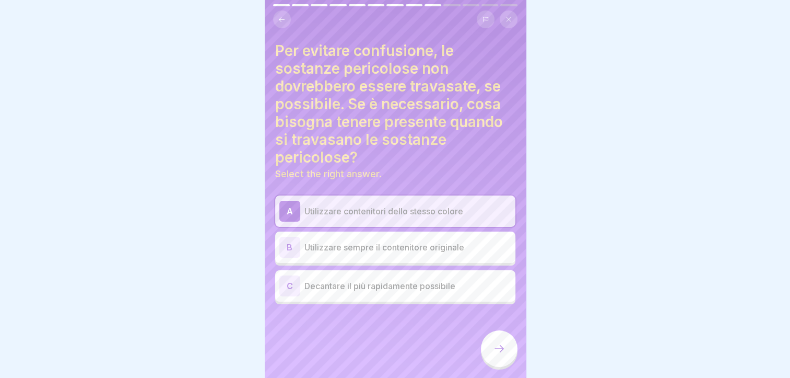
click at [496, 348] on icon at bounding box center [499, 348] width 13 height 13
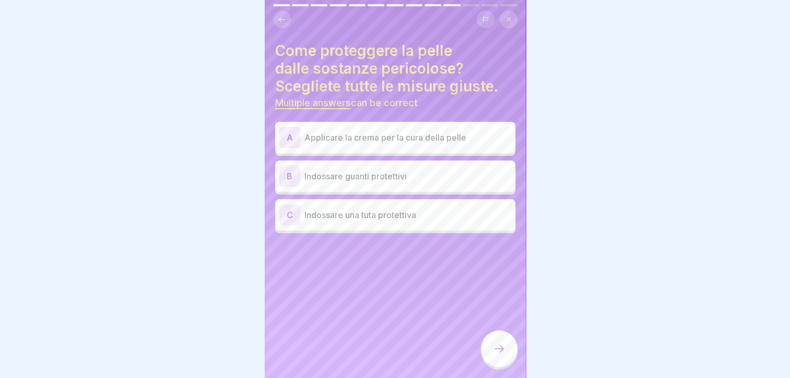
click at [408, 170] on p "Indossare guanti protettivi" at bounding box center [407, 176] width 207 height 13
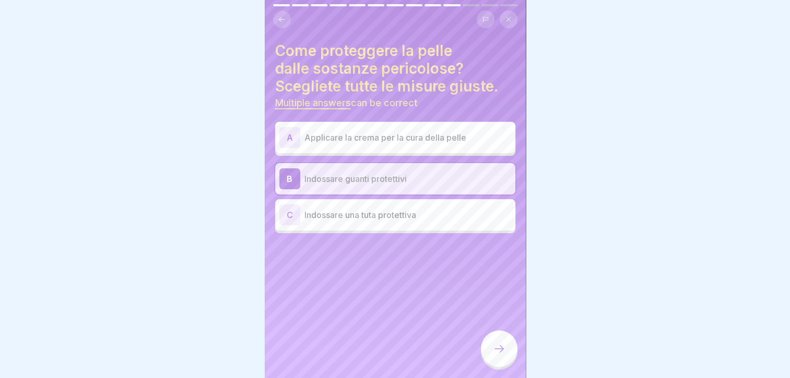
click at [409, 209] on p "Indossare una tuta protettiva" at bounding box center [407, 214] width 207 height 13
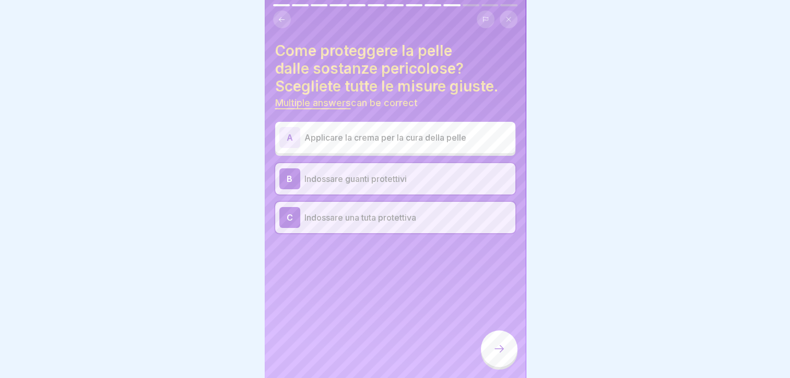
click at [509, 347] on div at bounding box center [499, 348] width 37 height 37
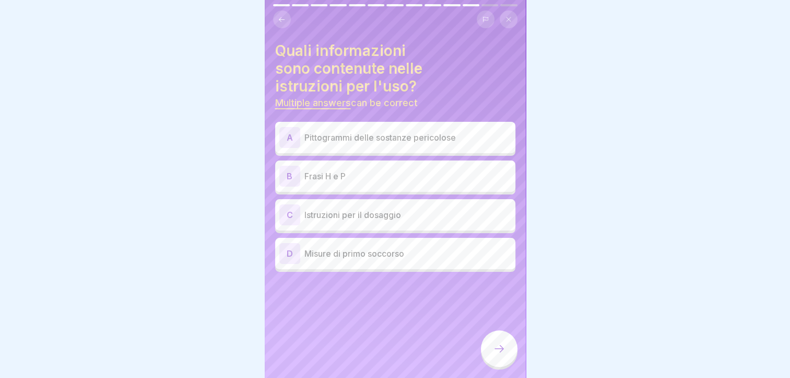
click at [376, 247] on p "Misure di primo soccorso" at bounding box center [407, 253] width 207 height 13
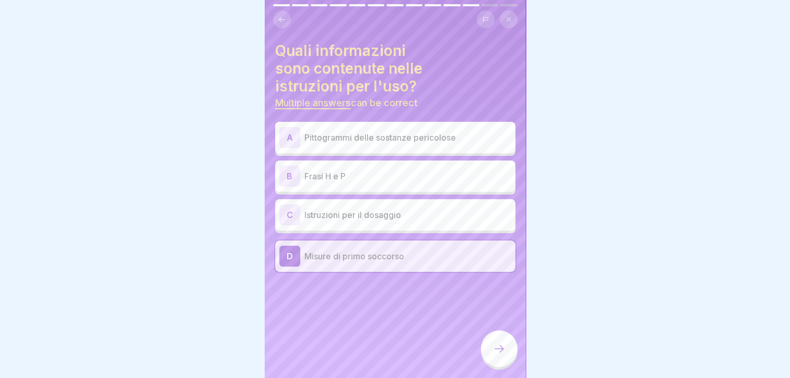
click at [374, 170] on p "Frasi H e P" at bounding box center [407, 176] width 207 height 13
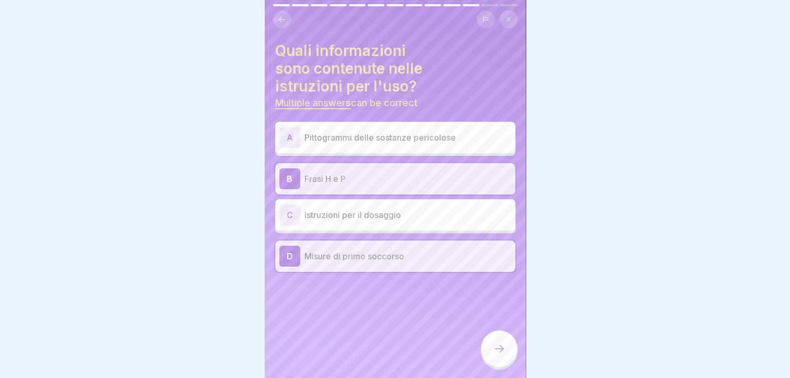
click at [384, 133] on p "Pittogrammi delle sostanze pericolose" at bounding box center [407, 137] width 207 height 13
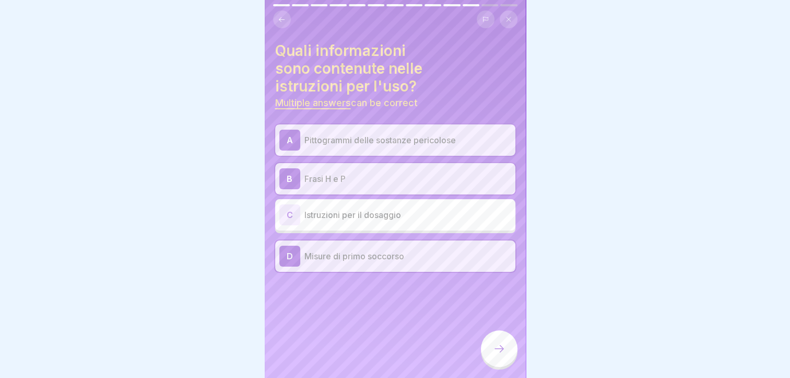
click at [503, 356] on div at bounding box center [499, 348] width 37 height 37
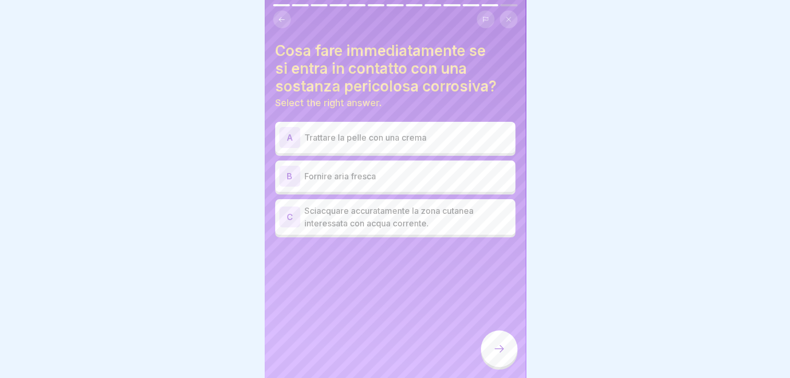
click at [385, 204] on p "Sciacquare accuratamente la zona cutanea interessata con acqua corrente." at bounding box center [407, 216] width 207 height 25
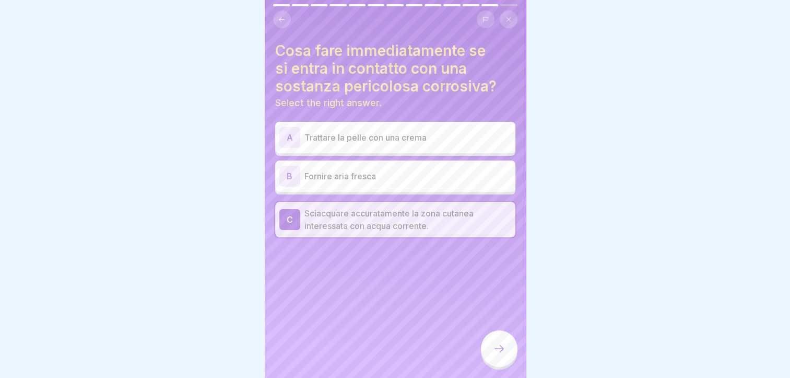
click at [497, 348] on icon at bounding box center [499, 348] width 13 height 13
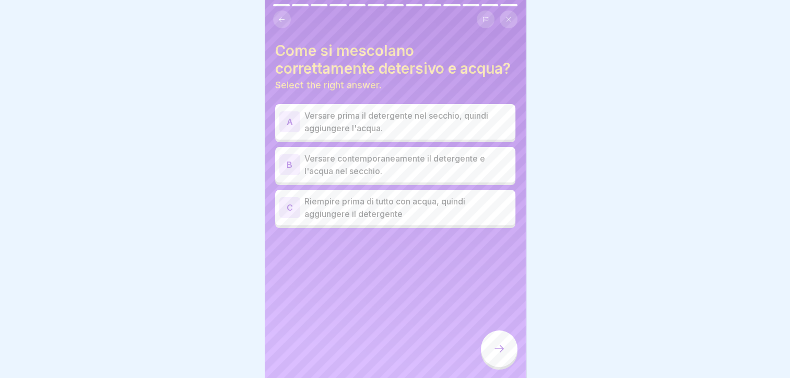
click at [376, 120] on p "Versare prima il detergente nel secchio, quindi aggiungere l'acqua." at bounding box center [407, 121] width 207 height 25
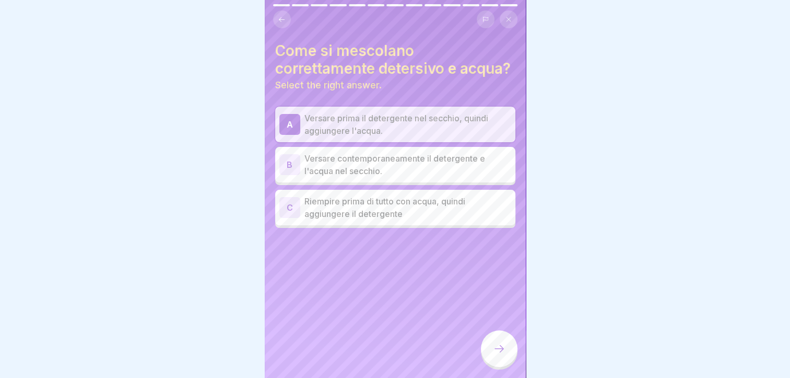
click at [493, 347] on icon at bounding box center [499, 348] width 13 height 13
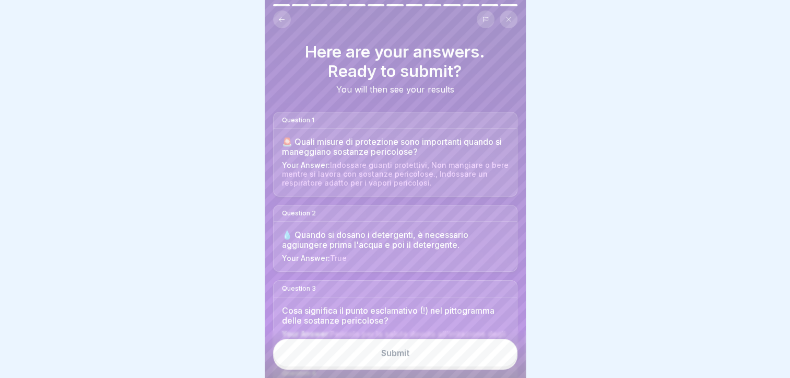
click at [416, 351] on button "Submit" at bounding box center [395, 352] width 244 height 28
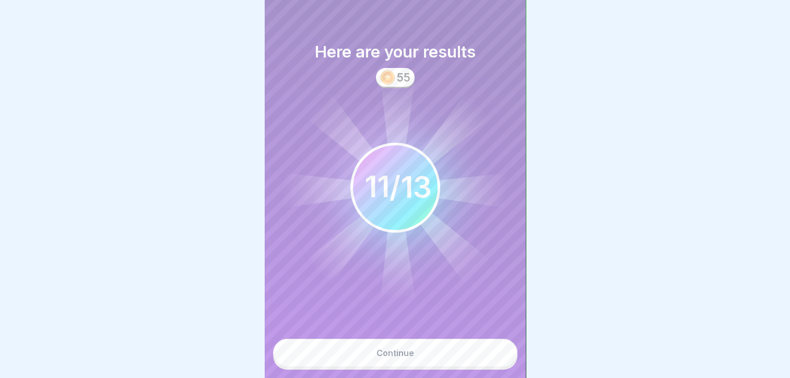
drag, startPoint x: 445, startPoint y: 362, endPoint x: 453, endPoint y: 339, distance: 24.4
click at [444, 362] on button "Continue" at bounding box center [395, 352] width 244 height 28
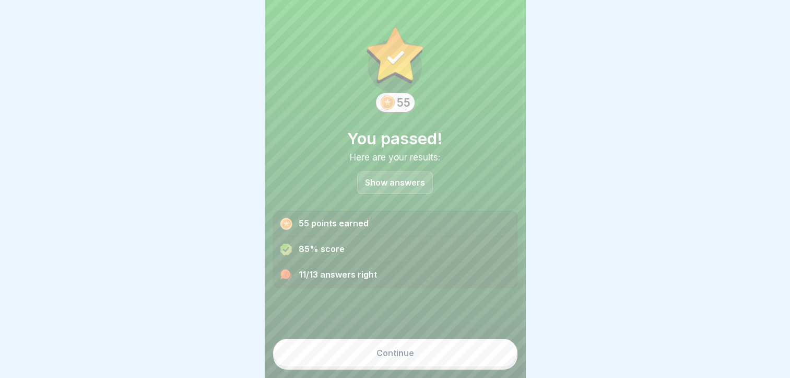
click at [443, 342] on button "Continue" at bounding box center [395, 352] width 244 height 28
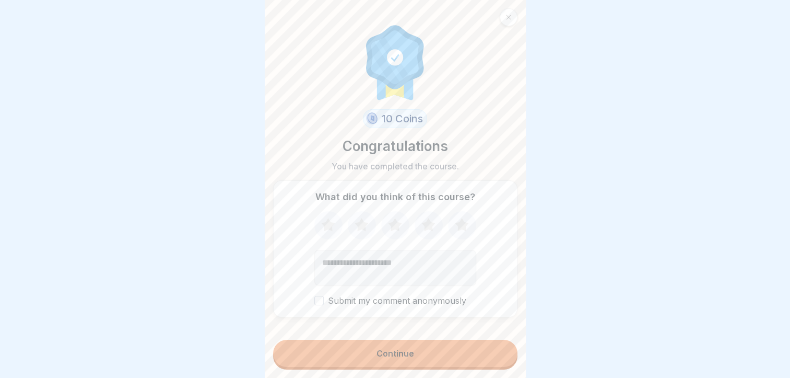
click at [391, 219] on icon at bounding box center [395, 224] width 14 height 13
click at [383, 296] on label "Submit my comment anonymously" at bounding box center [395, 301] width 162 height 10
click at [324, 296] on button "Submit my comment anonymously" at bounding box center [318, 300] width 9 height 9
click at [390, 296] on label "Submit my comment anonymously" at bounding box center [395, 301] width 162 height 10
click at [324, 296] on button "Submit my comment anonymously" at bounding box center [318, 300] width 9 height 9
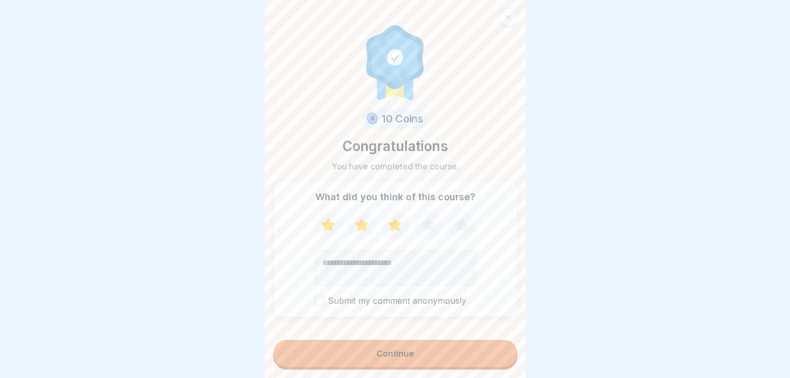
click at [386, 302] on div "What did you think of this course? Submit my comment anonymously" at bounding box center [395, 248] width 244 height 136
click at [361, 296] on label "Submit my comment anonymously" at bounding box center [395, 301] width 162 height 10
click at [324, 296] on button "Submit my comment anonymously" at bounding box center [318, 300] width 9 height 9
click at [386, 298] on label "Submit my comment anonymously" at bounding box center [395, 301] width 162 height 10
click at [324, 298] on button "Submit my comment anonymously" at bounding box center [318, 300] width 9 height 9
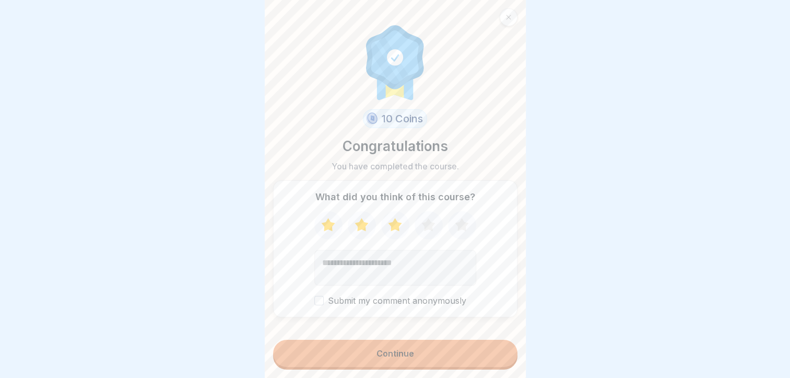
click at [406, 362] on button "Continue" at bounding box center [395, 352] width 244 height 27
